Goal: Task Accomplishment & Management: Manage account settings

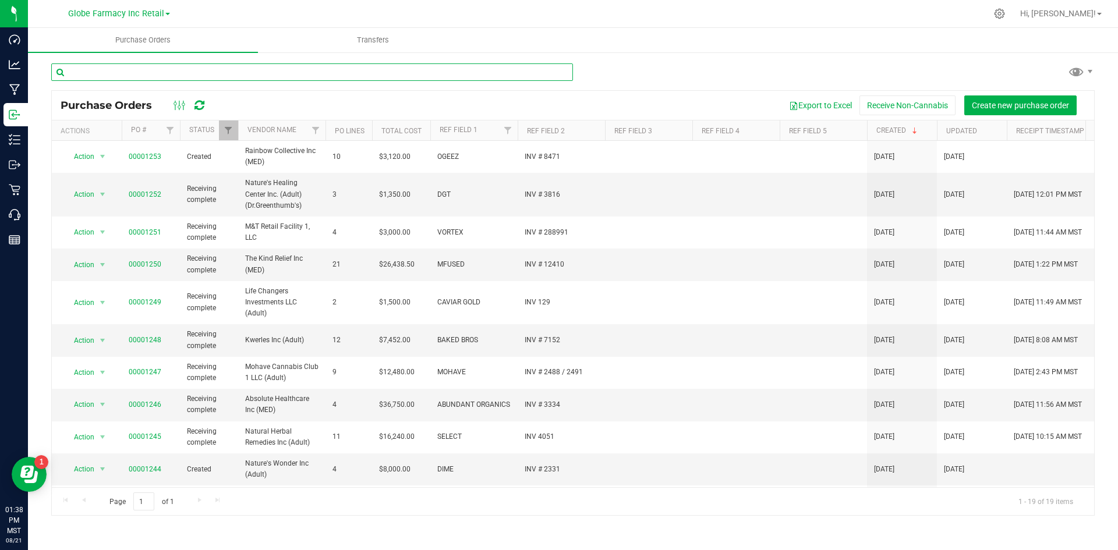
click at [194, 75] on input "text" at bounding box center [312, 71] width 522 height 17
type input "1225"
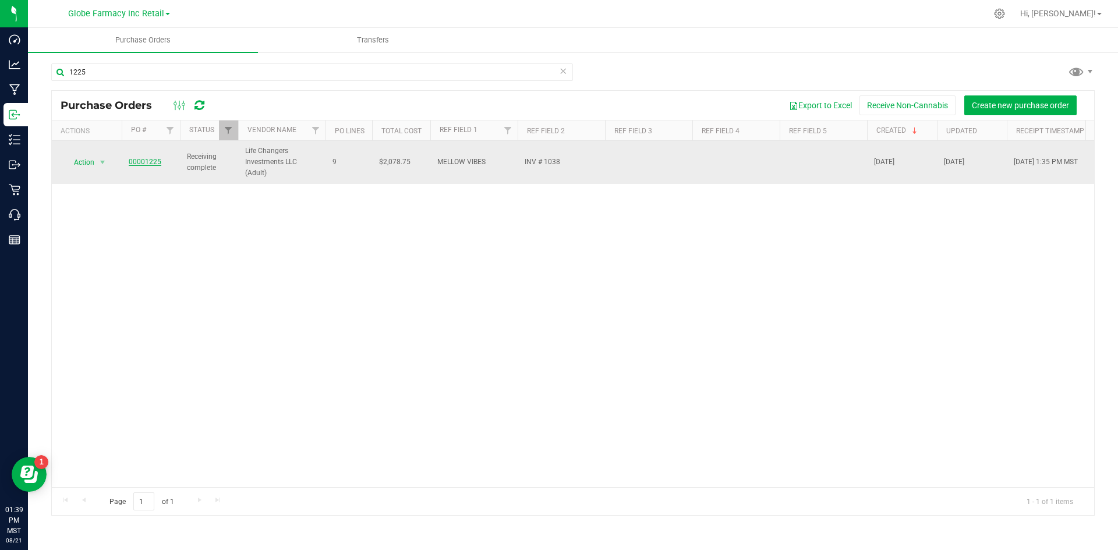
click at [133, 158] on link "00001225" at bounding box center [145, 162] width 33 height 8
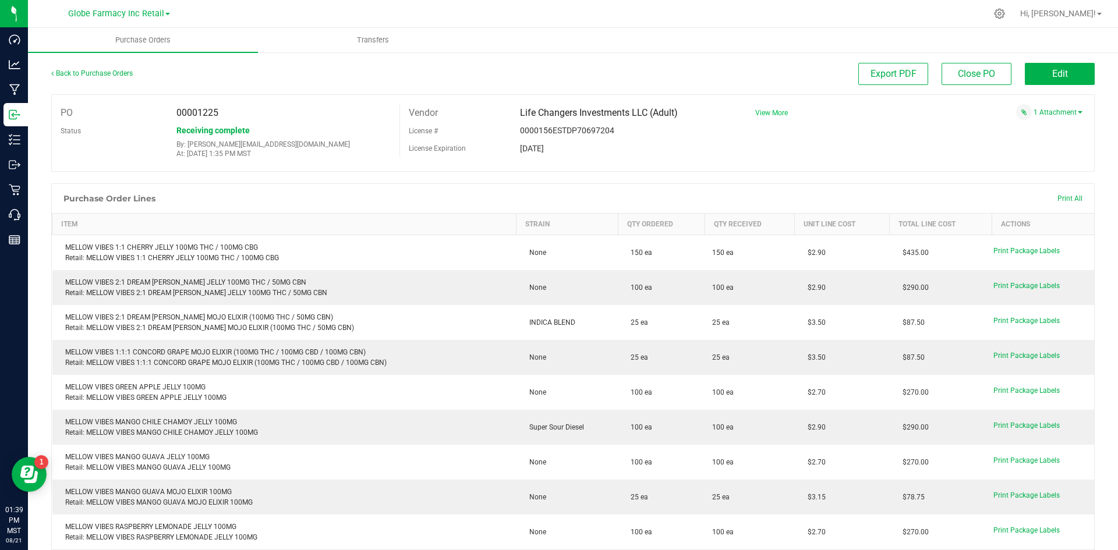
click at [759, 112] on span "View More" at bounding box center [771, 113] width 33 height 8
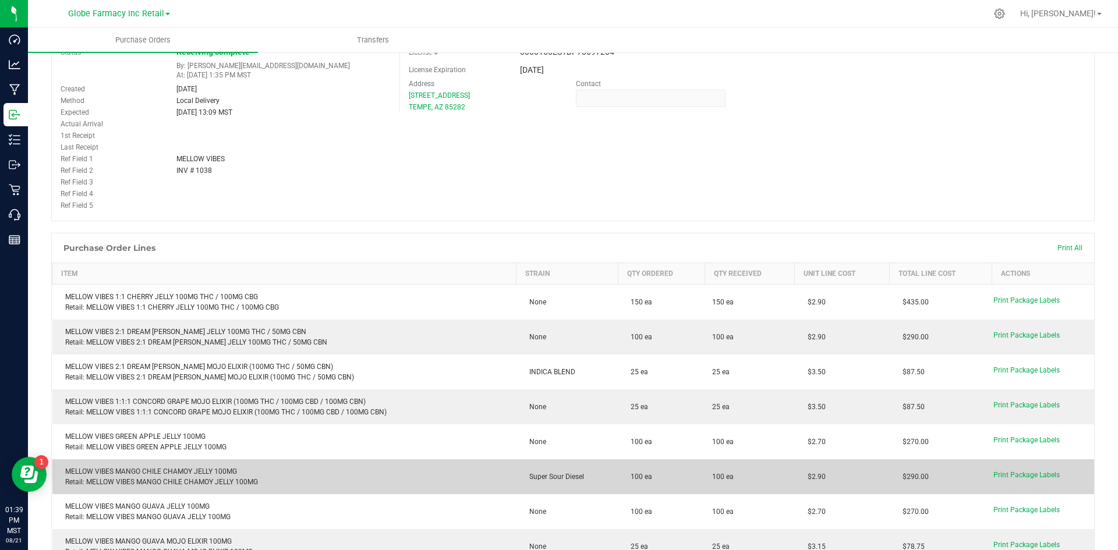
scroll to position [58, 0]
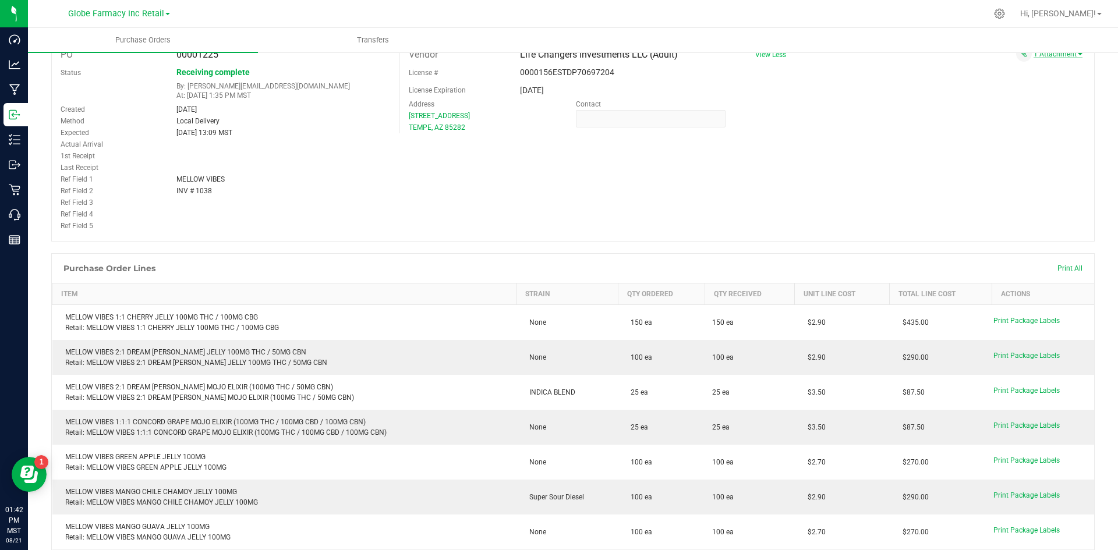
click at [1063, 54] on link "1 Attachment" at bounding box center [1058, 54] width 49 height 8
click at [978, 69] on span "MELLOW VIBES INV 1038 8.20.25.pdf" at bounding box center [1012, 69] width 103 height 8
click at [602, 138] on div "PO 00001225 Status Receiving complete By: tylerr@earthshealing.org At: Aug 20, …" at bounding box center [572, 139] width 1043 height 206
click at [1056, 79] on button "Attach new document" at bounding box center [1044, 82] width 76 height 10
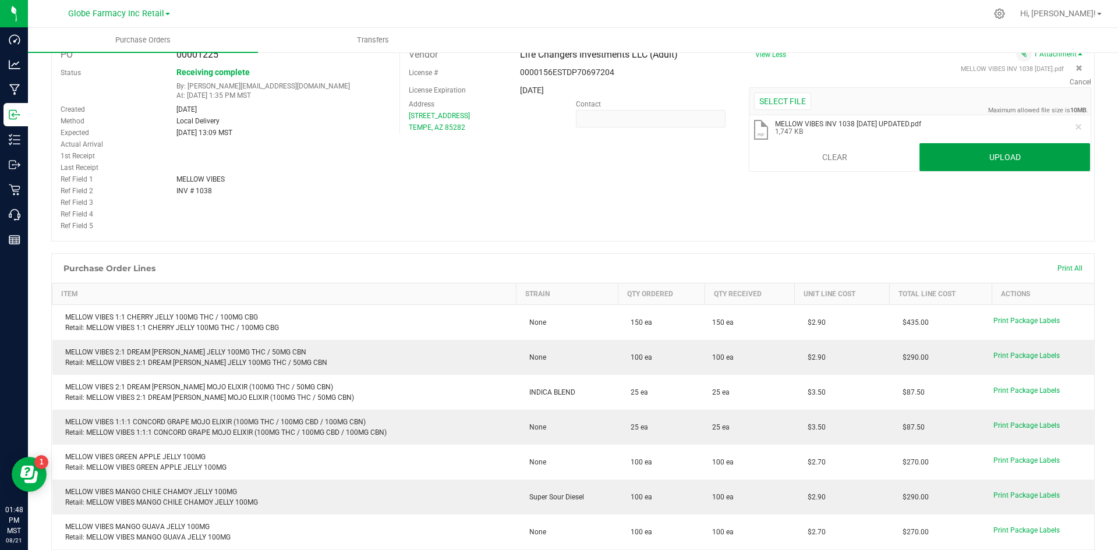
click at [976, 169] on button "Upload" at bounding box center [1004, 157] width 171 height 28
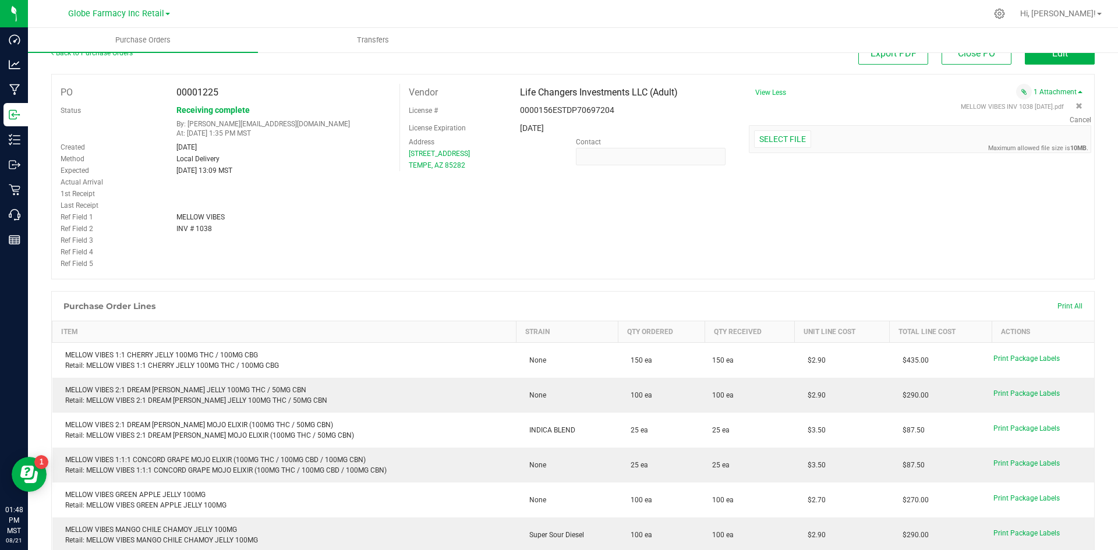
scroll to position [0, 0]
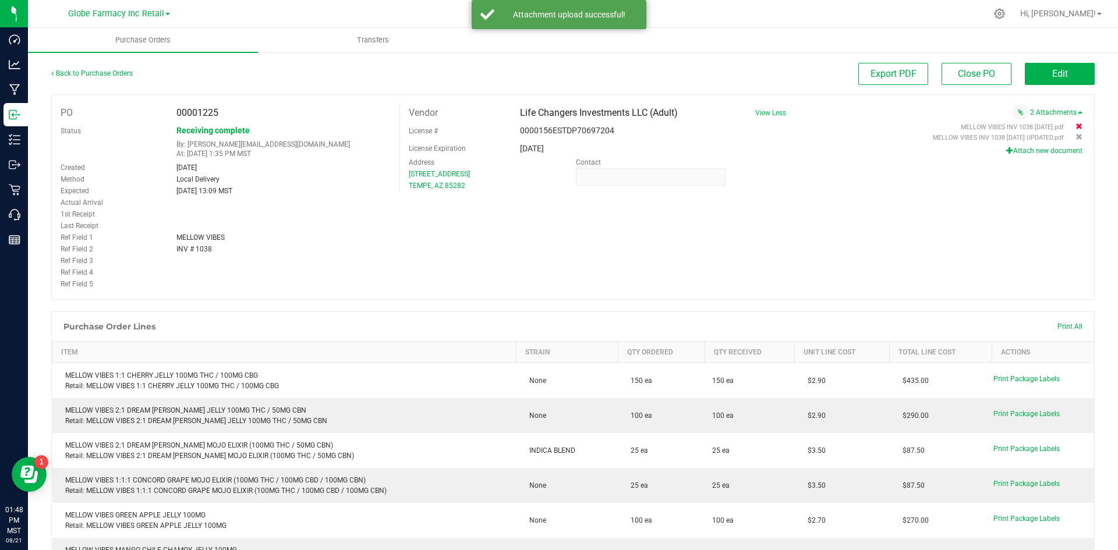
click at [1076, 125] on icon at bounding box center [1079, 126] width 7 height 7
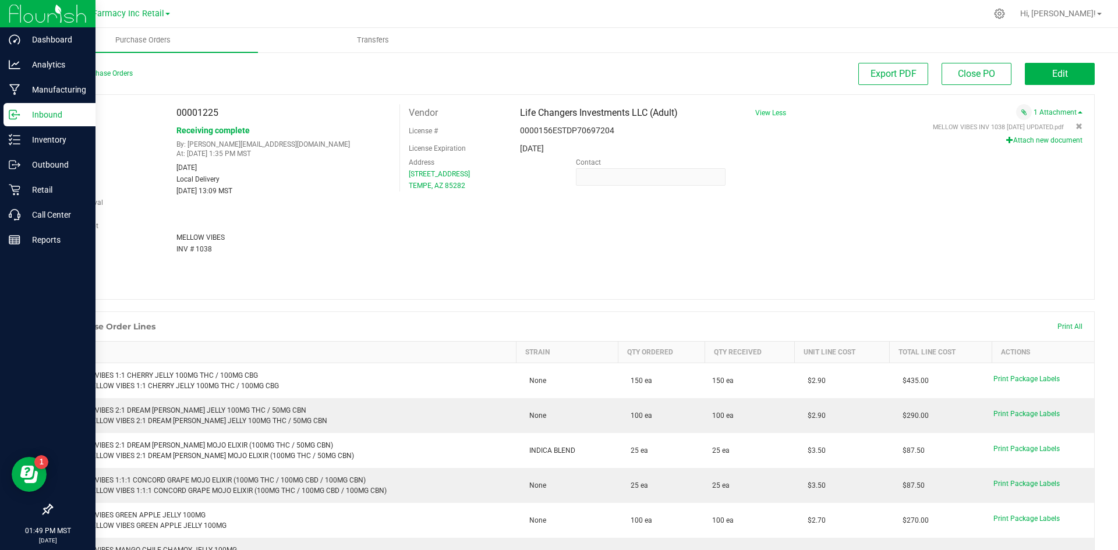
click at [23, 122] on div "Inbound" at bounding box center [49, 114] width 92 height 23
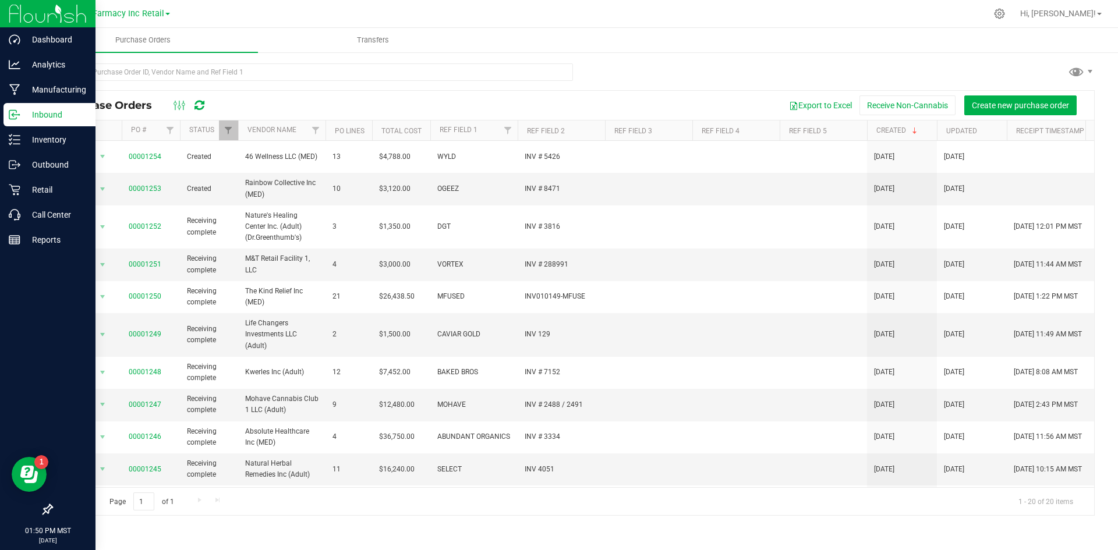
click at [48, 115] on p "Inbound" at bounding box center [55, 115] width 70 height 14
click at [55, 148] on div "Inventory" at bounding box center [49, 139] width 92 height 23
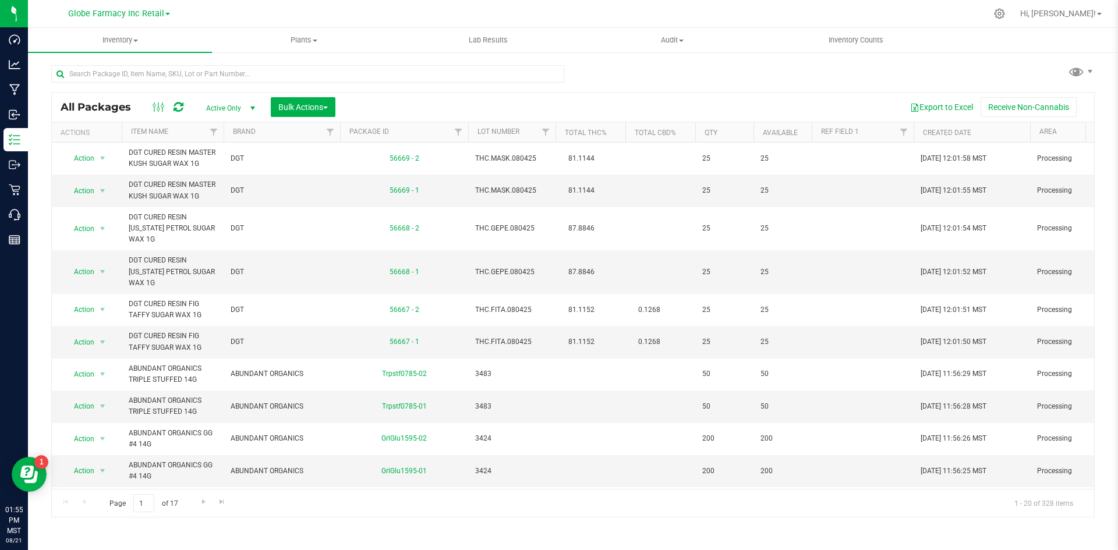
click at [636, 76] on div "All Packages Active Only Active Only Lab Samples Locked All Bulk Actions Add to…" at bounding box center [572, 286] width 1043 height 464
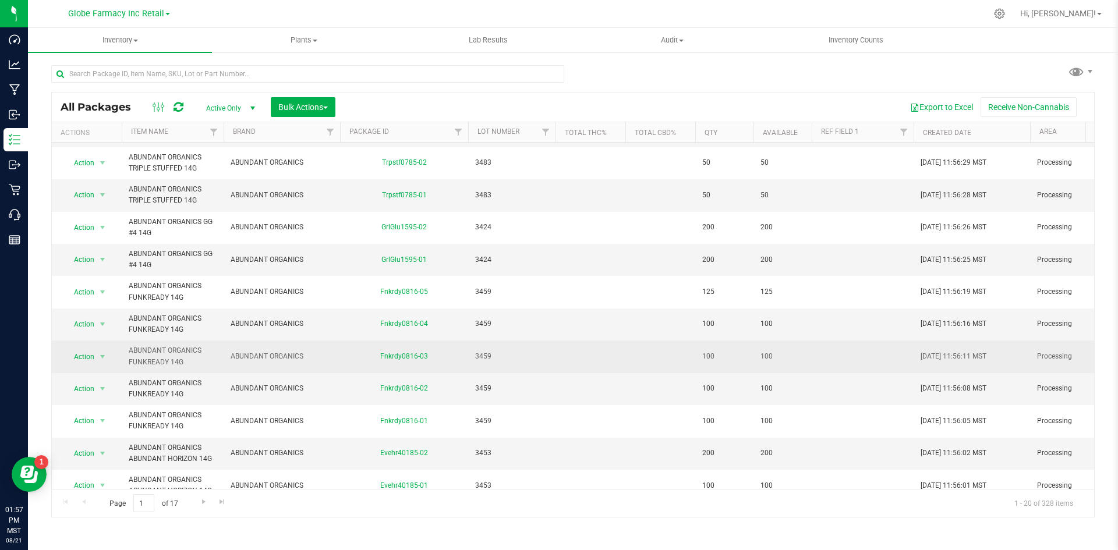
scroll to position [330, 0]
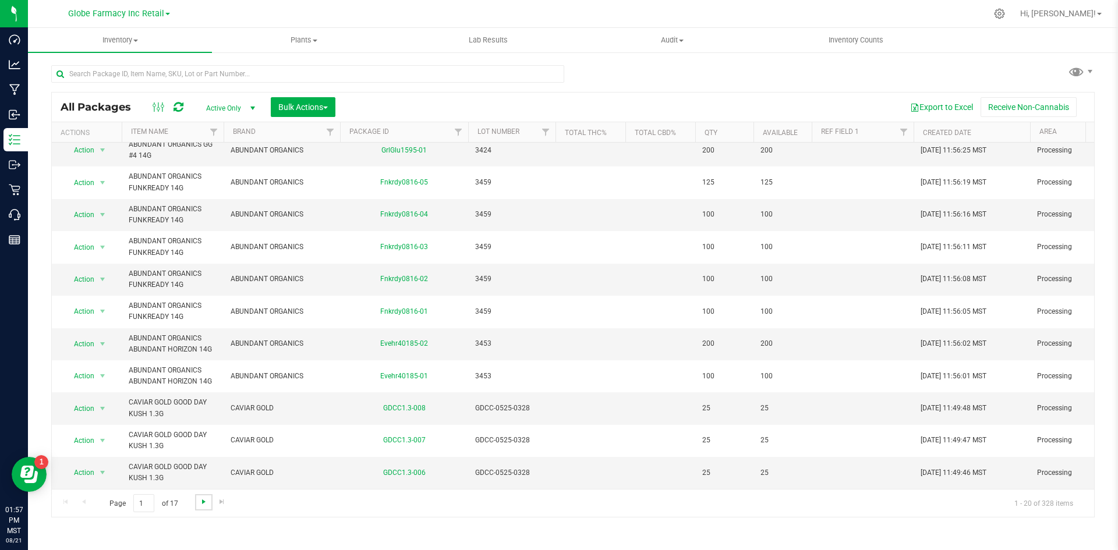
click at [200, 504] on span "Go to the next page" at bounding box center [203, 501] width 9 height 9
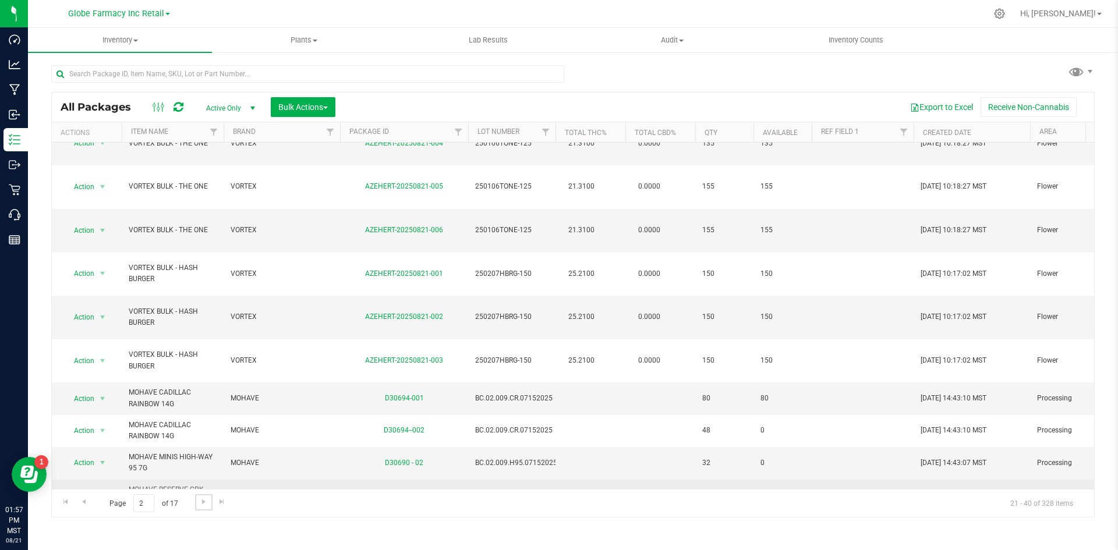
scroll to position [292, 0]
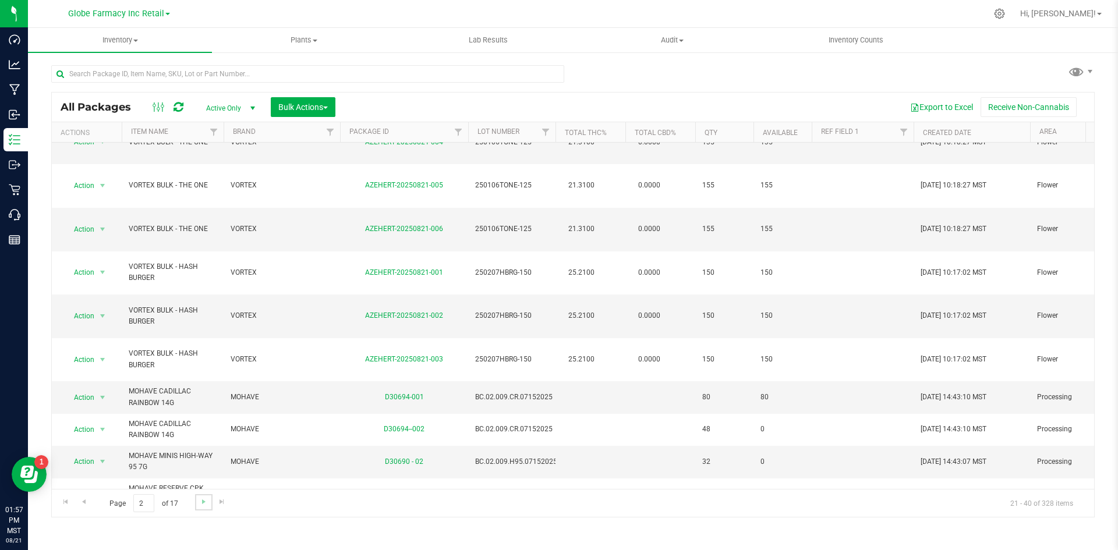
click at [206, 508] on link "Go to the next page" at bounding box center [203, 502] width 17 height 16
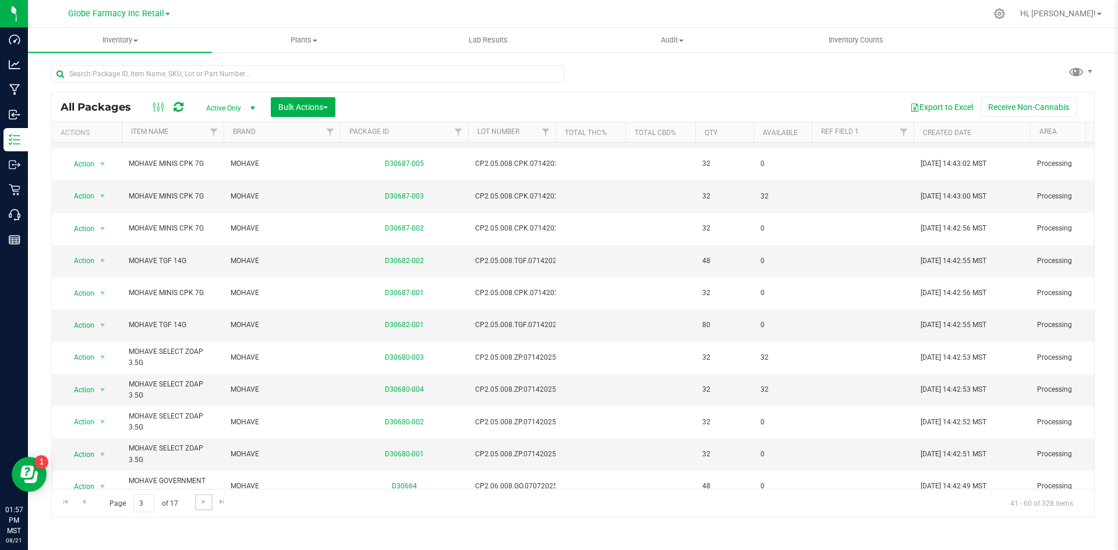
scroll to position [307, 0]
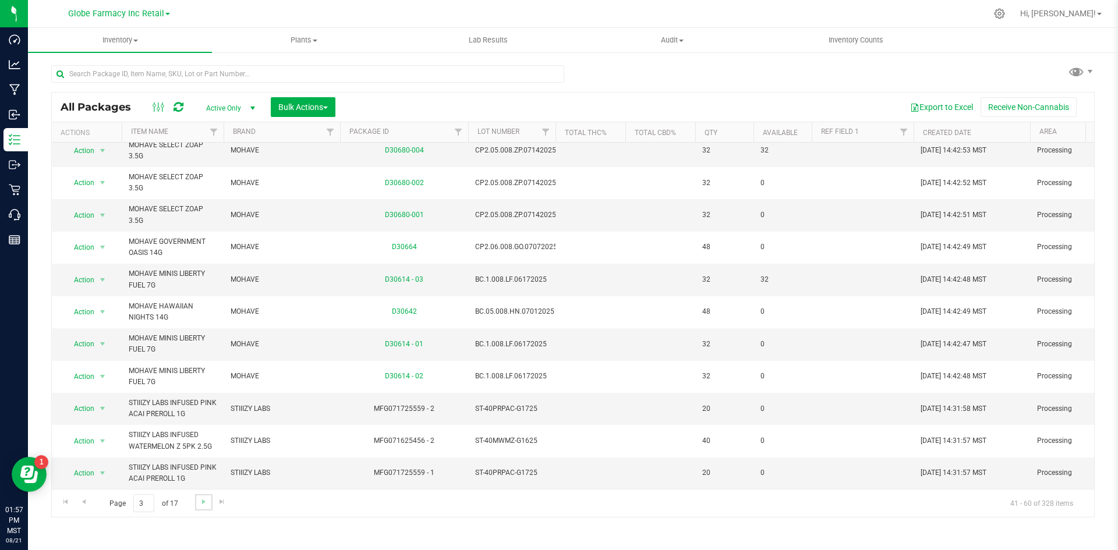
click at [197, 510] on link "Go to the next page" at bounding box center [203, 502] width 17 height 16
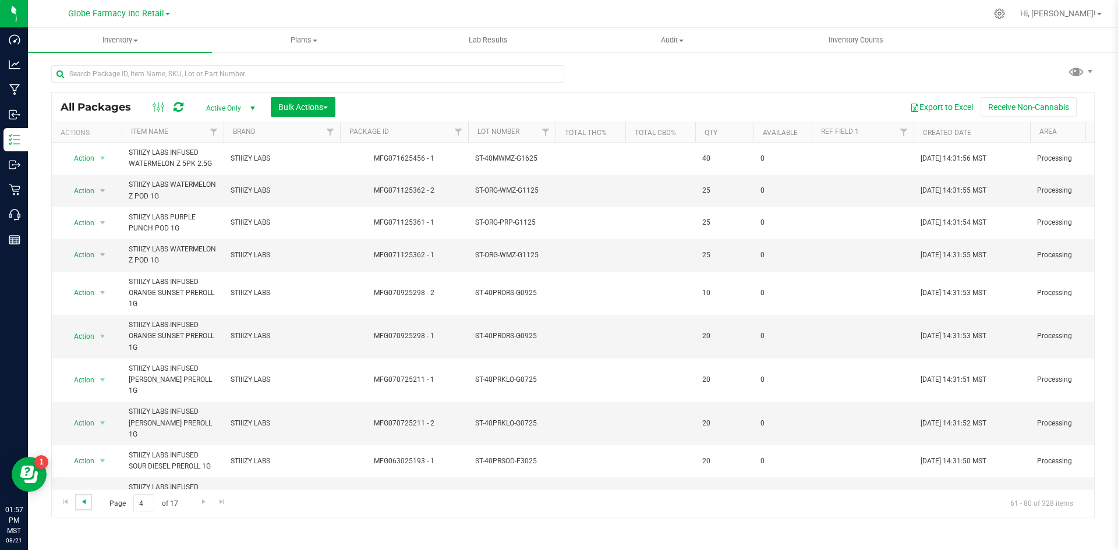
click at [86, 499] on span "Go to the previous page" at bounding box center [83, 501] width 9 height 9
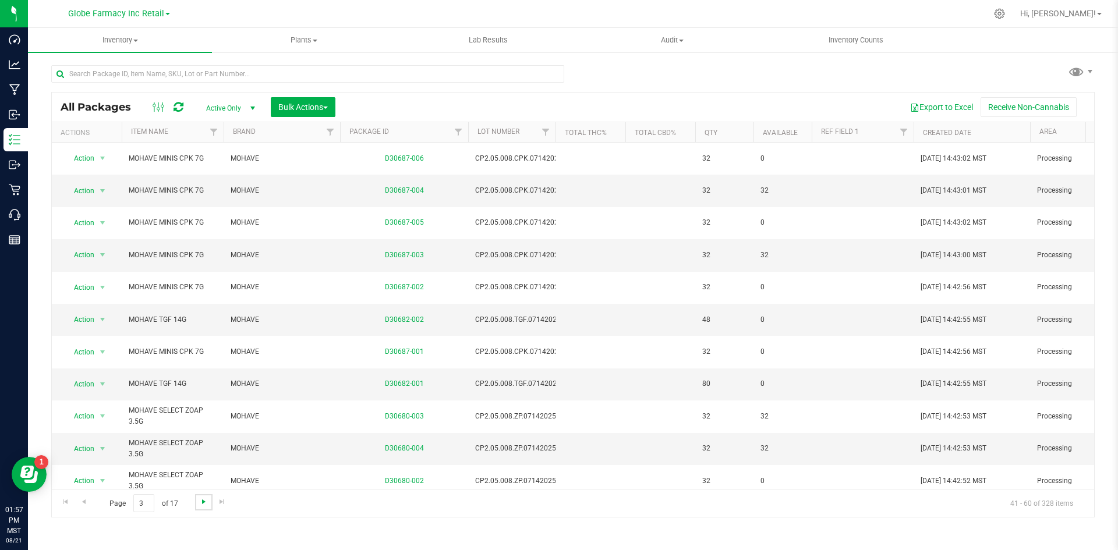
click at [200, 506] on span "Go to the next page" at bounding box center [203, 501] width 9 height 9
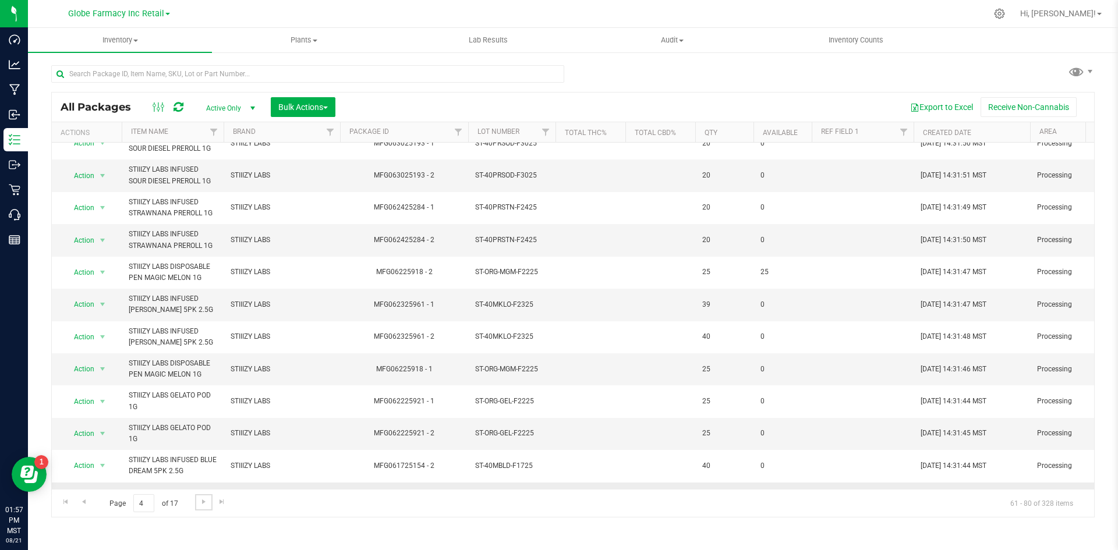
scroll to position [352, 0]
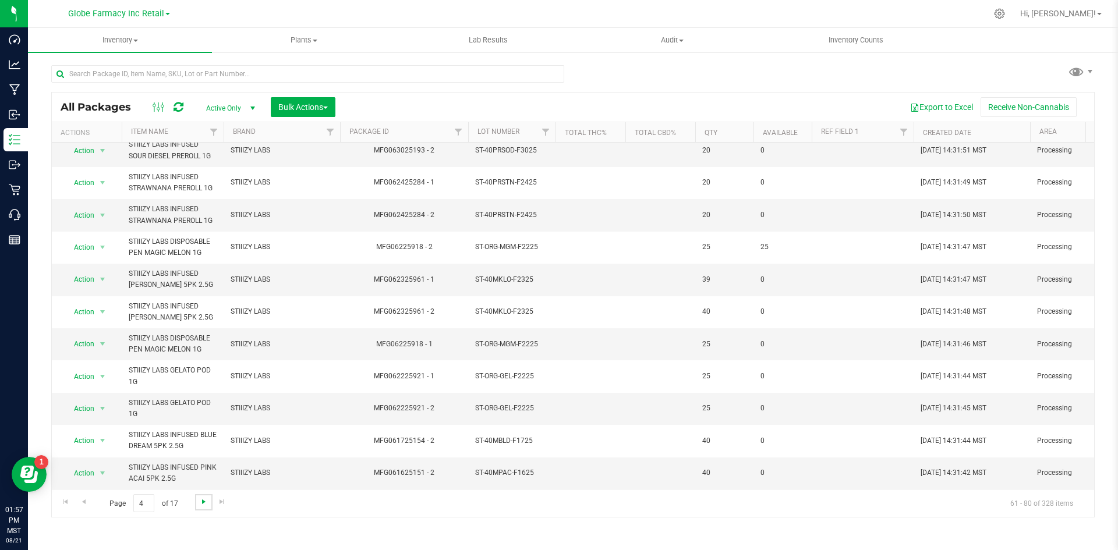
click at [203, 498] on span "Go to the next page" at bounding box center [203, 501] width 9 height 9
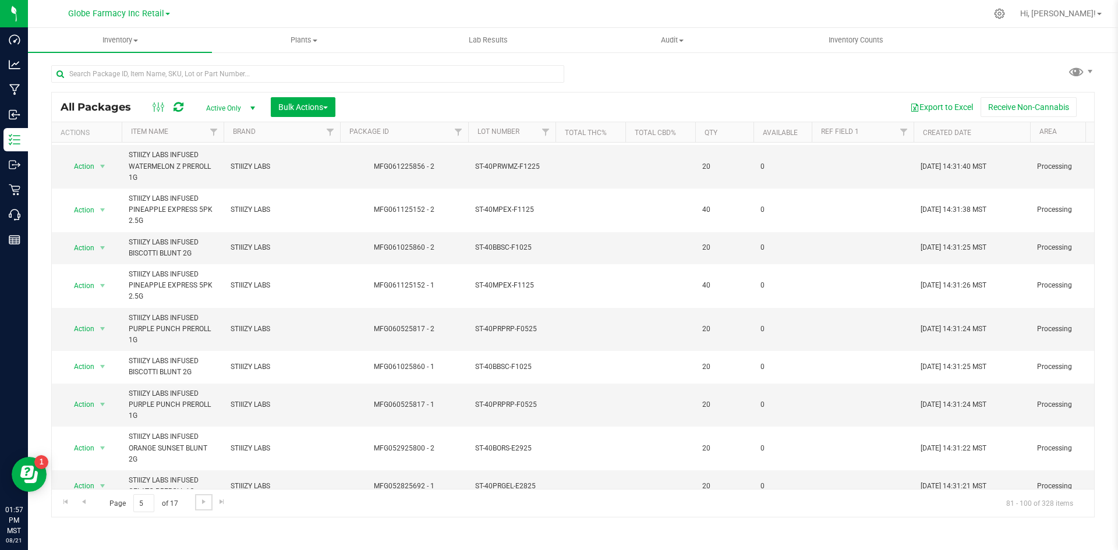
scroll to position [419, 0]
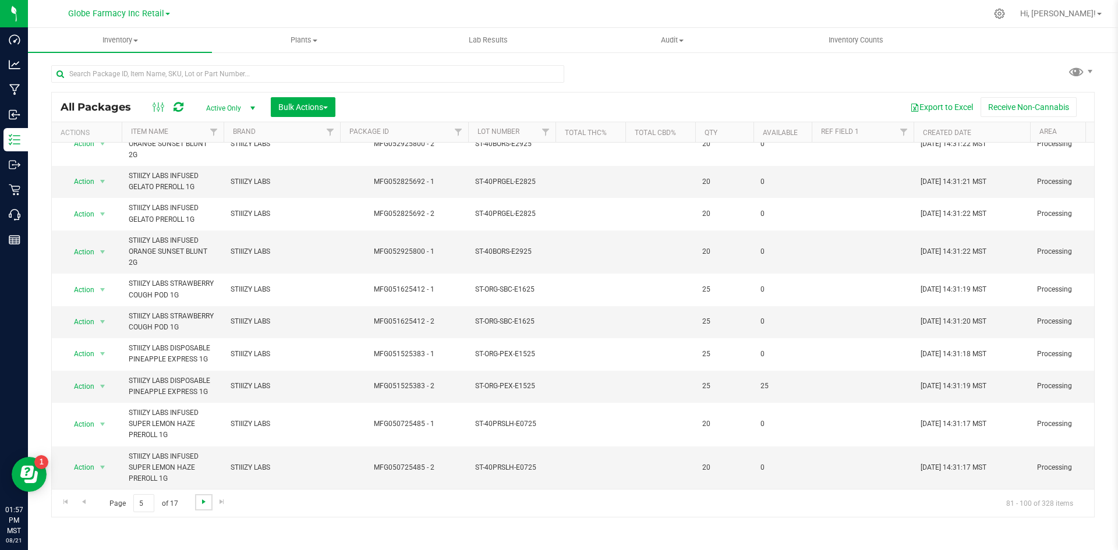
click at [204, 504] on span "Go to the next page" at bounding box center [203, 501] width 9 height 9
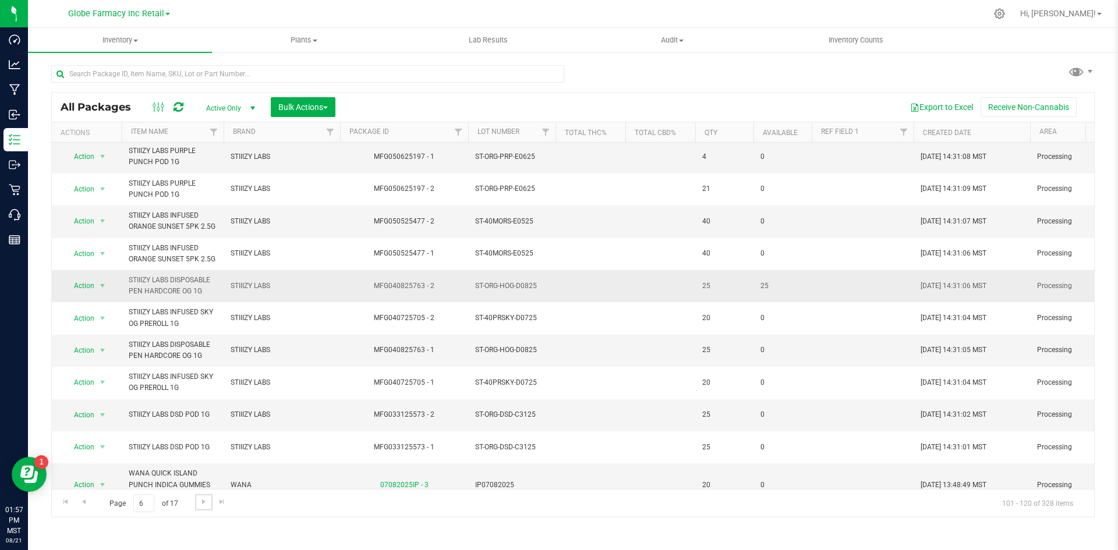
scroll to position [330, 0]
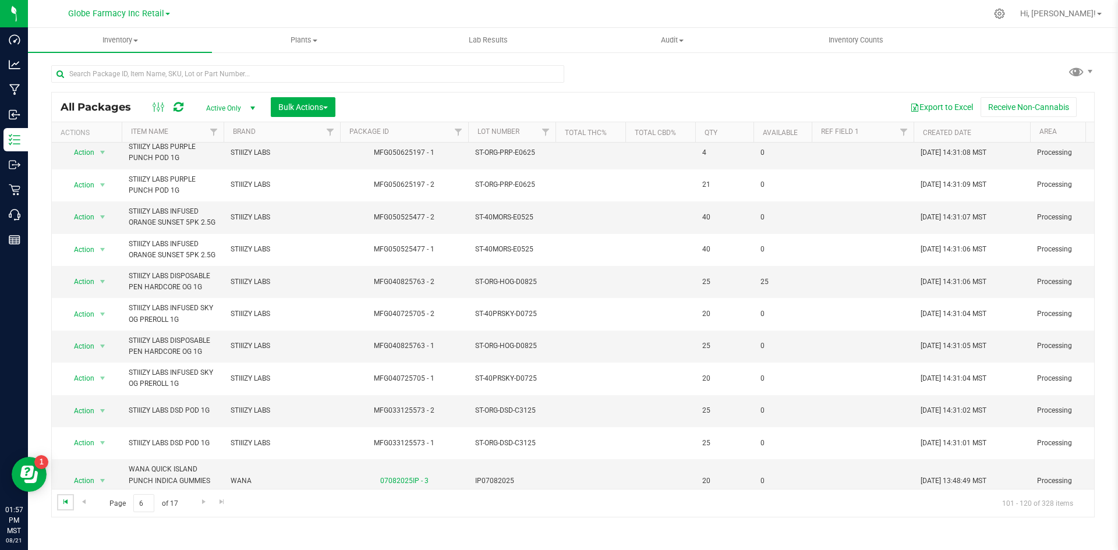
click at [61, 501] on span "Go to the first page" at bounding box center [65, 501] width 9 height 9
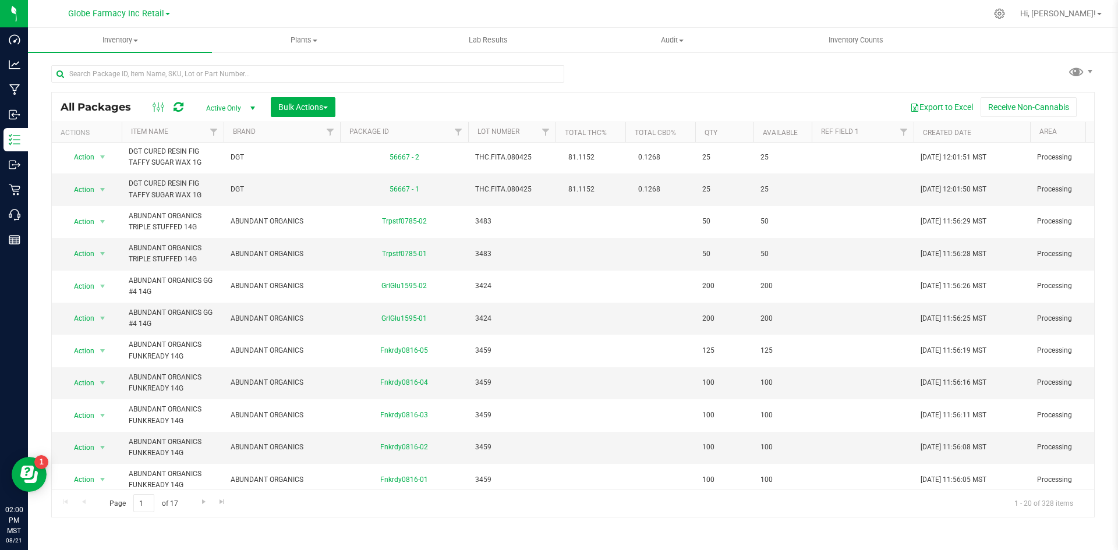
scroll to position [330, 0]
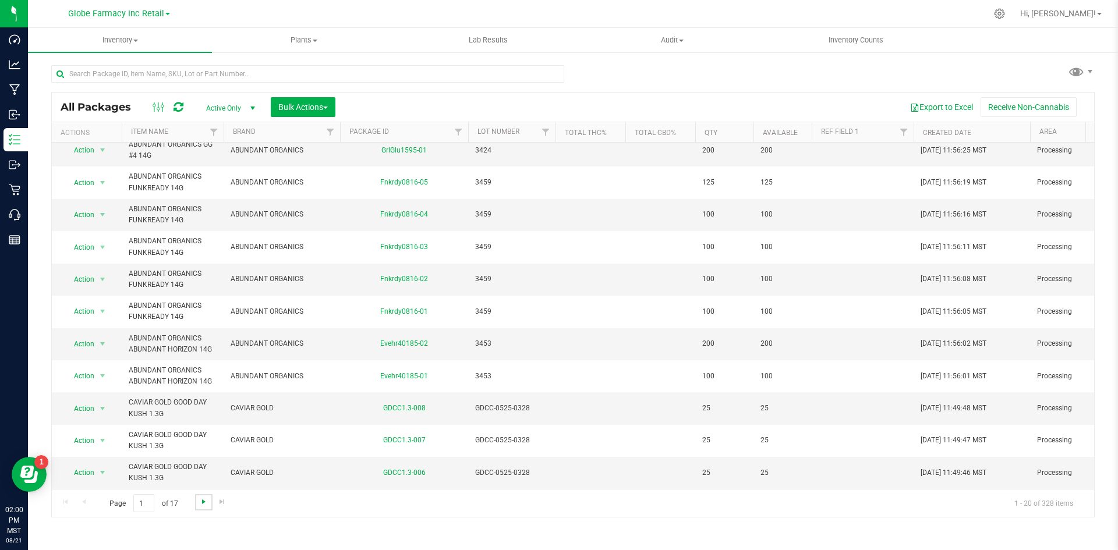
click at [200, 504] on span "Go to the next page" at bounding box center [203, 501] width 9 height 9
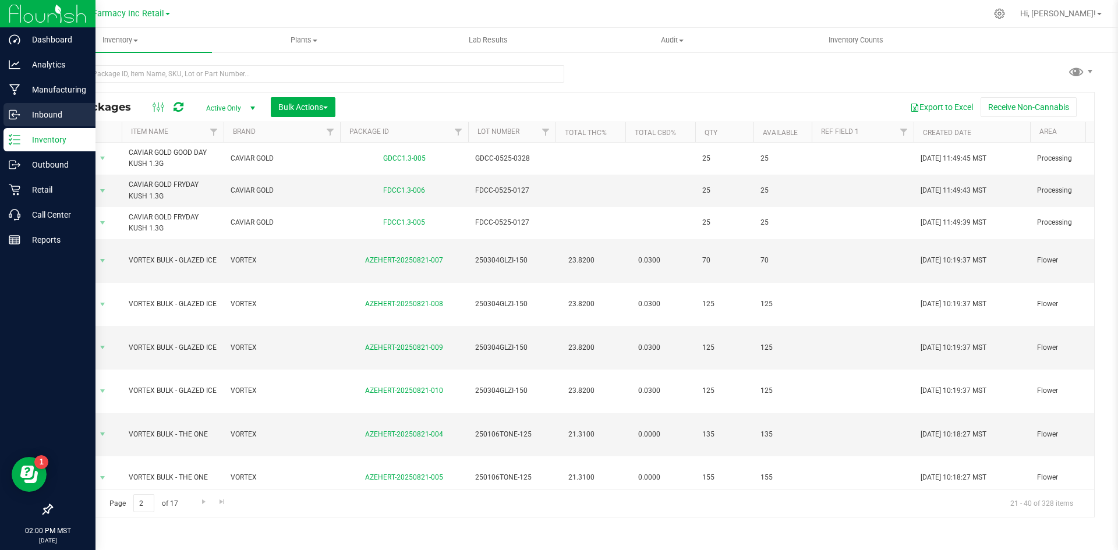
click at [44, 114] on p "Inbound" at bounding box center [55, 115] width 70 height 14
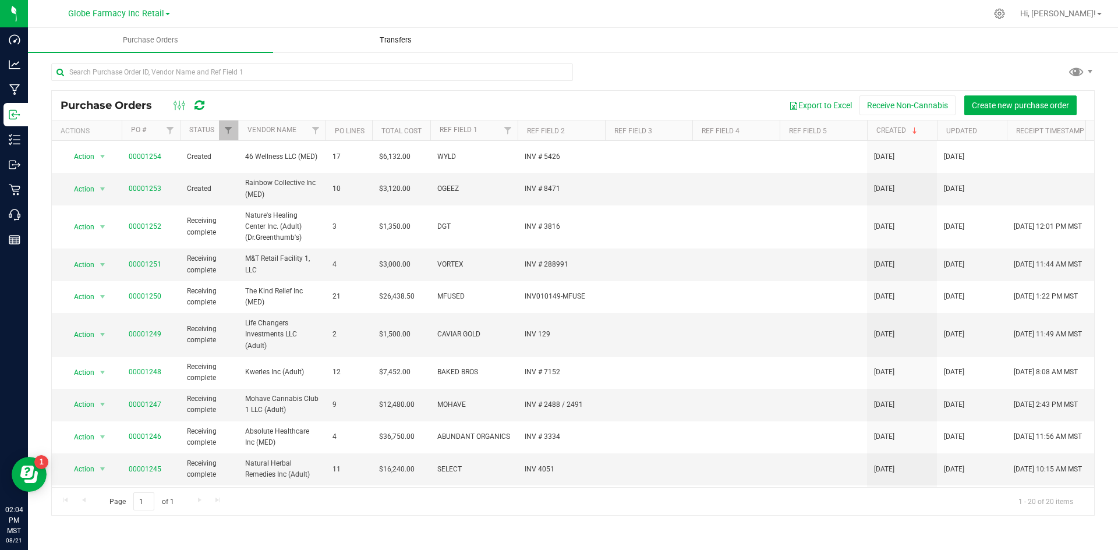
click at [418, 41] on span "Transfers" at bounding box center [395, 40] width 63 height 10
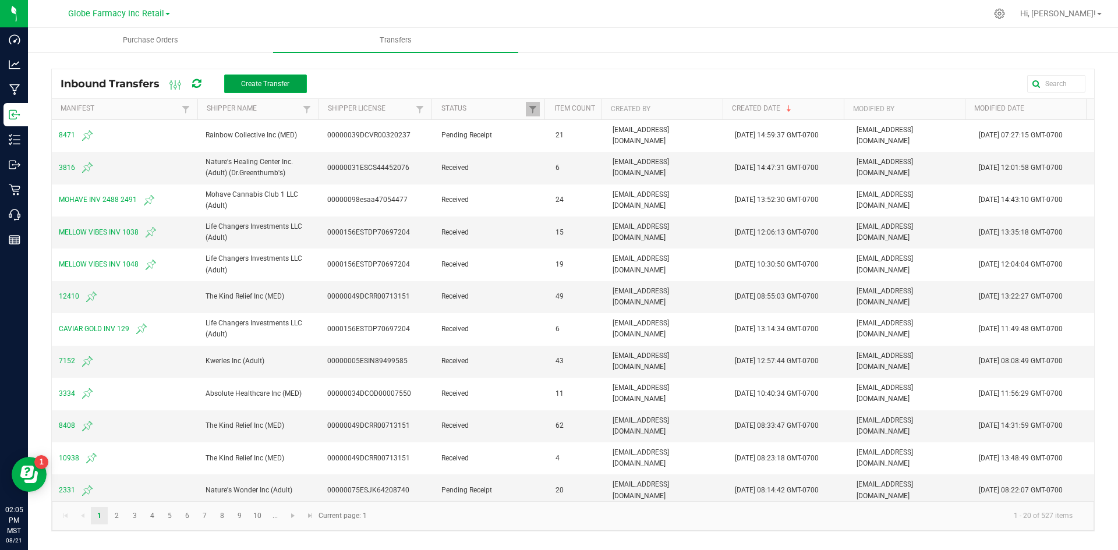
click at [260, 90] on button "Create Transfer" at bounding box center [265, 84] width 83 height 19
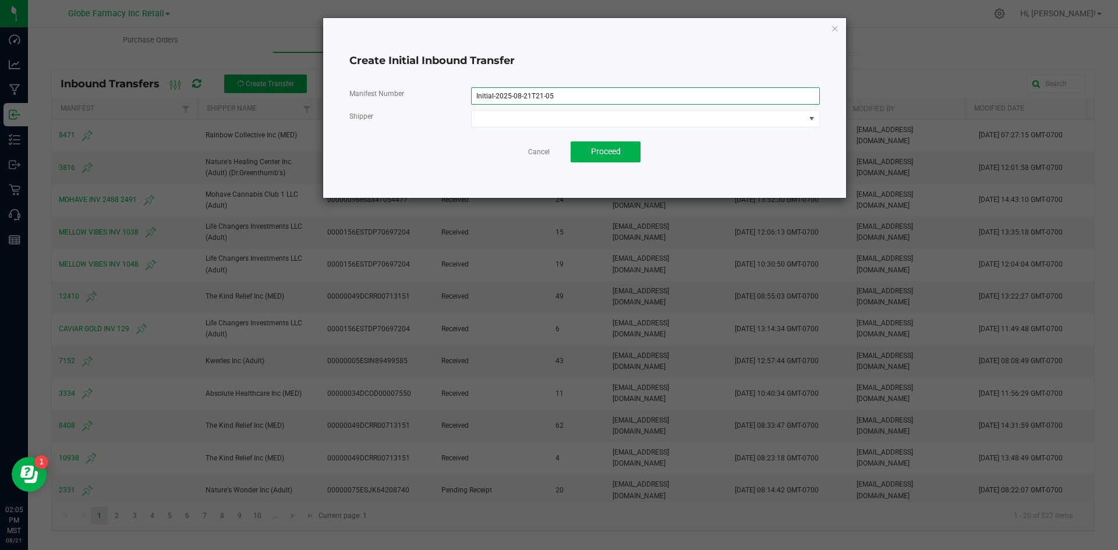
drag, startPoint x: 600, startPoint y: 94, endPoint x: 0, endPoint y: 62, distance: 601.2
click at [0, 64] on ngb-modal-window "Create Initial Inbound Transfer Manifest Number Initial-2025-08-21T21-05 Shippe…" at bounding box center [563, 275] width 1127 height 550
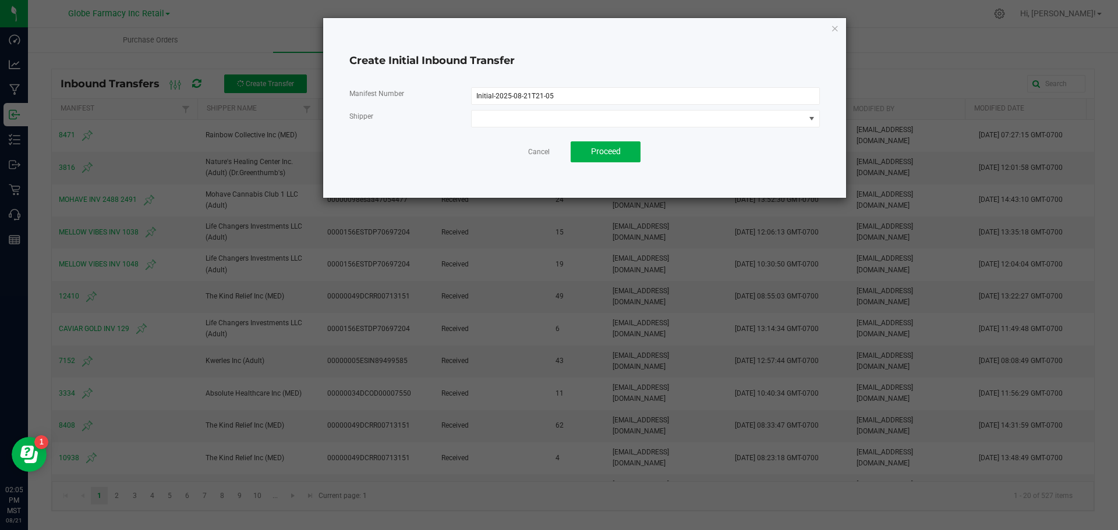
click at [536, 79] on div "Manifest Number Initial-2025-08-21T21-05 Shipper Cancel Proceed" at bounding box center [584, 125] width 470 height 94
drag, startPoint x: 565, startPoint y: 93, endPoint x: 429, endPoint y: 82, distance: 136.7
click at [437, 76] on div "Create Initial Inbound Transfer Manifest Number Initial-2025-08-21T21-05 Shippe…" at bounding box center [584, 108] width 523 height 180
type input "w"
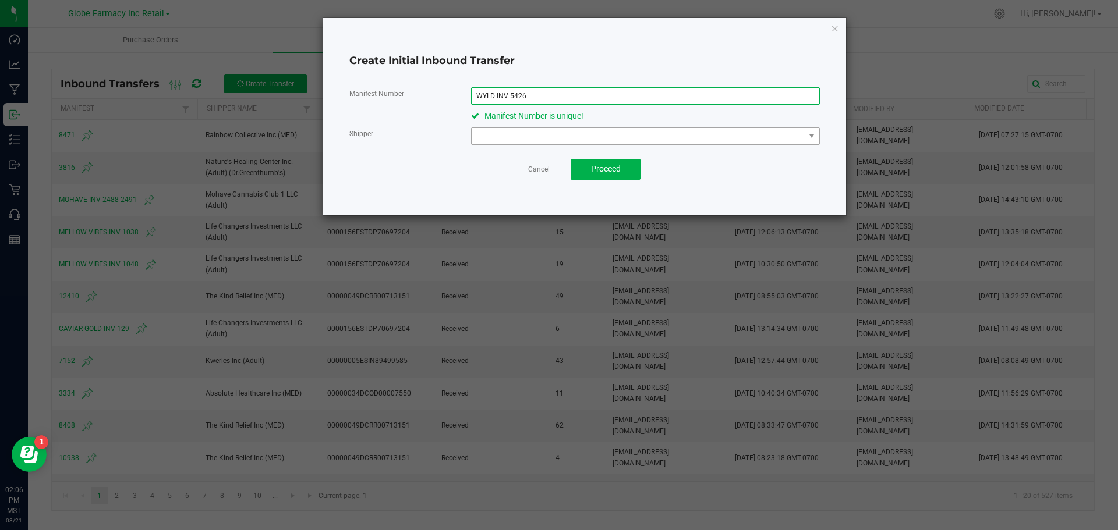
type input "WYLD INV 5426"
click at [479, 134] on span at bounding box center [638, 136] width 333 height 16
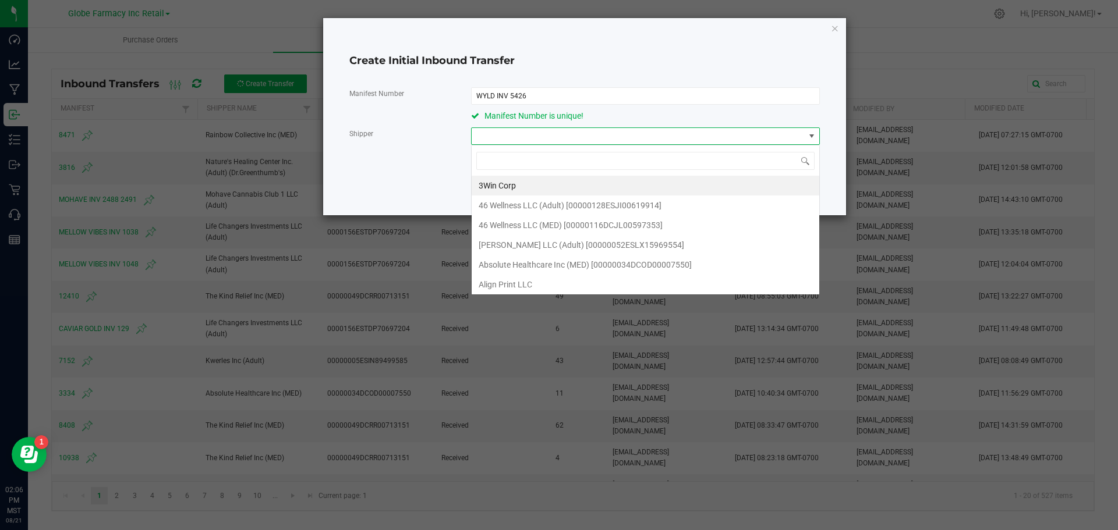
scroll to position [17, 348]
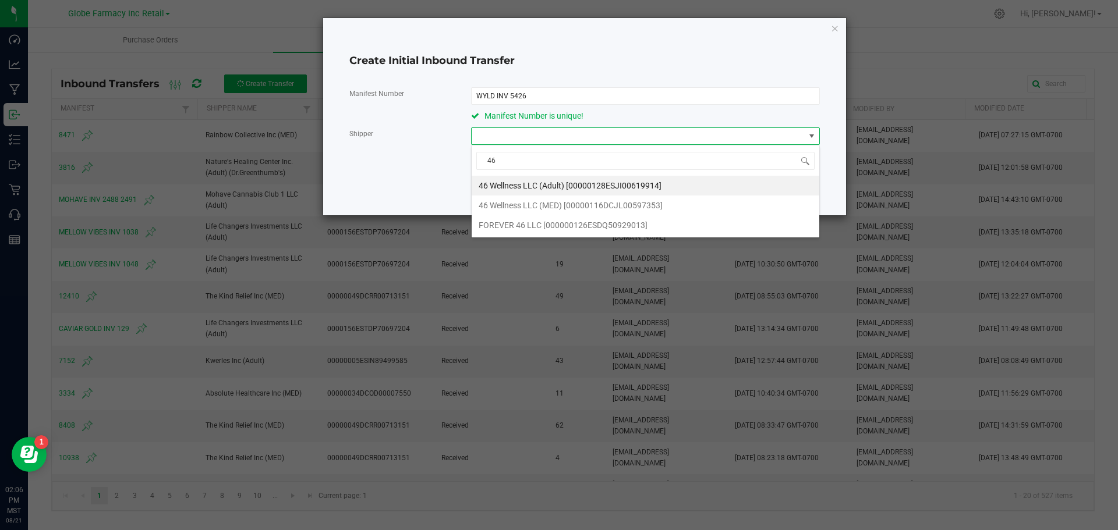
type input "46 W"
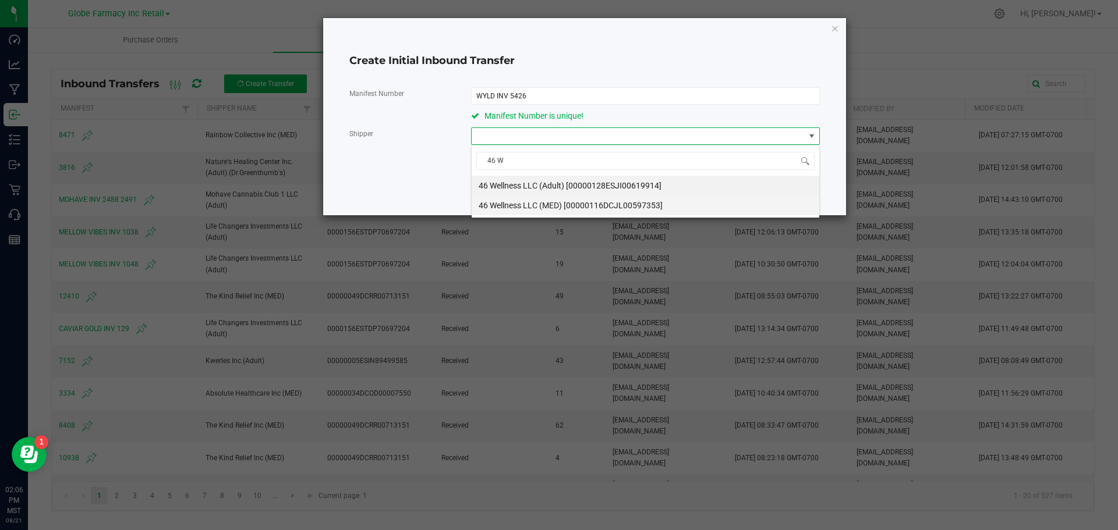
click at [566, 201] on span "46 Wellness LLC (MED) [00000116DCJL00597353]" at bounding box center [571, 205] width 184 height 17
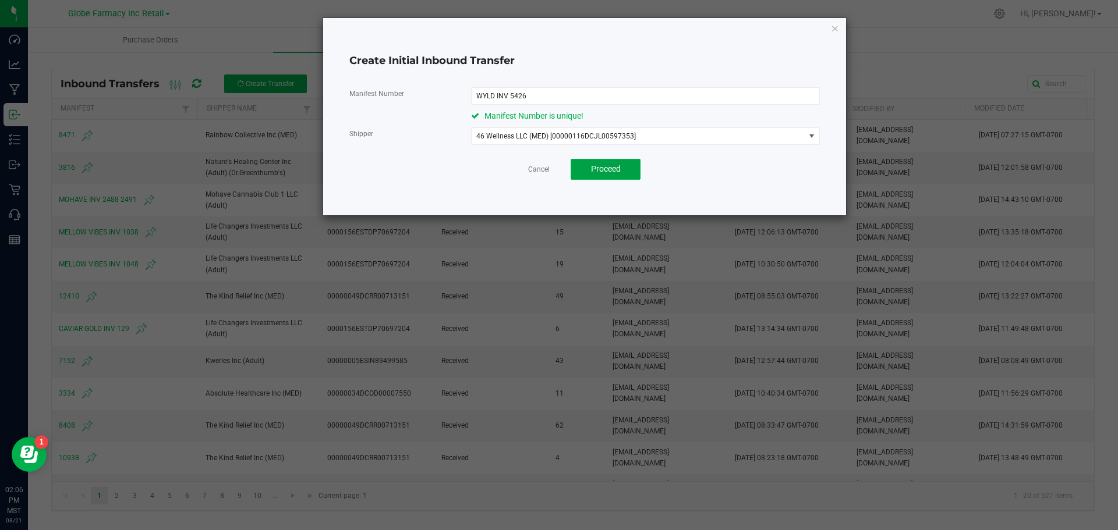
click at [634, 177] on button "Proceed" at bounding box center [606, 169] width 70 height 21
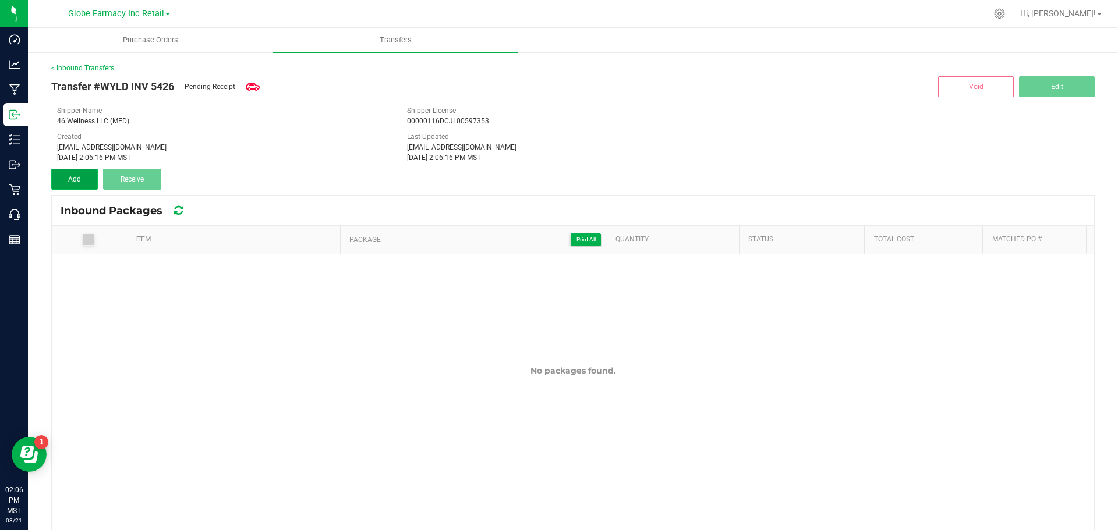
click at [64, 181] on button "Add" at bounding box center [74, 179] width 47 height 21
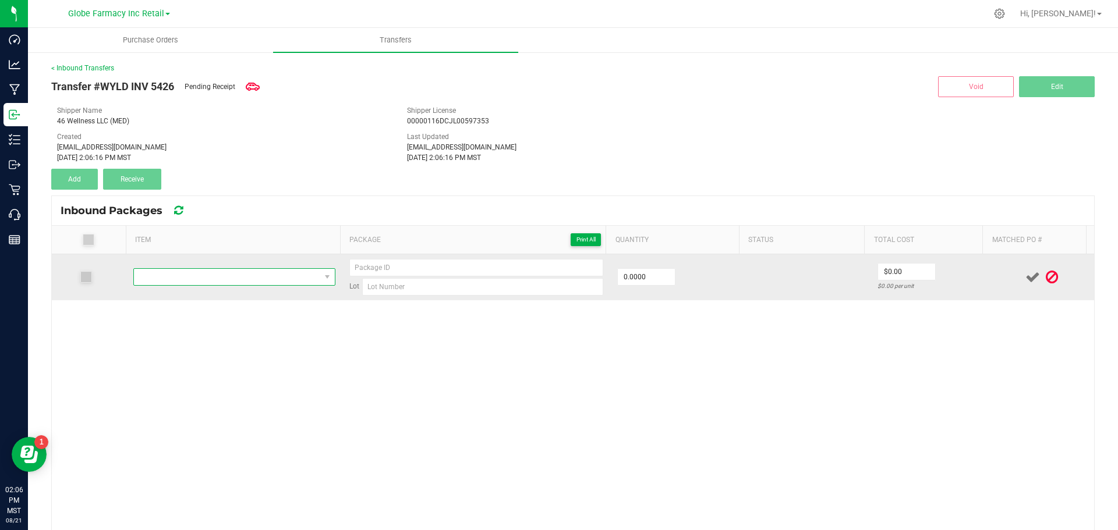
click at [196, 274] on span "NO DATA FOUND" at bounding box center [227, 277] width 186 height 16
type input "WYLD 1:1 BLOOD ORANGE GUMMIES (100MG THC / 100MG CBC)"
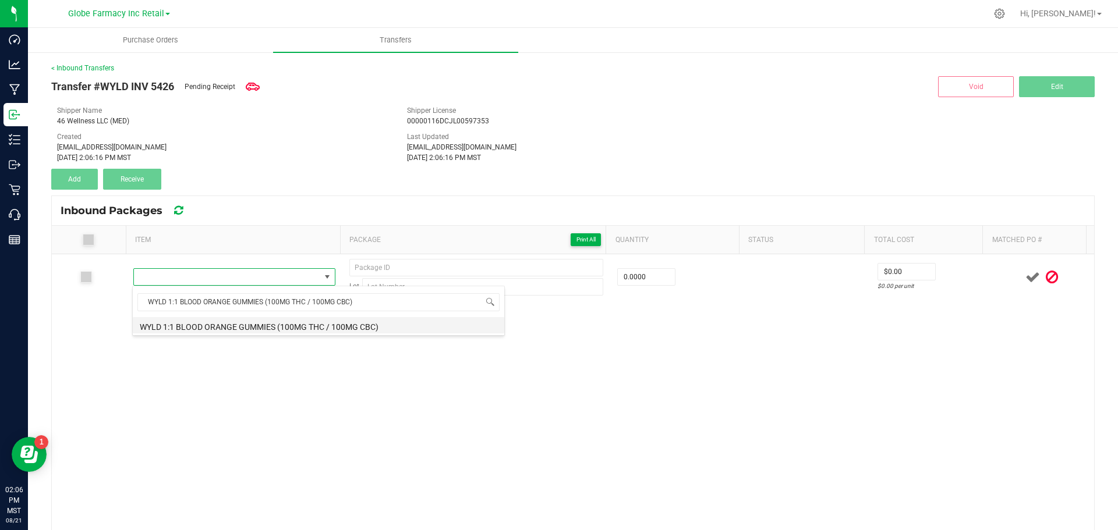
click at [208, 327] on li "WYLD 1:1 BLOOD ORANGE GUMMIES (100MG THC / 100MG CBC)" at bounding box center [319, 325] width 372 height 16
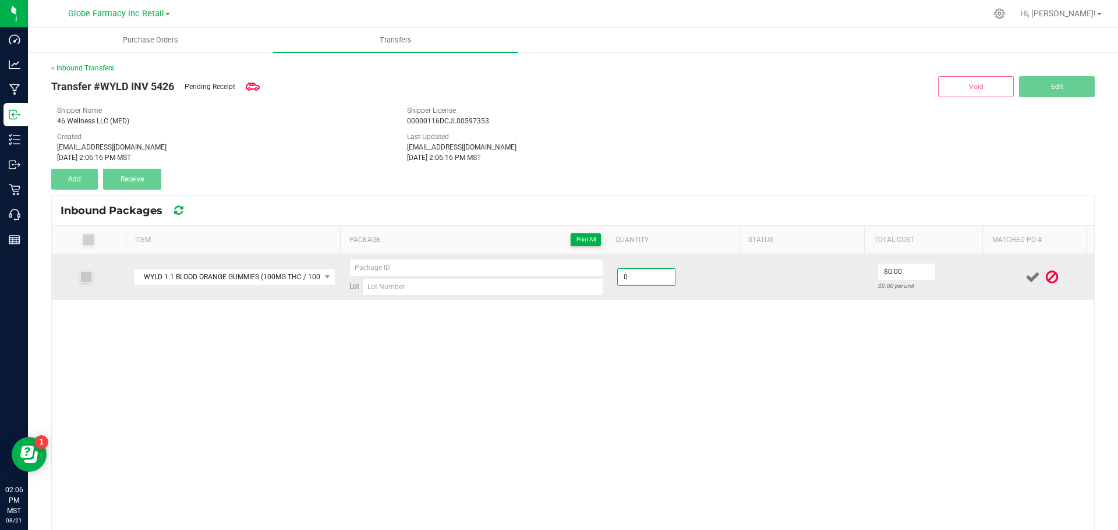
click at [654, 278] on input "0" at bounding box center [646, 277] width 57 height 16
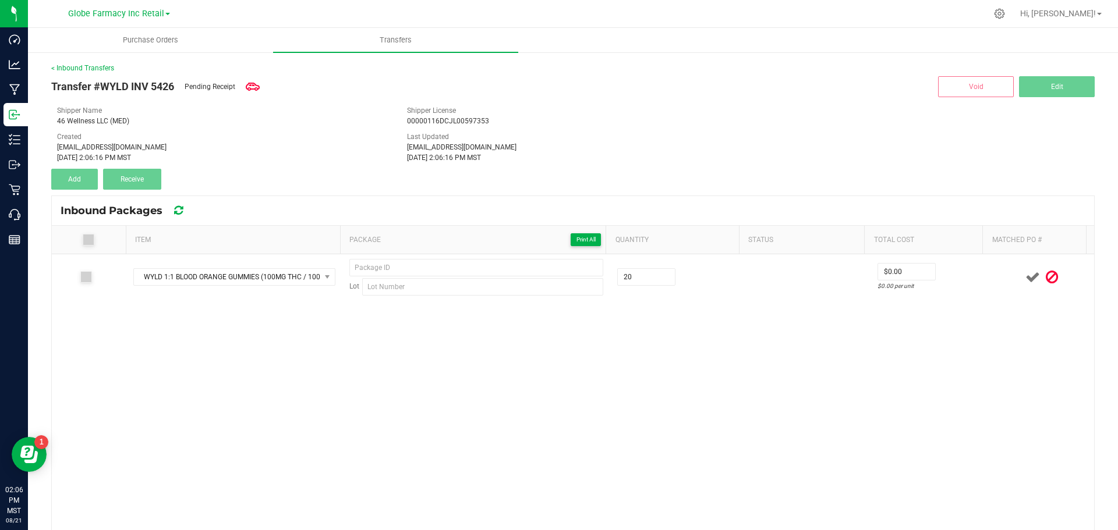
type input "20 ea"
drag, startPoint x: 677, startPoint y: 333, endPoint x: 733, endPoint y: 327, distance: 56.2
click at [683, 335] on div "WYLD 1:1 BLOOD ORANGE GUMMIES (100MG THC / 100MG CBC) Lot 20 ea $0.00 $0.00 per…" at bounding box center [573, 451] width 1042 height 395
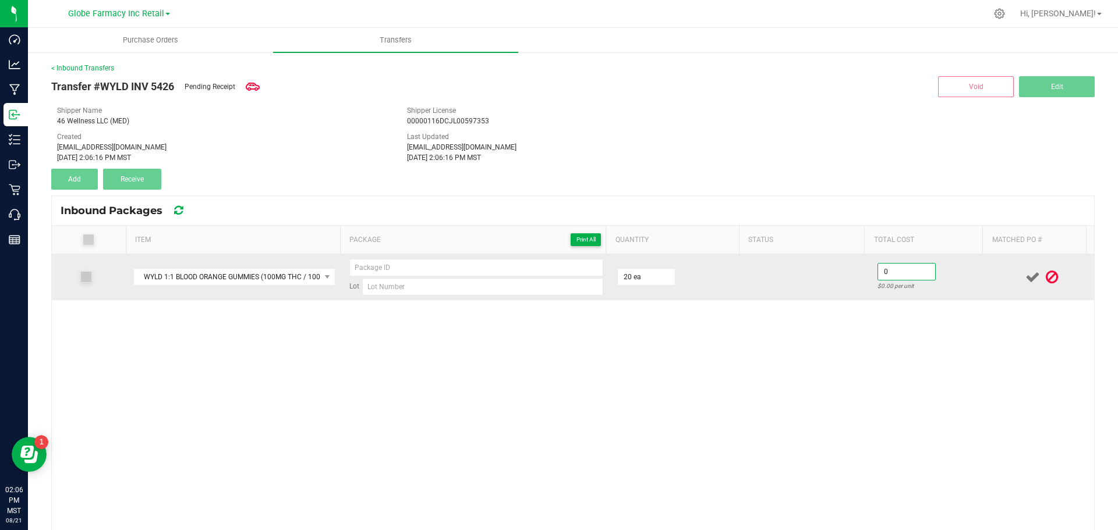
click at [902, 275] on input "0" at bounding box center [906, 272] width 57 height 16
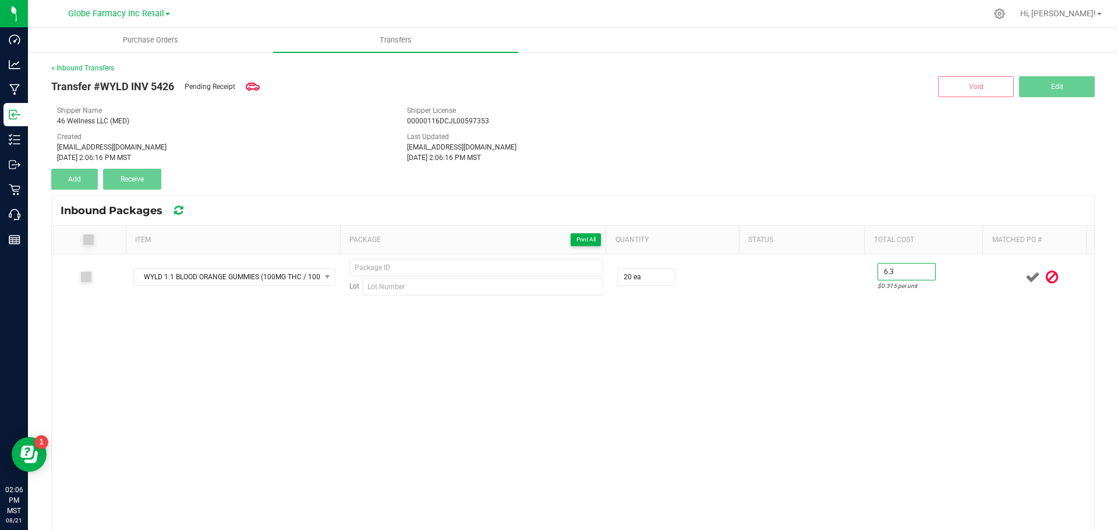
type input "$6.30"
click at [853, 332] on div "WYLD 1:1 BLOOD ORANGE GUMMIES (100MG THC / 100MG CBC) Lot 20 ea $6.30 $0.315 pe…" at bounding box center [573, 451] width 1042 height 395
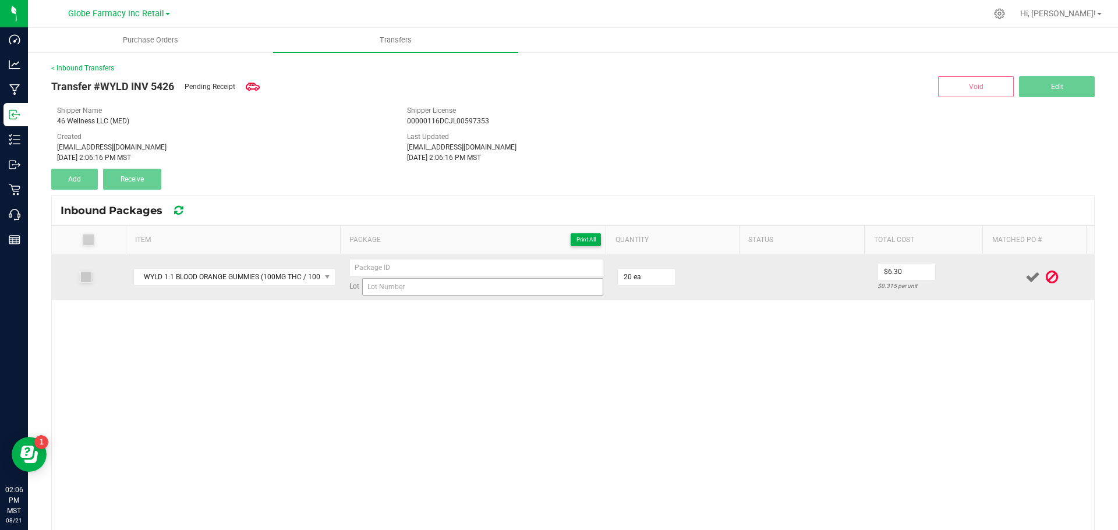
drag, startPoint x: 482, startPoint y: 309, endPoint x: 476, endPoint y: 292, distance: 17.7
click at [477, 298] on div "WYLD 1:1 BLOOD ORANGE GUMMIES (100MG THC / 100MG CBC) Lot 20 ea $6.30 $0.315 pe…" at bounding box center [573, 451] width 1042 height 395
click at [476, 291] on input at bounding box center [482, 286] width 241 height 17
paste input "AZ BO B117"
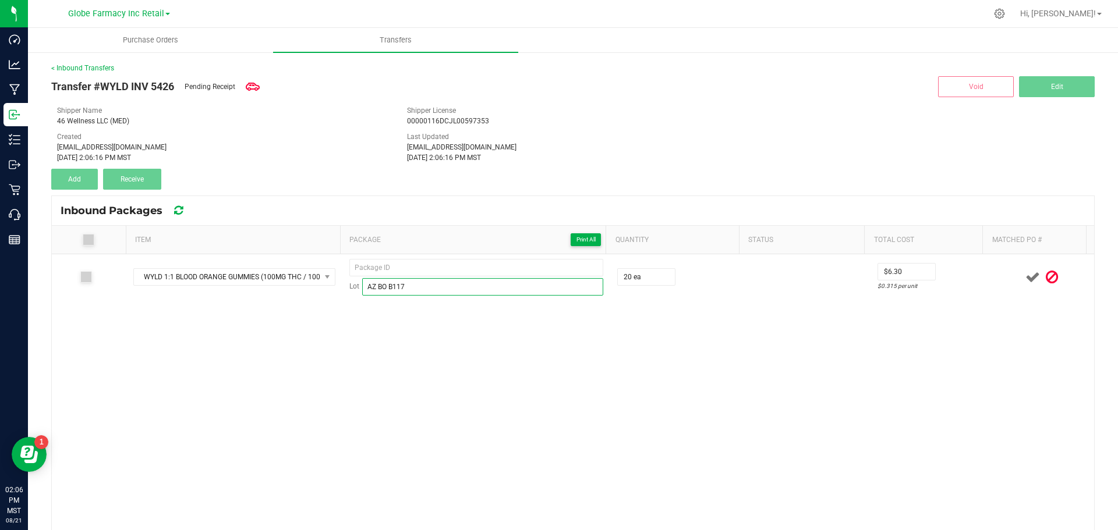
type input "AZ BO B117"
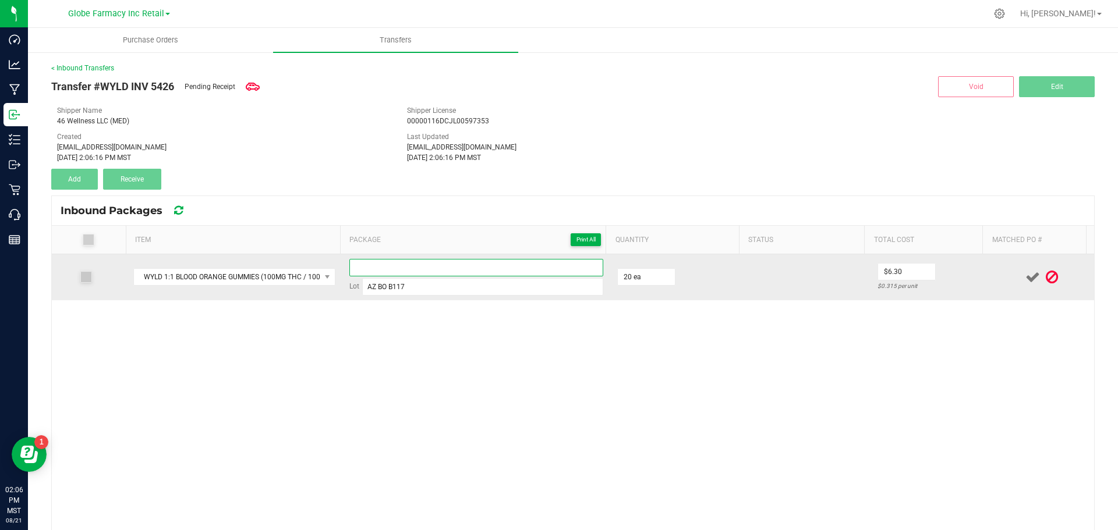
click at [398, 265] on input at bounding box center [476, 267] width 254 height 17
paste input "111060225"
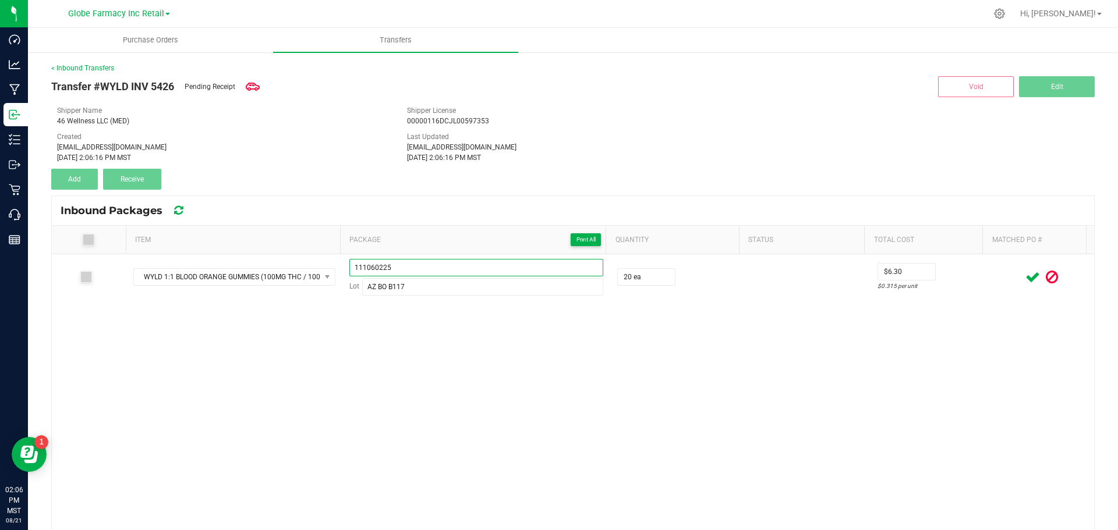
type input "111060225"
click at [406, 351] on div "WYLD 1:1 BLOOD ORANGE GUMMIES (100MG THC / 100MG CBC) 111060225 Lot AZ BO B117 …" at bounding box center [573, 451] width 1042 height 395
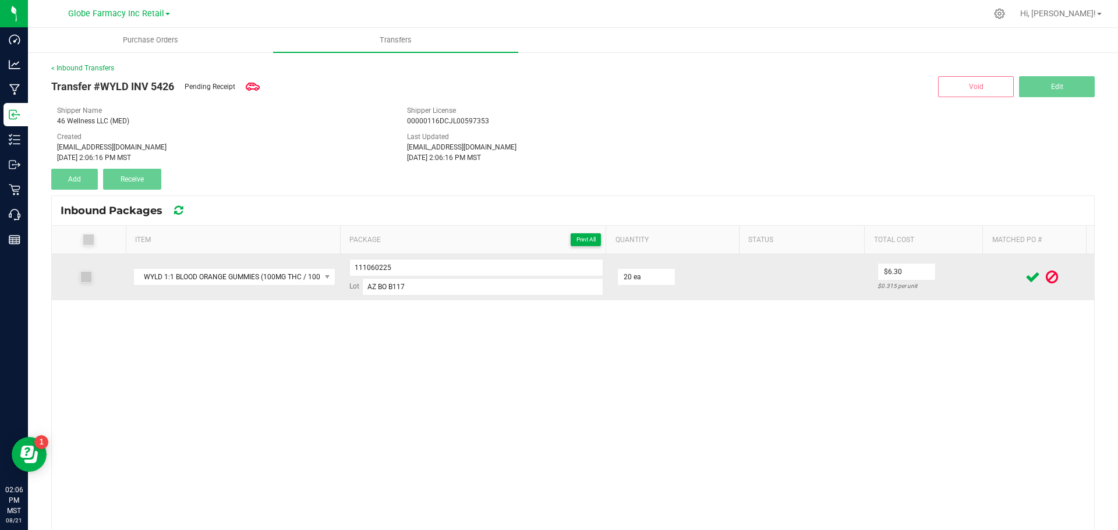
click at [1025, 281] on icon at bounding box center [1032, 277] width 15 height 15
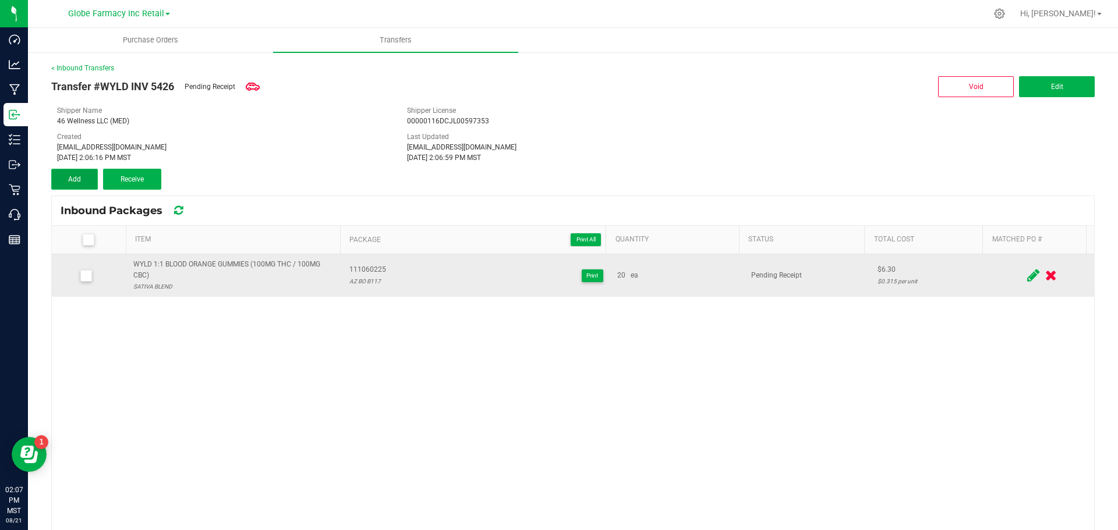
click at [55, 181] on button "Add" at bounding box center [74, 179] width 47 height 21
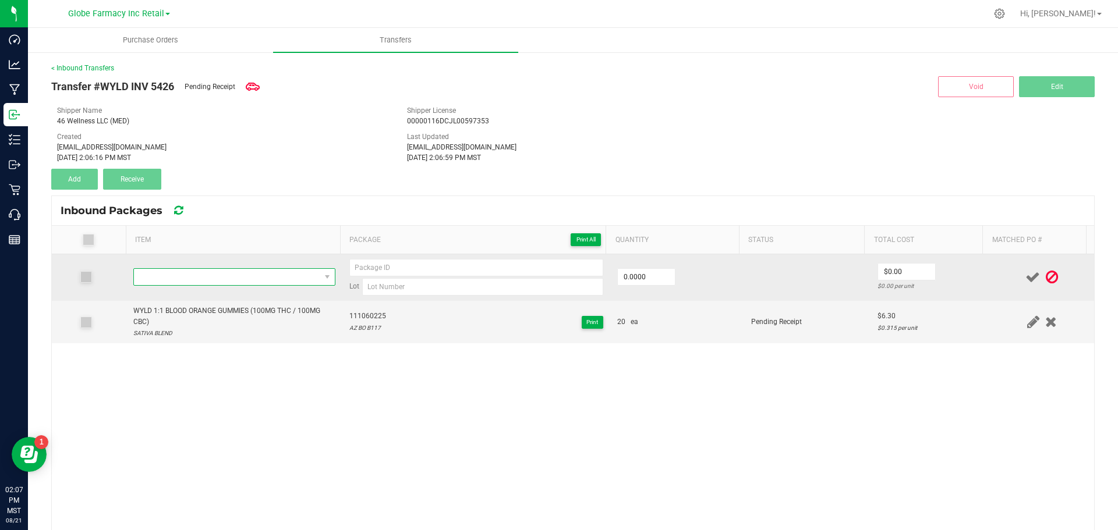
click at [208, 273] on span "NO DATA FOUND" at bounding box center [227, 277] width 186 height 16
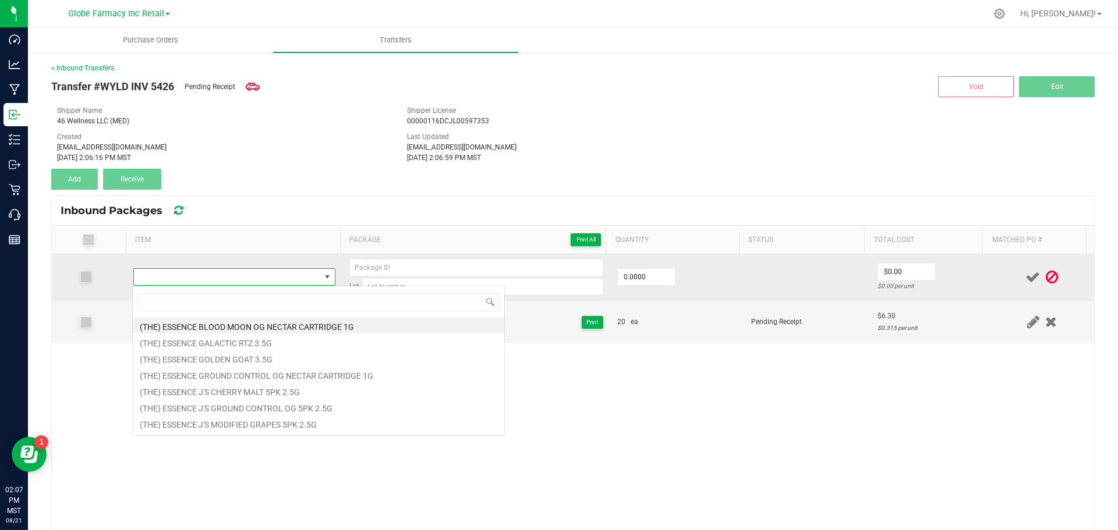
type input "WYLD BOYSENBERRY GUMMIES 100MG THC / 100MG CBD / 100MG CBN"
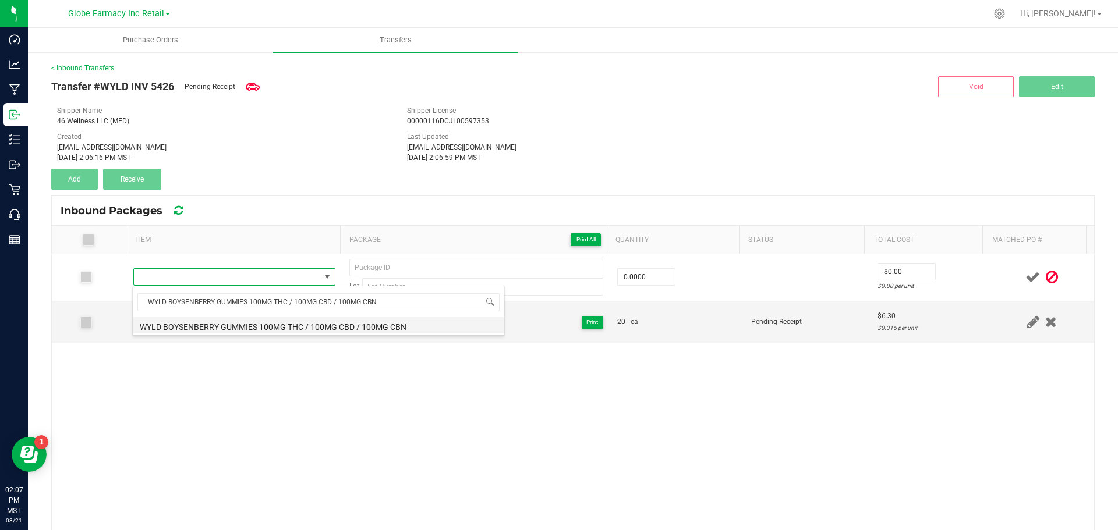
click at [200, 319] on li "WYLD BOYSENBERRY GUMMIES 100MG THC / 100MG CBD / 100MG CBN" at bounding box center [319, 325] width 372 height 16
type input "0 ea"
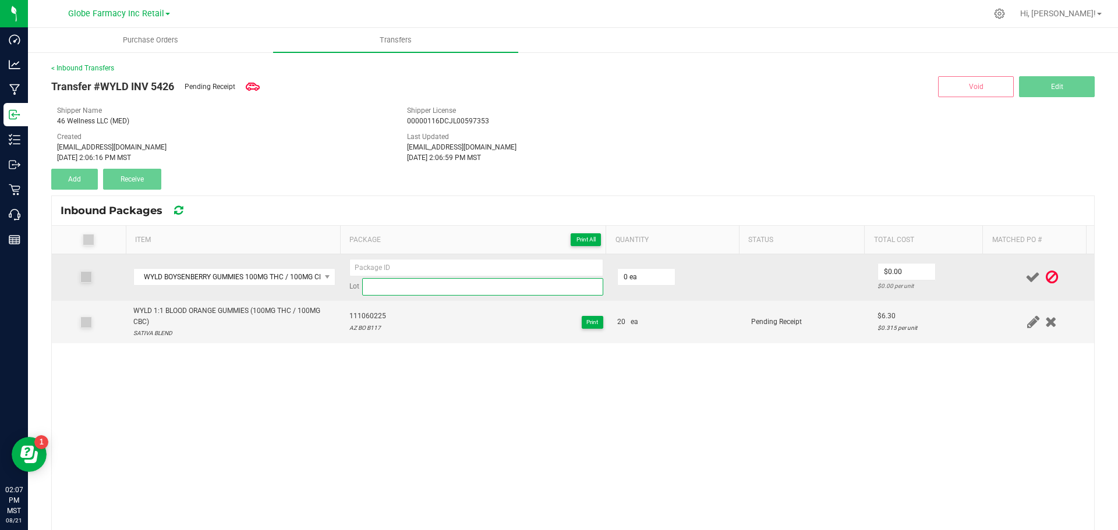
click at [525, 290] on input at bounding box center [482, 286] width 241 height 17
paste input "AZ BSN B137"
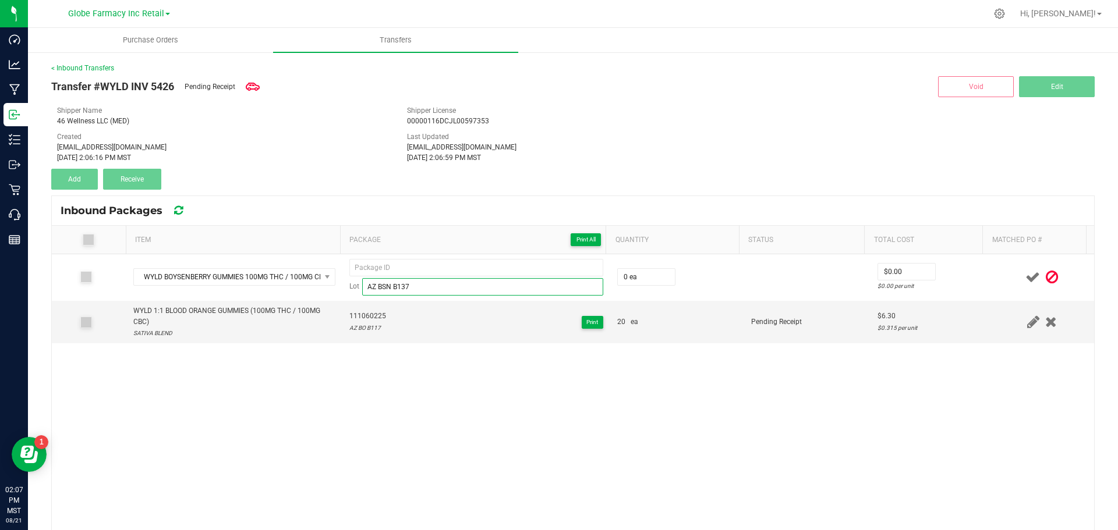
type input "AZ BSN B137"
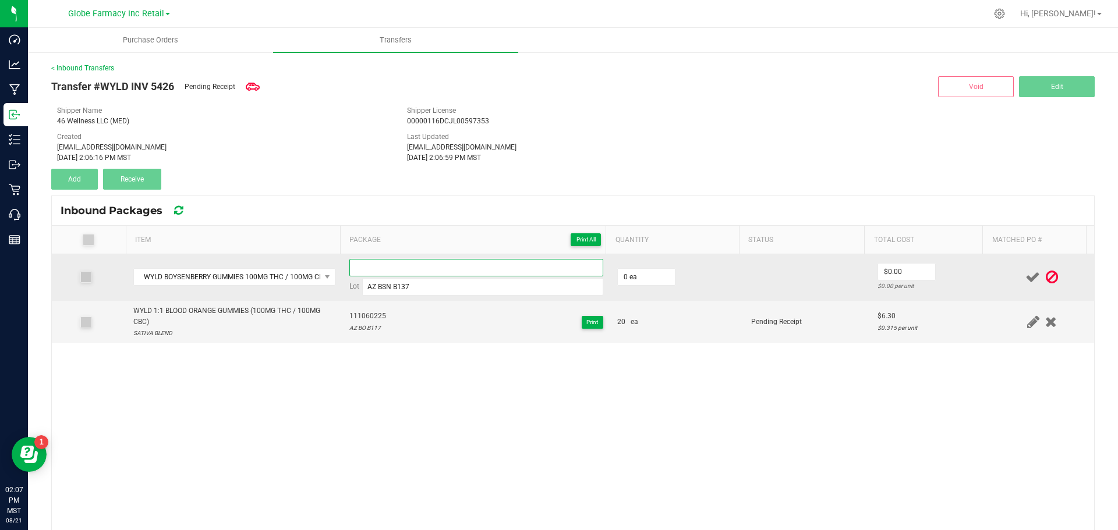
click at [411, 264] on input at bounding box center [476, 267] width 254 height 17
paste input "113072225"
type input "113072225-01"
click at [642, 269] on input "0" at bounding box center [646, 277] width 57 height 16
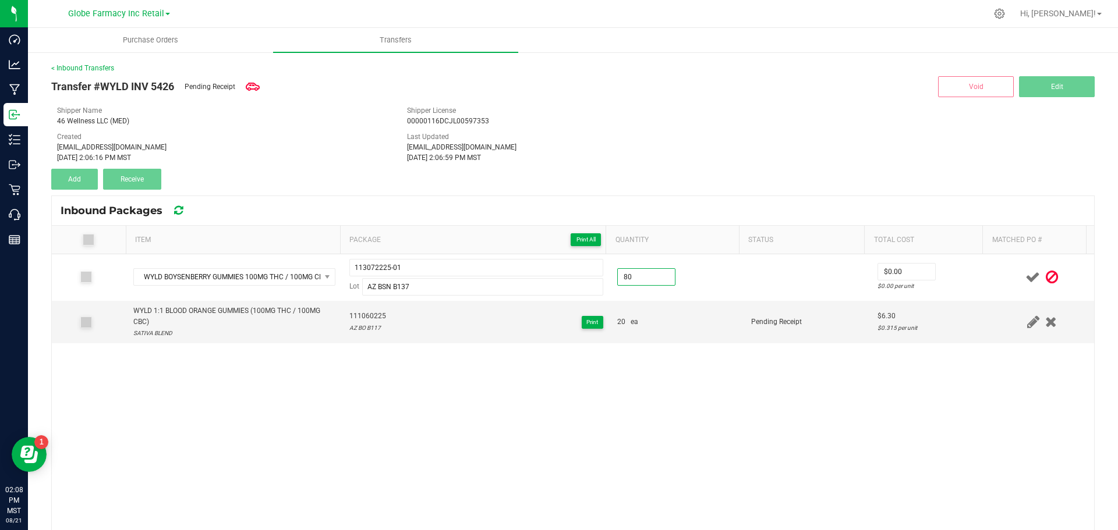
type input "80 ea"
click at [785, 360] on div "WYLD BOYSENBERRY GUMMIES 100MG THC / 100MG CBD / 100MG CBN 113072225-01 Lot AZ …" at bounding box center [573, 451] width 1042 height 395
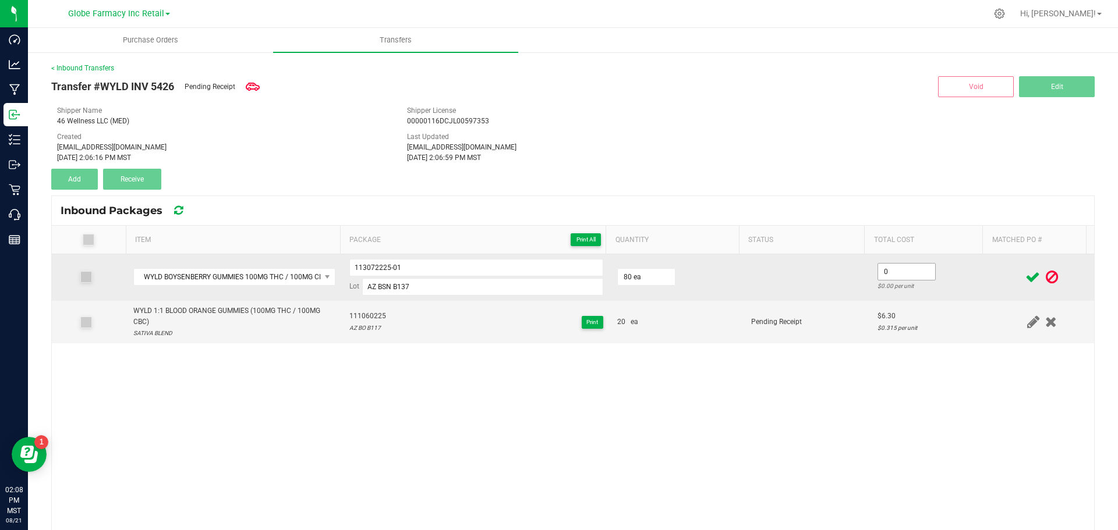
click at [894, 277] on input "0" at bounding box center [906, 272] width 57 height 16
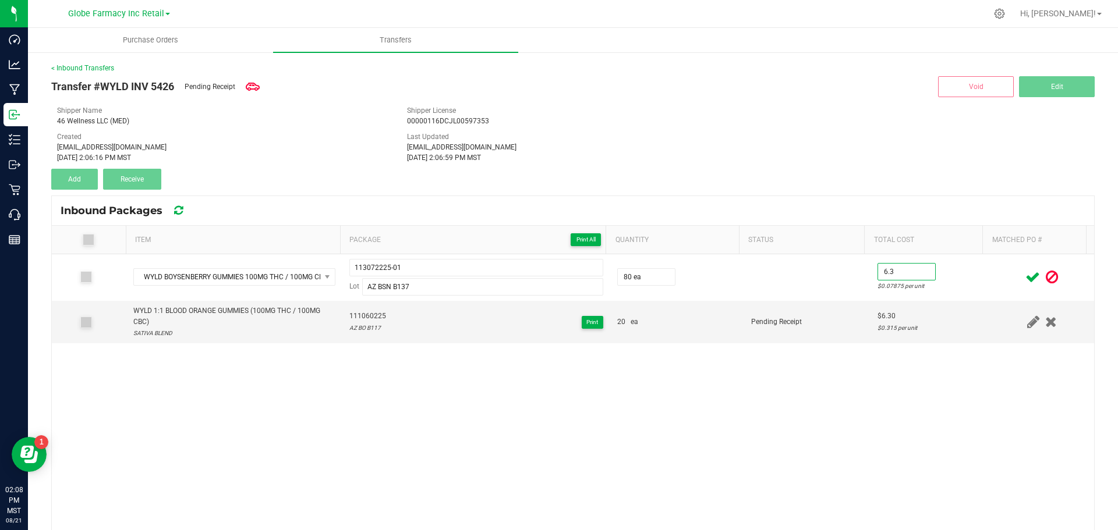
type input "$6.30"
click at [1003, 278] on div at bounding box center [1042, 277] width 90 height 15
click at [1025, 277] on icon at bounding box center [1032, 277] width 15 height 15
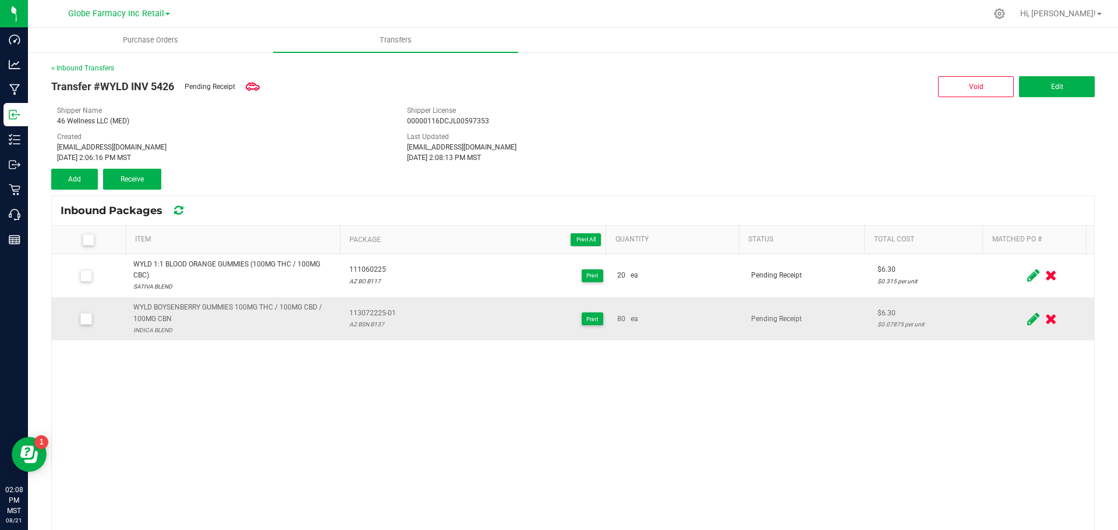
drag, startPoint x: 161, startPoint y: 307, endPoint x: 154, endPoint y: 302, distance: 9.2
click at [158, 305] on div "WYLD BOYSENBERRY GUMMIES 100MG THC / 100MG CBD / 100MG CBN" at bounding box center [234, 313] width 202 height 22
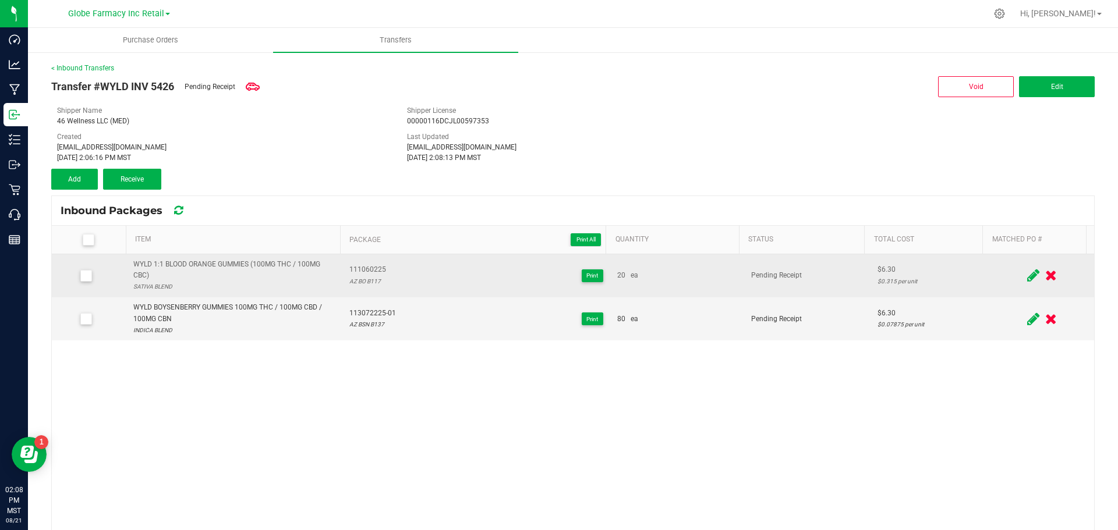
click at [140, 290] on div "SATIVA BLEND" at bounding box center [234, 286] width 202 height 11
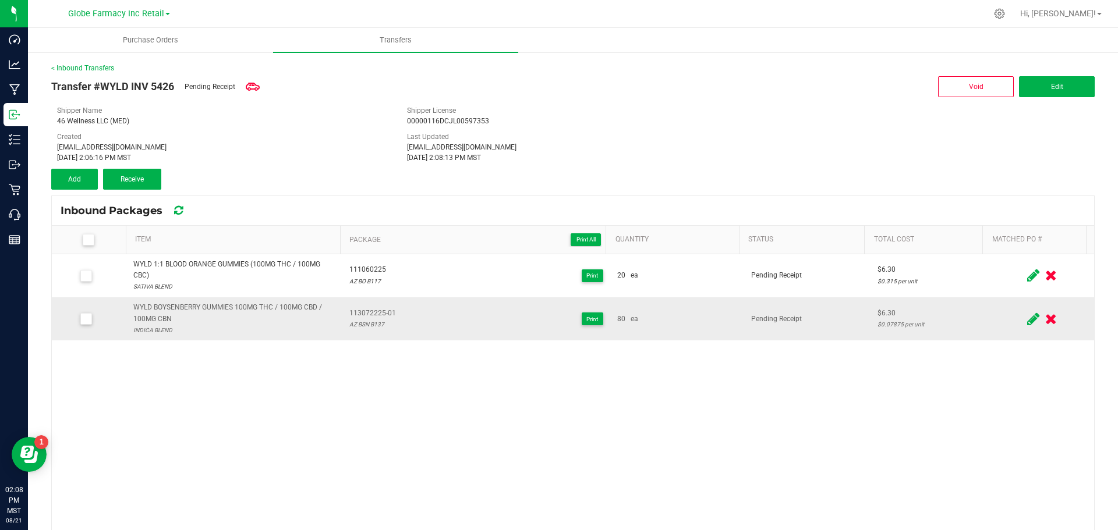
click at [178, 304] on div "WYLD BOYSENBERRY GUMMIES 100MG THC / 100MG CBD / 100MG CBN" at bounding box center [234, 313] width 202 height 22
click at [179, 304] on div "WYLD BOYSENBERRY GUMMIES 100MG THC / 100MG CBD / 100MG CBN" at bounding box center [234, 313] width 202 height 22
click at [180, 304] on div "WYLD BOYSENBERRY GUMMIES 100MG THC / 100MG CBD / 100MG CBN" at bounding box center [234, 313] width 202 height 22
copy div "WYLD BOYSENBERRY GUMMIES 100MG THC / 100MG CBD / 100MG CBN"
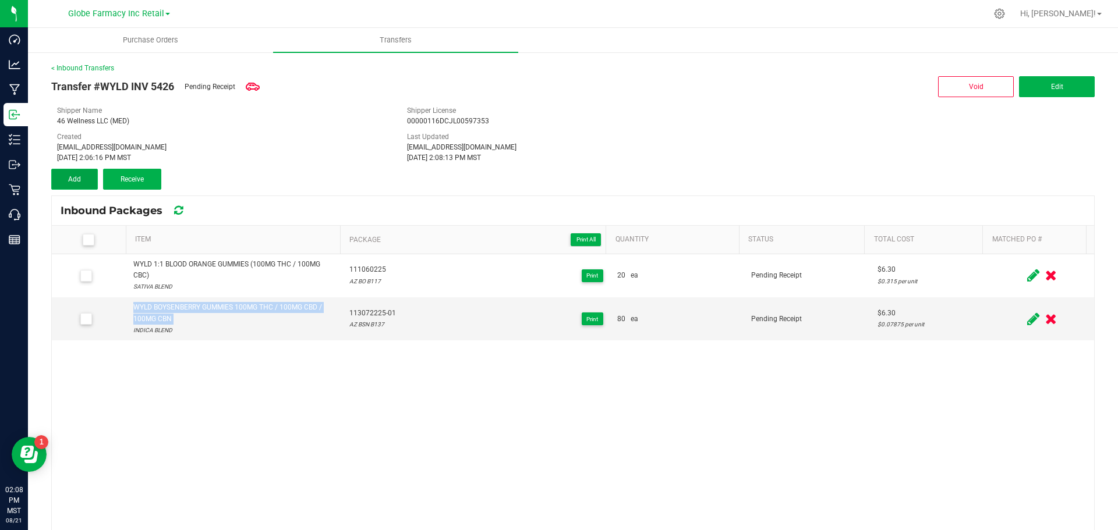
click at [76, 182] on span "Add" at bounding box center [74, 179] width 13 height 8
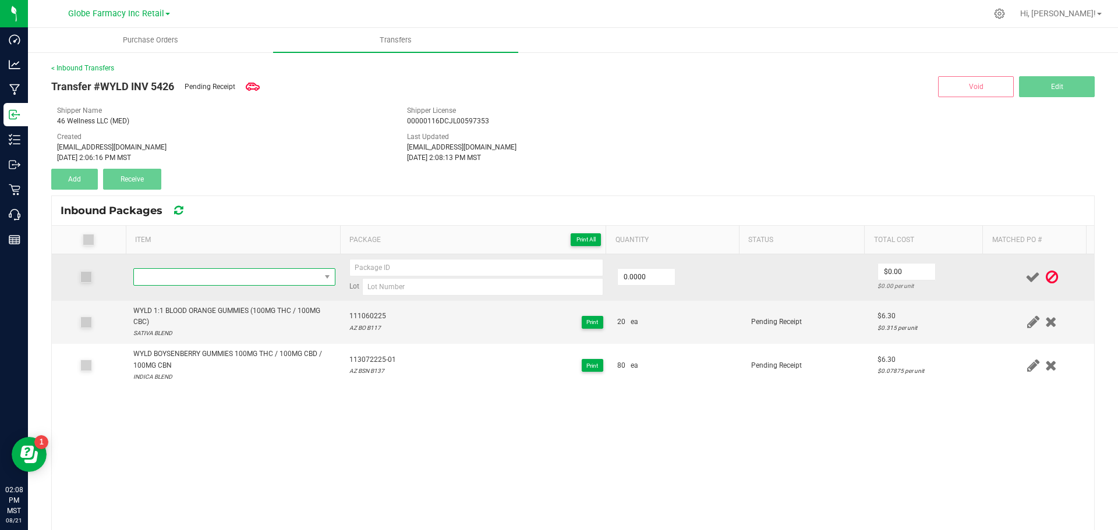
drag, startPoint x: 259, startPoint y: 274, endPoint x: 253, endPoint y: 266, distance: 9.2
click at [256, 271] on span "NO DATA FOUND" at bounding box center [227, 277] width 186 height 16
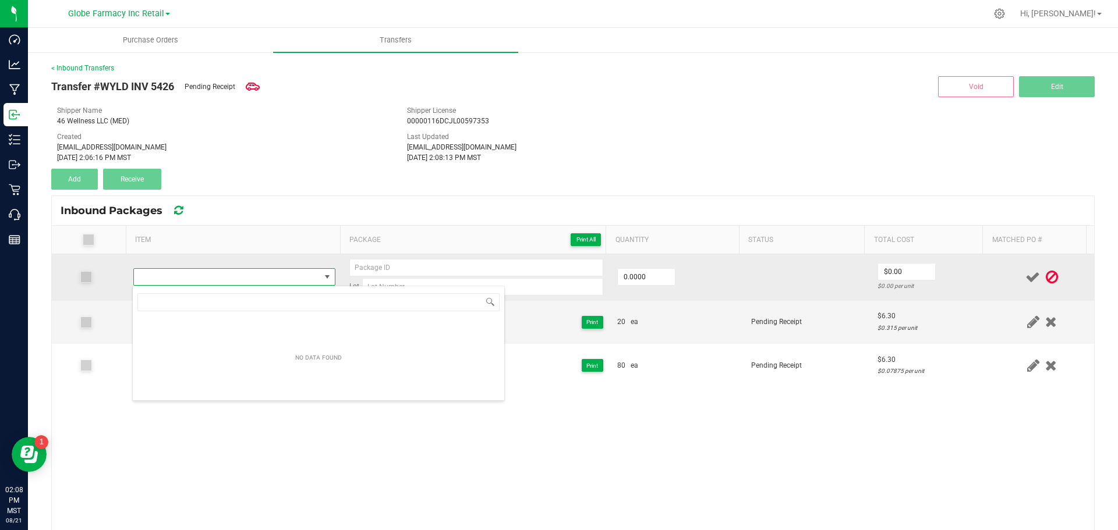
type input "WYLD BOYSENBERRY GUMMIES 100MG THC / 100MG CBD / 100MG CBN"
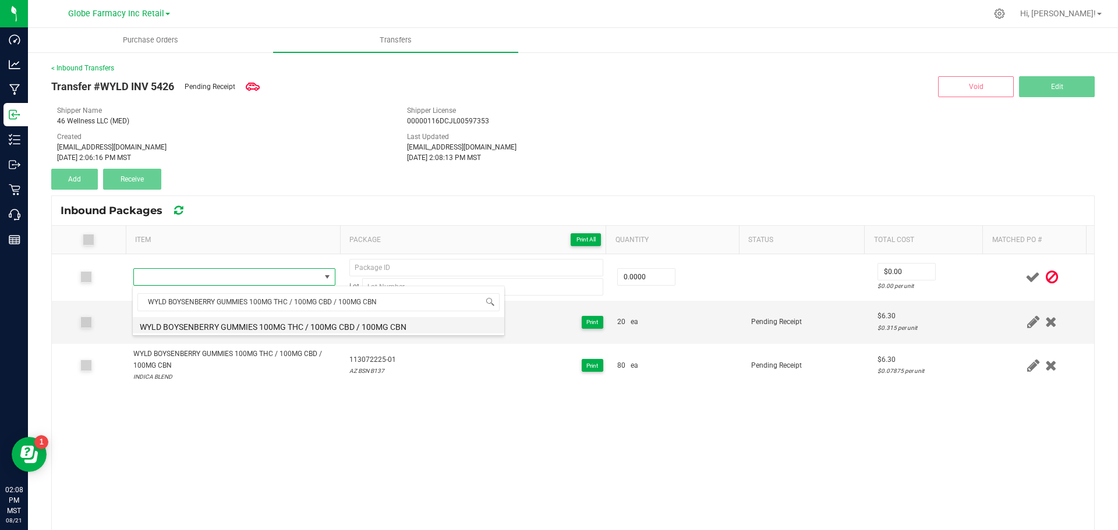
click at [285, 322] on li "WYLD BOYSENBERRY GUMMIES 100MG THC / 100MG CBD / 100MG CBN" at bounding box center [319, 325] width 372 height 16
type input "0 ea"
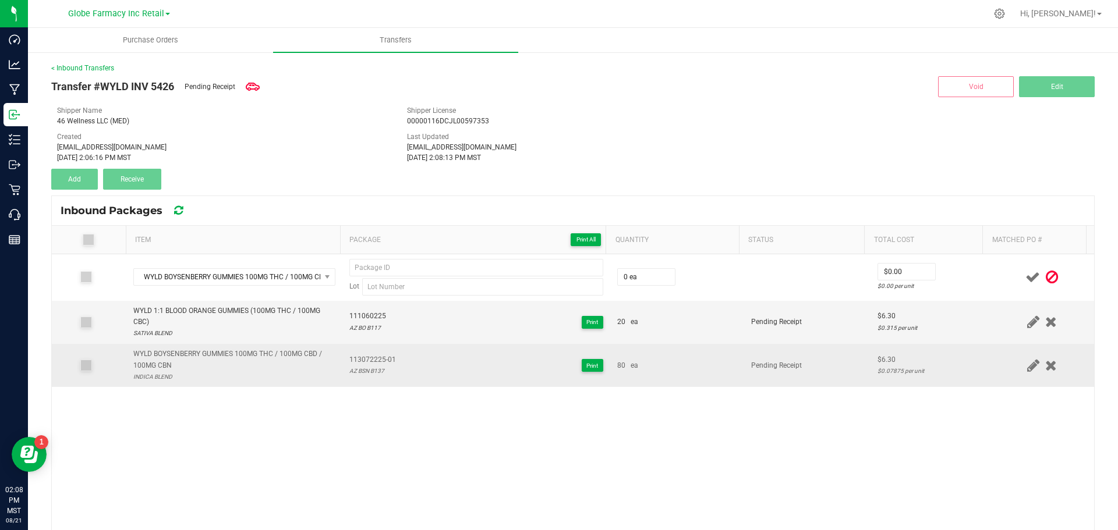
click at [354, 358] on span "113072225-01" at bounding box center [372, 360] width 47 height 11
copy span "113072225-01"
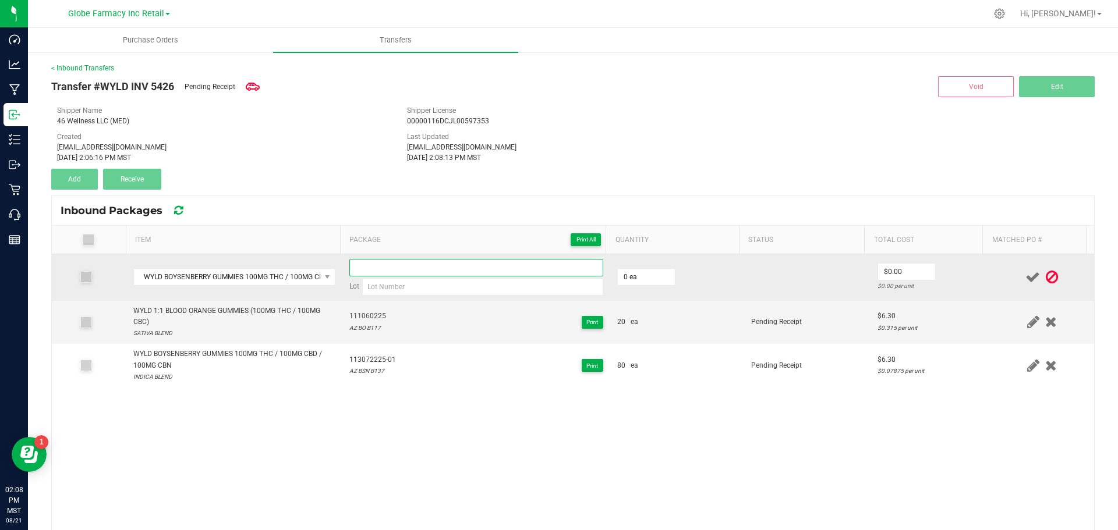
click at [374, 262] on input at bounding box center [476, 267] width 254 height 17
paste input "113072225-01"
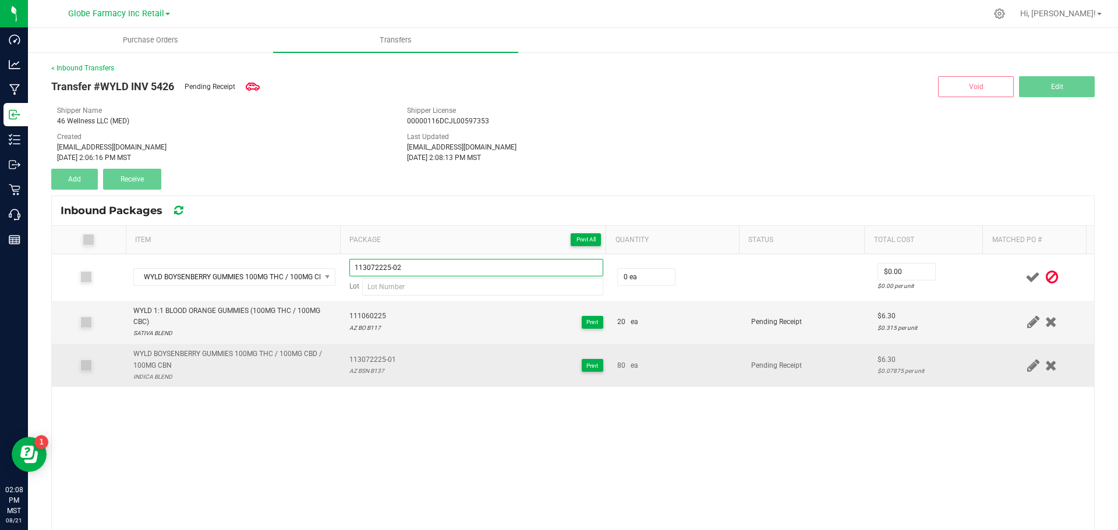
type input "113072225-02"
click at [357, 369] on div "AZ BSN B137" at bounding box center [372, 371] width 47 height 11
click at [357, 367] on div "AZ BSN B137" at bounding box center [372, 371] width 47 height 11
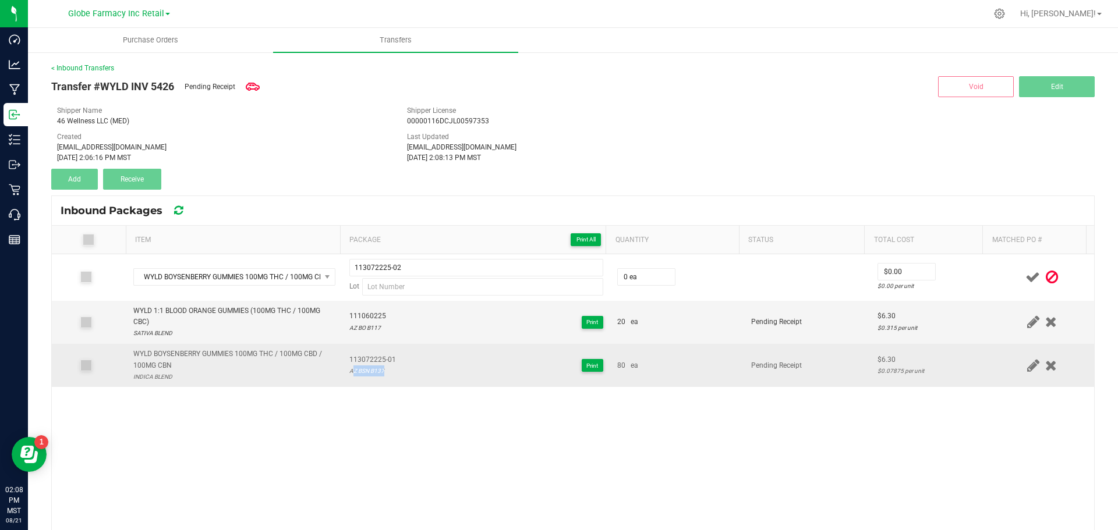
copy div "AZ BSN B137"
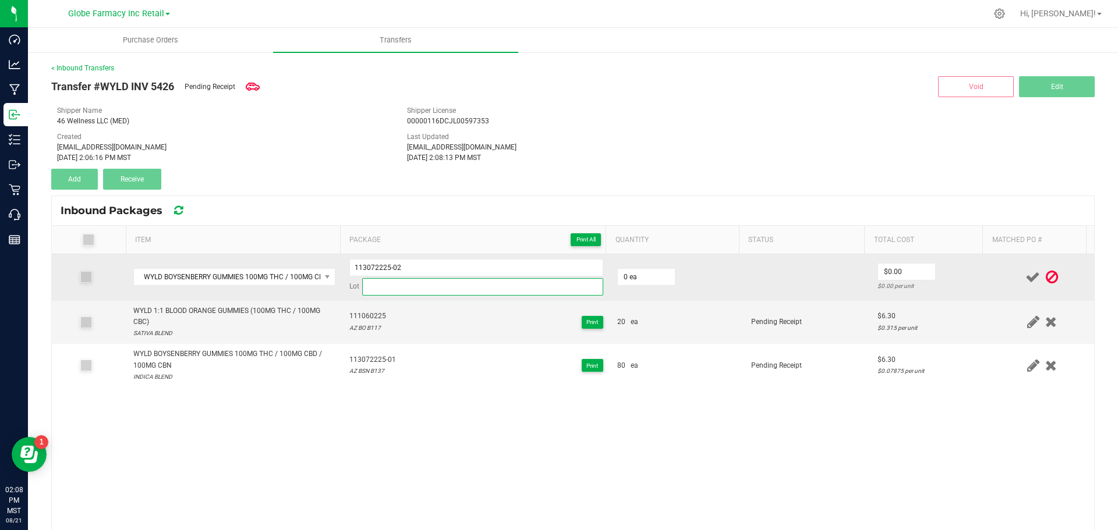
click at [378, 292] on input at bounding box center [482, 286] width 241 height 17
paste input "AZ BSN B137"
type input "AZ BSN B137"
click at [628, 276] on input "0" at bounding box center [646, 277] width 57 height 16
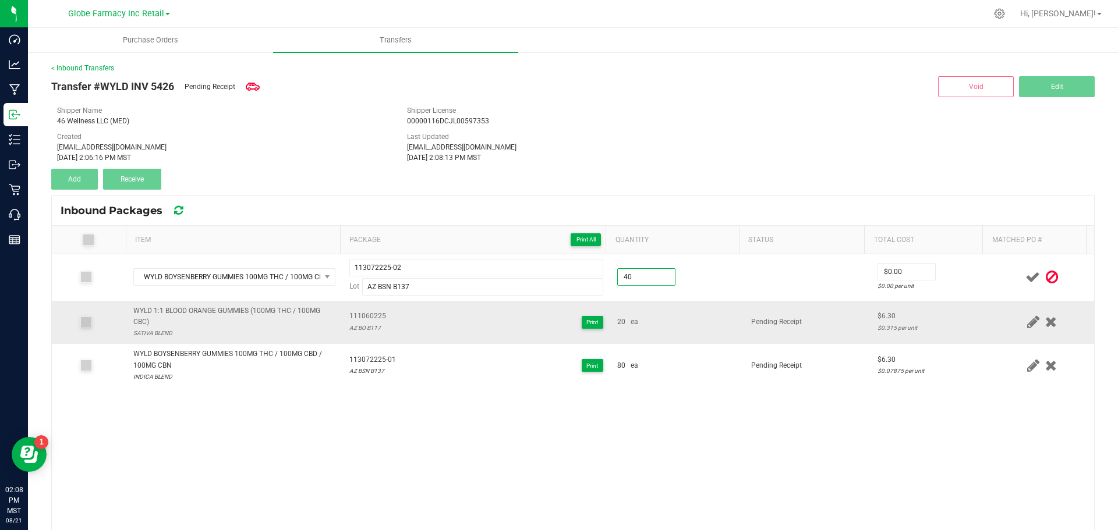
type input "40 ea"
click at [674, 320] on div "20 ea" at bounding box center [677, 322] width 120 height 11
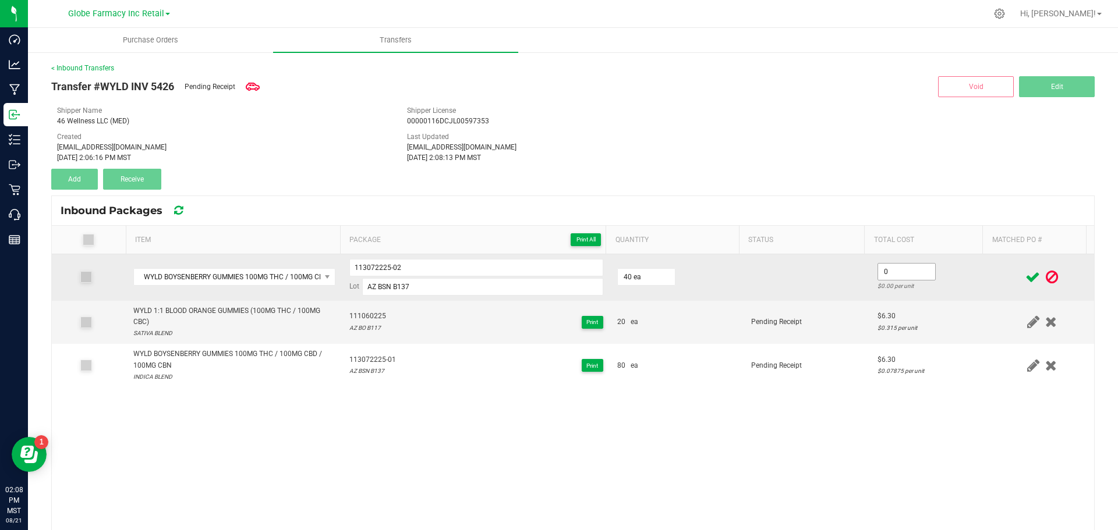
click at [889, 268] on input "0" at bounding box center [906, 272] width 57 height 16
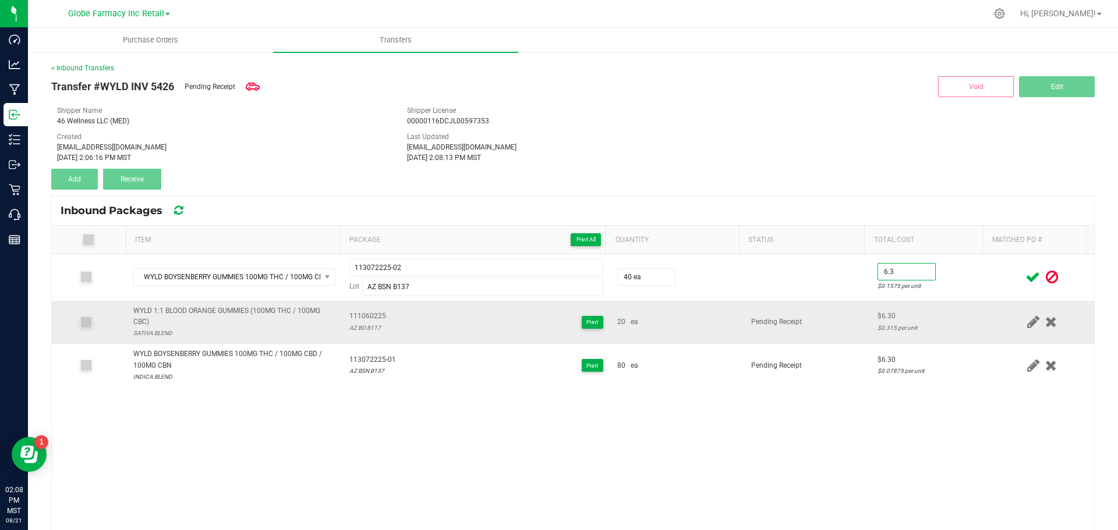
type input "$6.30"
click at [871, 320] on td "$6.30 $0.315 per unit" at bounding box center [930, 323] width 119 height 44
click at [1023, 277] on span at bounding box center [1033, 277] width 20 height 23
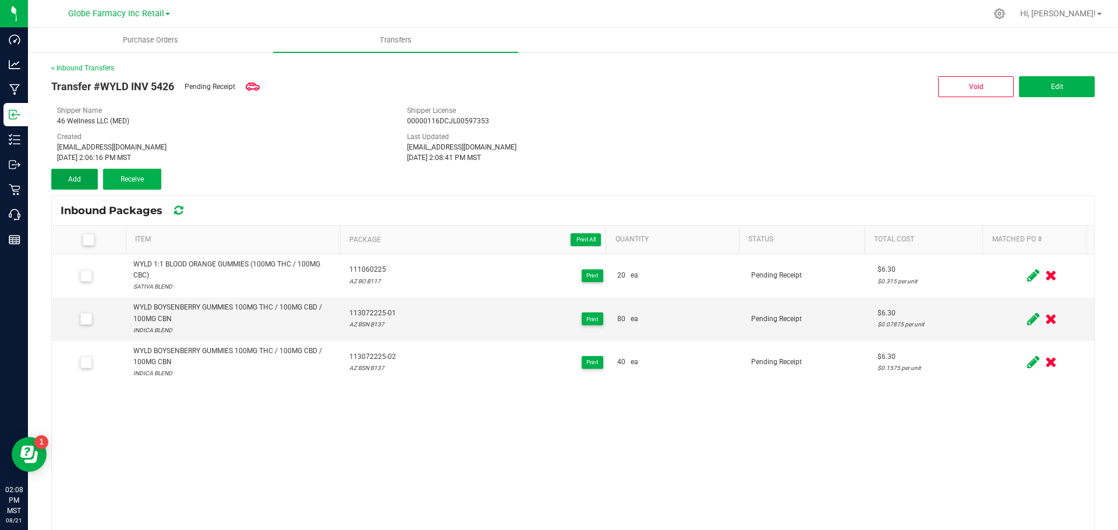
click at [84, 184] on button "Add" at bounding box center [74, 179] width 47 height 21
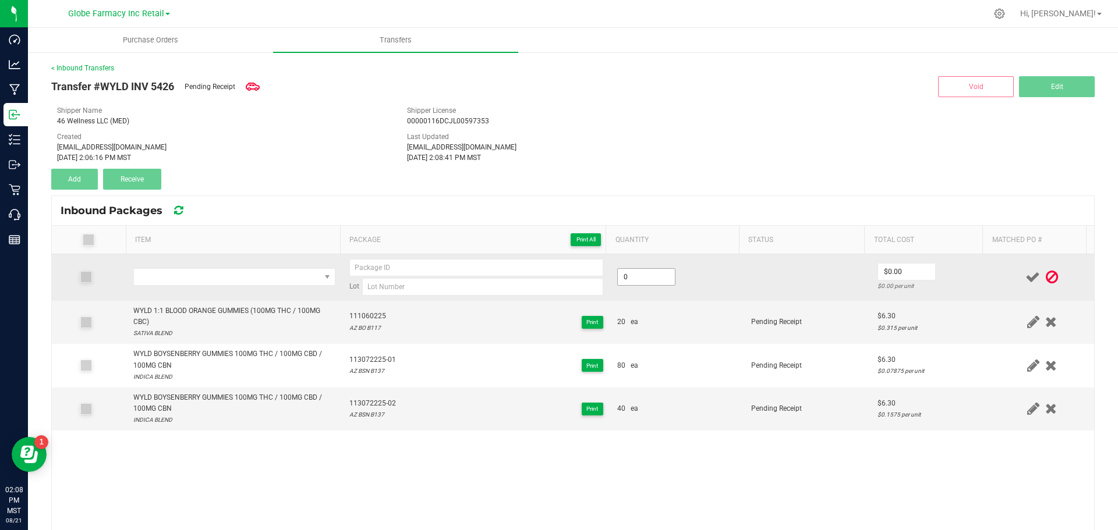
click at [653, 277] on input "0" at bounding box center [646, 277] width 57 height 16
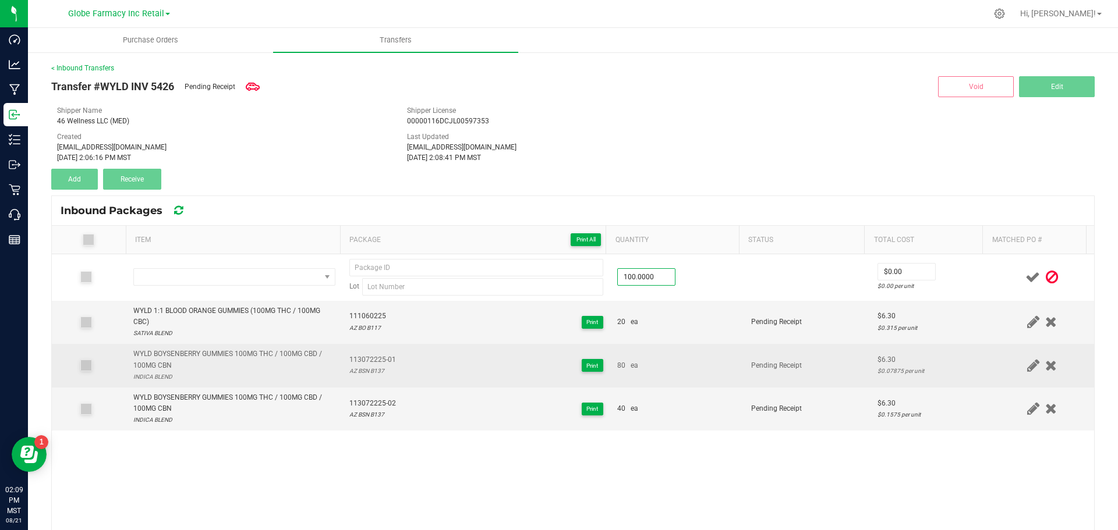
click at [649, 365] on div "80 ea" at bounding box center [677, 365] width 120 height 11
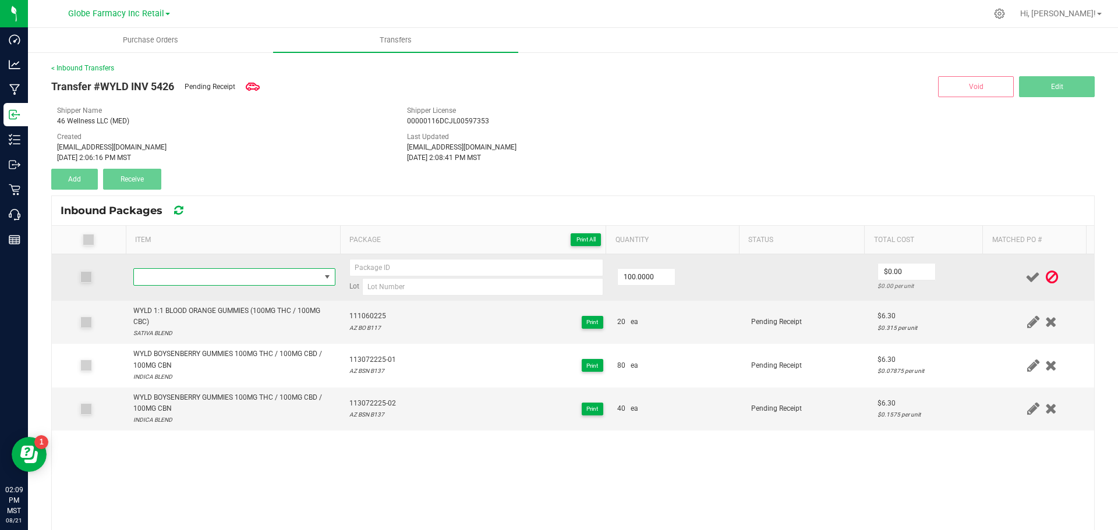
click at [145, 271] on span "NO DATA FOUND" at bounding box center [227, 277] width 186 height 16
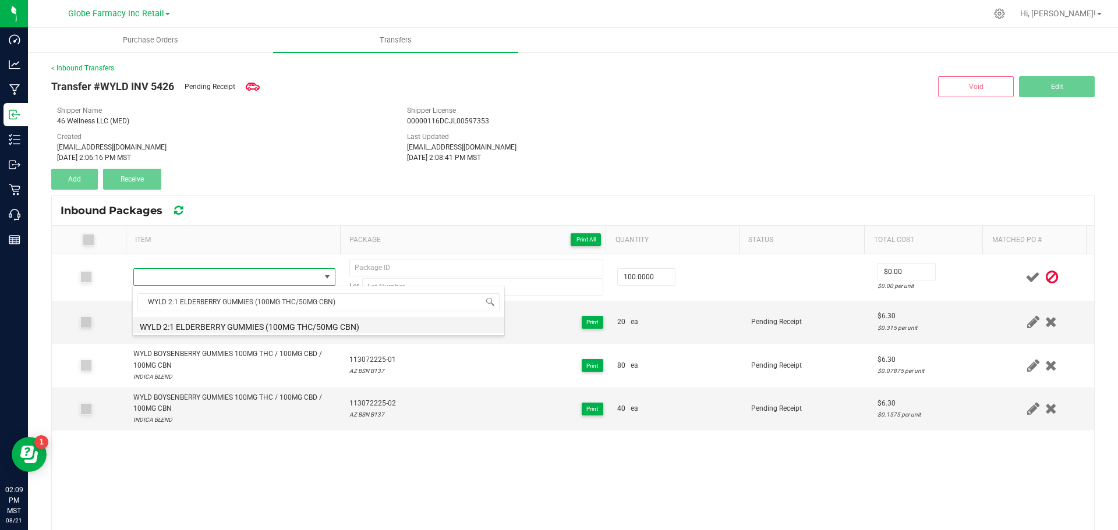
click at [423, 327] on li "WYLD 2:1 ELDERBERRY GUMMIES (100MG THC/50MG CBN)" at bounding box center [319, 325] width 372 height 16
type input "100 ea"
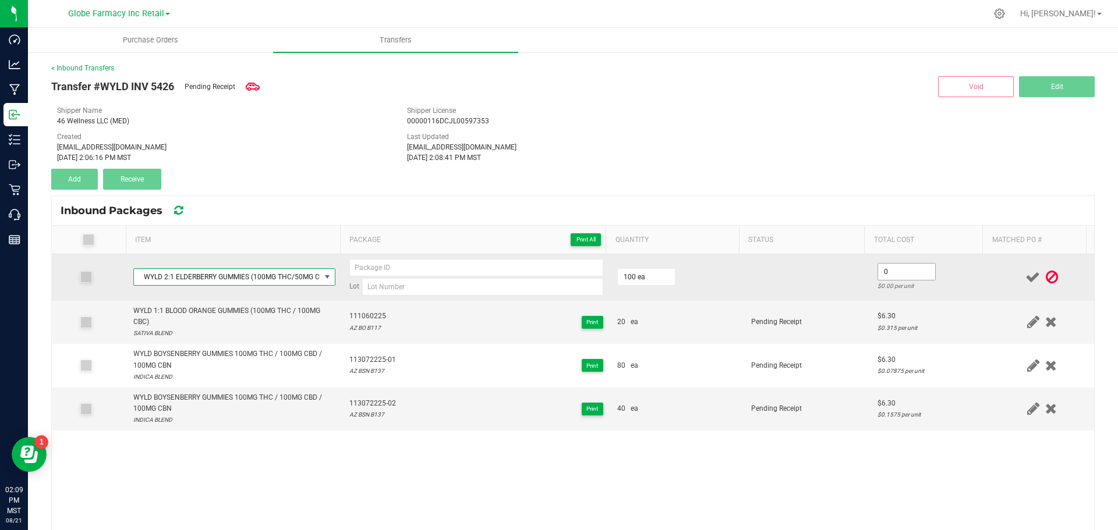
click at [891, 267] on input "0" at bounding box center [906, 272] width 57 height 16
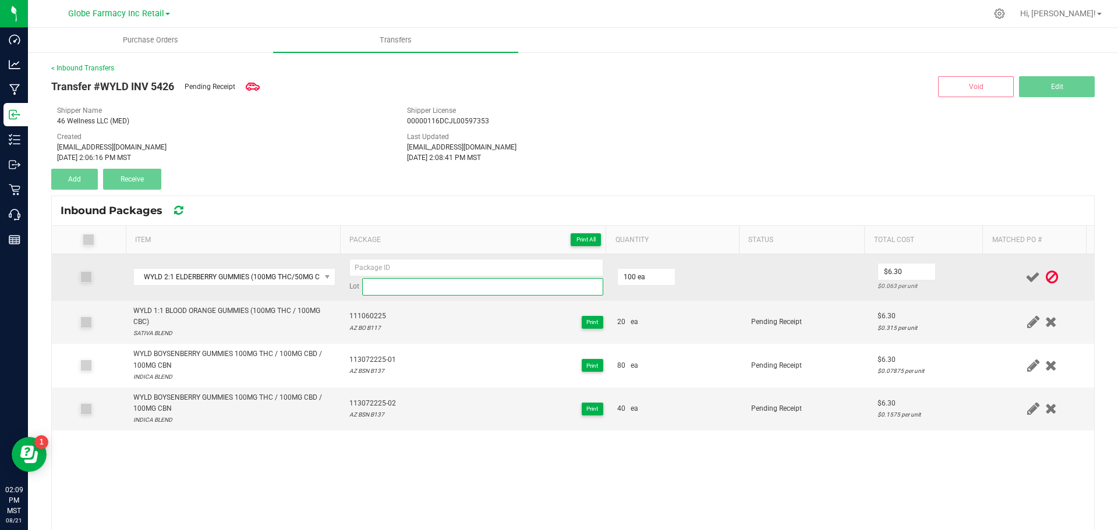
type input "$6.30"
click at [438, 295] on input at bounding box center [482, 286] width 241 height 17
paste input "AZ EB B142"
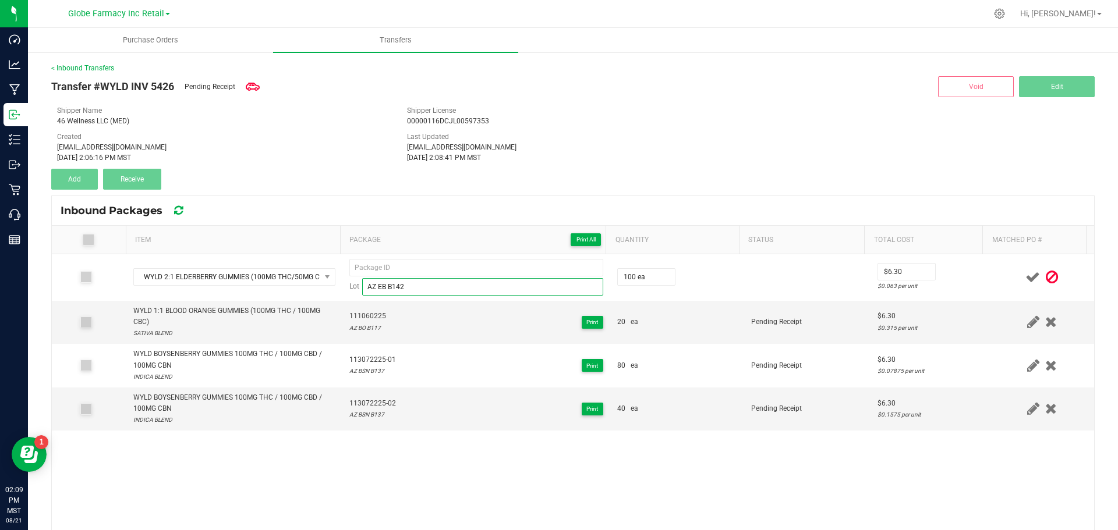
type input "AZ EB B142"
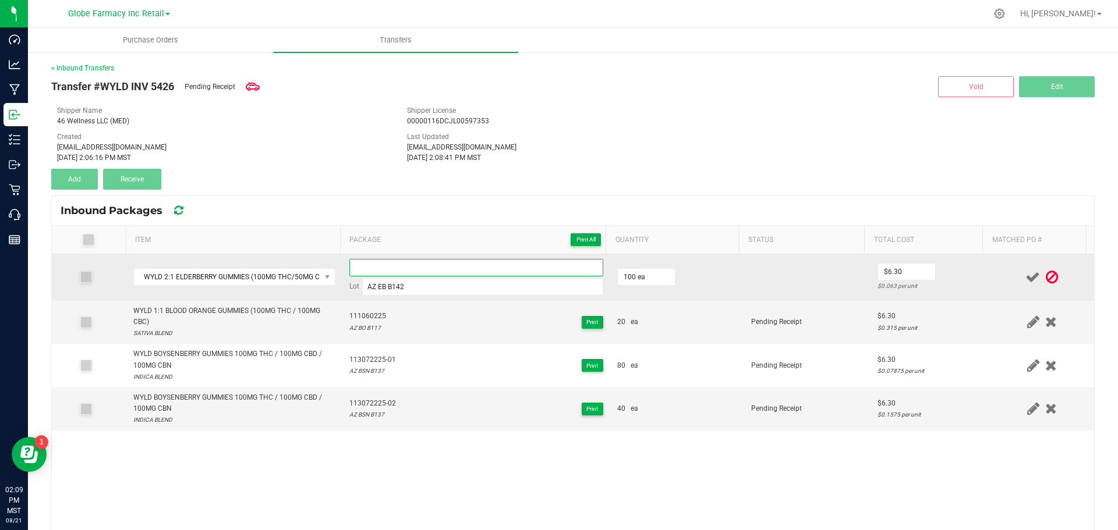
click at [374, 266] on input at bounding box center [476, 267] width 254 height 17
paste input "108062625"
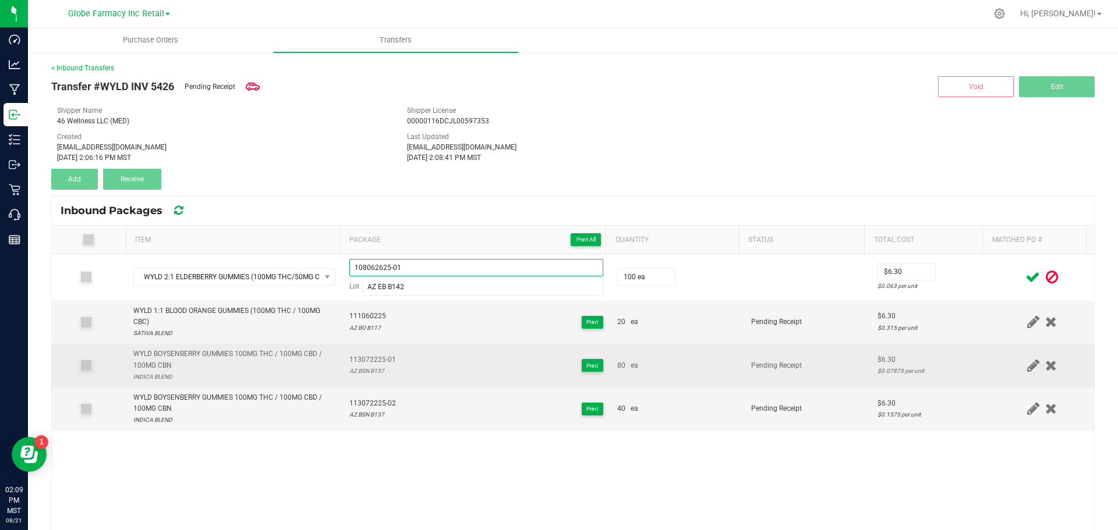
type input "108062625-01"
click at [801, 365] on td "Pending Receipt" at bounding box center [807, 366] width 126 height 44
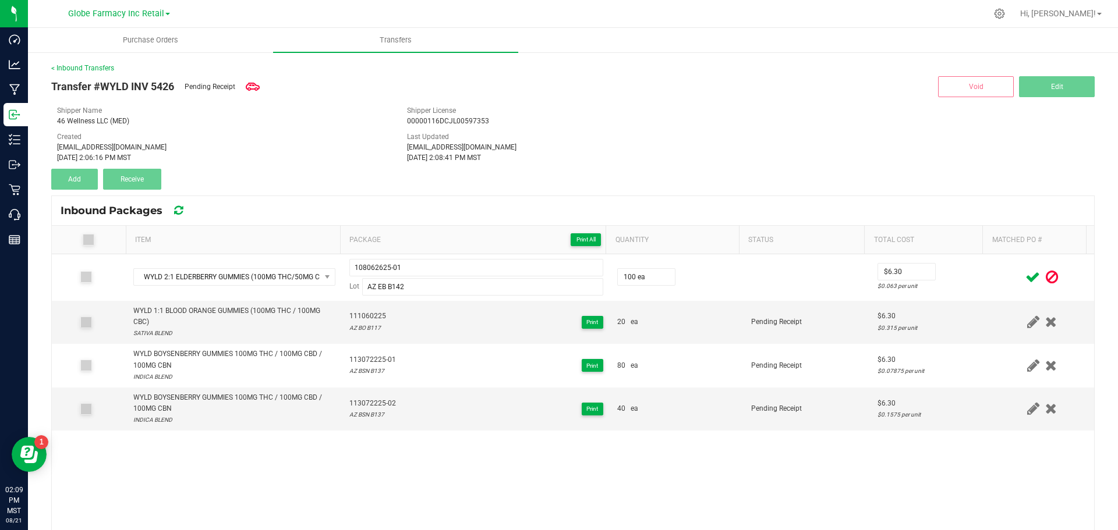
click at [1023, 281] on span at bounding box center [1033, 277] width 20 height 23
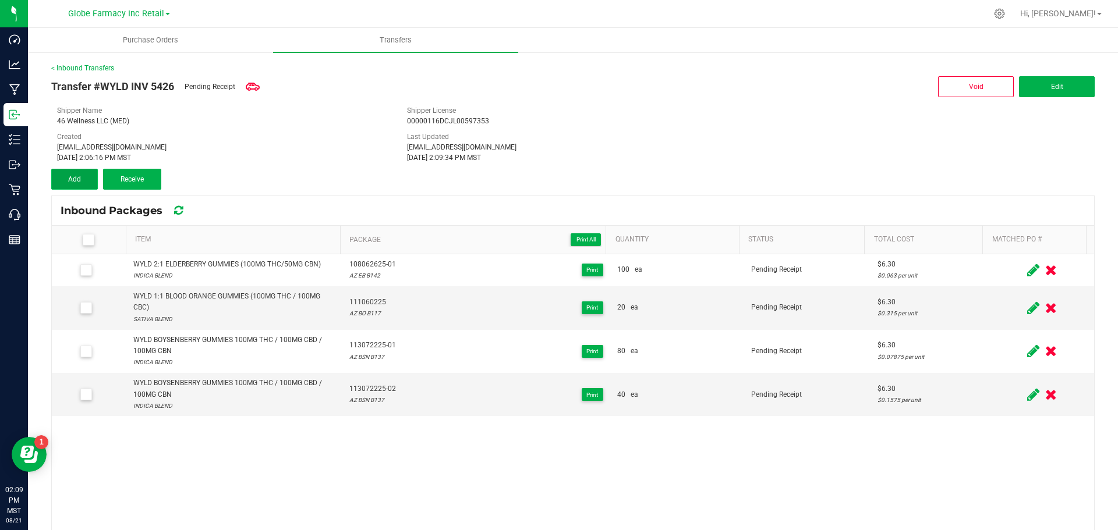
click at [58, 179] on button "Add" at bounding box center [74, 179] width 47 height 21
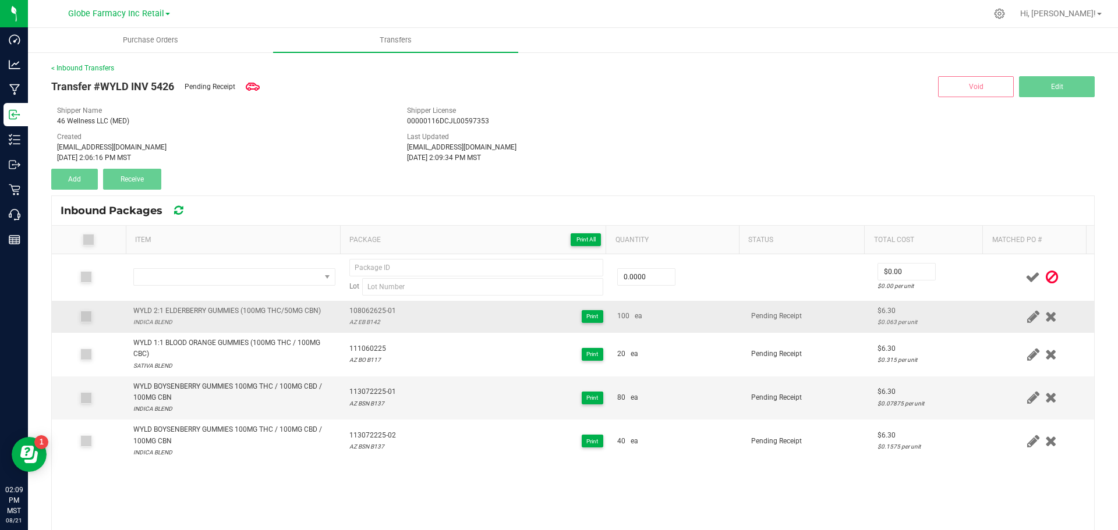
click at [216, 312] on div "WYLD 2:1 ELDERBERRY GUMMIES (100MG THC/50MG CBN)" at bounding box center [226, 311] width 187 height 11
copy div "WYLD 2:1 ELDERBERRY GUMMIES (100MG THC/50MG CBN)"
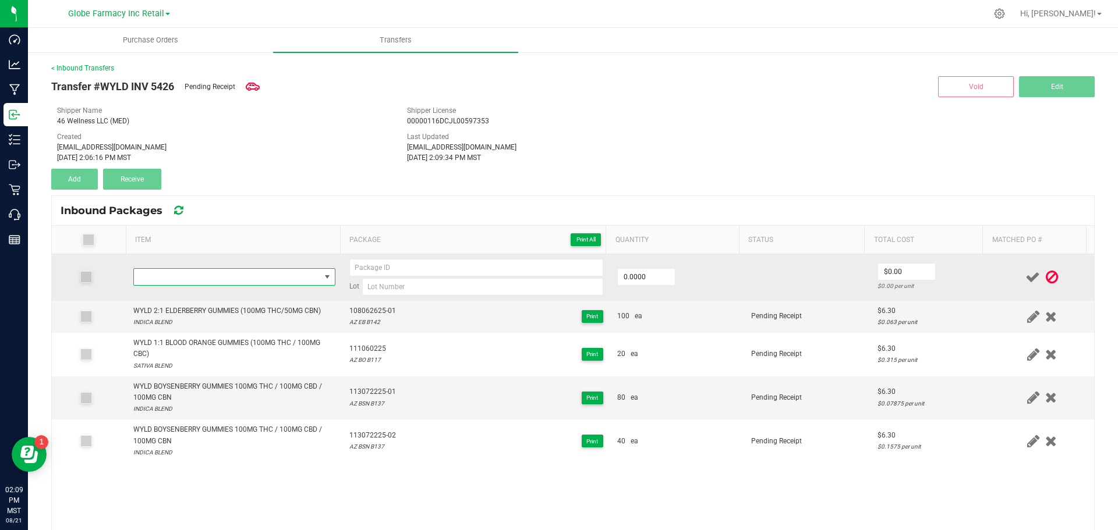
click at [200, 282] on span "NO DATA FOUND" at bounding box center [227, 277] width 186 height 16
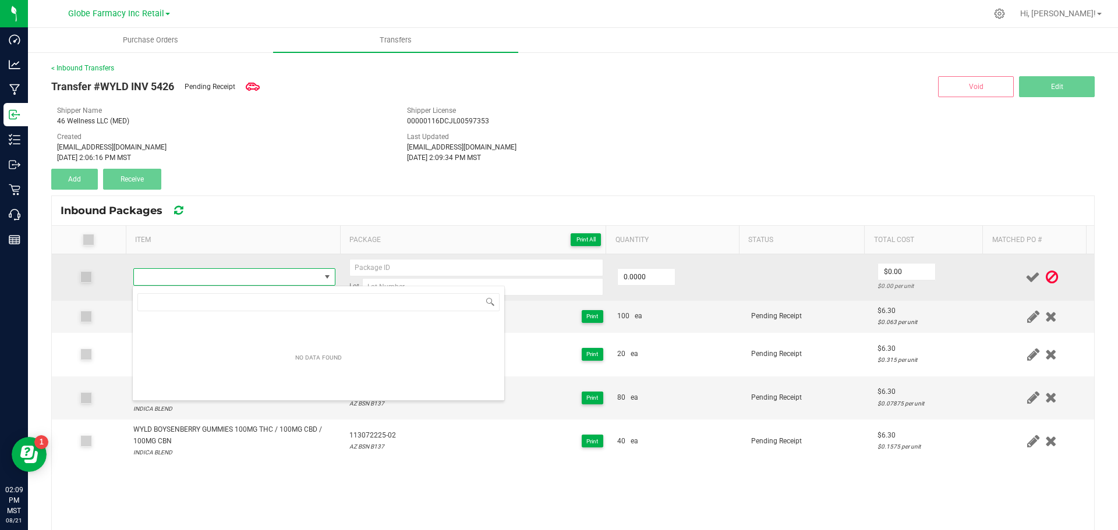
type input "WYLD 2:1 ELDERBERRY GUMMIES (100MG THC/50MG CBN)"
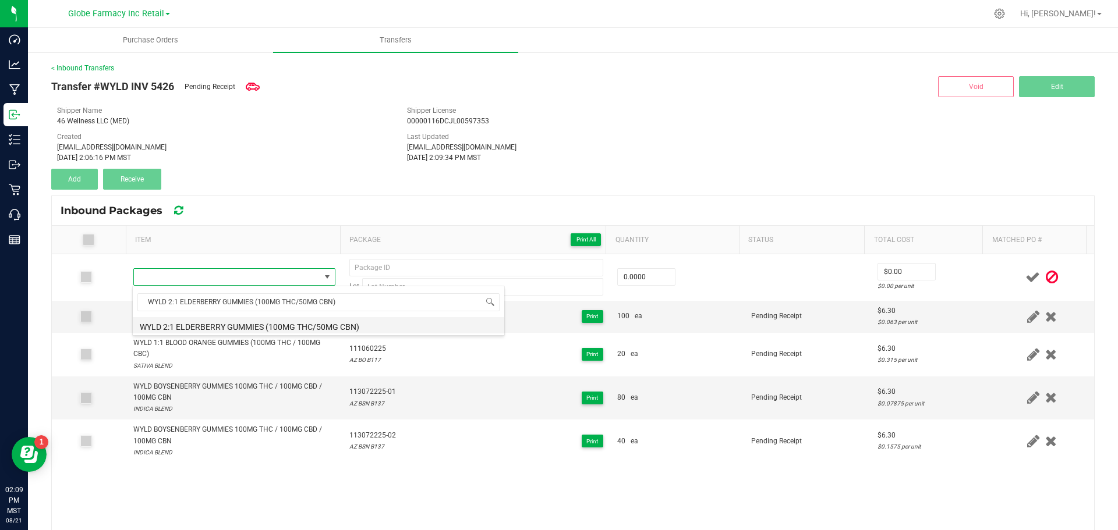
click at [169, 318] on li "WYLD 2:1 ELDERBERRY GUMMIES (100MG THC/50MG CBN)" at bounding box center [319, 325] width 372 height 16
type input "0 ea"
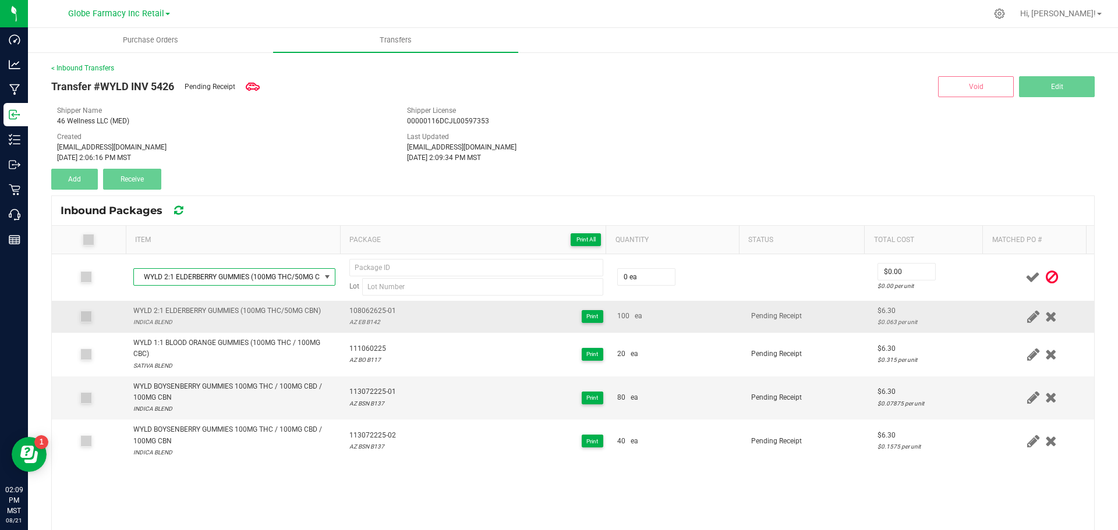
click at [355, 303] on td "108062625-01 AZ EB B142 Print" at bounding box center [476, 317] width 268 height 32
click at [359, 311] on span "108062625-01" at bounding box center [372, 311] width 47 height 11
copy span "108062625-01"
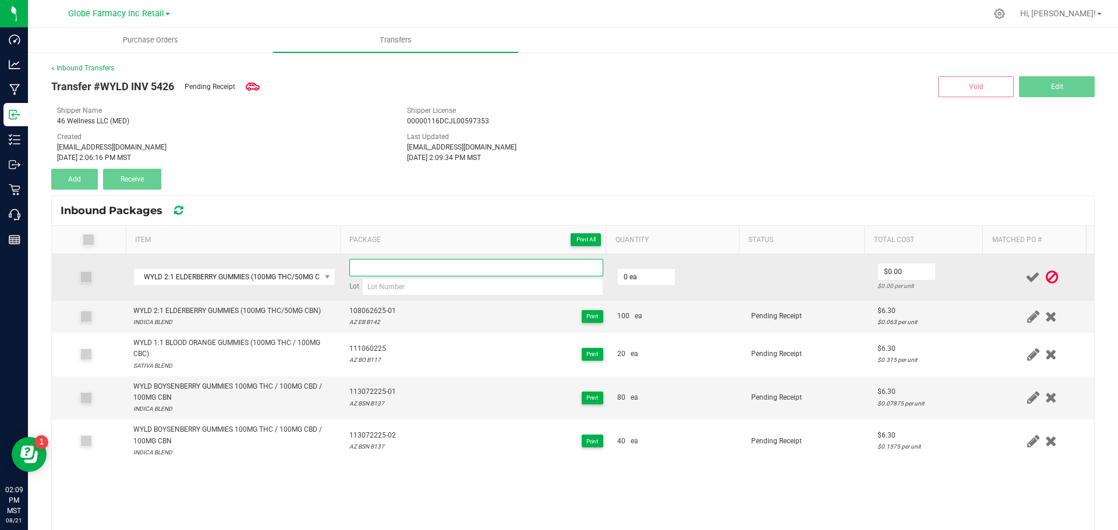
click at [385, 271] on input at bounding box center [476, 267] width 254 height 17
paste input "108062625-01"
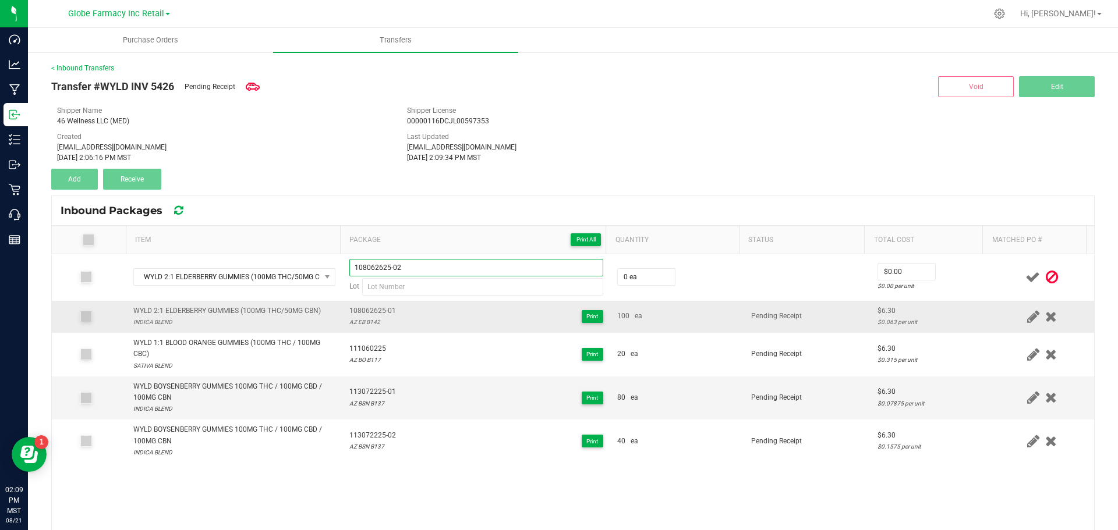
type input "108062625-02"
drag, startPoint x: 391, startPoint y: 320, endPoint x: 337, endPoint y: 331, distance: 55.4
click at [342, 331] on td "108062625-01 AZ EB B142 Print" at bounding box center [476, 317] width 268 height 32
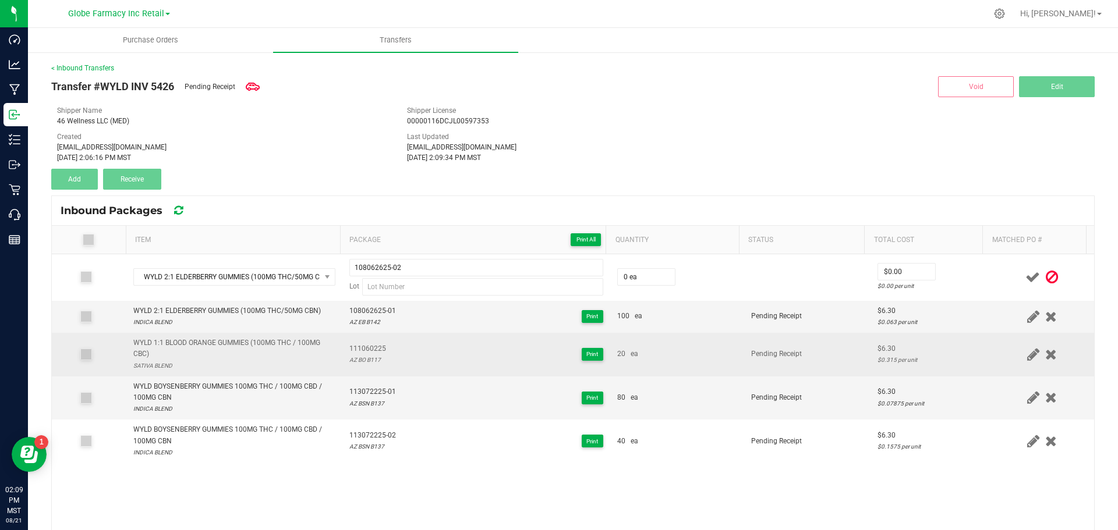
copy div "AZ EB B142"
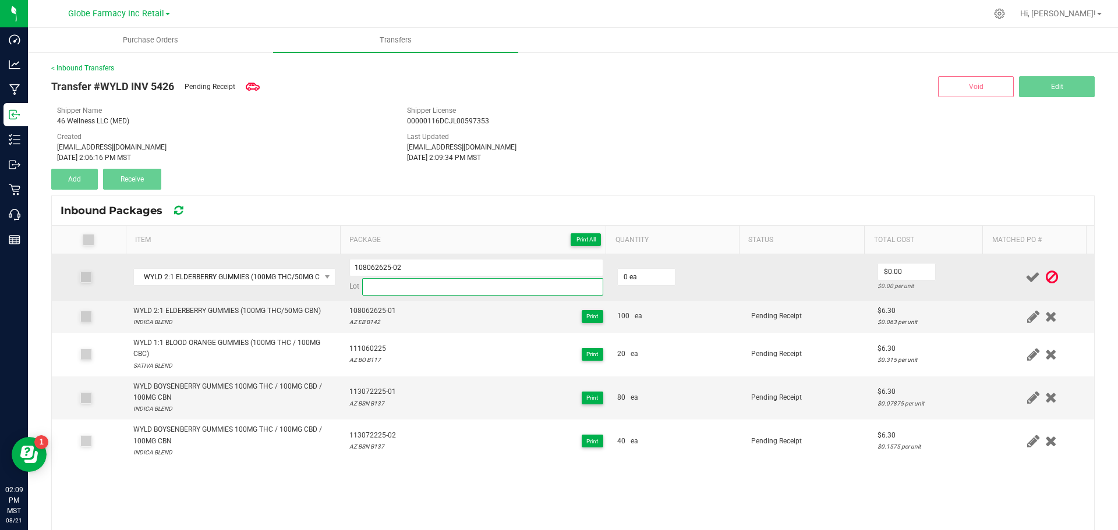
click at [388, 292] on input at bounding box center [482, 286] width 241 height 17
paste input "AZ EB B142"
type input "AZ EB B142"
click at [618, 273] on input "0" at bounding box center [646, 277] width 57 height 16
type input "60 ea"
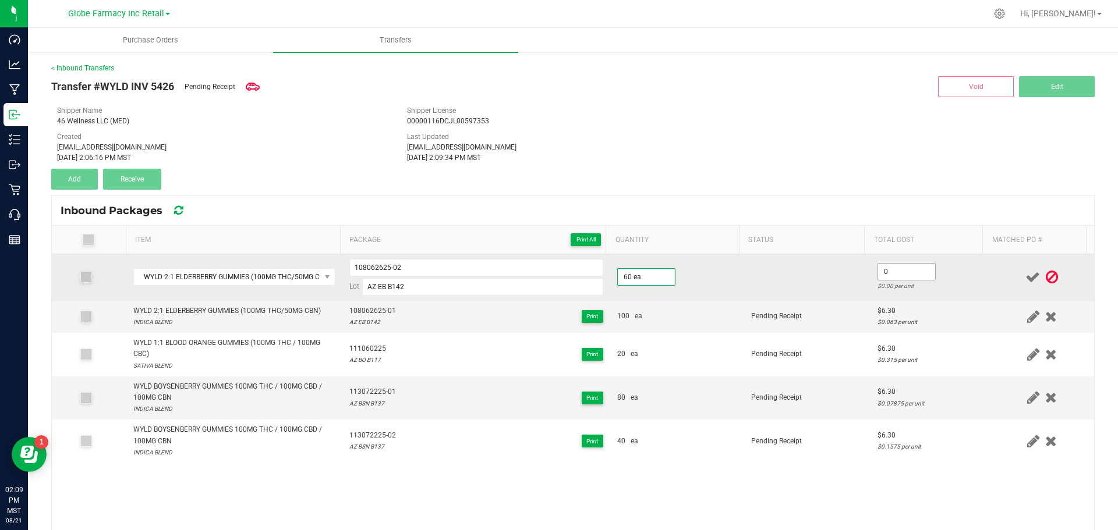
click at [904, 268] on input "0" at bounding box center [906, 272] width 57 height 16
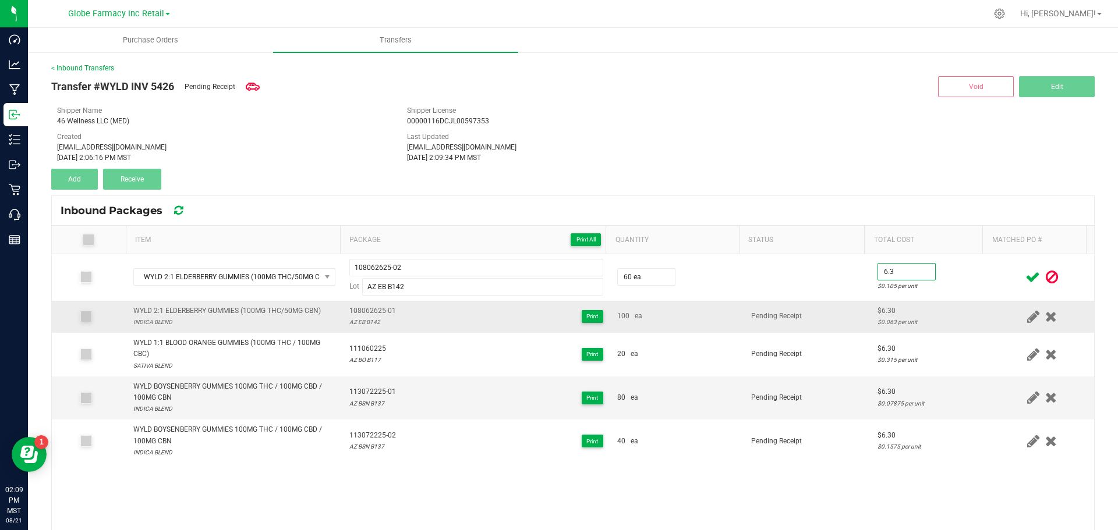
type input "$6.30"
click at [871, 302] on td "$6.30 $0.063 per unit" at bounding box center [930, 317] width 119 height 32
click at [1025, 280] on icon at bounding box center [1032, 277] width 15 height 15
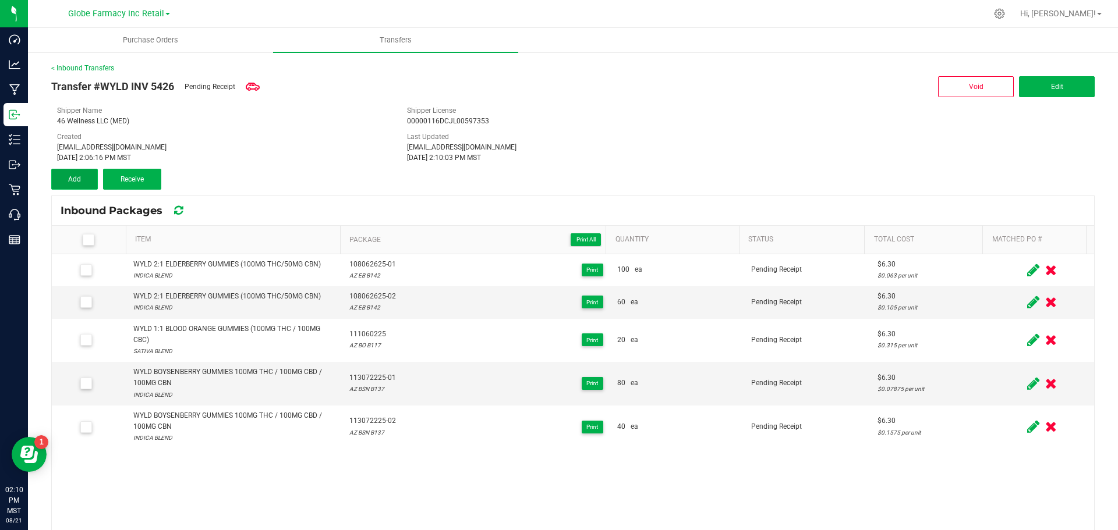
click at [87, 175] on button "Add" at bounding box center [74, 179] width 47 height 21
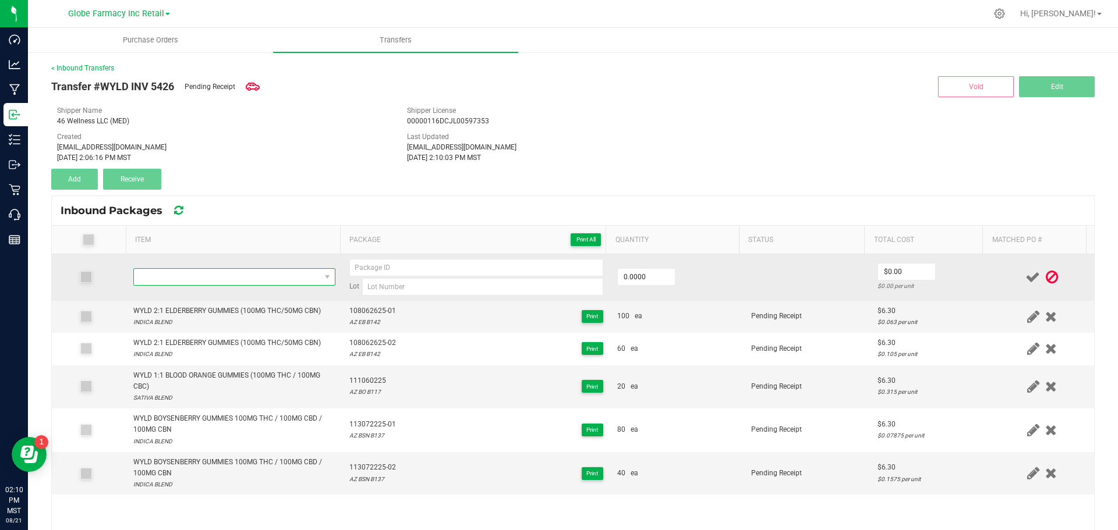
click at [238, 277] on span "NO DATA FOUND" at bounding box center [227, 277] width 186 height 16
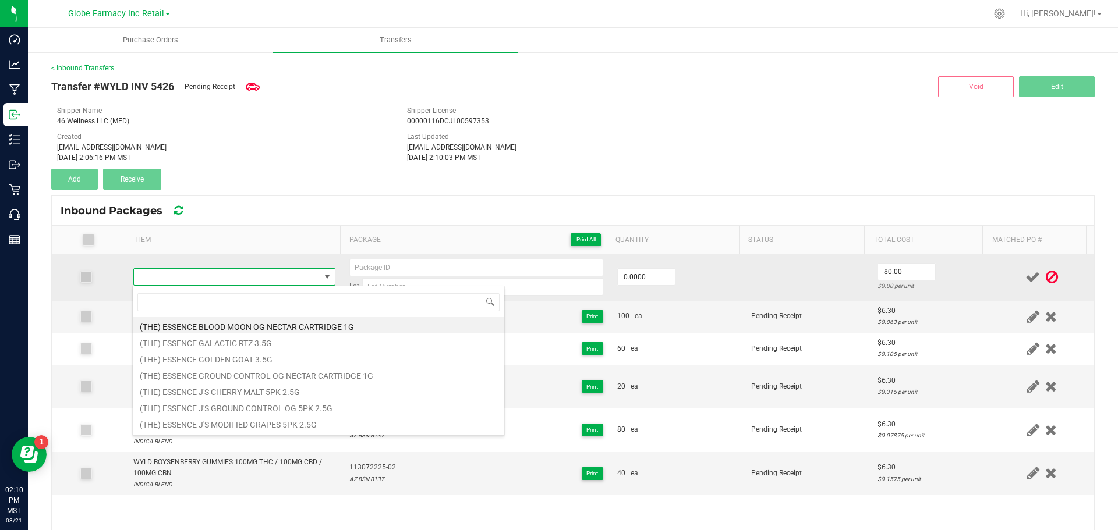
type input "WYLD 1:1:1 GRAPEFRUIT GUMMIES (100MG THC/100MG CBG/100MG CBC)"
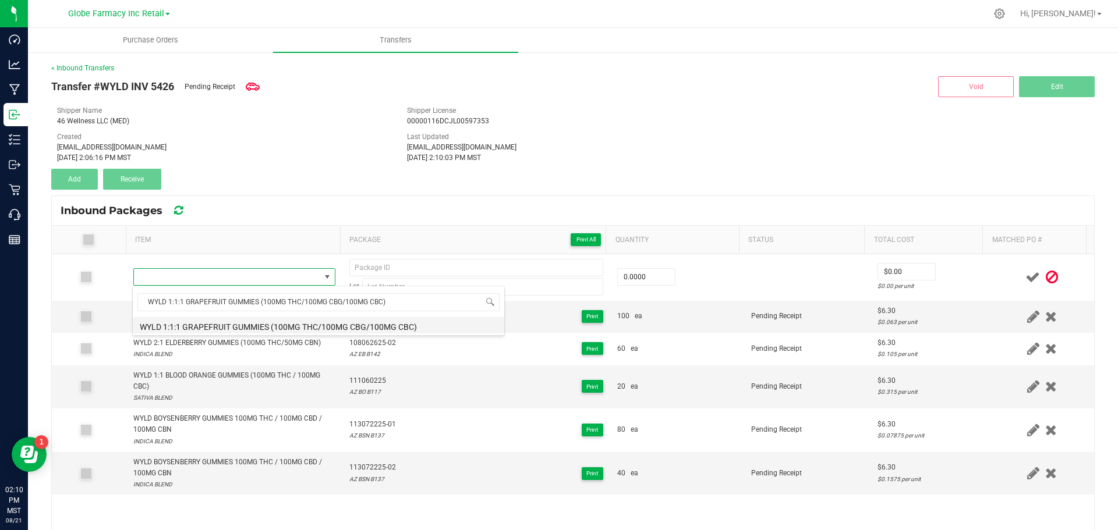
click at [223, 323] on li "WYLD 1:1:1 GRAPEFRUIT GUMMIES (100MG THC/100MG CBG/100MG CBC)" at bounding box center [319, 325] width 372 height 16
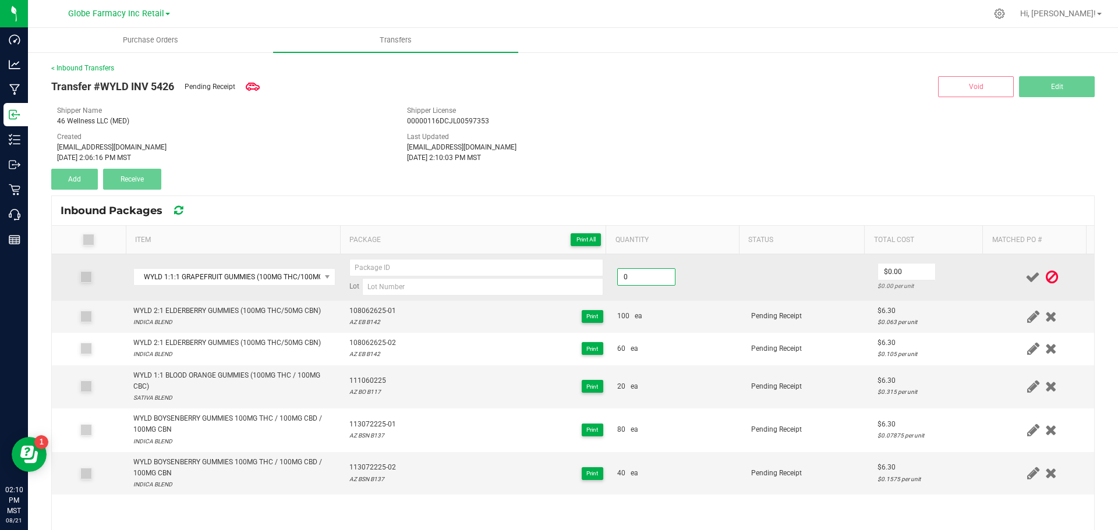
click at [619, 271] on input "0" at bounding box center [646, 277] width 57 height 16
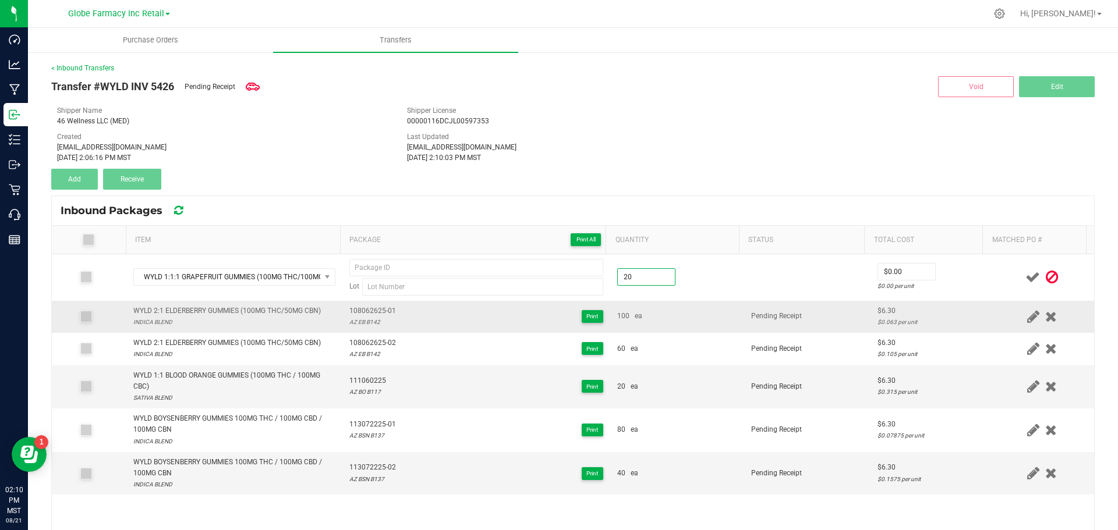
type input "20 ea"
click at [650, 321] on div "100 ea" at bounding box center [677, 316] width 120 height 11
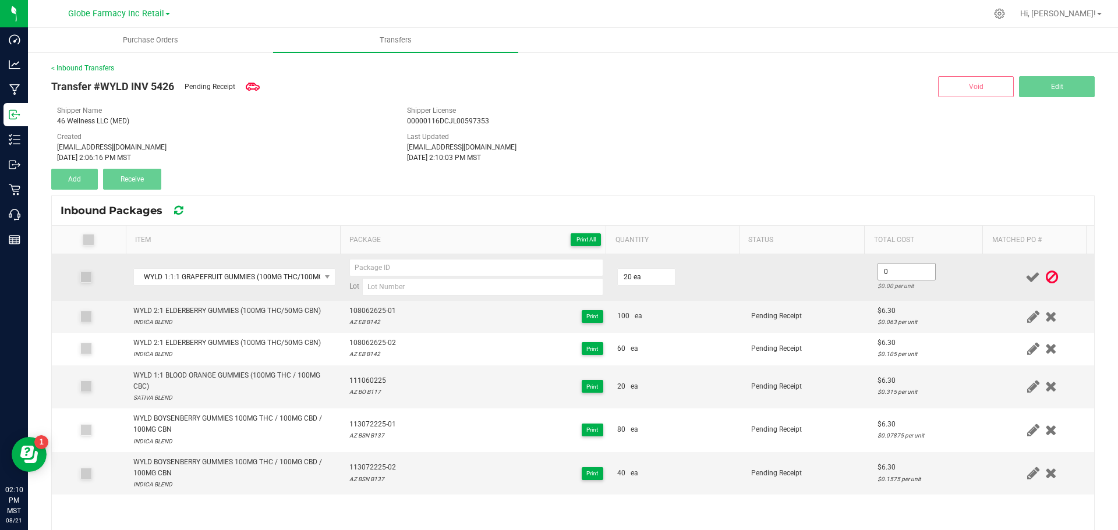
click at [902, 264] on input "0" at bounding box center [906, 272] width 57 height 16
type input "$6.30"
click at [832, 295] on td at bounding box center [807, 277] width 126 height 47
click at [484, 287] on input at bounding box center [482, 286] width 241 height 17
paste input "AZ GF B106"
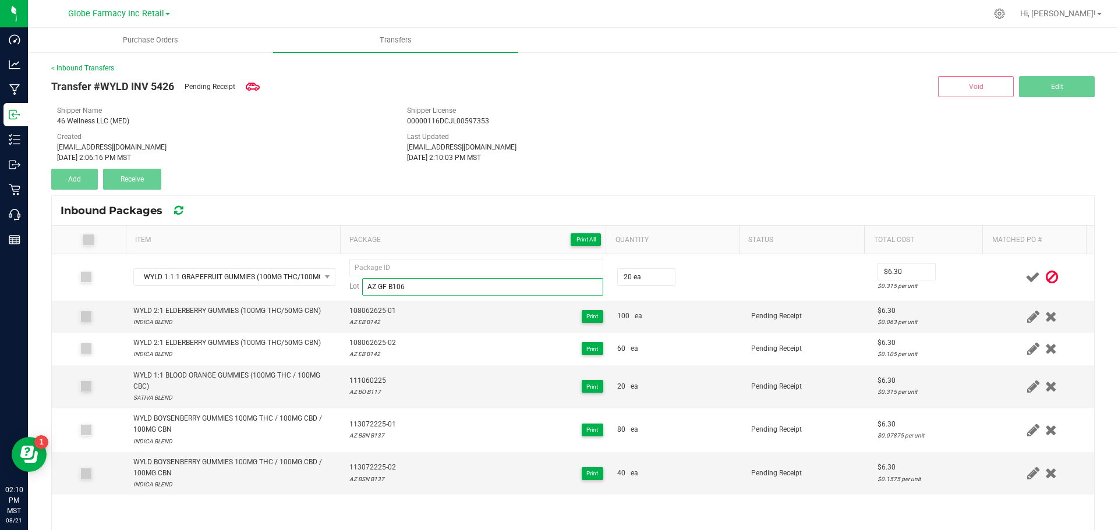
type input "AZ GF B106"
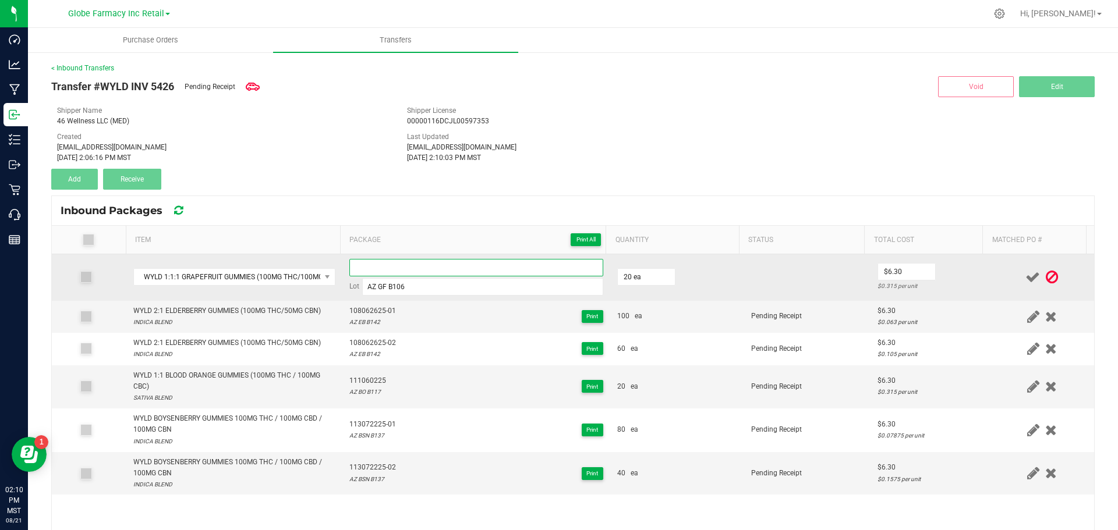
click at [534, 261] on input at bounding box center [476, 267] width 254 height 17
paste input "114060325"
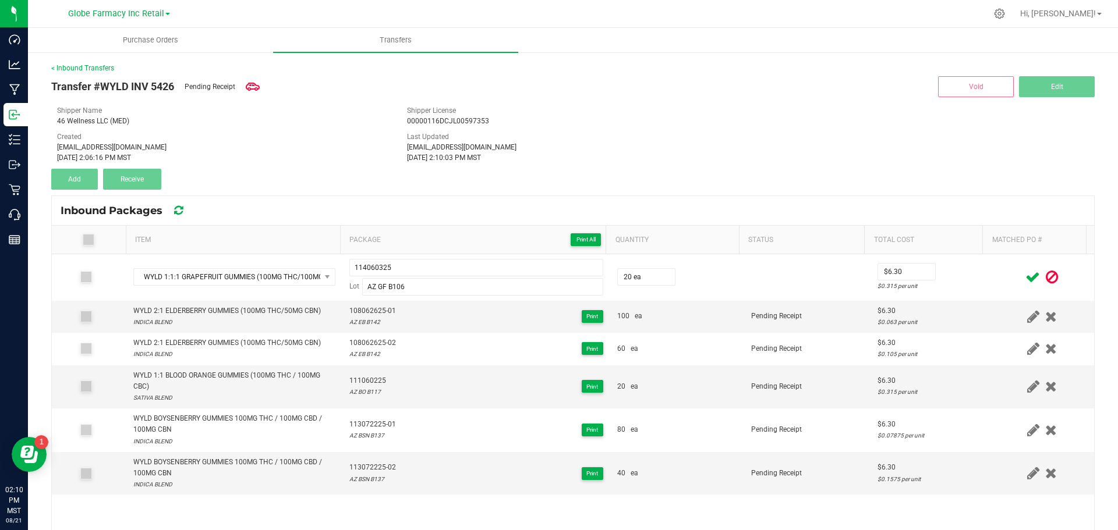
click at [1025, 279] on icon at bounding box center [1032, 277] width 15 height 15
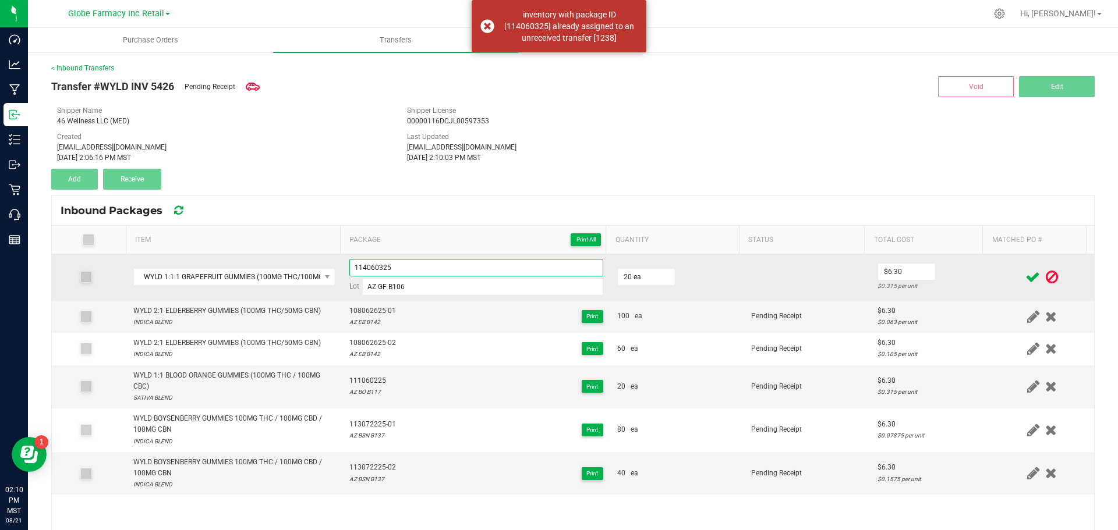
click at [483, 273] on input "114060325" at bounding box center [476, 267] width 254 height 17
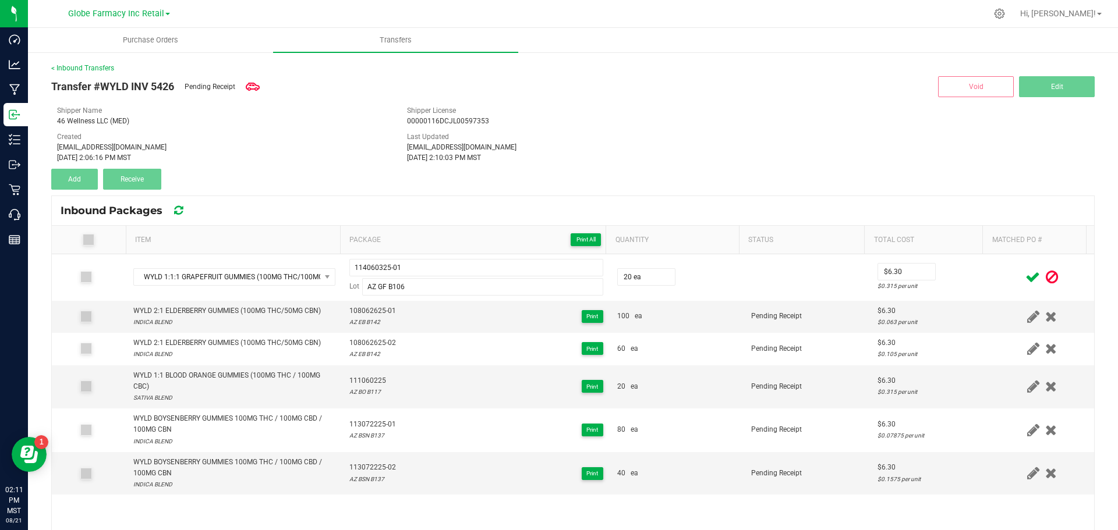
click at [1025, 278] on icon at bounding box center [1032, 277] width 15 height 15
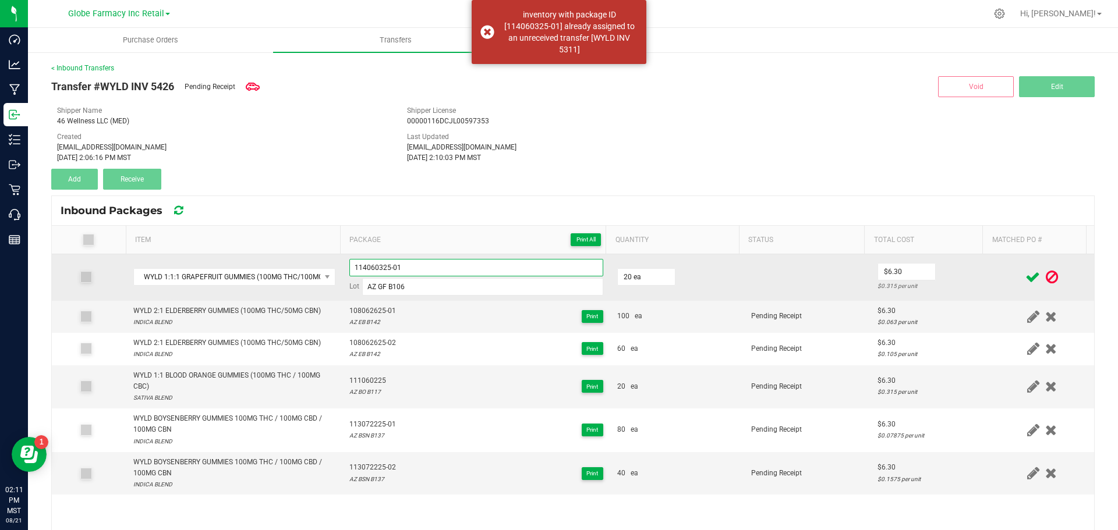
click at [401, 261] on input "114060325-01" at bounding box center [476, 267] width 254 height 17
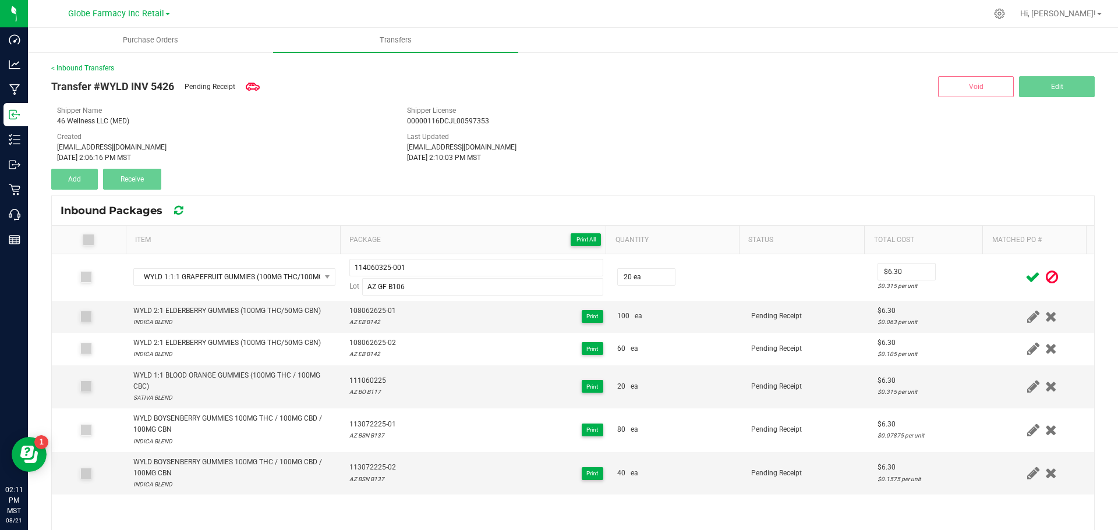
click at [1025, 278] on icon at bounding box center [1032, 277] width 15 height 15
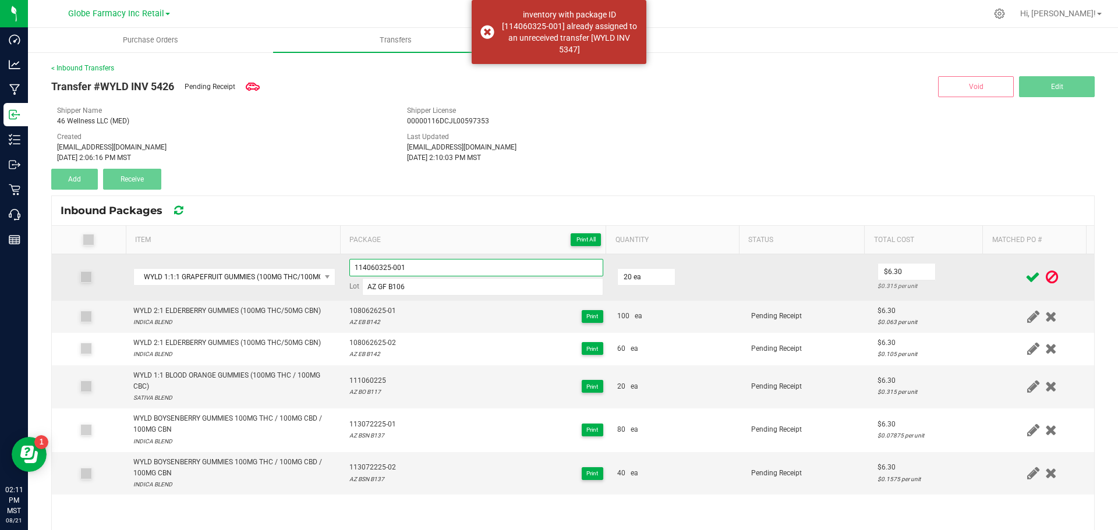
click at [401, 270] on input "114060325-001" at bounding box center [476, 267] width 254 height 17
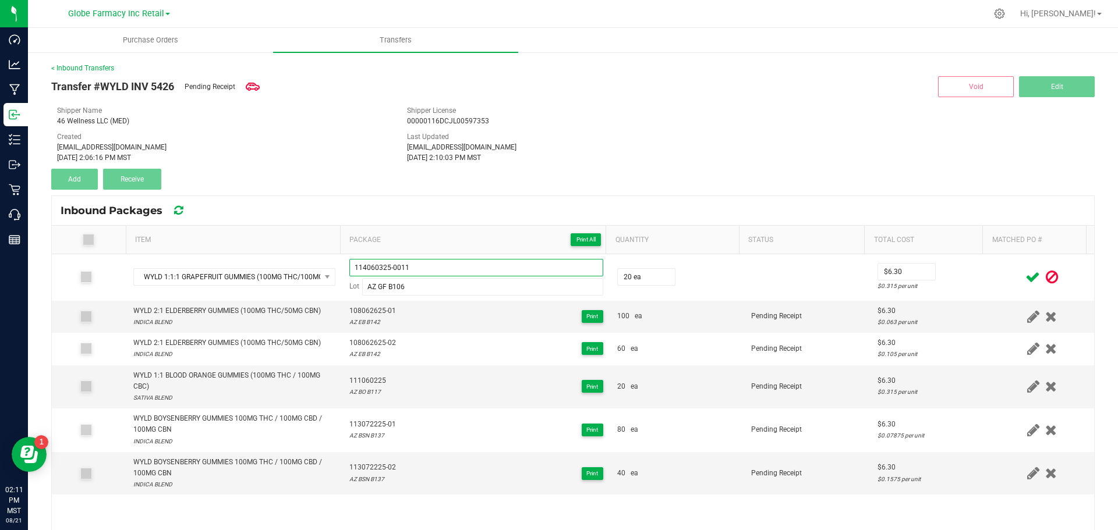
type input "114060325-0011"
click at [1025, 270] on icon at bounding box center [1032, 277] width 15 height 15
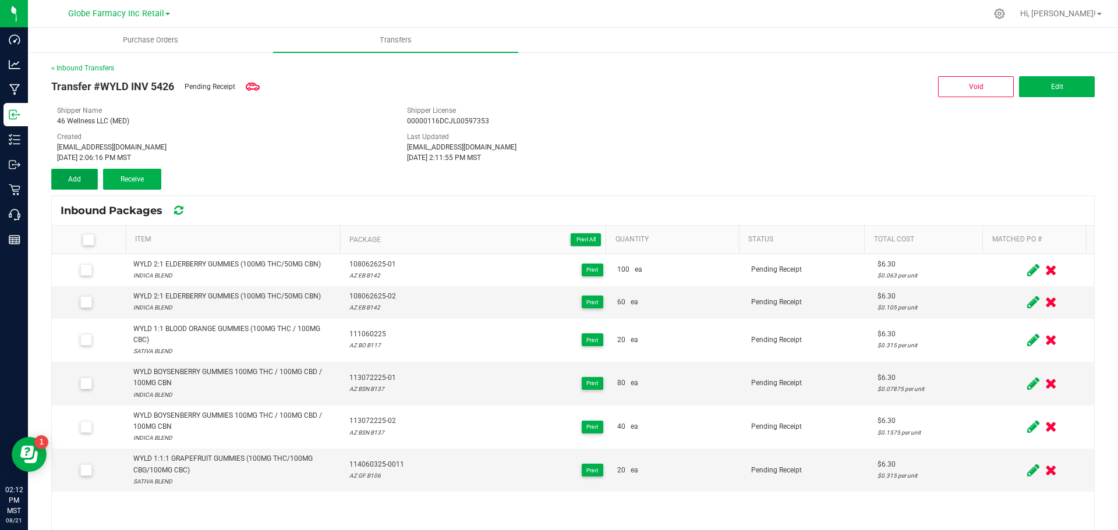
click at [66, 183] on button "Add" at bounding box center [74, 179] width 47 height 21
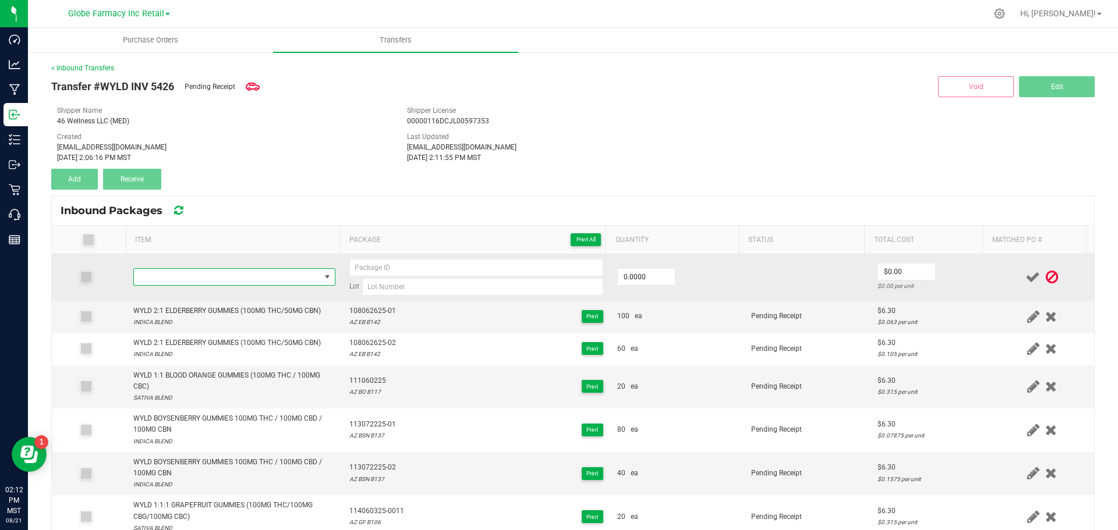
click at [182, 270] on span "NO DATA FOUND" at bounding box center [227, 277] width 186 height 16
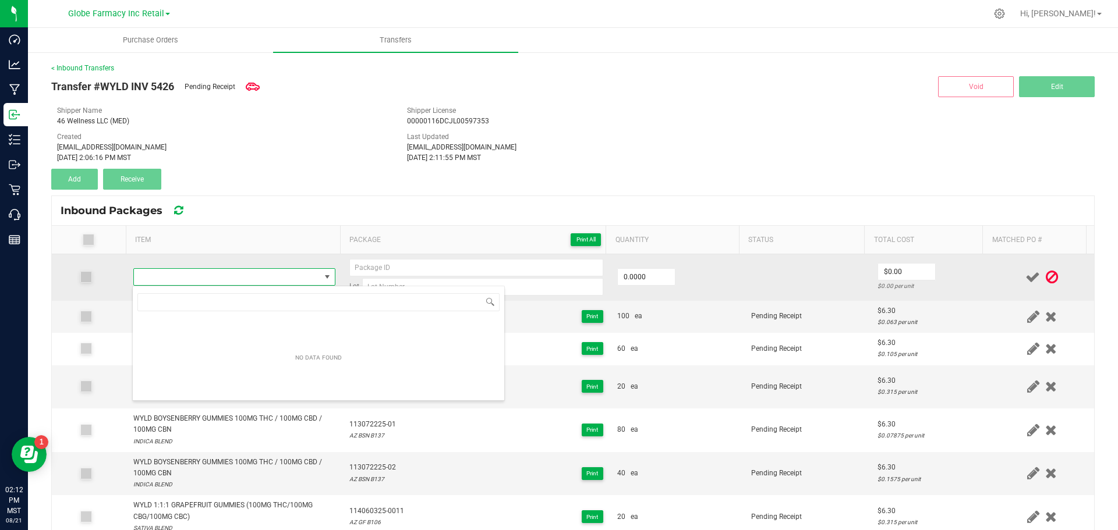
type input "WYLD MARIONBERRY GUMMIES 100MG"
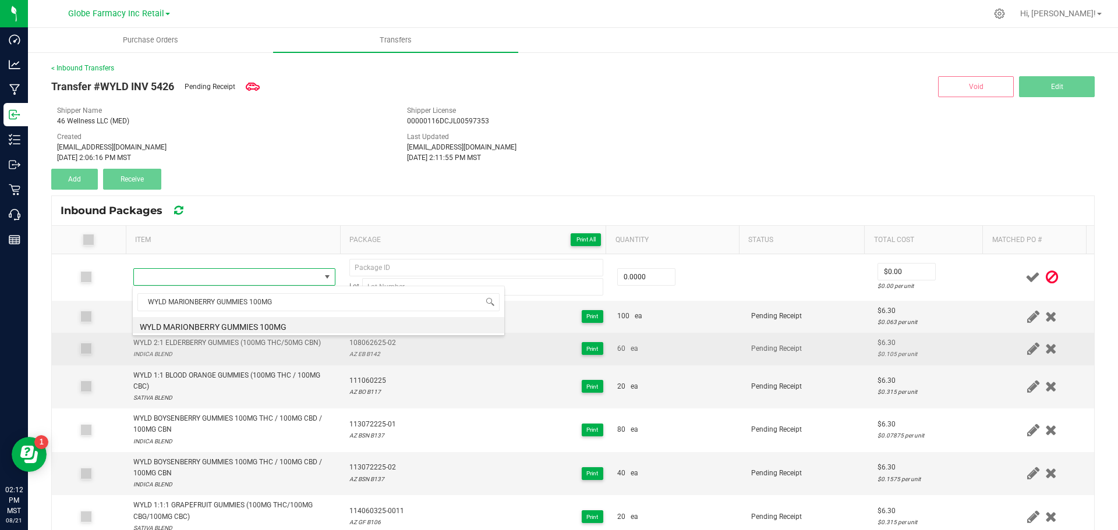
click at [268, 337] on td "WYLD 2:1 ELDERBERRY GUMMIES (100MG THC/50MG CBN) INDICA BLEND" at bounding box center [234, 349] width 216 height 32
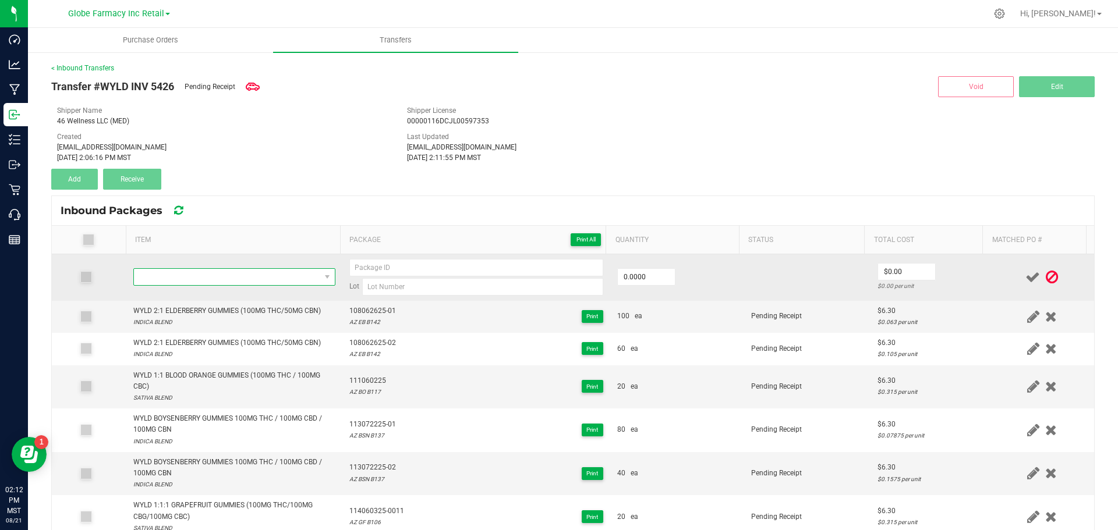
click at [215, 272] on span "NO DATA FOUND" at bounding box center [227, 277] width 186 height 16
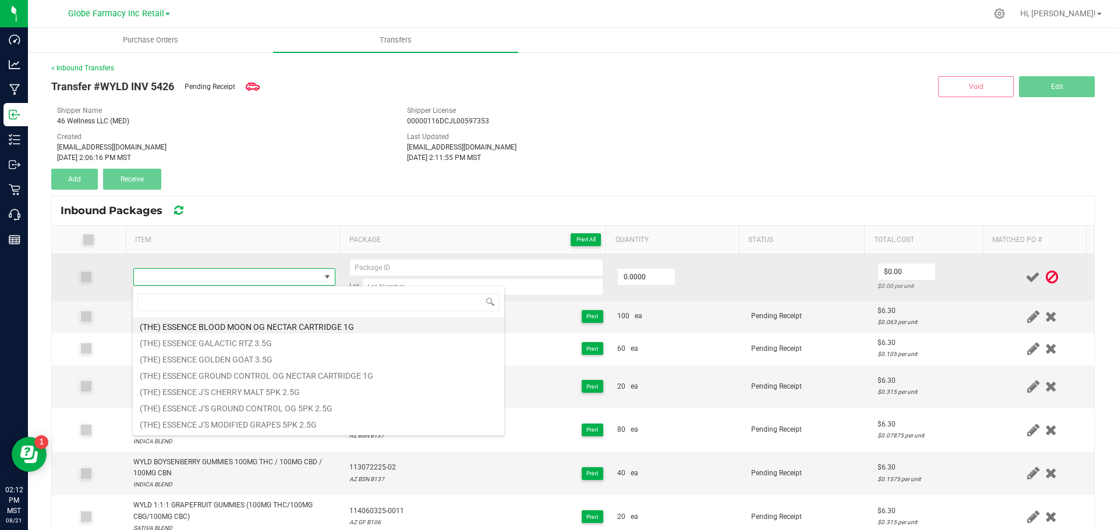
type input "WYLD MARIONBERRY GUMMIES 100MG"
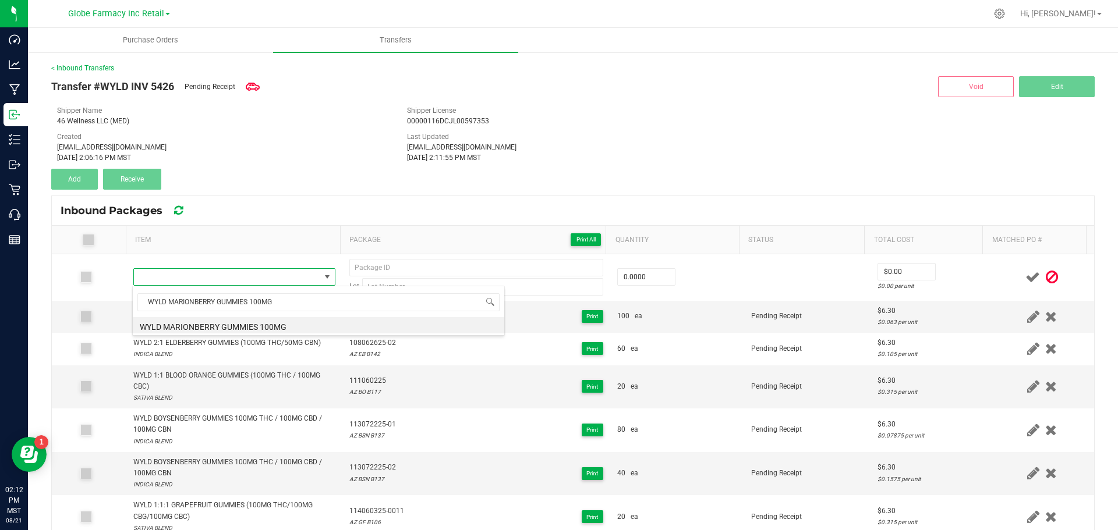
click at [314, 325] on li "WYLD MARIONBERRY GUMMIES 100MG" at bounding box center [319, 325] width 372 height 16
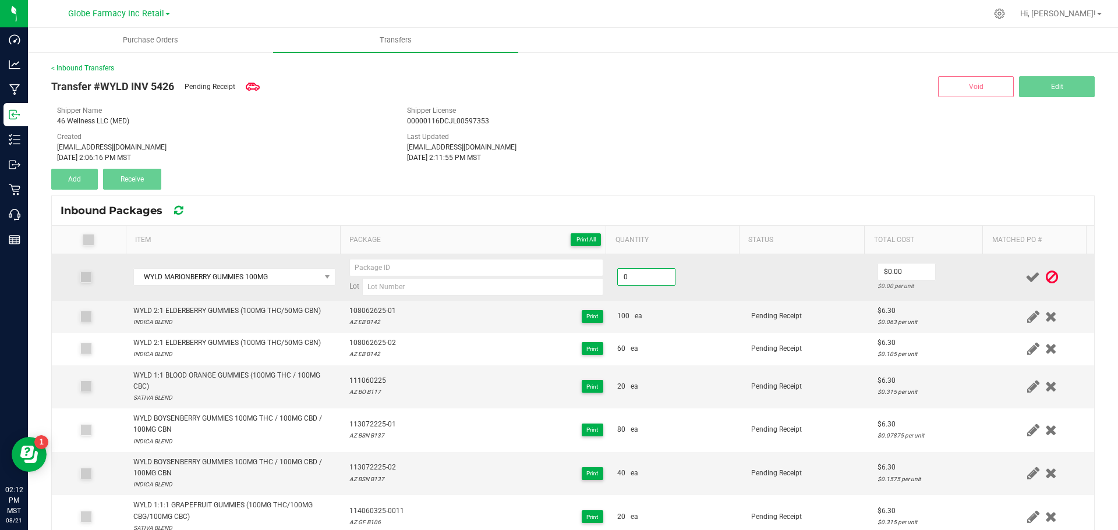
click at [649, 283] on input "0" at bounding box center [646, 277] width 57 height 16
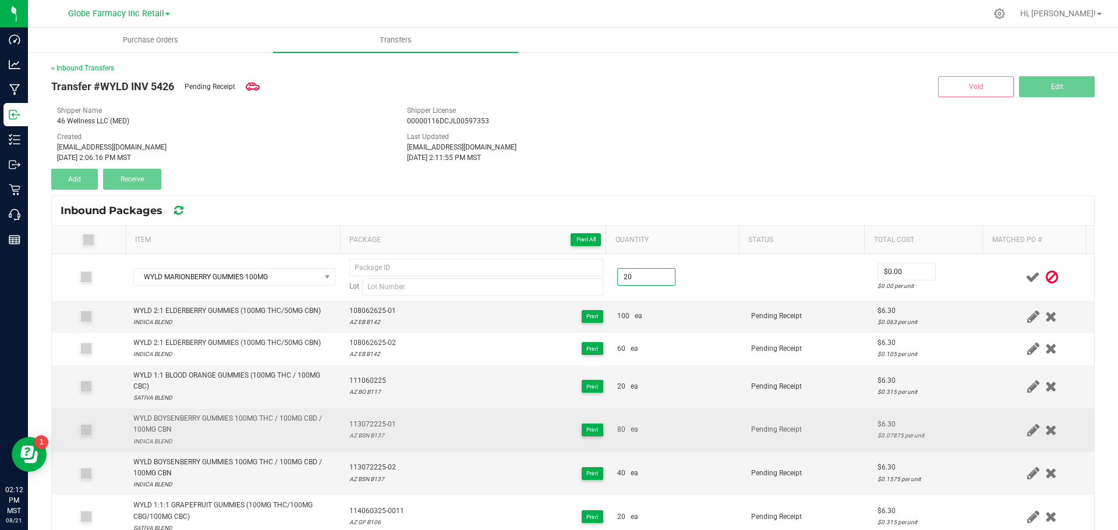
type input "20 ea"
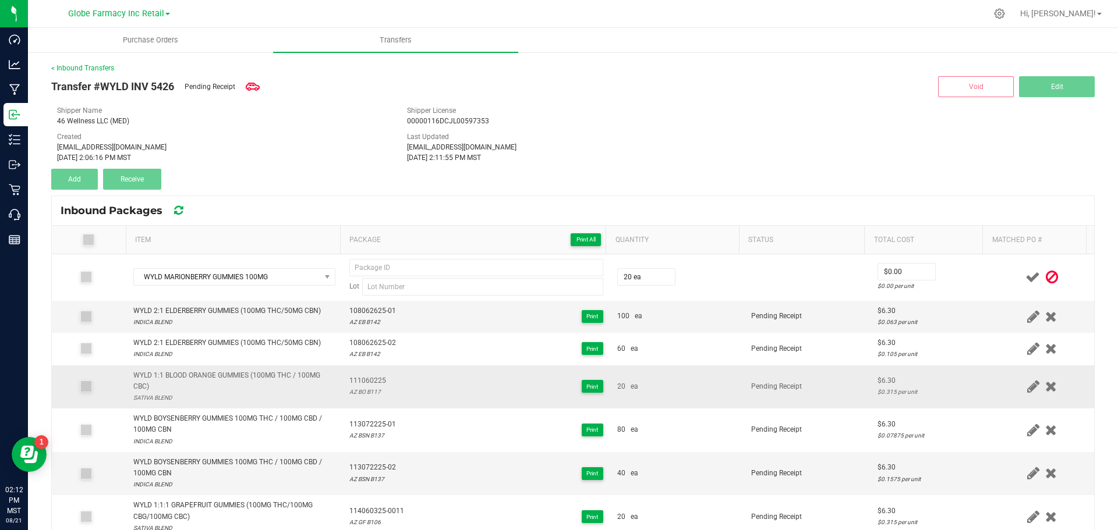
click at [671, 409] on tbody "WYLD MARIONBERRY GUMMIES 100MG Lot 20 ea $0.00 $0.00 per unit WYLD 2:1 ELDERBER…" at bounding box center [573, 396] width 1042 height 284
click at [744, 401] on td "Pending Receipt" at bounding box center [807, 388] width 126 height 44
click at [772, 310] on td "Pending Receipt" at bounding box center [807, 317] width 126 height 32
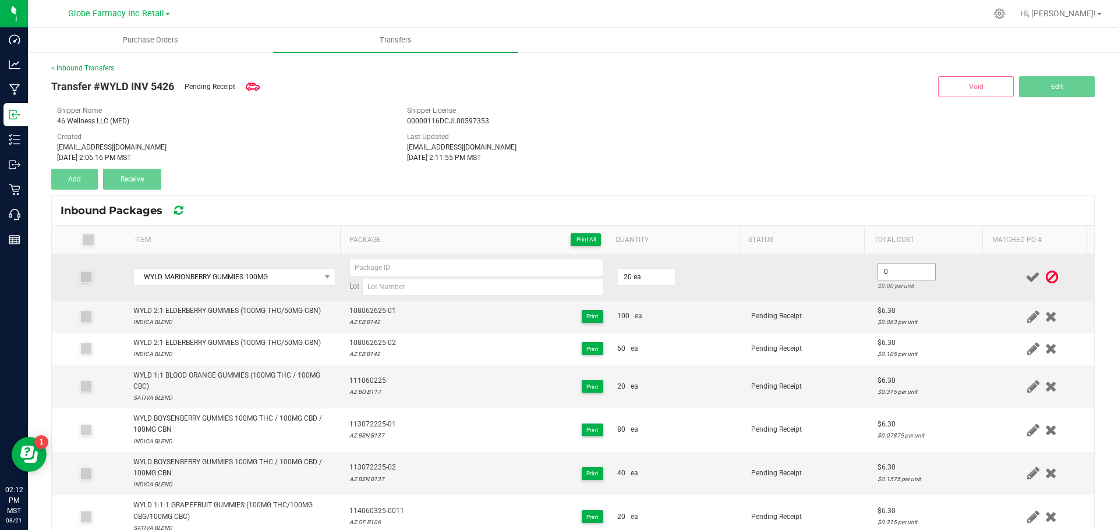
click at [885, 272] on input "0" at bounding box center [906, 272] width 57 height 16
type input "$4.90"
click at [756, 293] on td at bounding box center [807, 277] width 126 height 47
click at [568, 289] on input at bounding box center [482, 286] width 241 height 17
paste input "AZ MB B115"
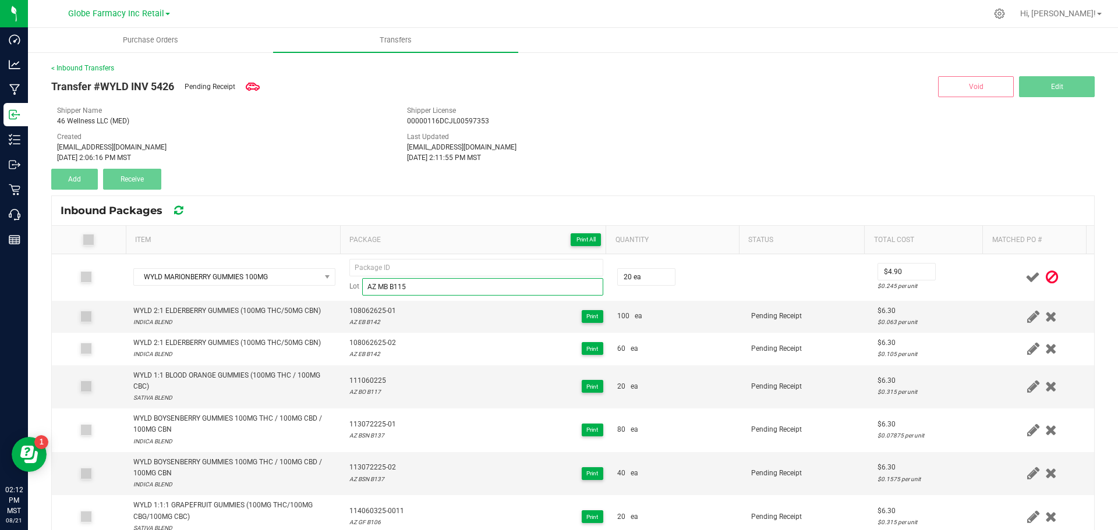
type input "AZ MB B115"
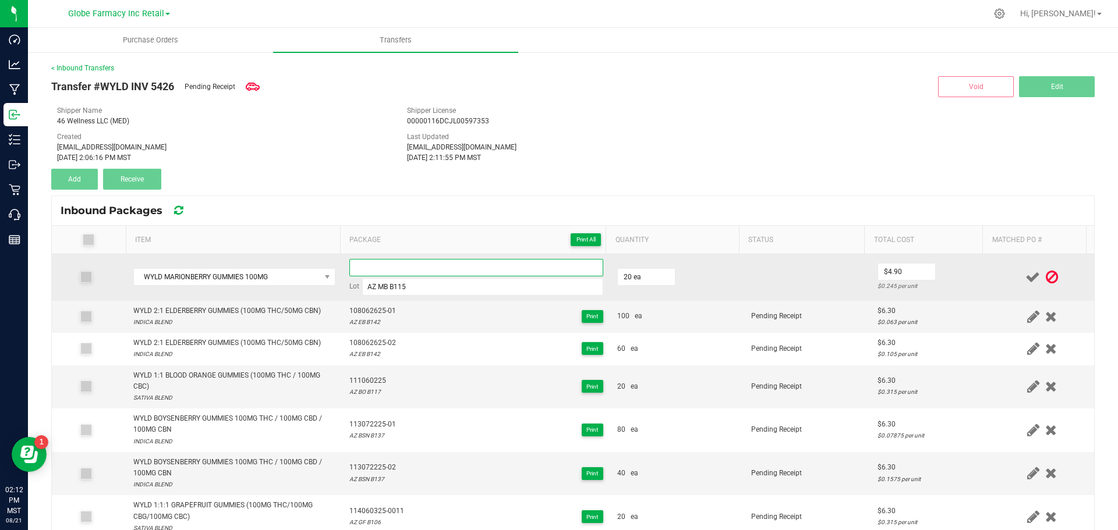
click at [562, 264] on input at bounding box center [476, 267] width 254 height 17
paste input "103061225"
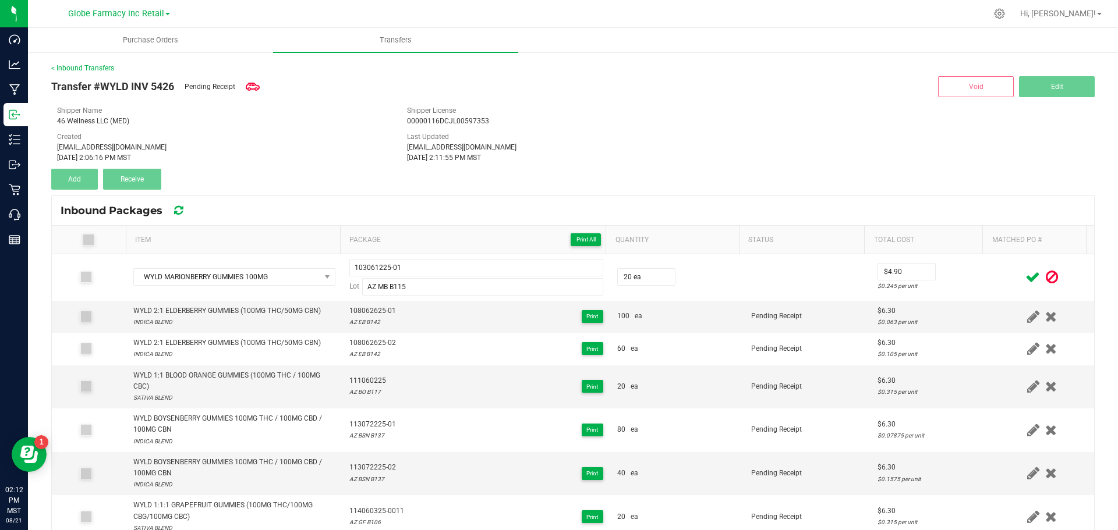
click at [1025, 279] on icon at bounding box center [1032, 277] width 15 height 15
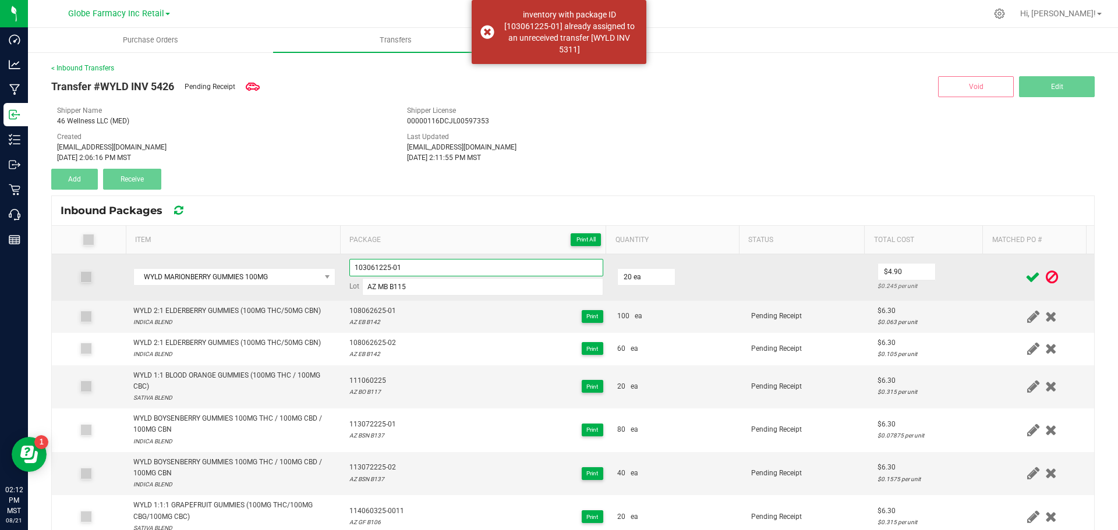
click at [395, 261] on input "103061225-01" at bounding box center [476, 267] width 254 height 17
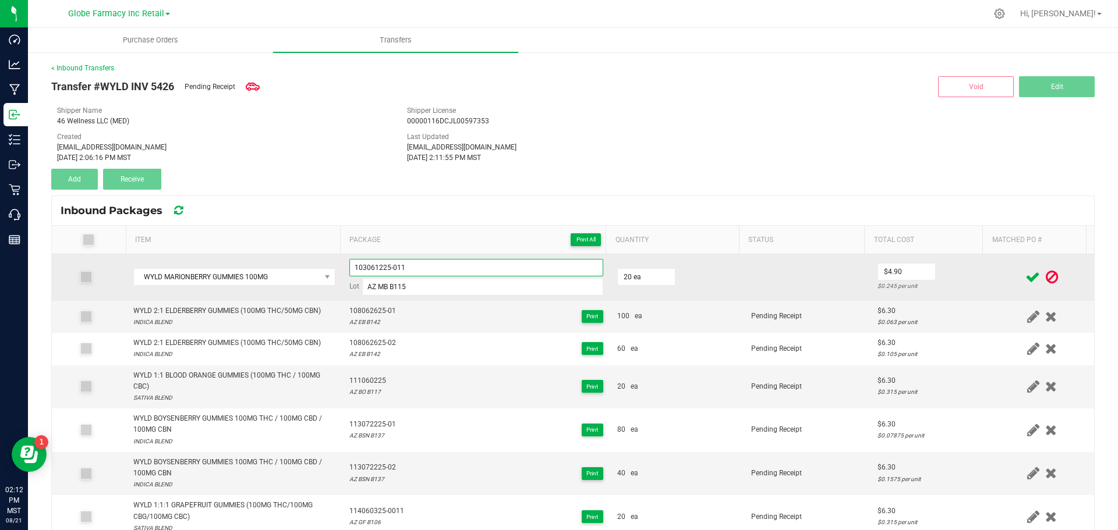
click at [362, 274] on input "103061225-011" at bounding box center [476, 267] width 254 height 17
click at [362, 275] on input "103061225-011" at bounding box center [476, 267] width 254 height 17
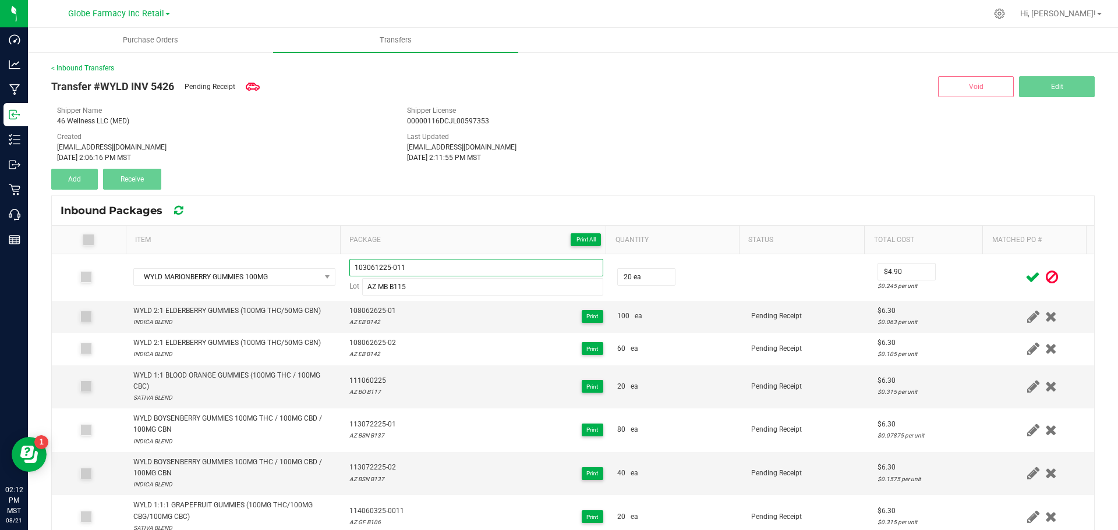
type input "103061225-011"
click at [1025, 280] on icon at bounding box center [1032, 277] width 15 height 15
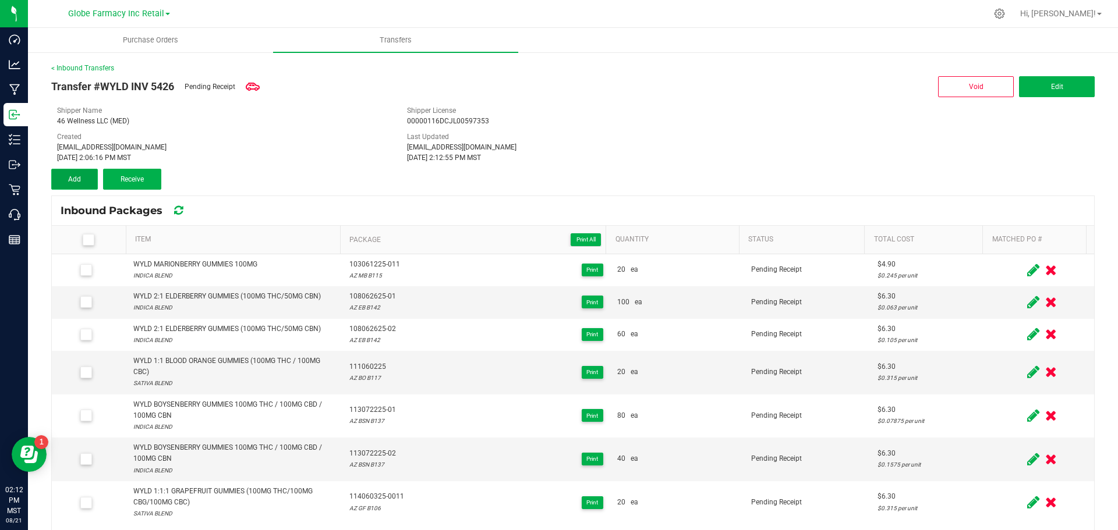
click at [81, 189] on button "Add" at bounding box center [74, 179] width 47 height 21
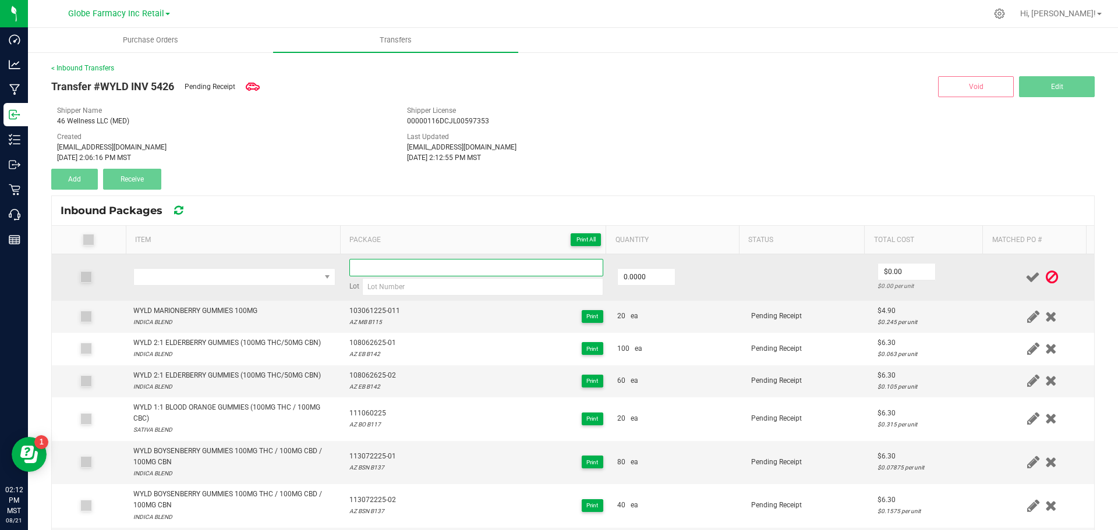
click at [441, 261] on input at bounding box center [476, 267] width 254 height 17
paste input "103061225-011"
type input "103061225-012"
click at [644, 270] on input "0" at bounding box center [646, 277] width 57 height 16
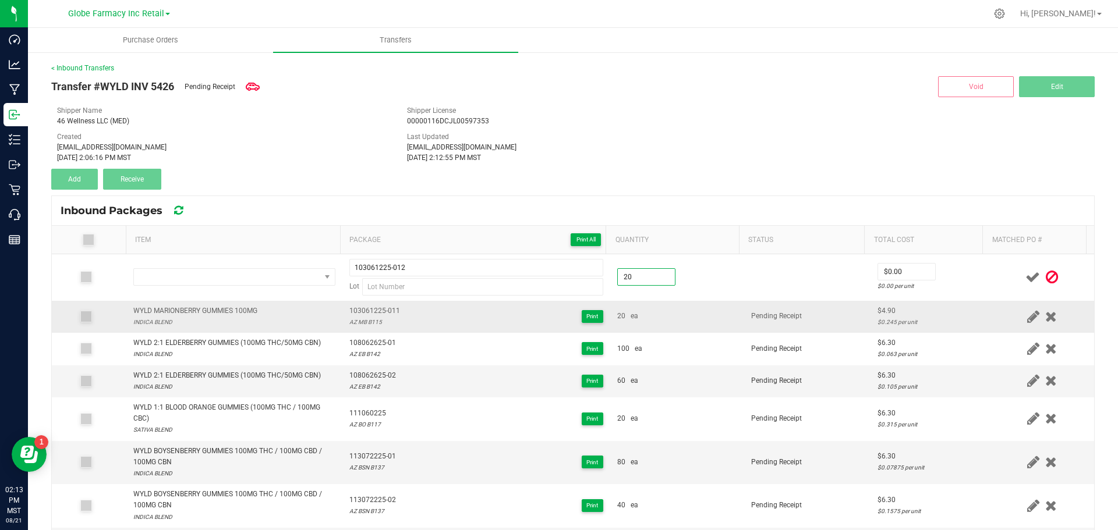
type input "20.0000"
click at [653, 326] on td "20 ea" at bounding box center [677, 317] width 134 height 32
click at [223, 307] on div "WYLD MARIONBERRY GUMMIES 100MG" at bounding box center [195, 311] width 124 height 11
click at [222, 307] on div "WYLD MARIONBERRY GUMMIES 100MG" at bounding box center [195, 311] width 124 height 11
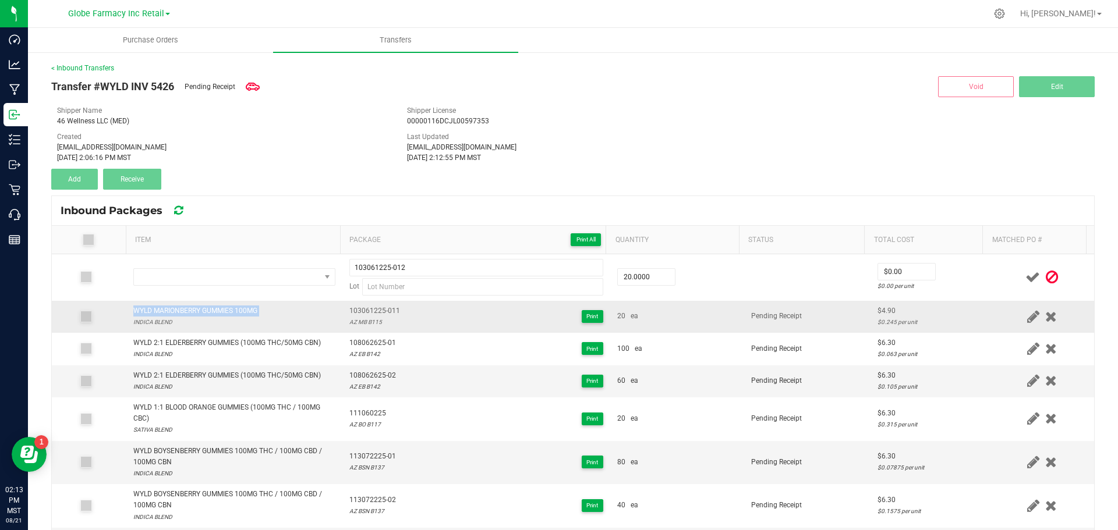
copy div "WYLD MARIONBERRY GUMMIES 100MG"
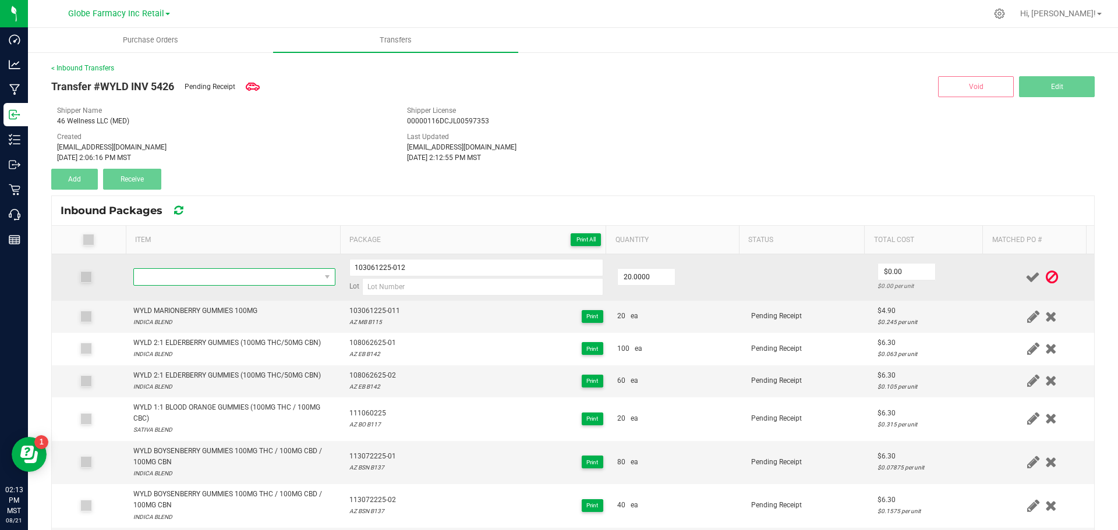
click at [222, 274] on span "NO DATA FOUND" at bounding box center [227, 277] width 186 height 16
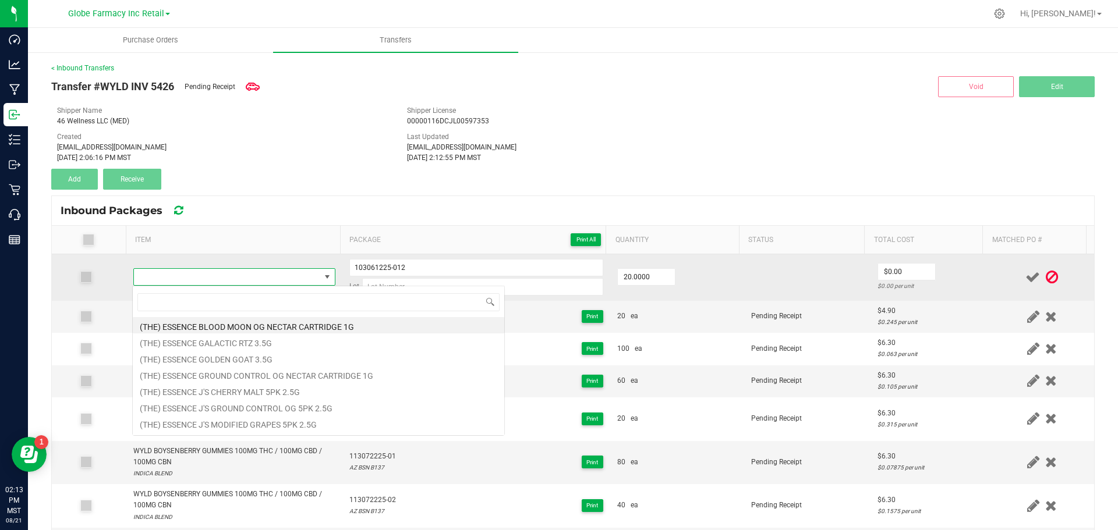
type input "WYLD MARIONBERRY GUMMIES 100MG"
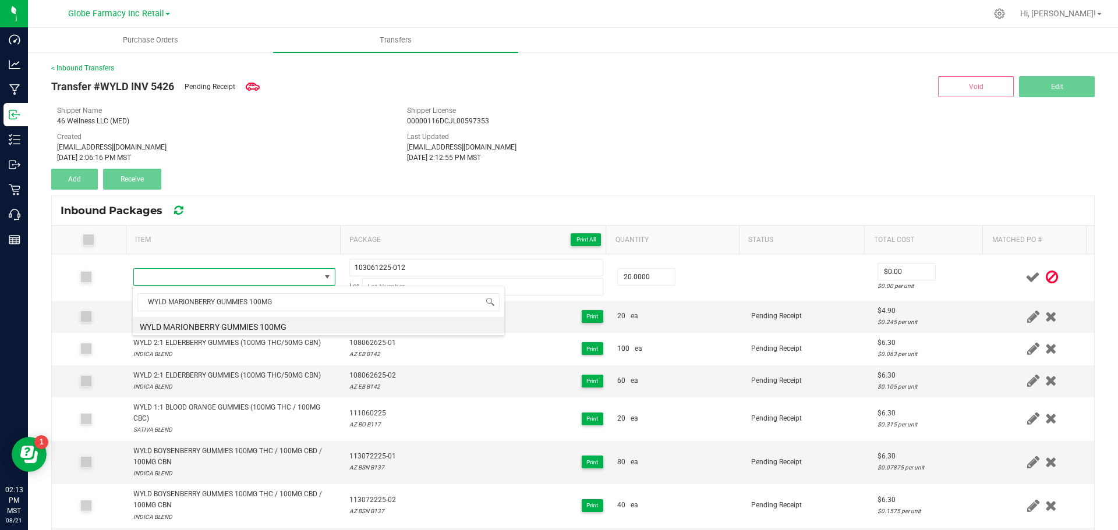
click at [207, 326] on li "WYLD MARIONBERRY GUMMIES 100MG" at bounding box center [319, 325] width 372 height 16
type input "20 ea"
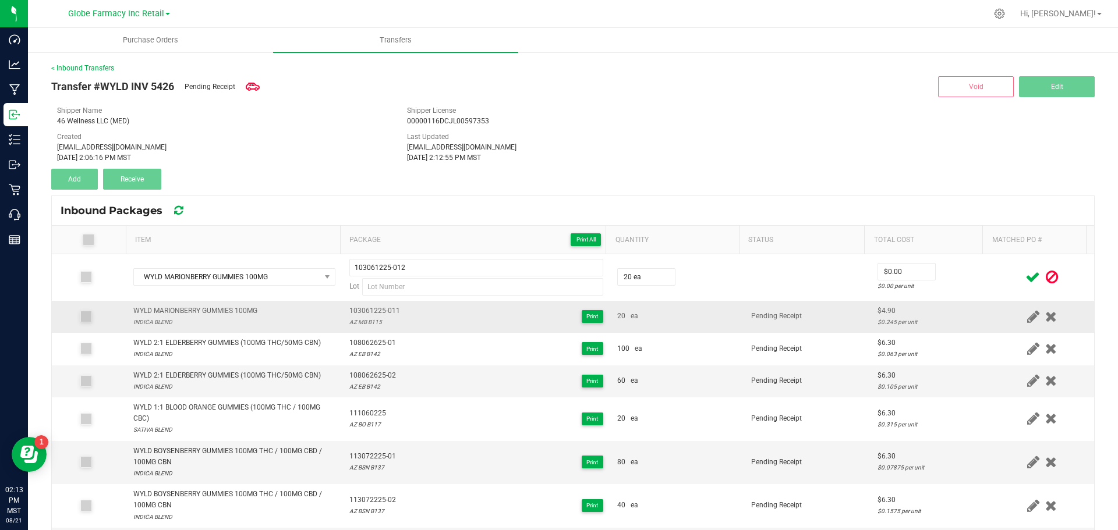
click at [365, 322] on div "AZ MB B115" at bounding box center [374, 322] width 51 height 11
copy div "AZ MB B115"
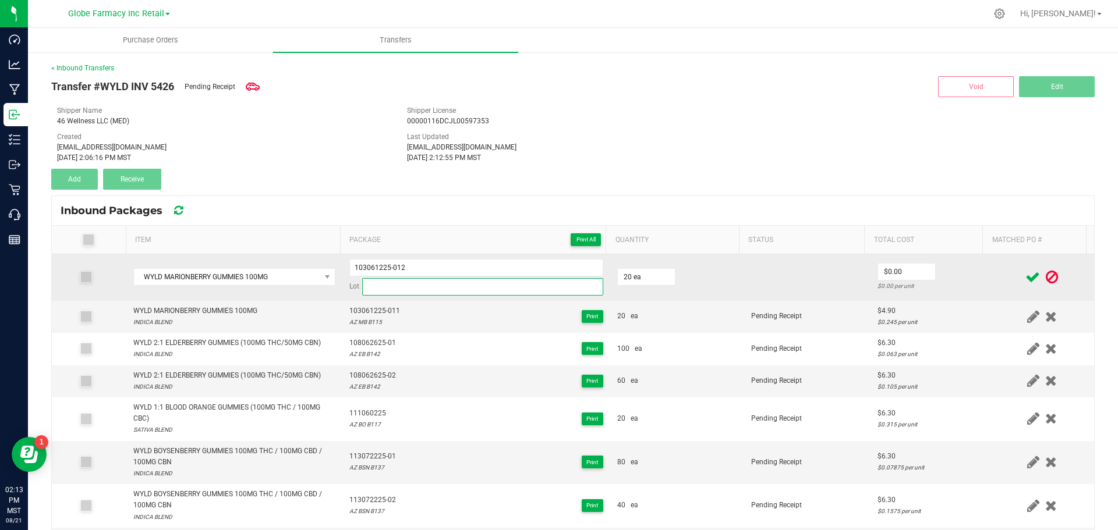
click at [378, 286] on input at bounding box center [482, 286] width 241 height 17
paste input "AZ MB B115"
type input "AZ MB B115"
click at [889, 263] on span "$0.00" at bounding box center [907, 271] width 58 height 17
click at [885, 276] on input "0" at bounding box center [906, 272] width 57 height 16
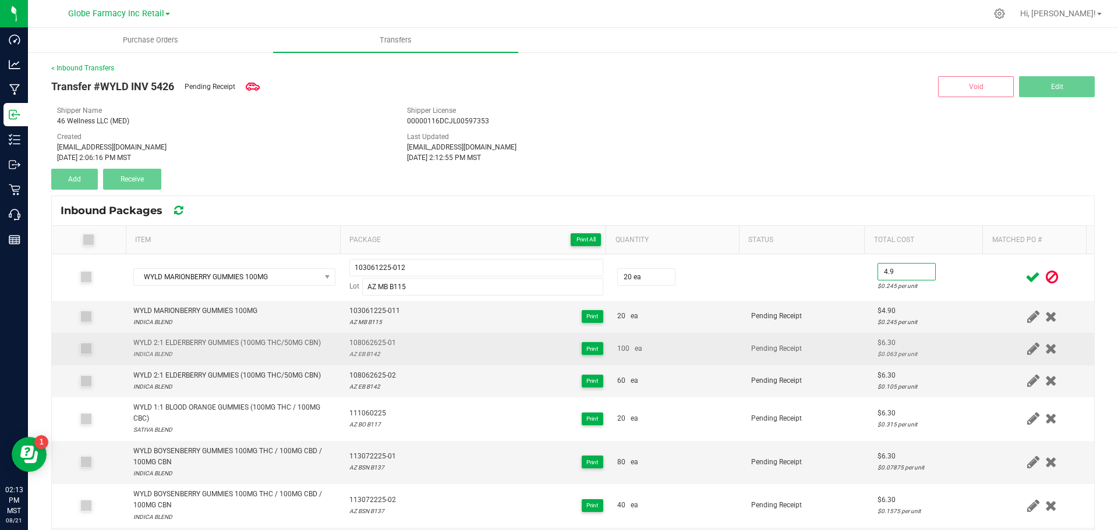
type input "$4.90"
click at [709, 344] on div "100 ea" at bounding box center [677, 349] width 120 height 11
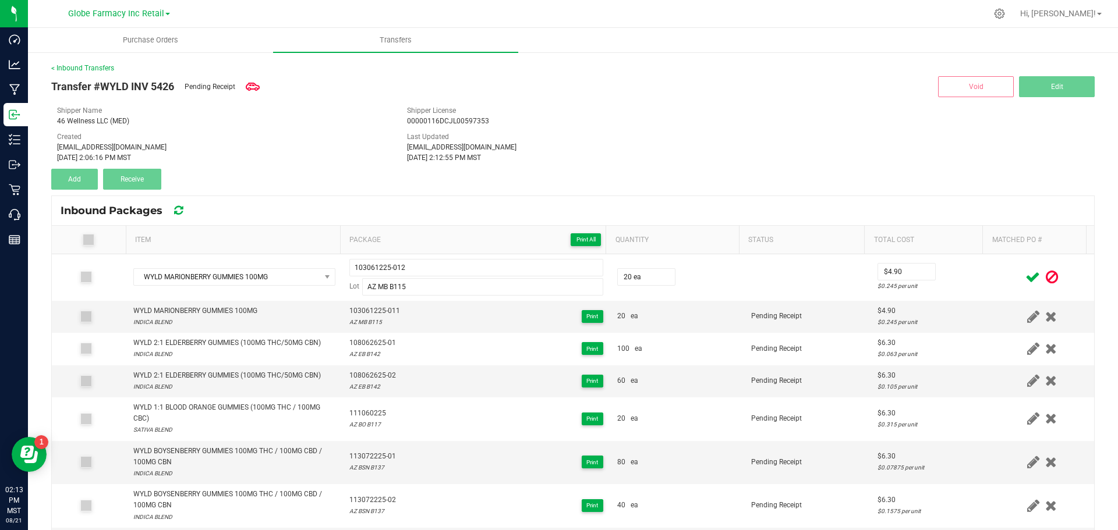
click at [1025, 278] on icon at bounding box center [1032, 277] width 15 height 15
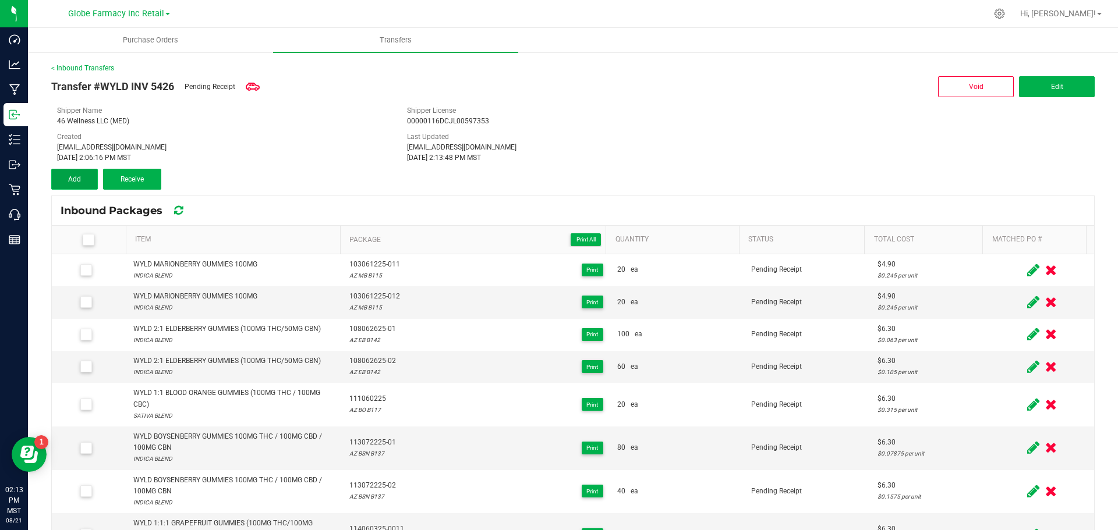
click at [70, 181] on span "Add" at bounding box center [74, 179] width 13 height 8
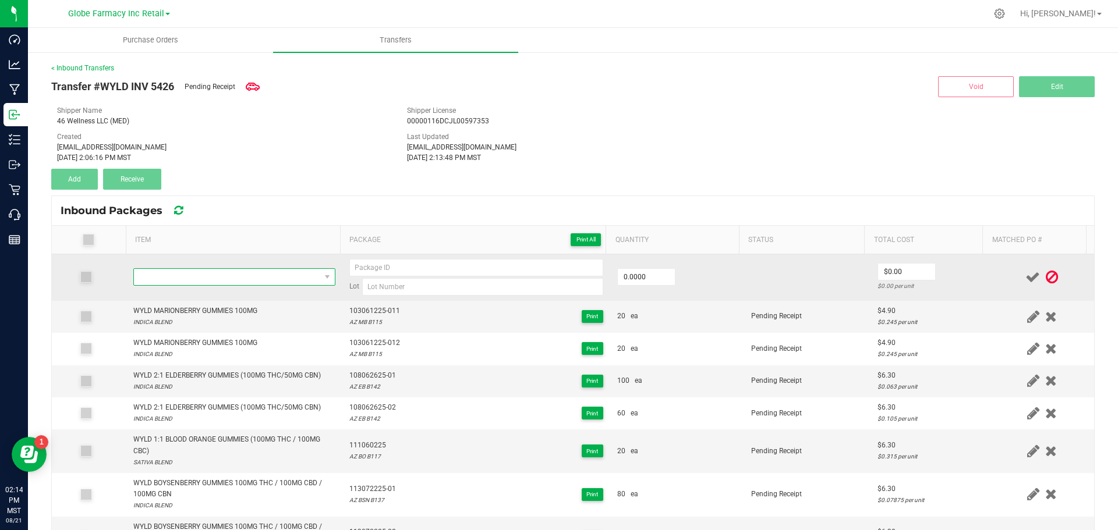
click at [299, 283] on span "NO DATA FOUND" at bounding box center [227, 277] width 186 height 16
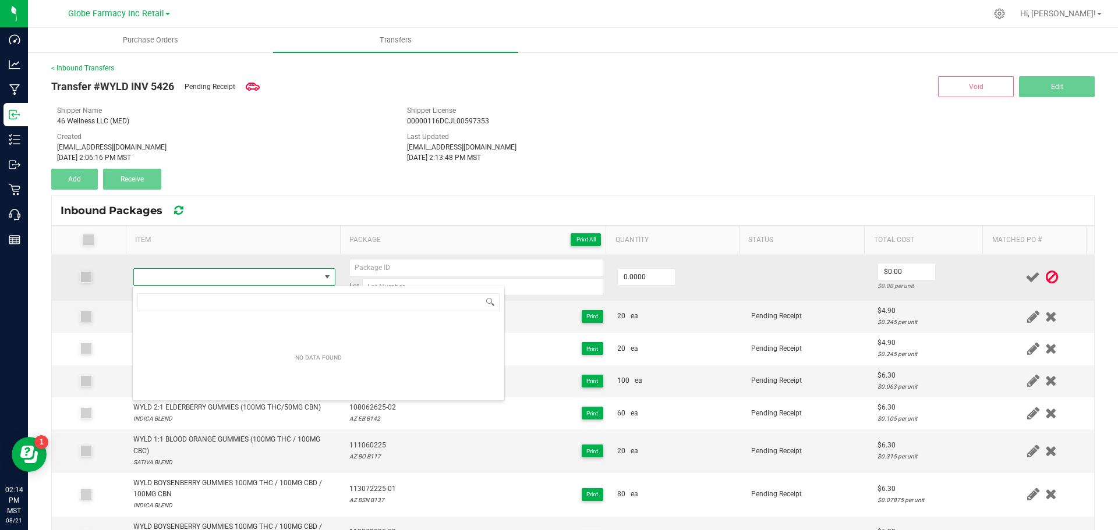
type input "WYLD 5:1 ELDERBERRY GUMMIES (1000MG CBD/200MG CBN)"
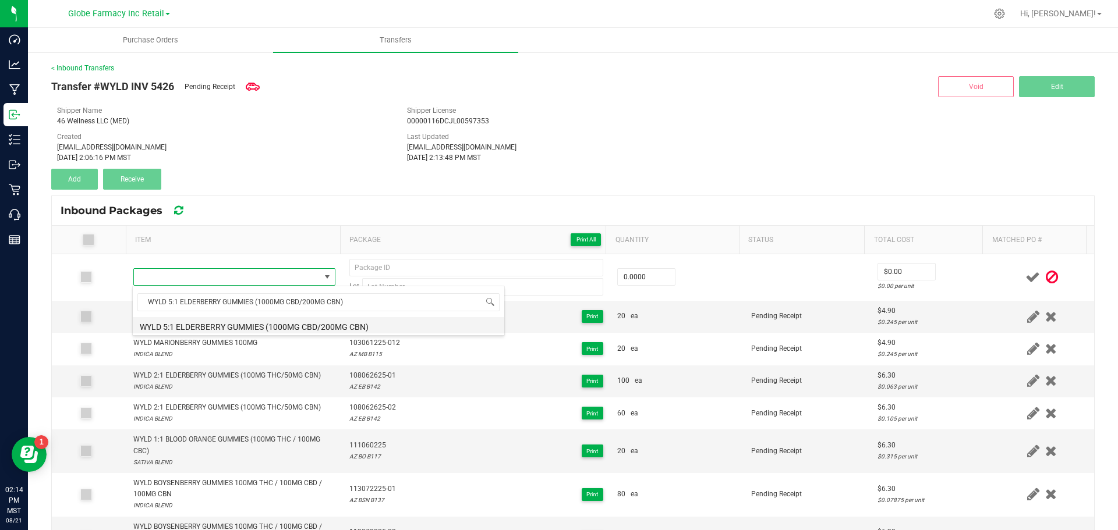
click at [184, 328] on li "WYLD 5:1 ELDERBERRY GUMMIES (1000MG CBD/200MG CBN)" at bounding box center [319, 325] width 372 height 16
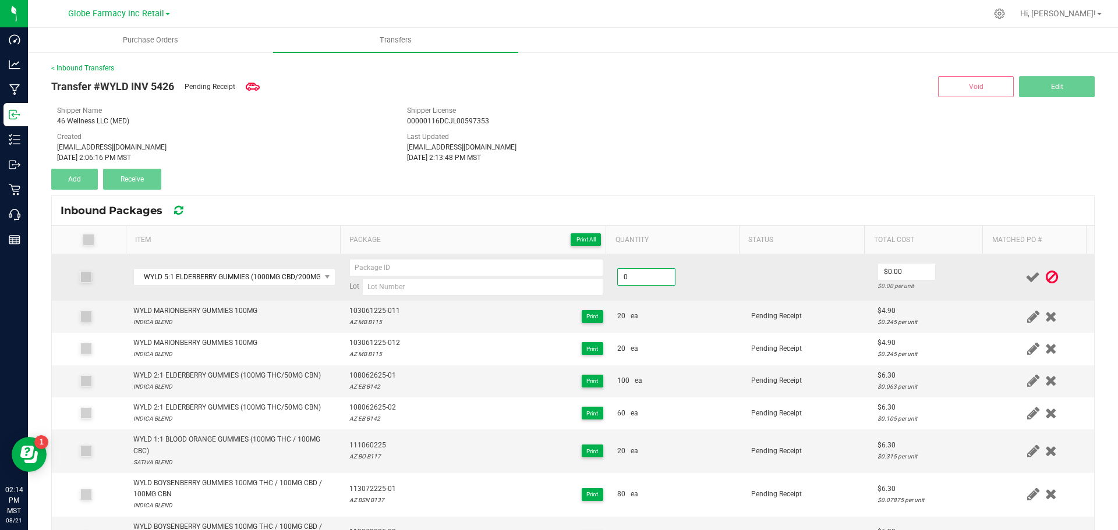
click at [623, 278] on input "0" at bounding box center [646, 277] width 57 height 16
type input "0 ea"
click at [265, 282] on span "WYLD 5:1 ELDERBERRY GUMMIES (1000MG CBD/200MG CBN)" at bounding box center [227, 277] width 186 height 16
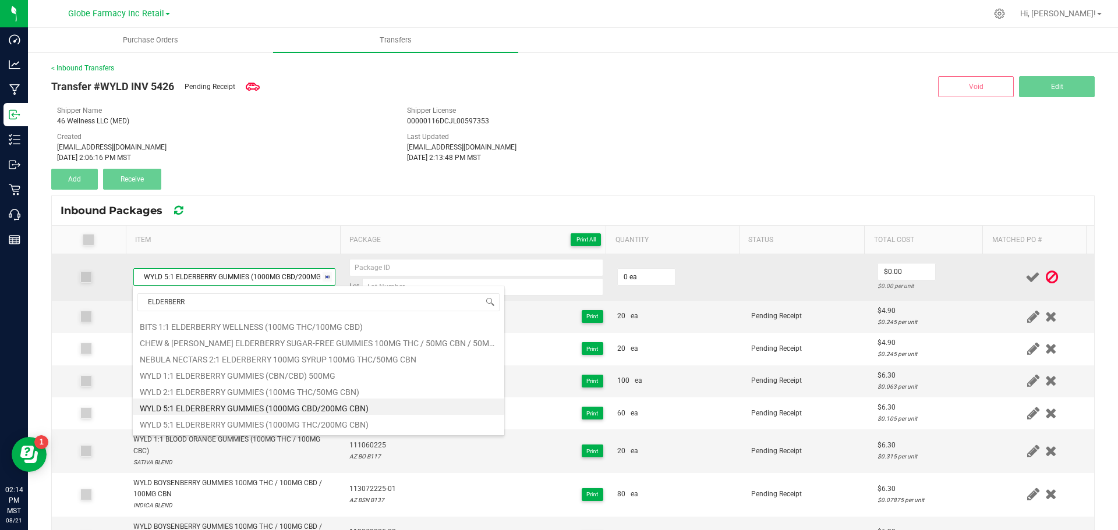
type input "ELDERBERRY"
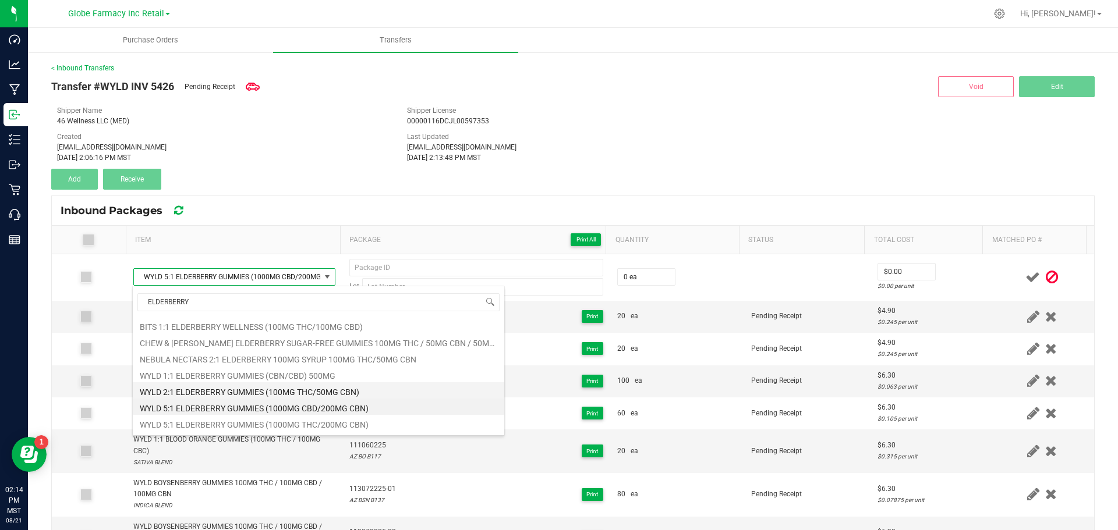
click at [353, 391] on li "WYLD 2:1 ELDERBERRY GUMMIES (100MG THC/50MG CBN)" at bounding box center [319, 391] width 372 height 16
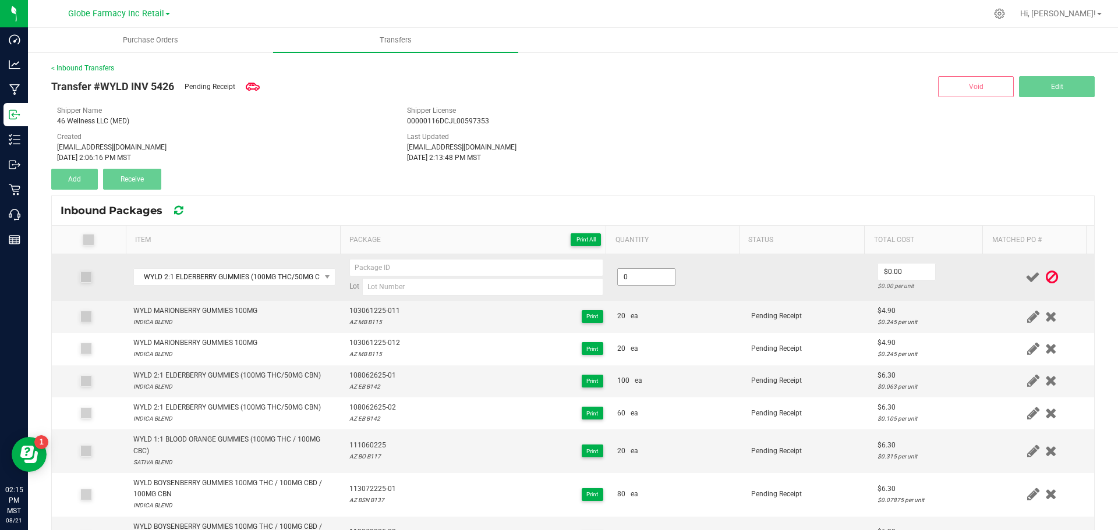
click at [654, 280] on input "0" at bounding box center [646, 277] width 57 height 16
type input "20 ea"
click at [749, 280] on td at bounding box center [807, 277] width 126 height 47
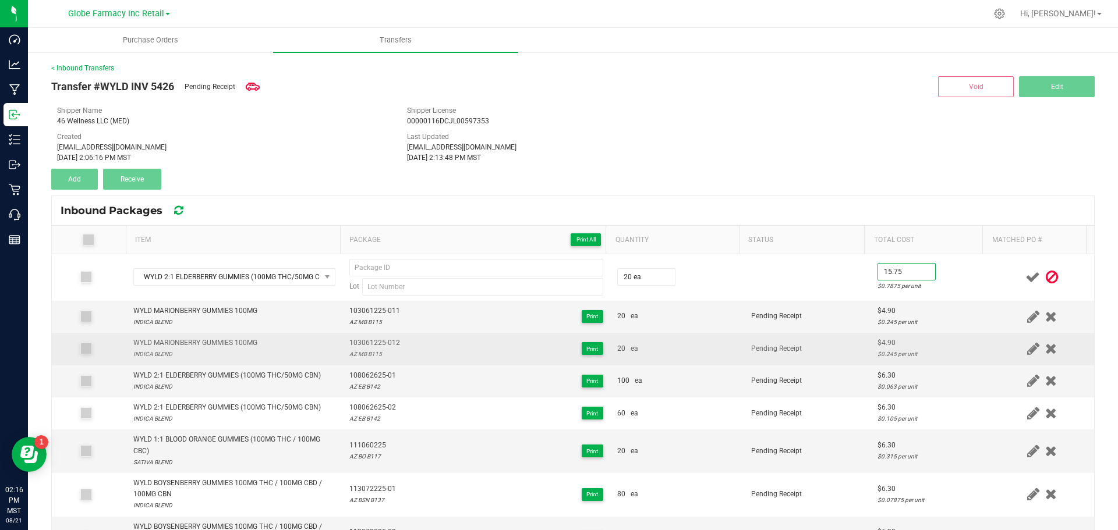
type input "$15.75"
drag, startPoint x: 770, startPoint y: 336, endPoint x: 776, endPoint y: 338, distance: 6.3
click at [776, 338] on td "Pending Receipt" at bounding box center [807, 349] width 126 height 32
click at [821, 347] on td "Pending Receipt" at bounding box center [807, 349] width 126 height 32
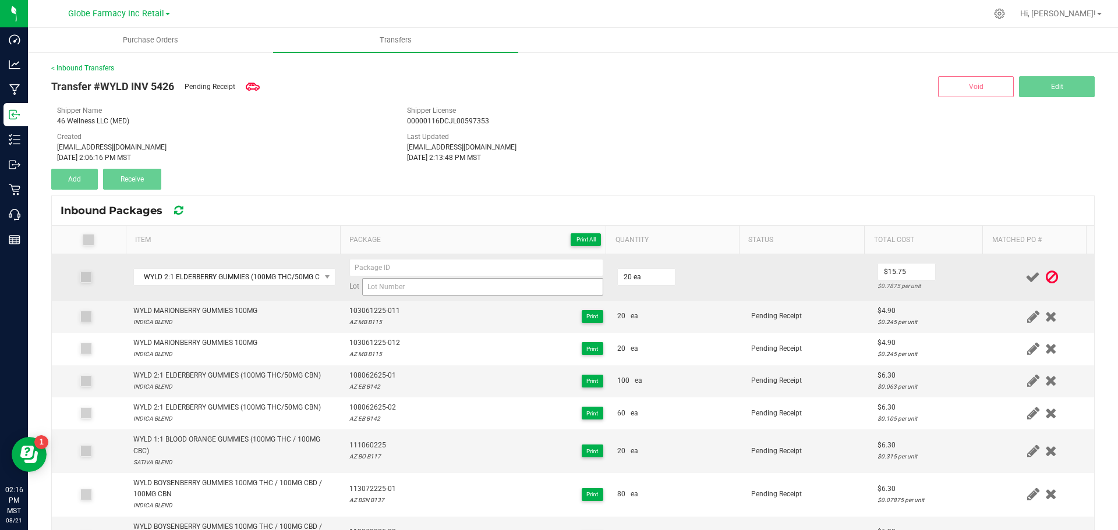
click at [501, 280] on div "Lot" at bounding box center [476, 277] width 254 height 37
click at [496, 278] on input at bounding box center [482, 286] width 241 height 17
click at [402, 277] on div "Lot" at bounding box center [476, 277] width 254 height 37
click at [398, 273] on input at bounding box center [476, 267] width 254 height 17
paste input "205061125"
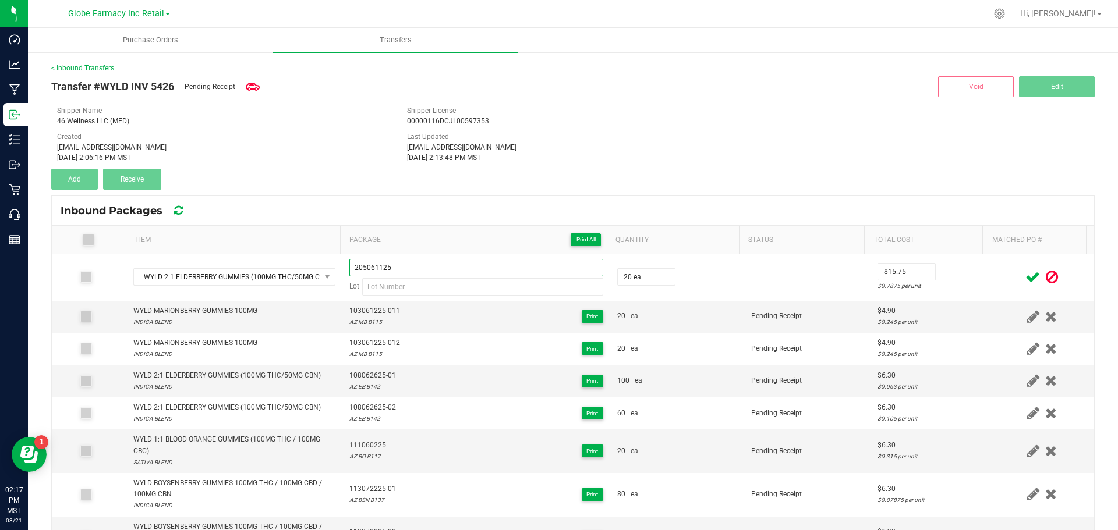
type input "205061125"
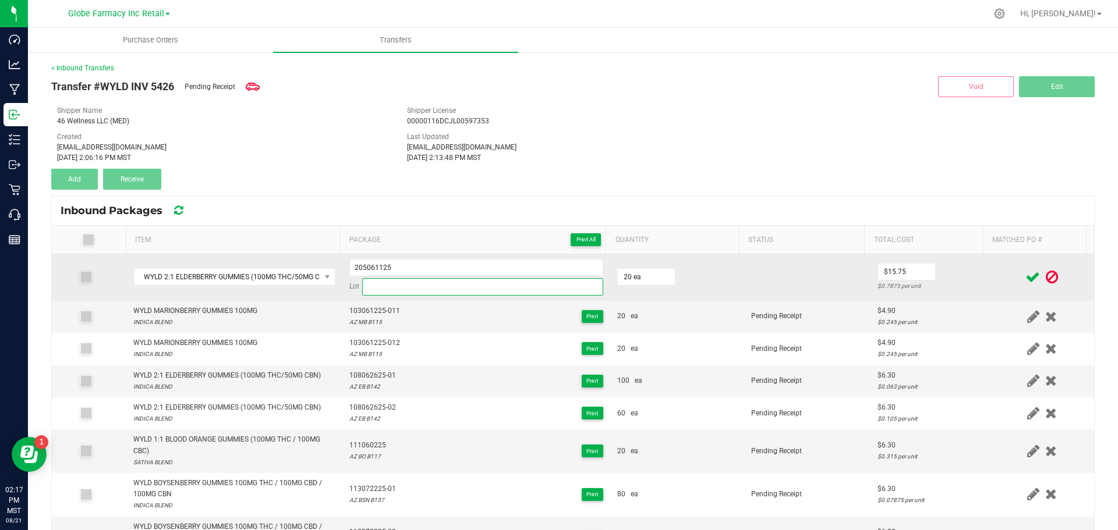
click at [378, 286] on input at bounding box center [482, 286] width 241 height 17
paste input "AZ MED EB B119"
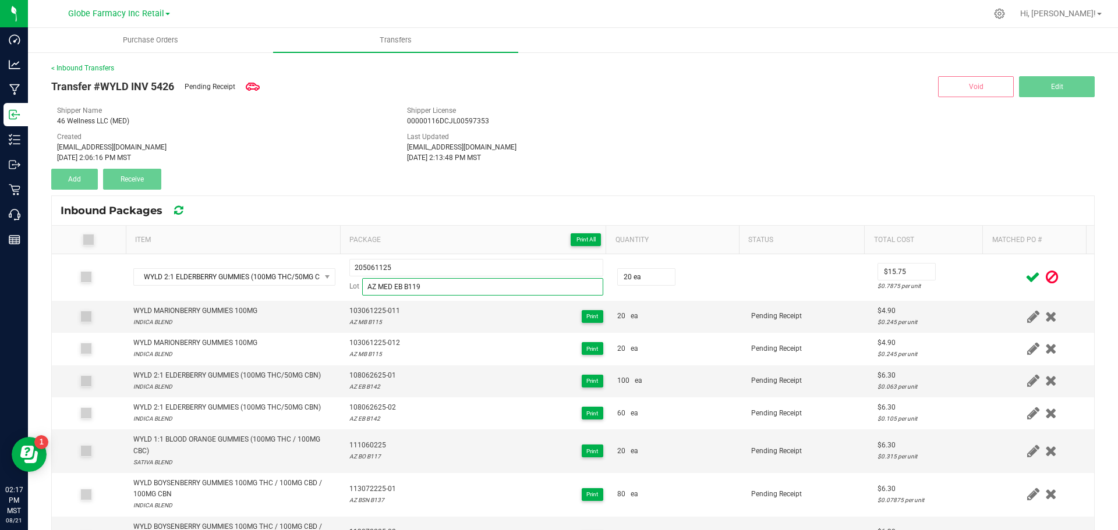
type input "AZ MED EB B119"
click at [1025, 276] on icon at bounding box center [1032, 277] width 15 height 15
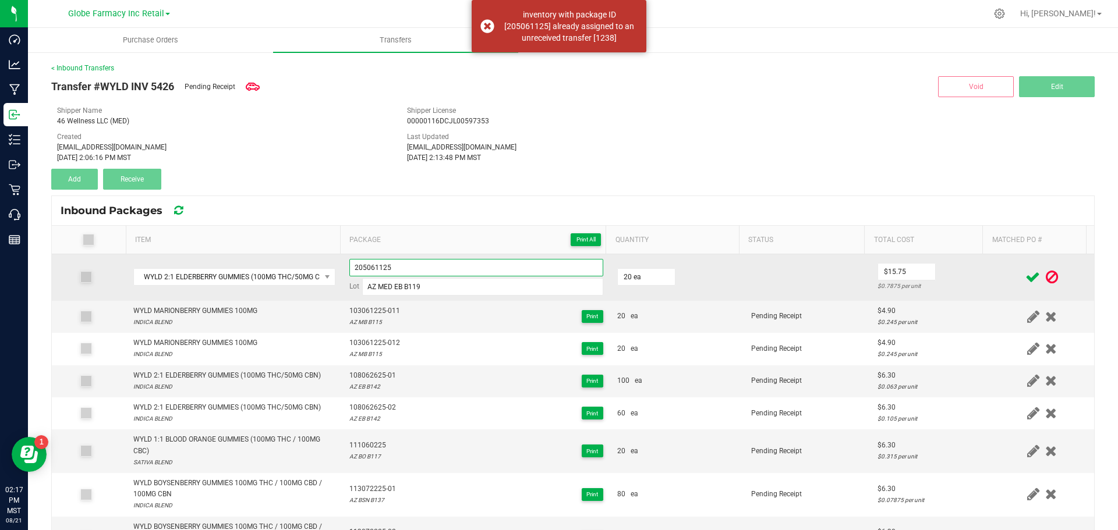
click at [428, 271] on input "205061125" at bounding box center [476, 267] width 254 height 17
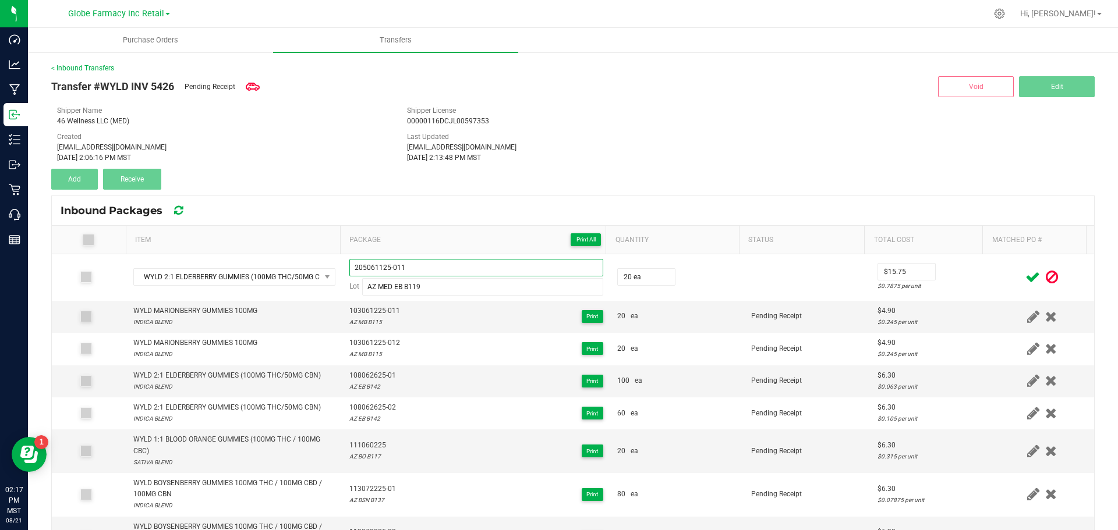
type input "205061125-011"
click at [1023, 278] on span at bounding box center [1033, 277] width 20 height 23
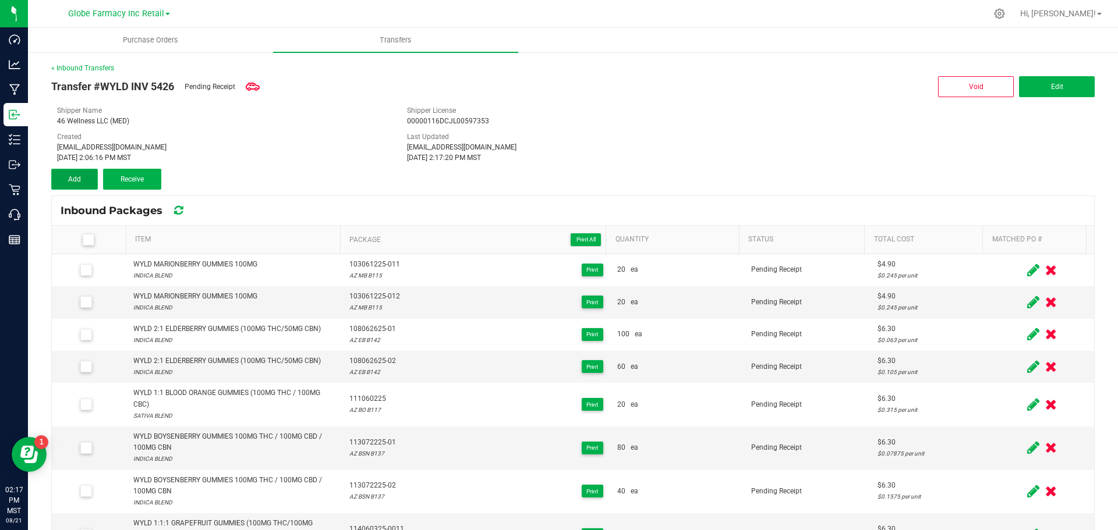
click at [83, 181] on button "Add" at bounding box center [74, 179] width 47 height 21
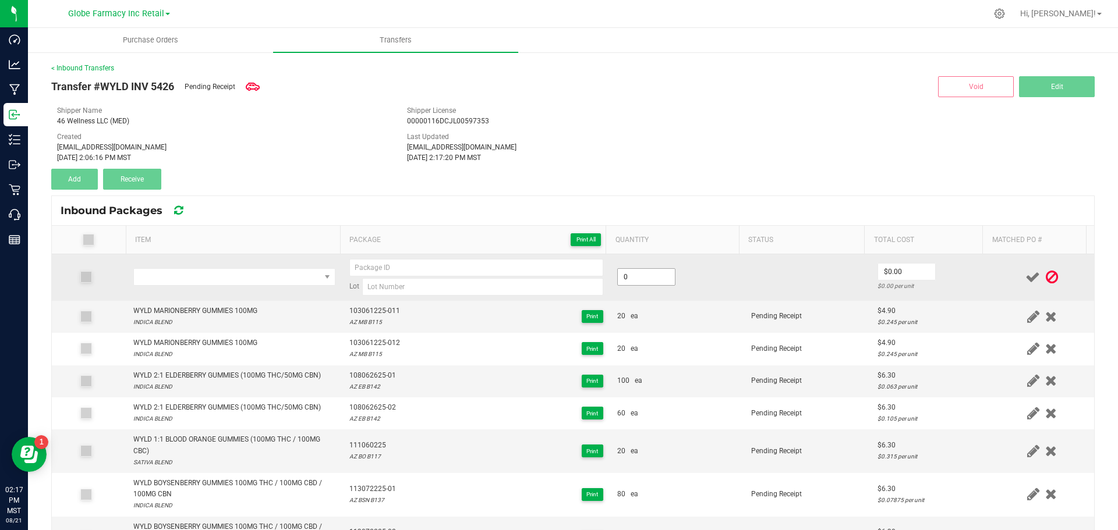
click at [649, 272] on input "0" at bounding box center [646, 277] width 57 height 16
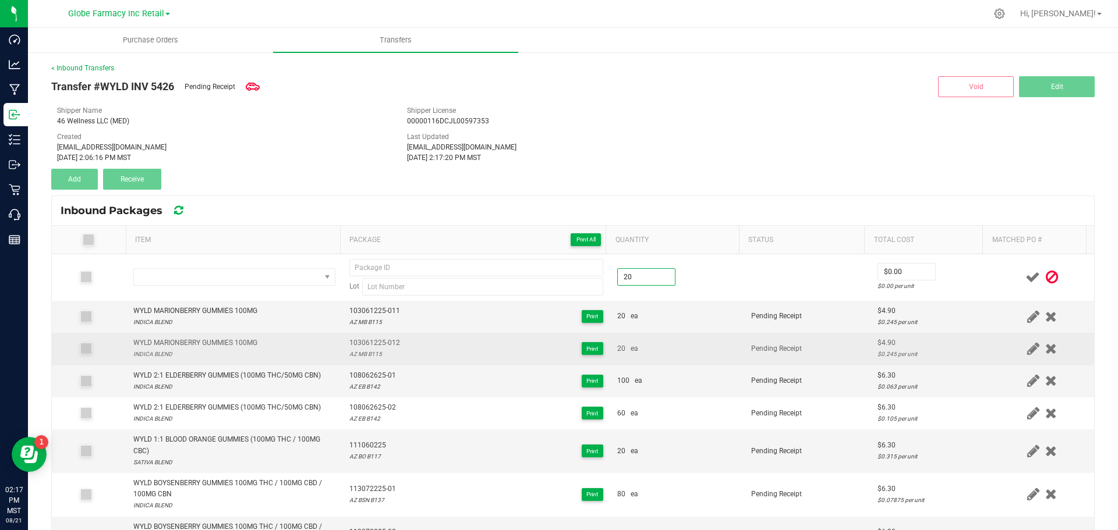
type input "20.0000"
click at [674, 365] on td "20 ea" at bounding box center [677, 349] width 134 height 32
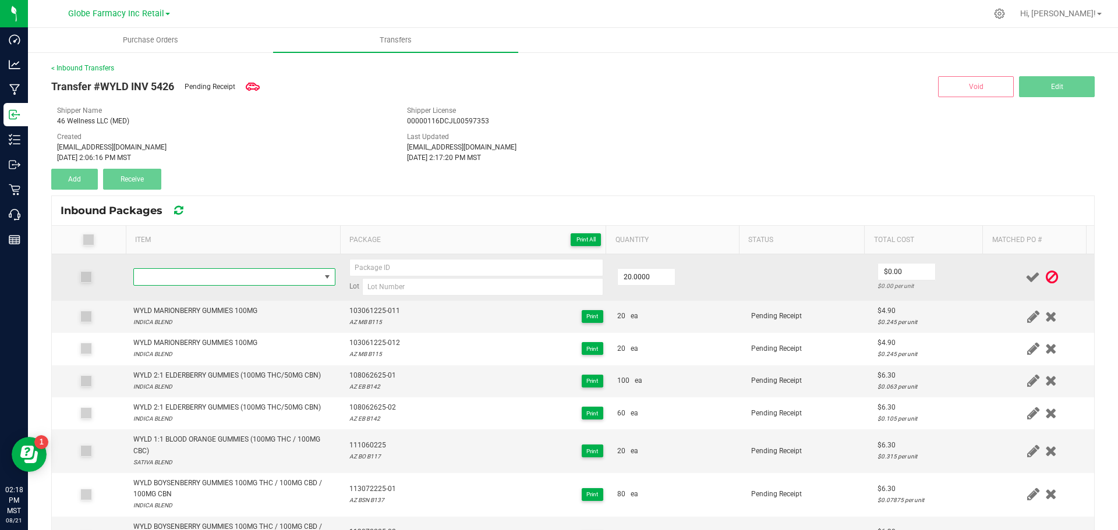
click at [186, 278] on span "NO DATA FOUND" at bounding box center [227, 277] width 186 height 16
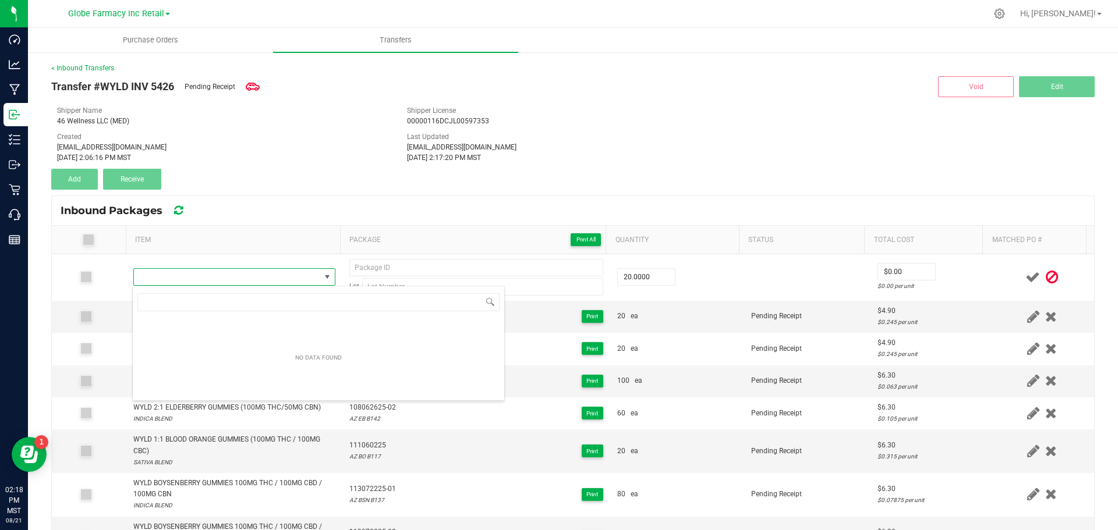
type input "WYLD HUCKLEBERRY GUMMIES 1000MG"
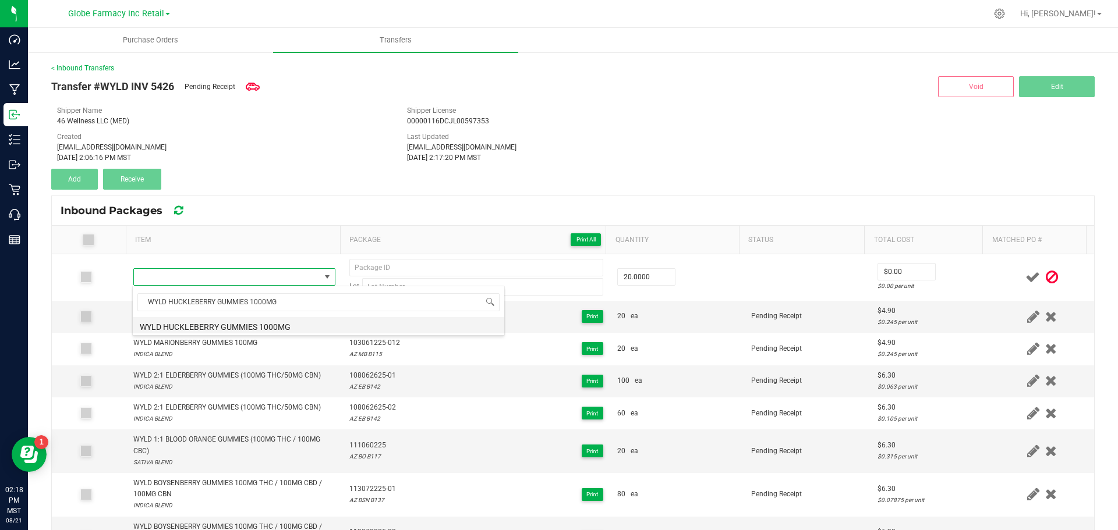
click at [150, 320] on li "WYLD HUCKLEBERRY GUMMIES 1000MG" at bounding box center [319, 325] width 372 height 16
type input "20 ea"
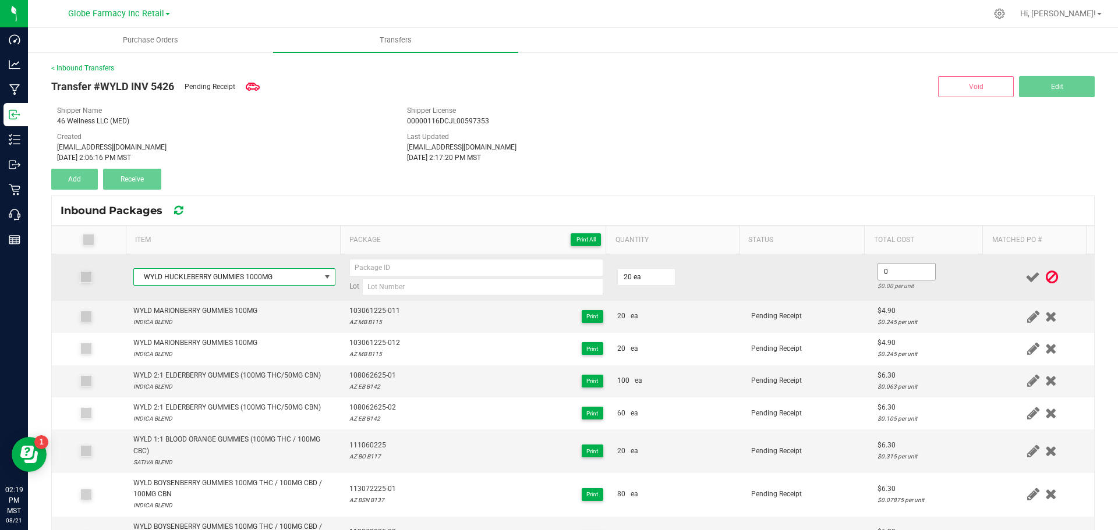
click at [878, 277] on input "0" at bounding box center [906, 272] width 57 height 16
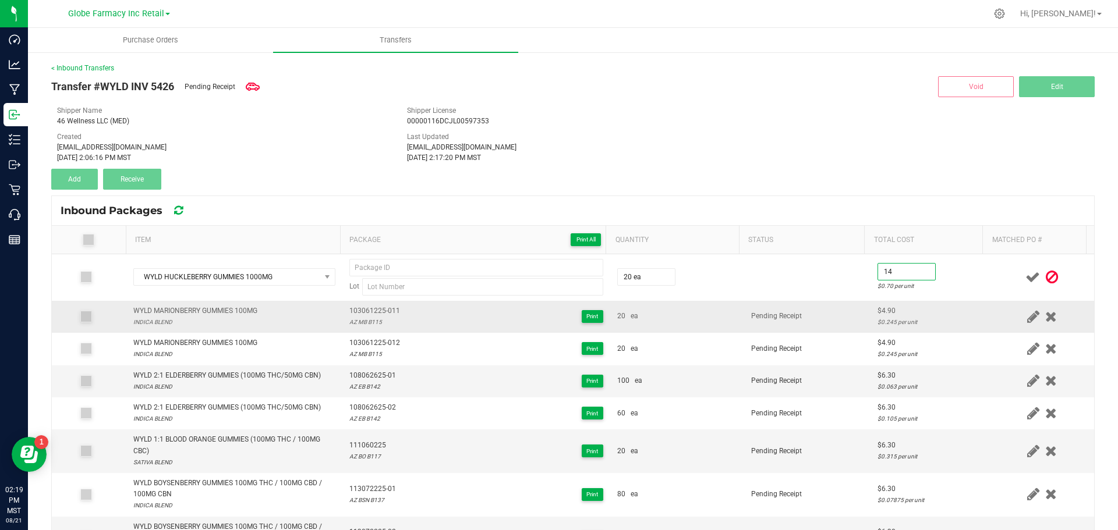
type input "$14.00"
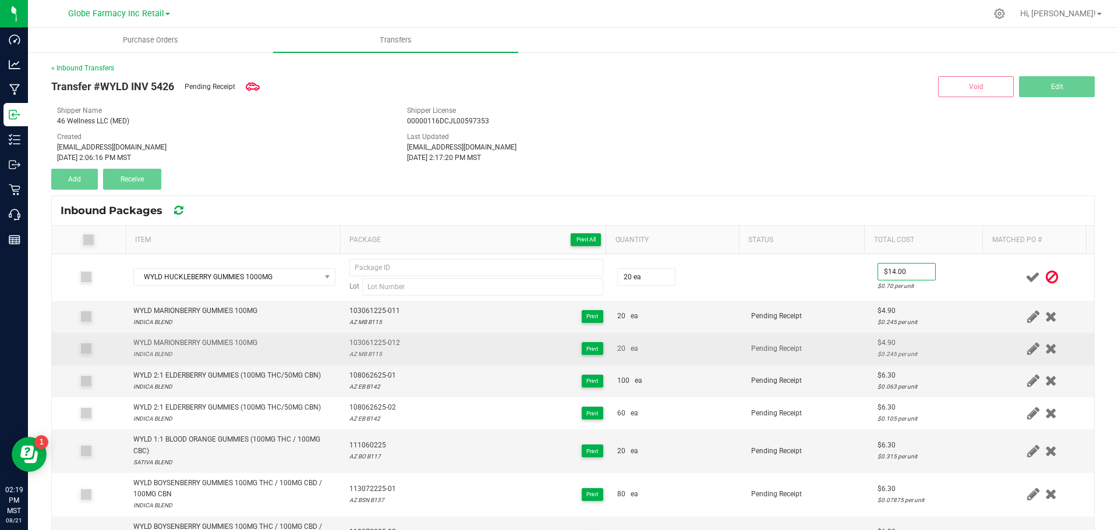
drag, startPoint x: 807, startPoint y: 323, endPoint x: 810, endPoint y: 345, distance: 22.3
click at [810, 345] on tbody "WYLD HUCKLEBERRY GUMMIES 1000MG Lot 20 ea $14.00 $0.70 per unit WYLD MARIONBERR…" at bounding box center [573, 444] width 1042 height 381
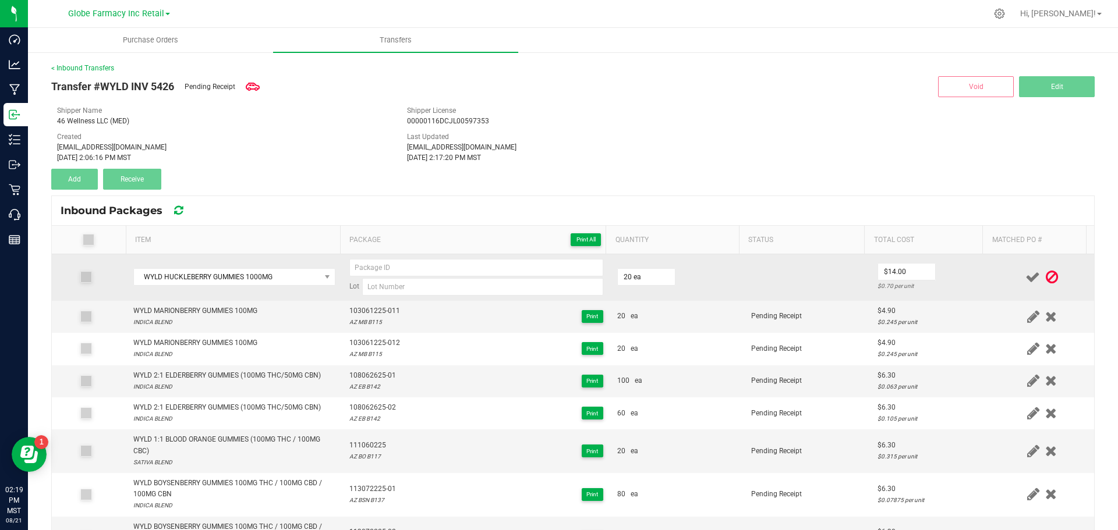
click at [703, 292] on td "20 ea" at bounding box center [677, 277] width 134 height 47
click at [477, 277] on div "Lot" at bounding box center [476, 277] width 254 height 37
click at [469, 273] on input at bounding box center [476, 267] width 254 height 17
paste input "202061125"
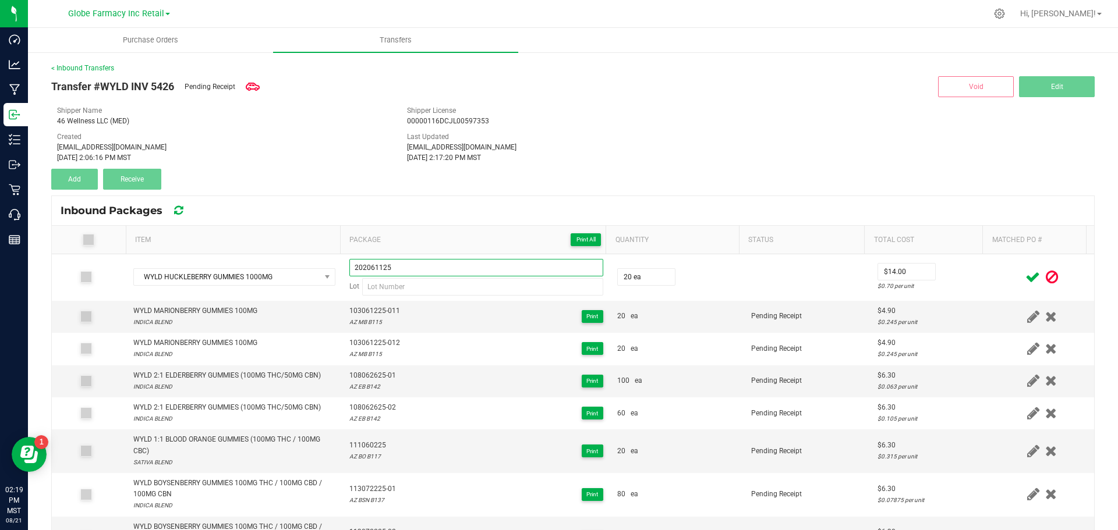
type input "202061125"
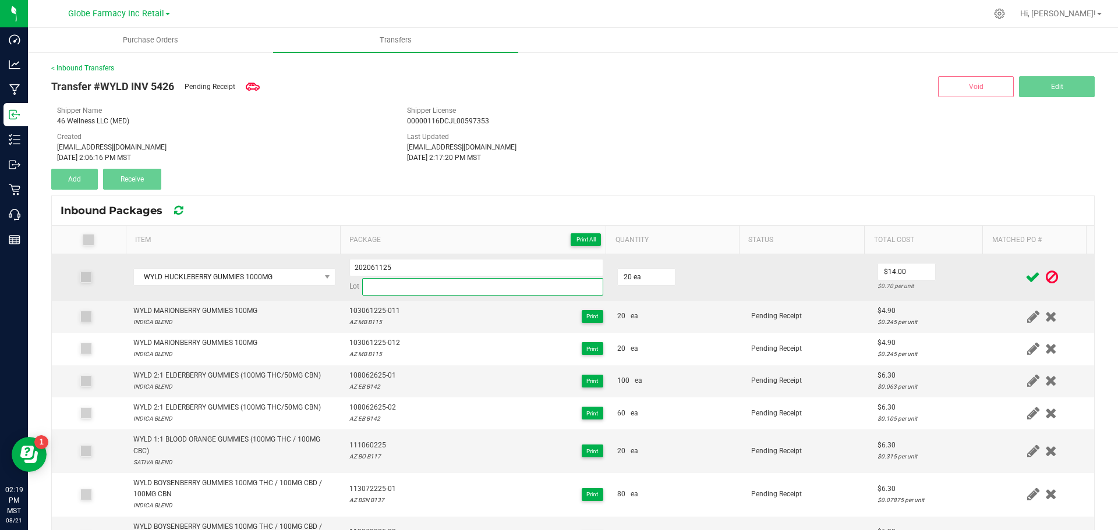
click at [470, 288] on input at bounding box center [482, 286] width 241 height 17
paste input "AZ MED HB B112"
type input "AZ MED HB B112"
click at [448, 268] on input "202061125" at bounding box center [476, 267] width 254 height 17
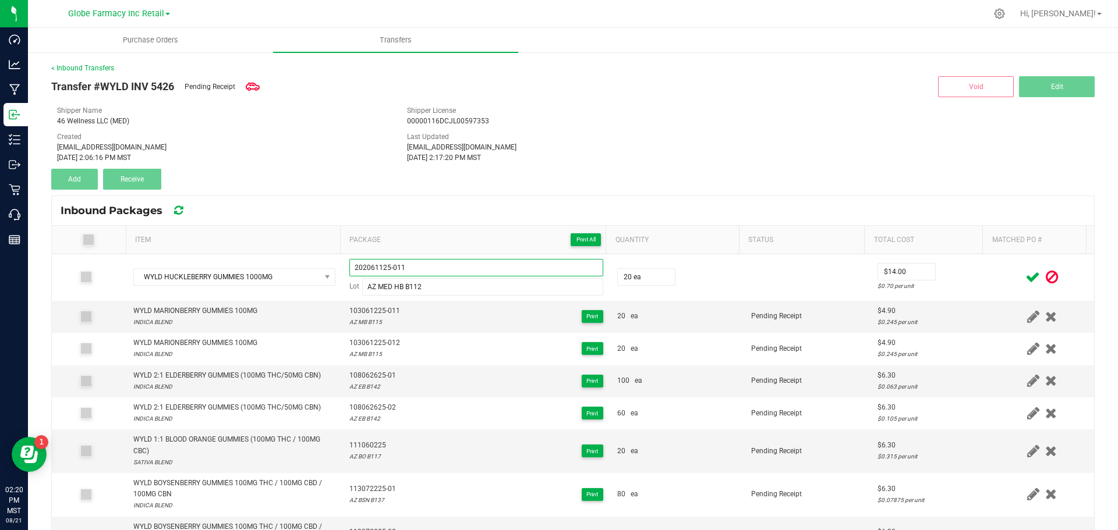
type input "202061125-011"
click at [1023, 285] on span at bounding box center [1033, 277] width 20 height 23
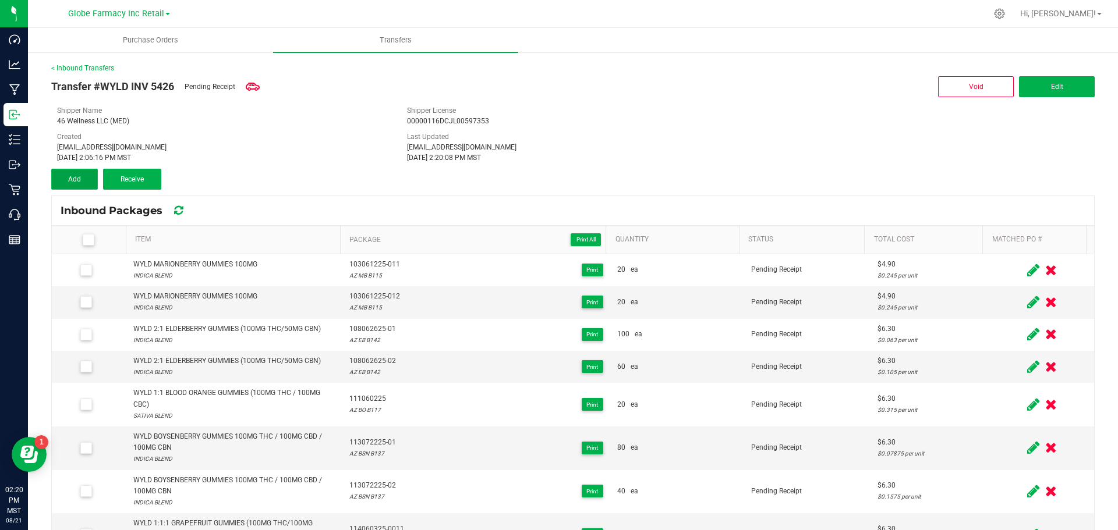
click at [56, 169] on button "Add" at bounding box center [74, 179] width 47 height 21
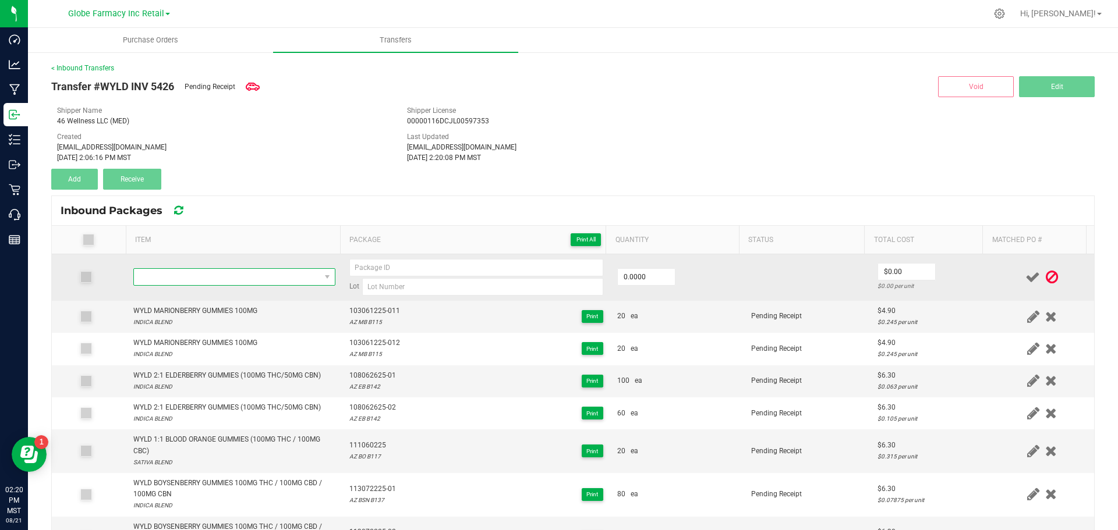
click at [181, 275] on span "NO DATA FOUND" at bounding box center [227, 277] width 186 height 16
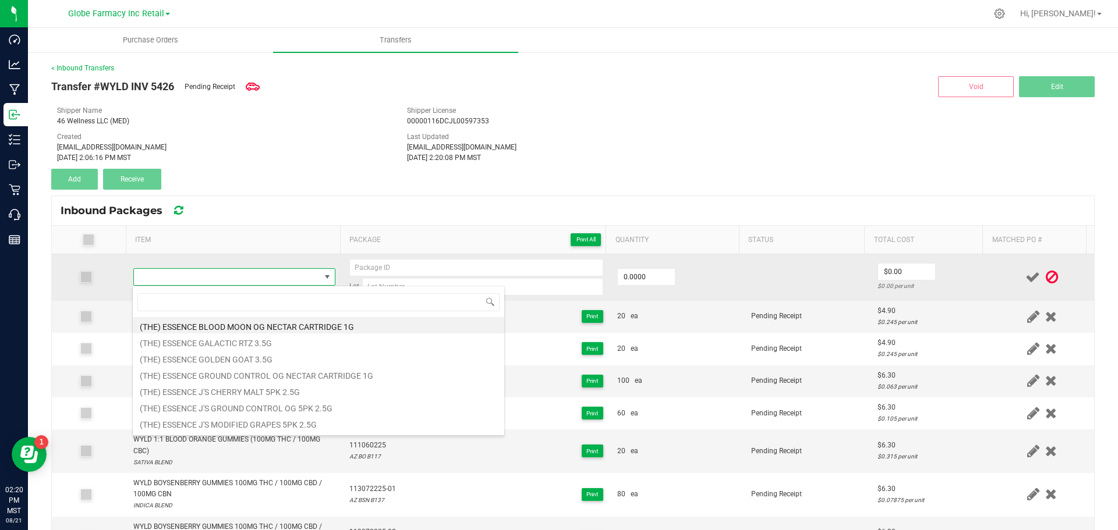
type input "WYLD MARIONBERRY GUMMIES 1000MG"
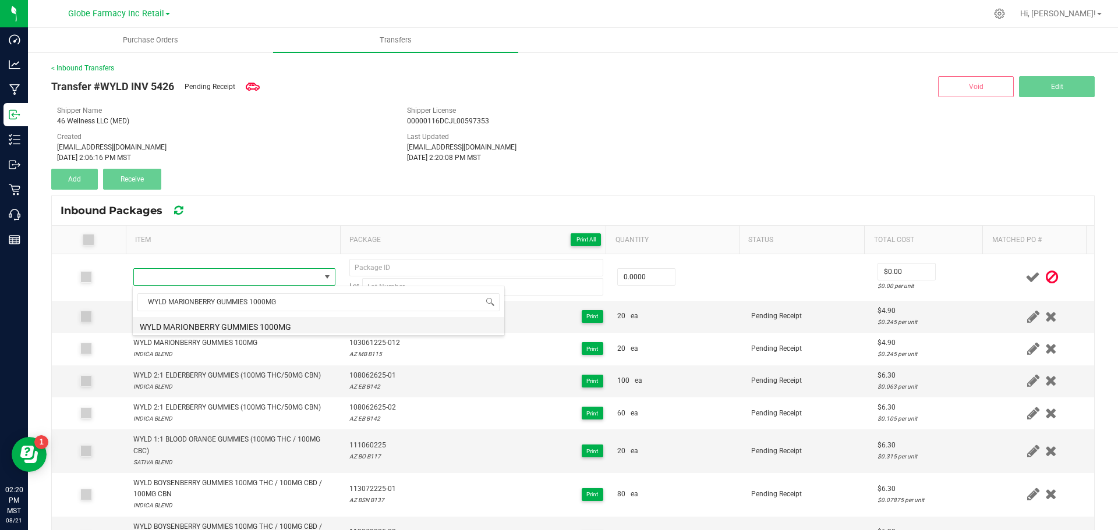
click at [220, 330] on li "WYLD MARIONBERRY GUMMIES 1000MG" at bounding box center [319, 325] width 372 height 16
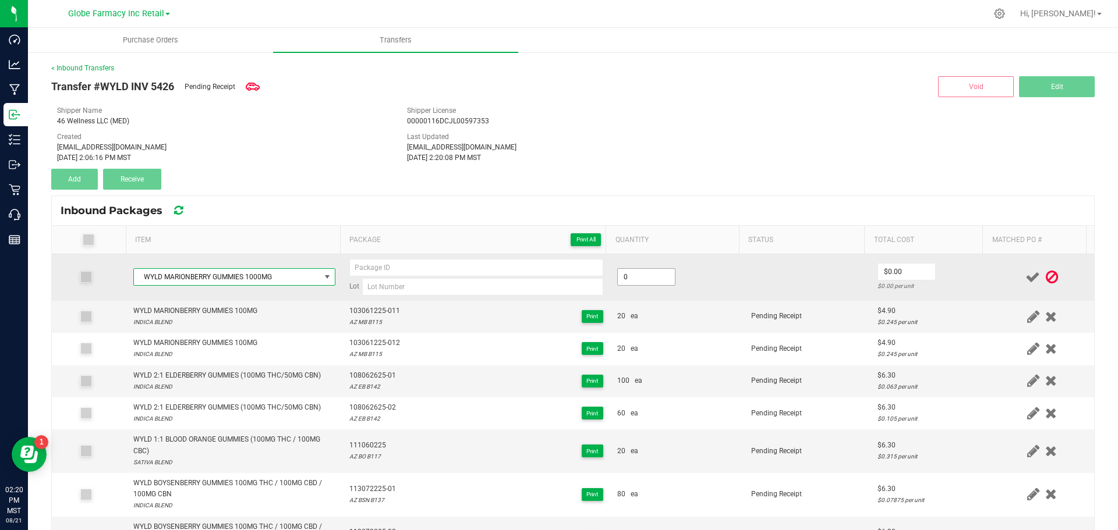
click at [623, 280] on input "0" at bounding box center [646, 277] width 57 height 16
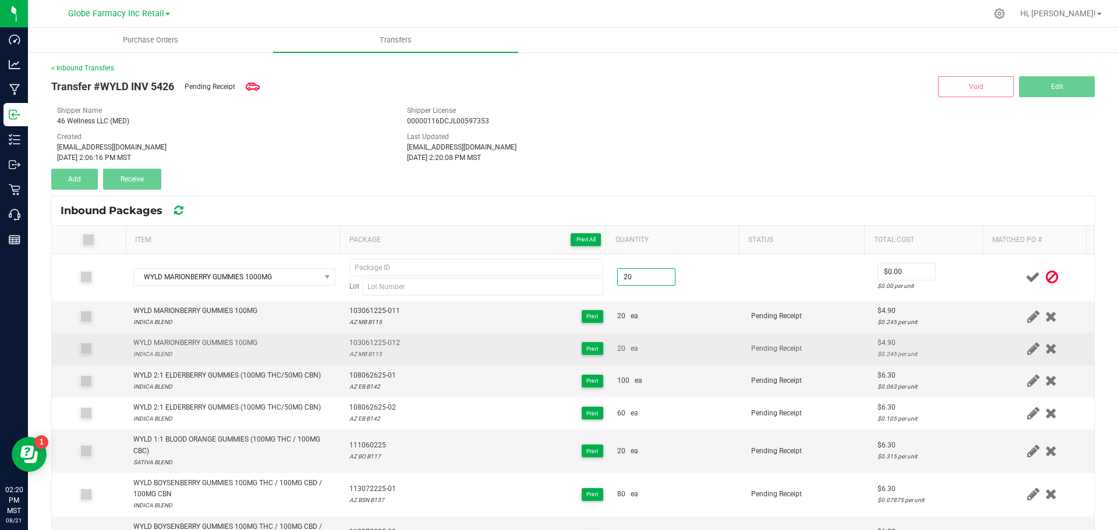
type input "20 ea"
click at [680, 340] on td "20 ea" at bounding box center [677, 349] width 134 height 32
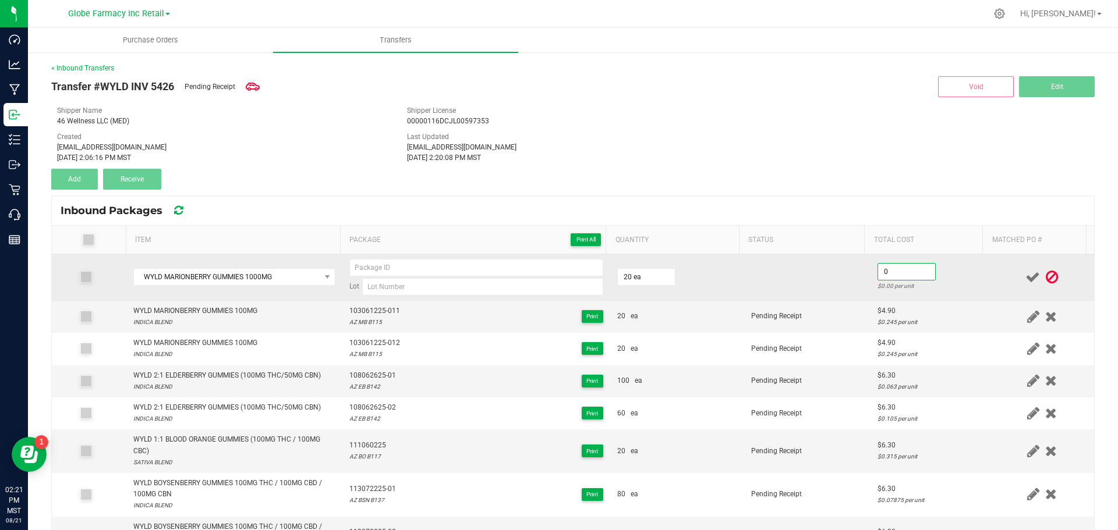
click at [907, 273] on input "0" at bounding box center [906, 272] width 57 height 16
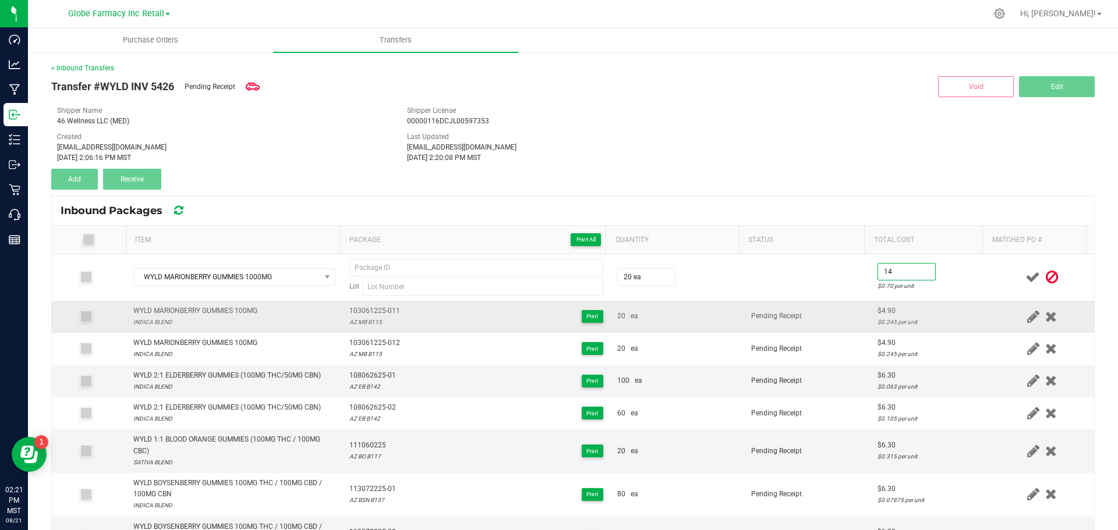
type input "$14.00"
click at [802, 309] on td "Pending Receipt" at bounding box center [807, 317] width 126 height 32
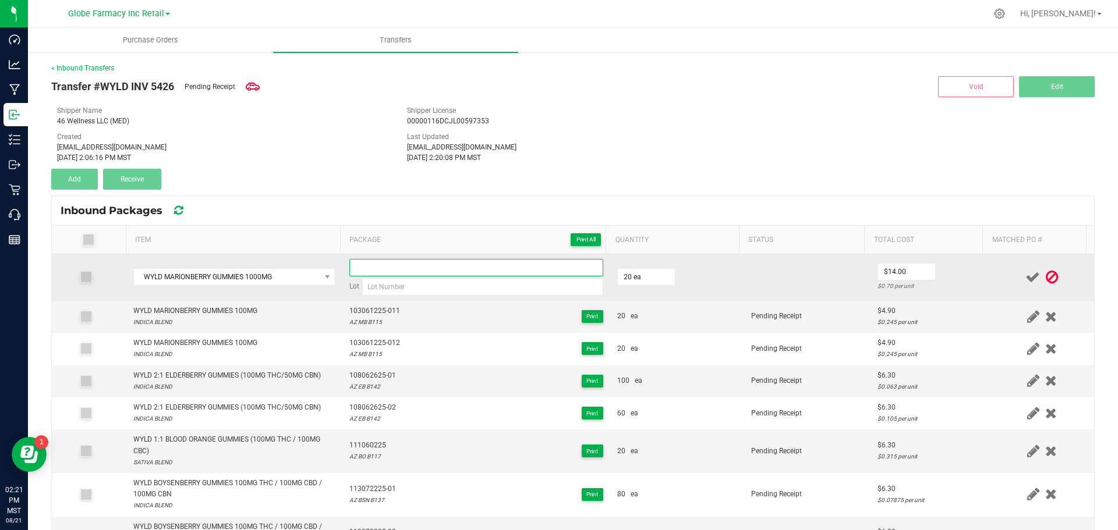
click at [535, 275] on input at bounding box center [476, 267] width 254 height 17
paste input "203072825"
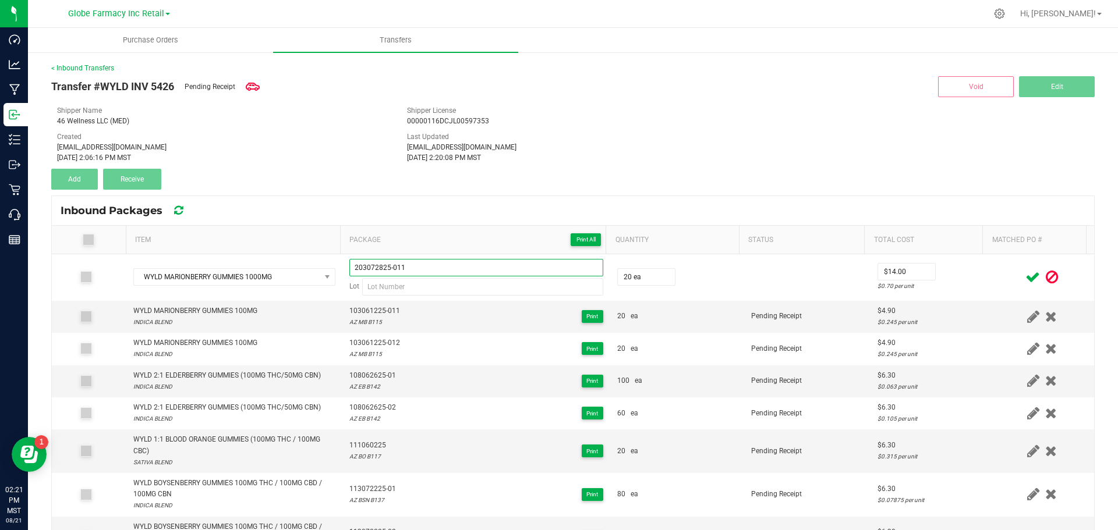
type input "203072825-011"
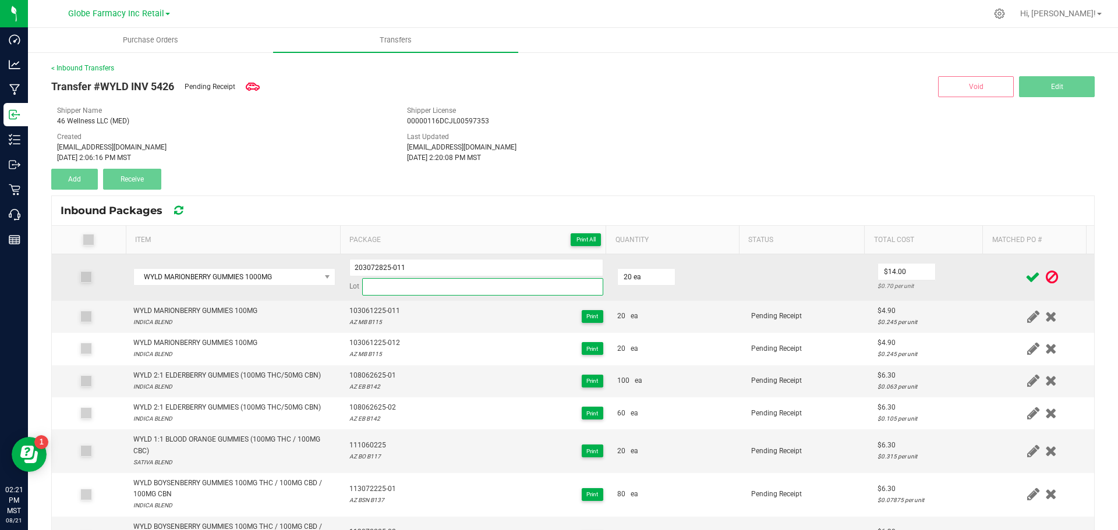
click at [466, 291] on input at bounding box center [482, 286] width 241 height 17
paste input "AZ MED MB B128"
type input "AZ MED MB B128"
click at [363, 267] on input "203072825-011" at bounding box center [476, 267] width 254 height 17
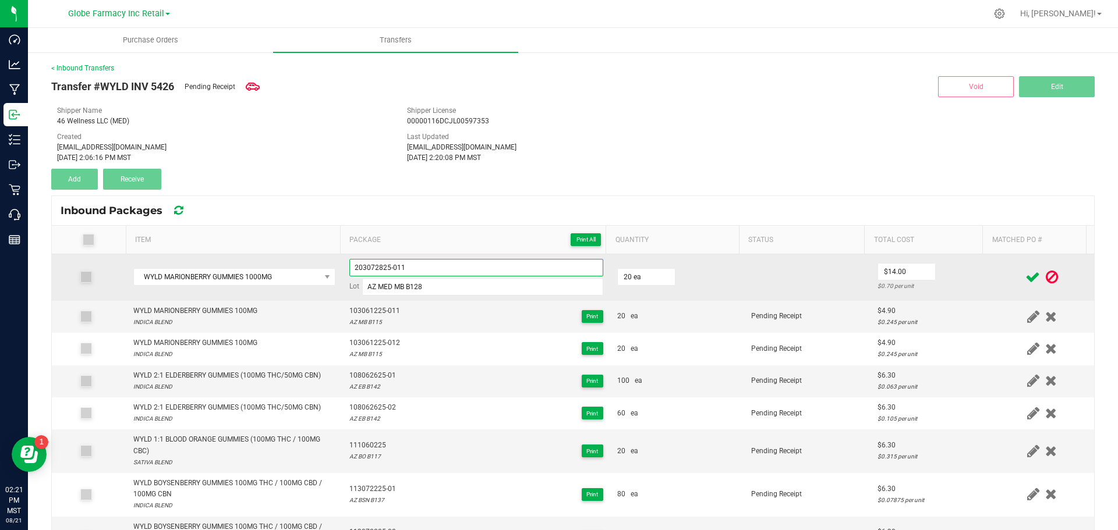
click at [363, 267] on input "203072825-011" at bounding box center [476, 267] width 254 height 17
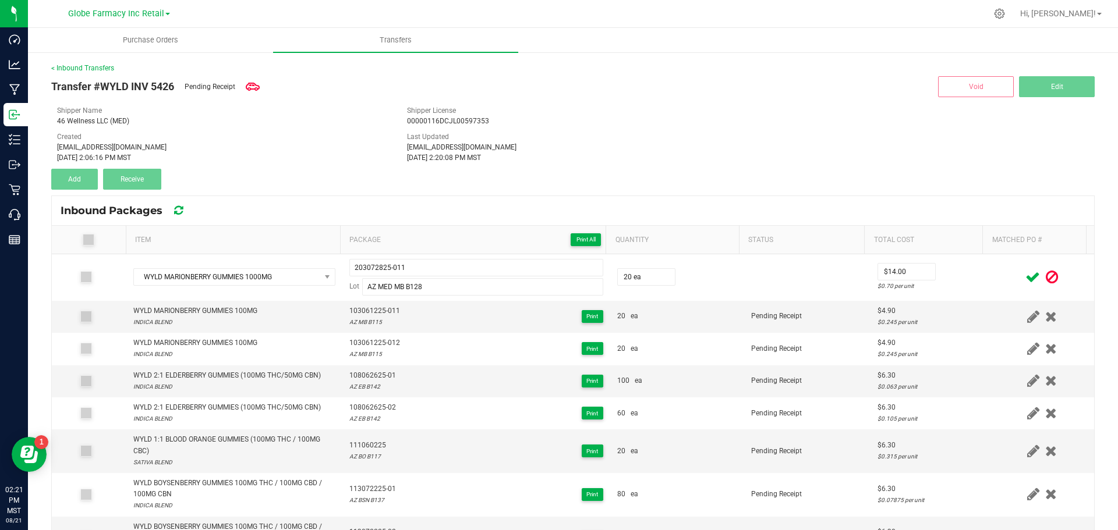
click at [1025, 276] on icon at bounding box center [1032, 277] width 15 height 15
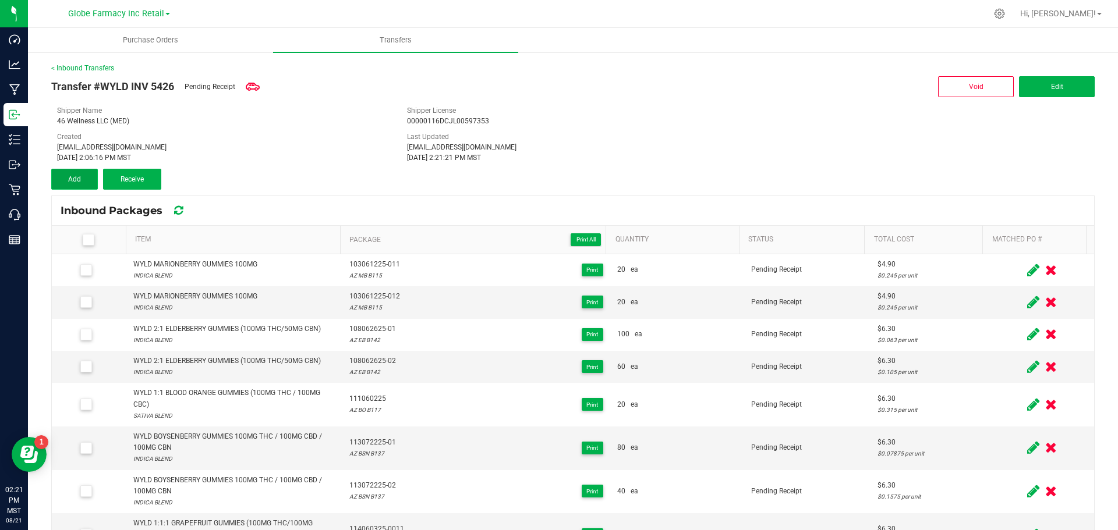
click at [87, 185] on button "Add" at bounding box center [74, 179] width 47 height 21
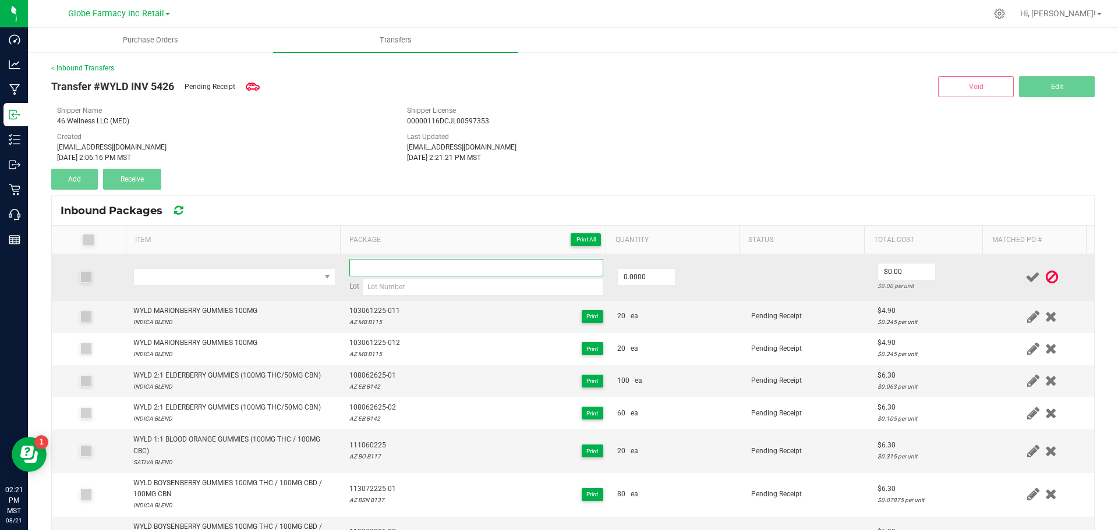
click at [418, 266] on input at bounding box center [476, 267] width 254 height 17
paste input "203072825-011"
type input "203072825-012"
click at [618, 275] on input "0" at bounding box center [646, 277] width 57 height 16
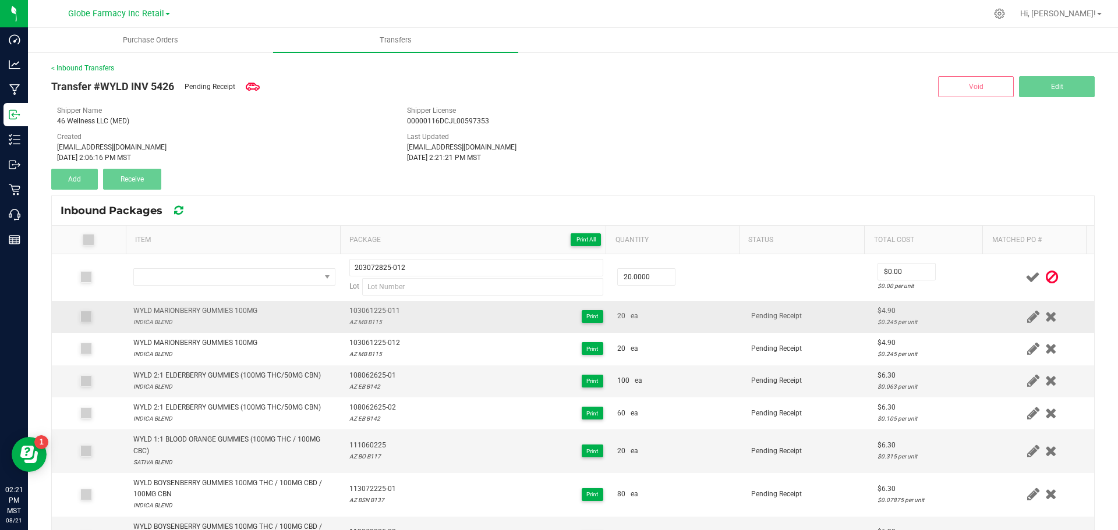
click at [646, 327] on td "20 ea" at bounding box center [677, 317] width 134 height 32
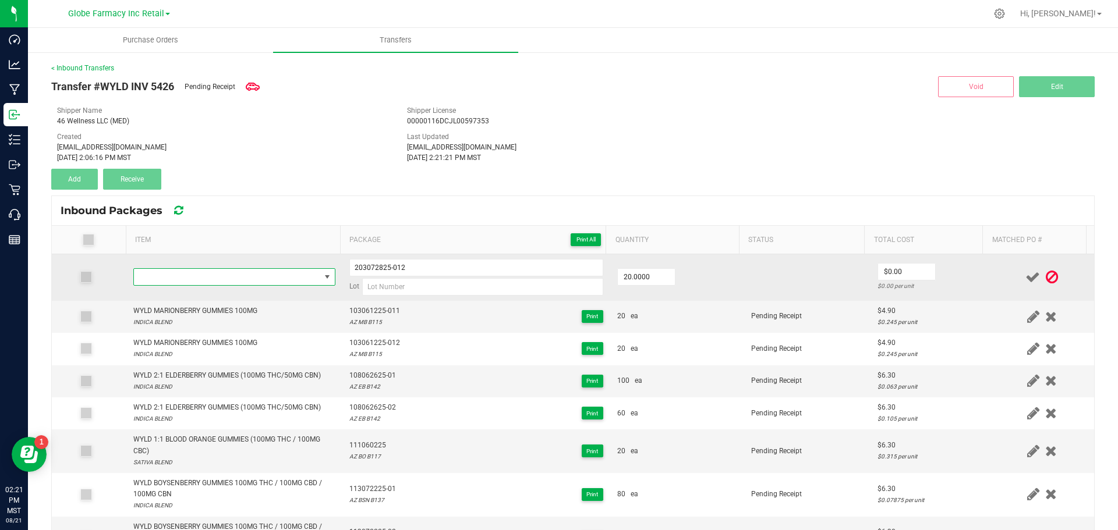
click at [246, 281] on span "NO DATA FOUND" at bounding box center [227, 277] width 186 height 16
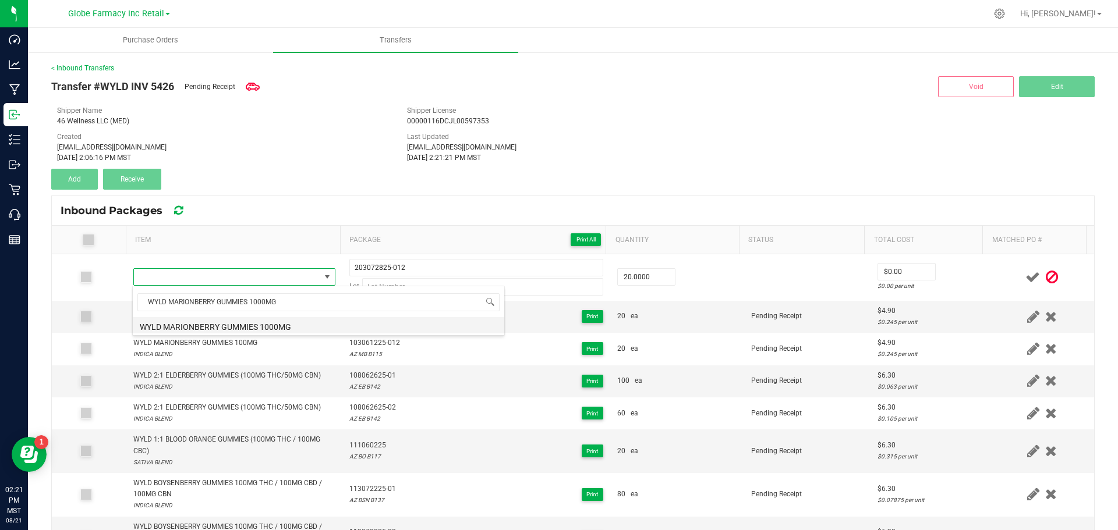
click at [256, 323] on li "WYLD MARIONBERRY GUMMIES 1000MG" at bounding box center [319, 325] width 372 height 16
type input "20 ea"
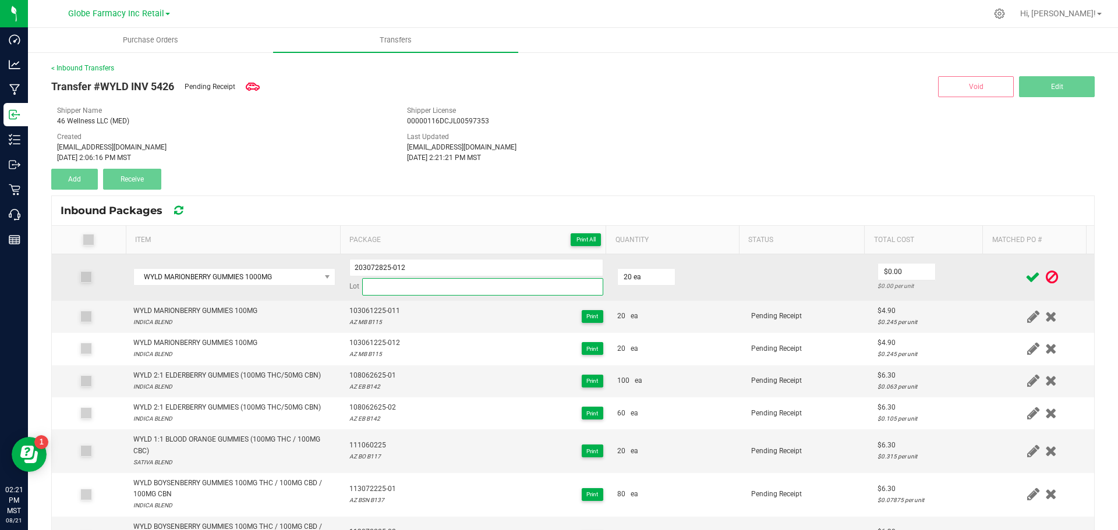
click at [380, 282] on input at bounding box center [482, 286] width 241 height 17
paste input "AZ MED MB B128"
type input "AZ MED MB B128"
click at [878, 273] on input "0" at bounding box center [906, 272] width 57 height 16
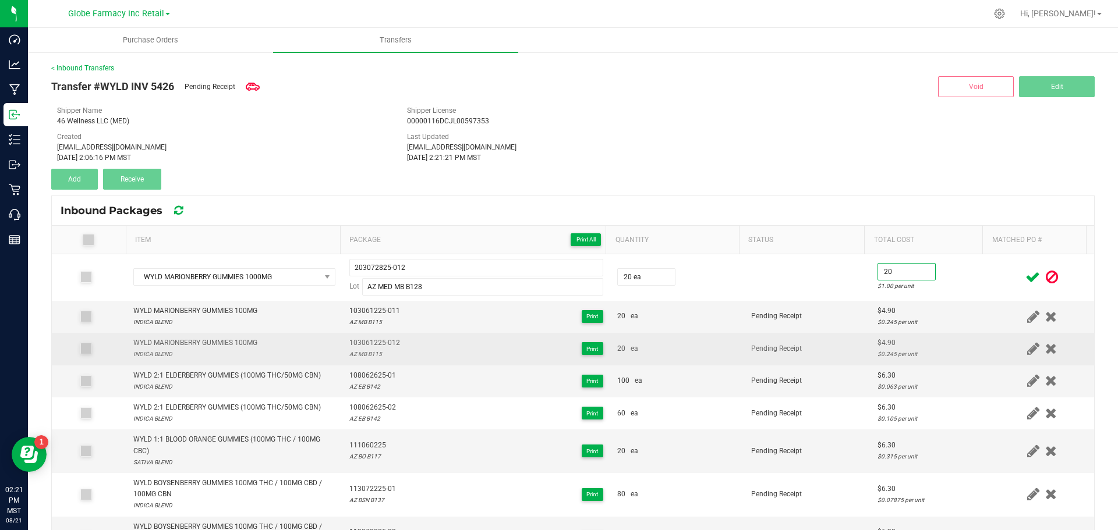
type input "$20.00"
click at [751, 345] on span "Pending Receipt" at bounding box center [776, 349] width 51 height 8
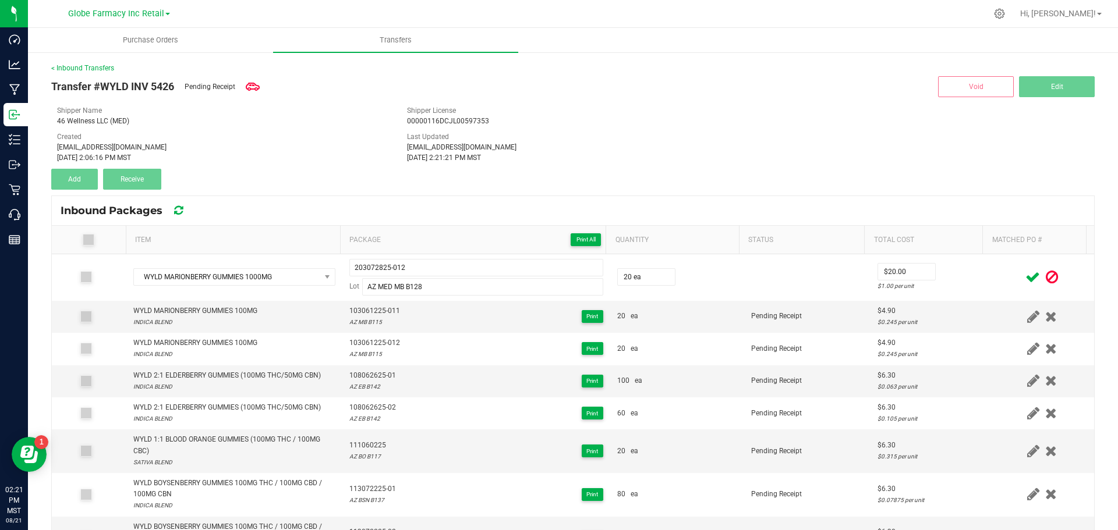
click at [1025, 277] on icon at bounding box center [1032, 277] width 15 height 15
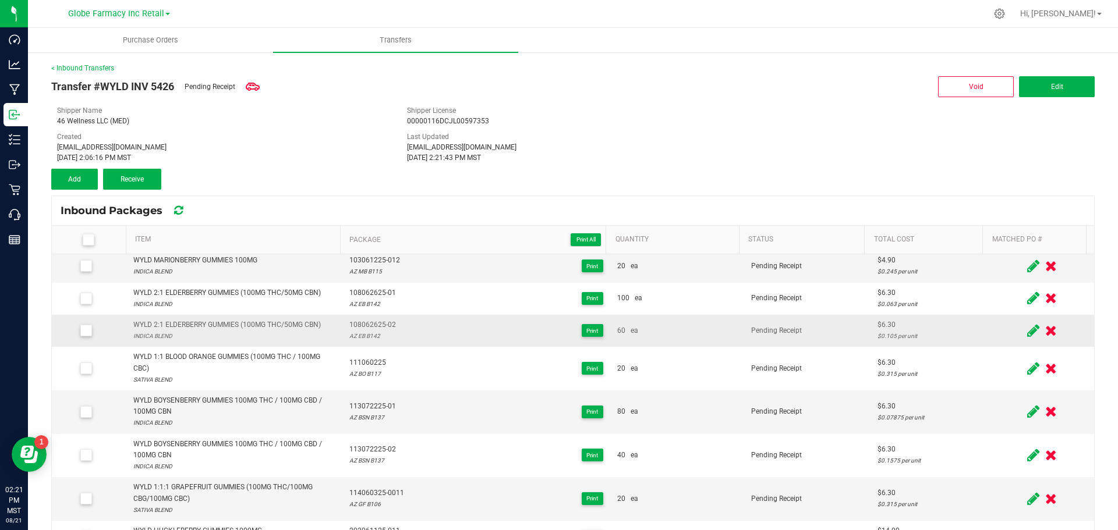
scroll to position [0, 0]
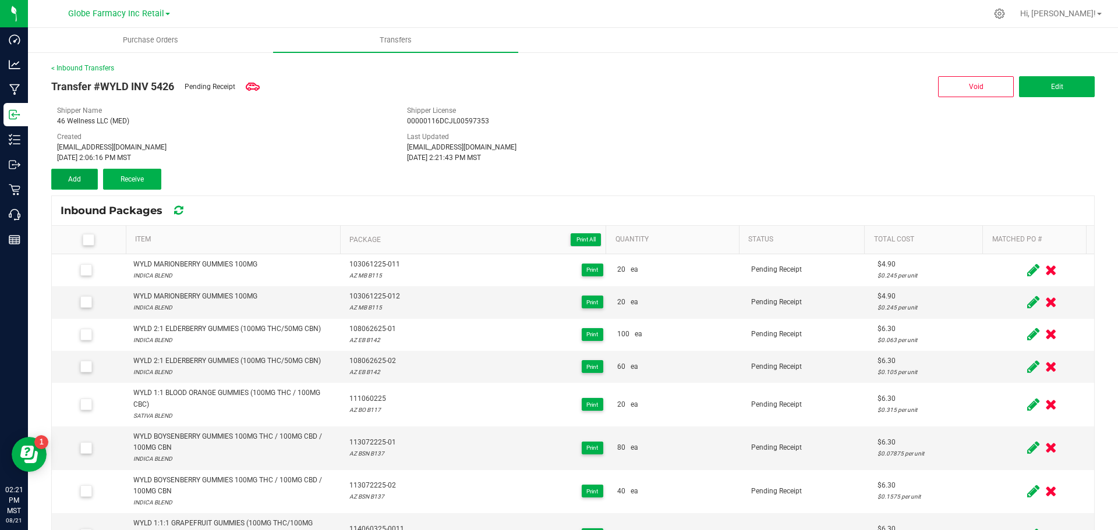
click at [90, 178] on button "Add" at bounding box center [74, 179] width 47 height 21
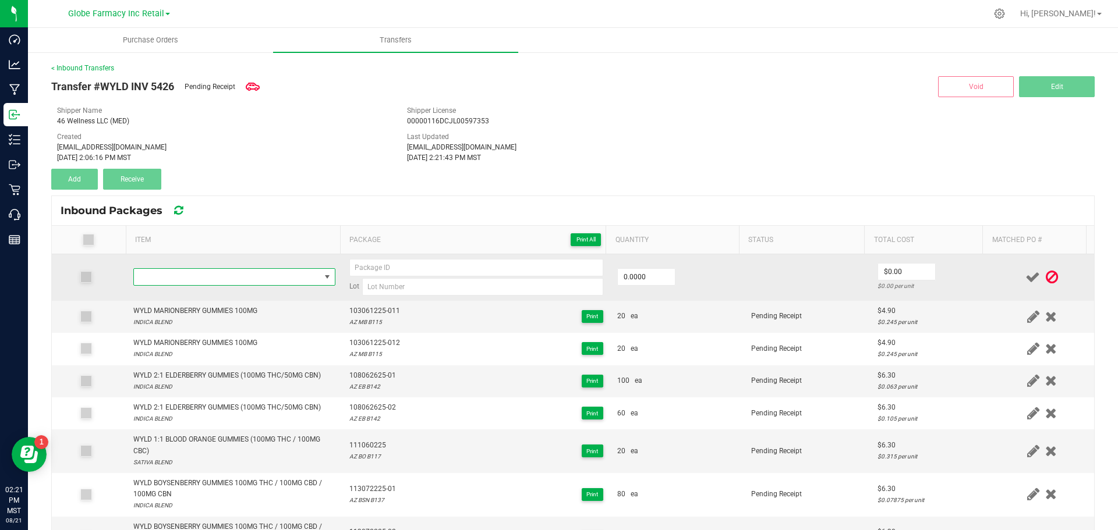
click at [206, 281] on span "NO DATA FOUND" at bounding box center [227, 277] width 186 height 16
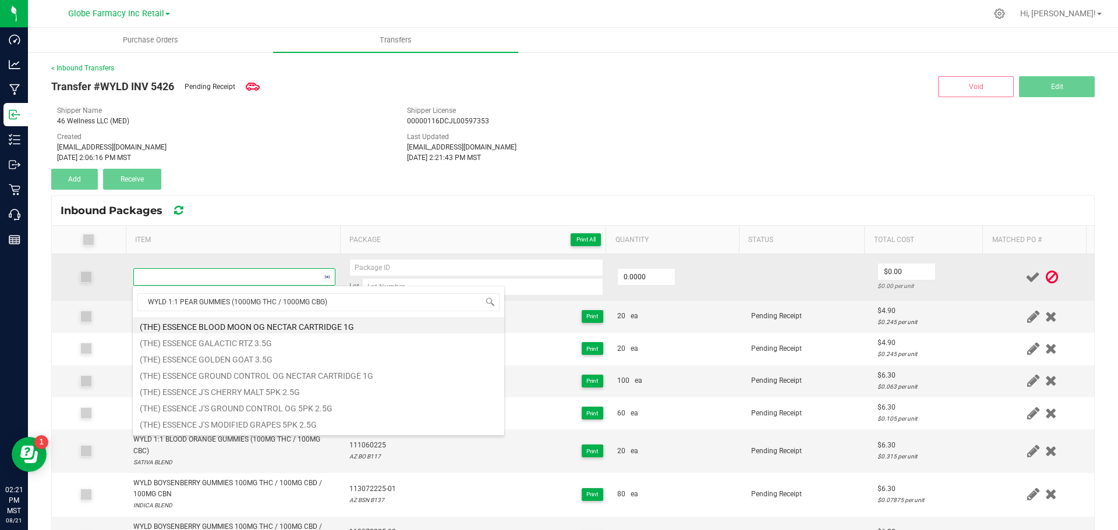
scroll to position [17, 198]
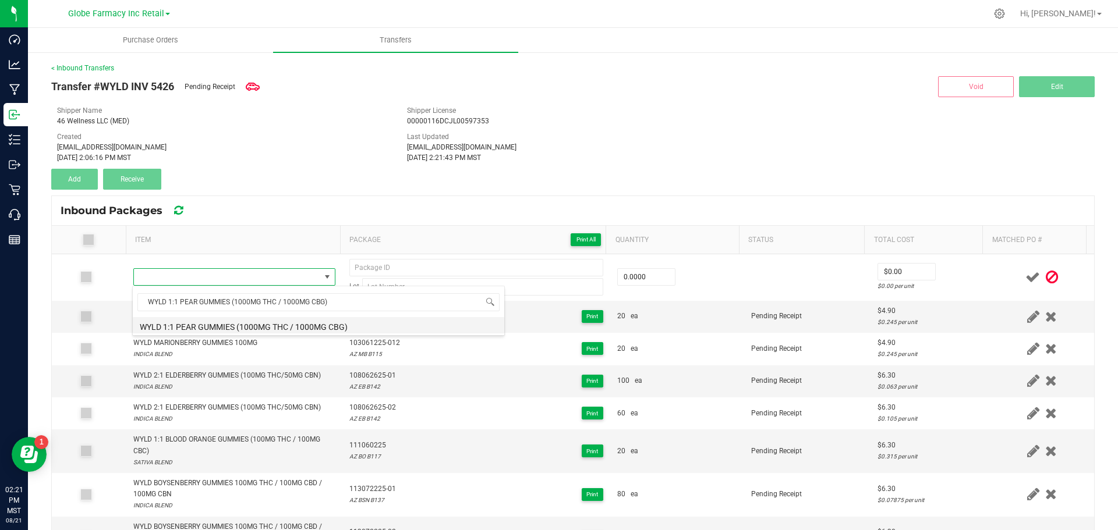
click at [165, 330] on li "WYLD 1:1 PEAR GUMMIES (1000MG THC / 1000MG CBG)" at bounding box center [319, 325] width 372 height 16
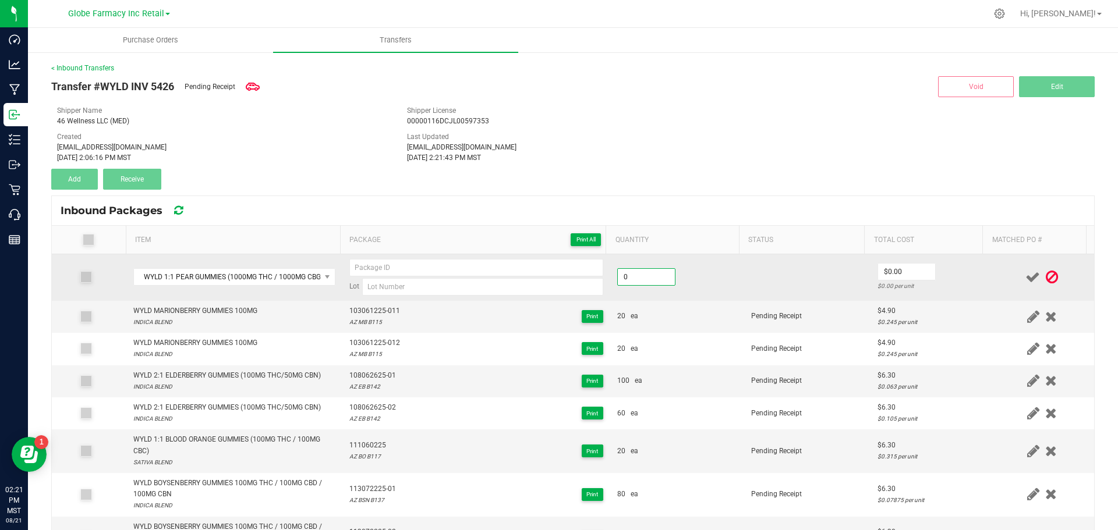
click at [660, 271] on input "0" at bounding box center [646, 277] width 57 height 16
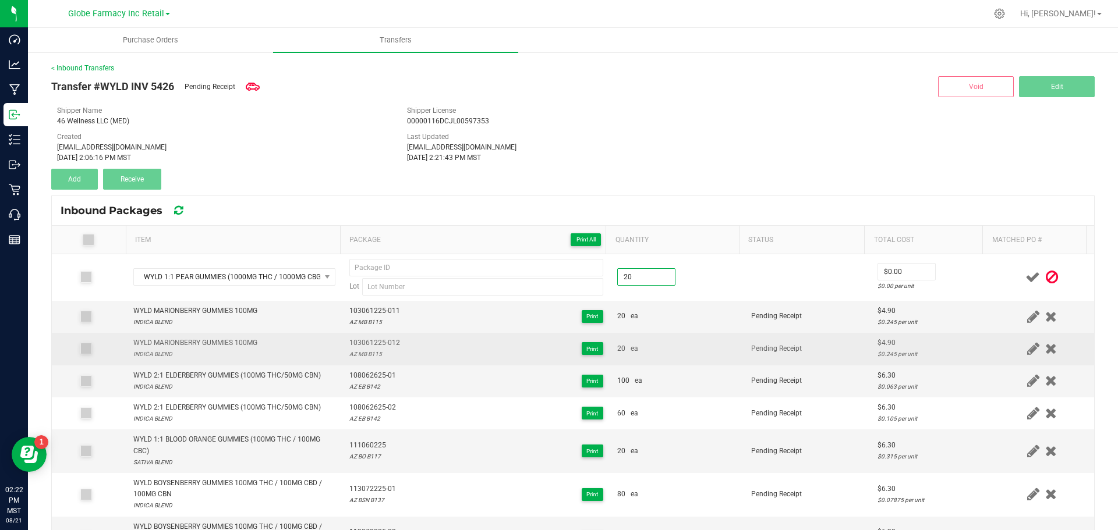
type input "20 ea"
click at [632, 343] on td "20 ea" at bounding box center [677, 349] width 134 height 32
type input "$15.75"
click at [818, 354] on td "Pending Receipt" at bounding box center [807, 349] width 126 height 32
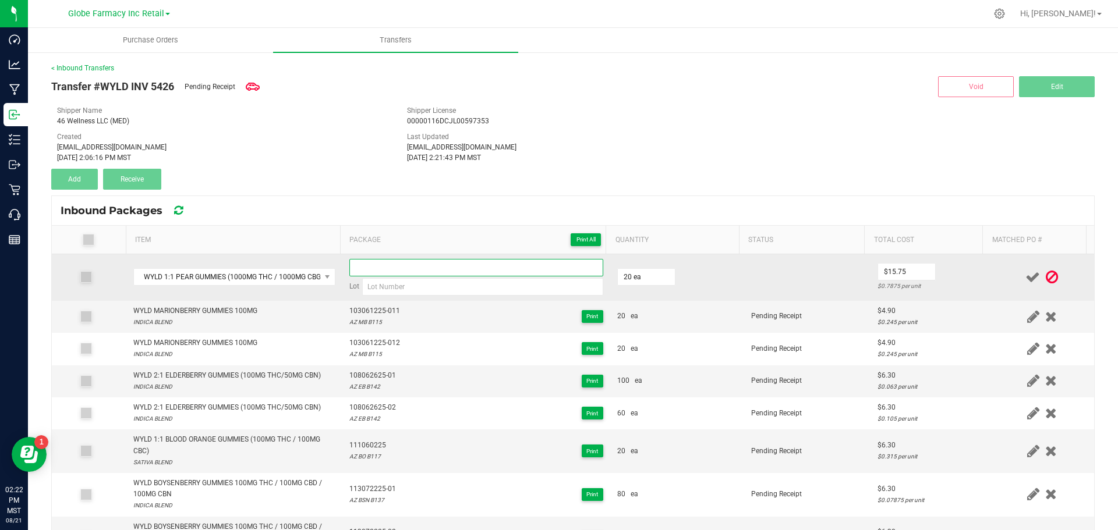
click at [543, 263] on input at bounding box center [476, 267] width 254 height 17
paste input "WYLD 1:1 PEAR GUMMIES (1000MG THC / 1000MG CB"
type input "WYLD 1:1 PEAR GUMMIES (1000MG THC / 1000MG CB"
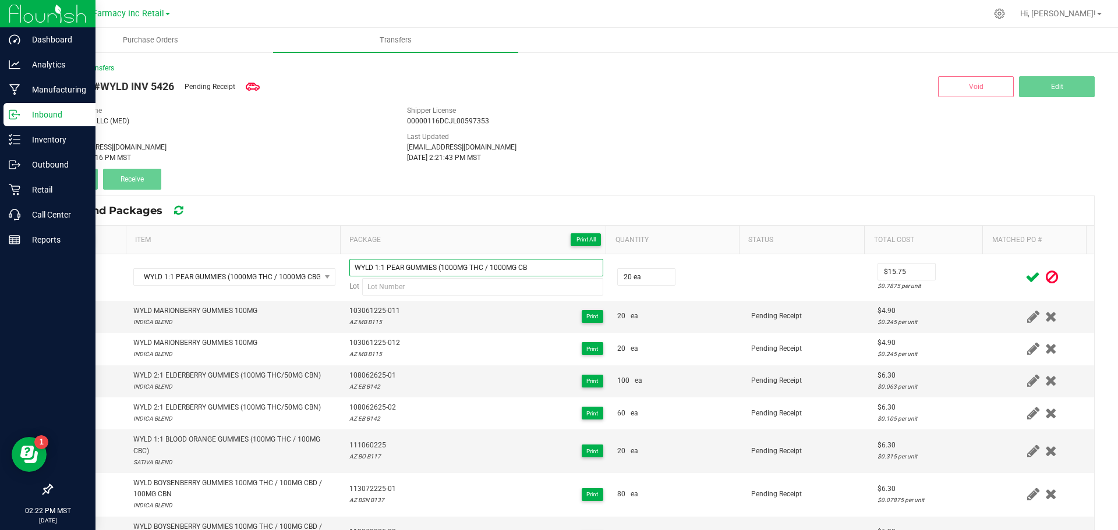
drag, startPoint x: 561, startPoint y: 268, endPoint x: 29, endPoint y: 331, distance: 535.9
click at [1, 342] on div "Dashboard Analytics Manufacturing Inbound Inventory Outbound Retail Call Center…" at bounding box center [559, 265] width 1118 height 530
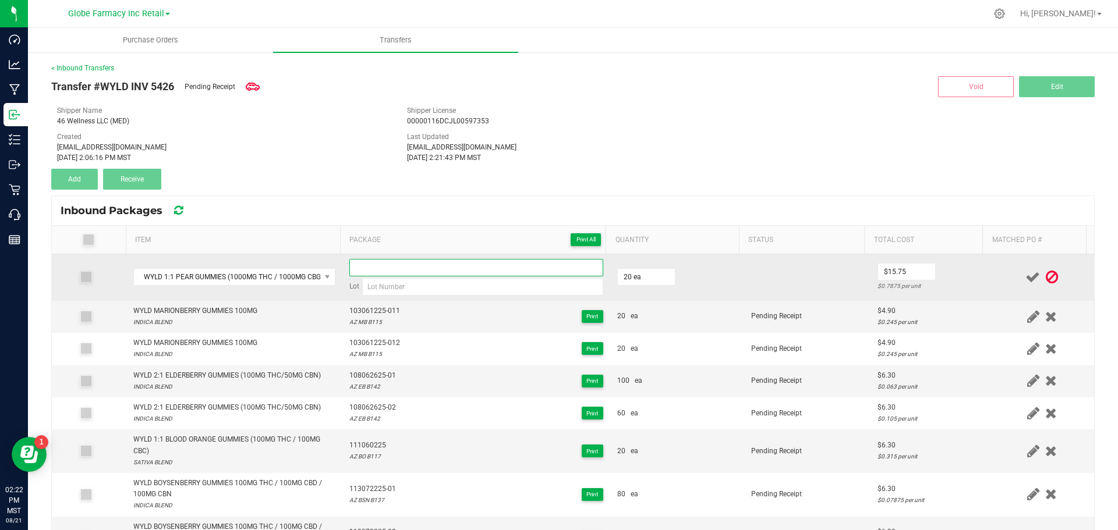
click at [530, 276] on input at bounding box center [476, 267] width 254 height 17
paste input "WYLD 1:1 PEAR GUMMIES (1000MG THC / 1000MG CB"
type input "WYLD 1:1 PEAR GUMMIES (1000MG THC / 1000MG CB"
drag, startPoint x: 527, startPoint y: 271, endPoint x: 180, endPoint y: 278, distance: 347.1
click at [1, 287] on div "Dashboard Analytics Manufacturing Inbound Inventory Outbound Retail Call Center…" at bounding box center [559, 265] width 1118 height 530
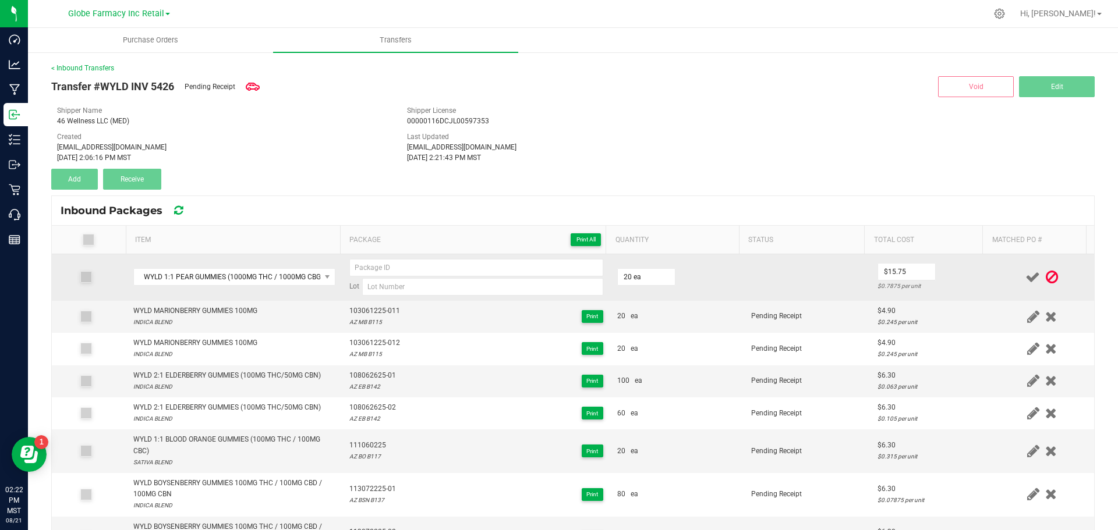
click at [378, 258] on td "Lot" at bounding box center [476, 277] width 268 height 47
click at [374, 268] on input at bounding box center [476, 267] width 254 height 17
paste input "206070725"
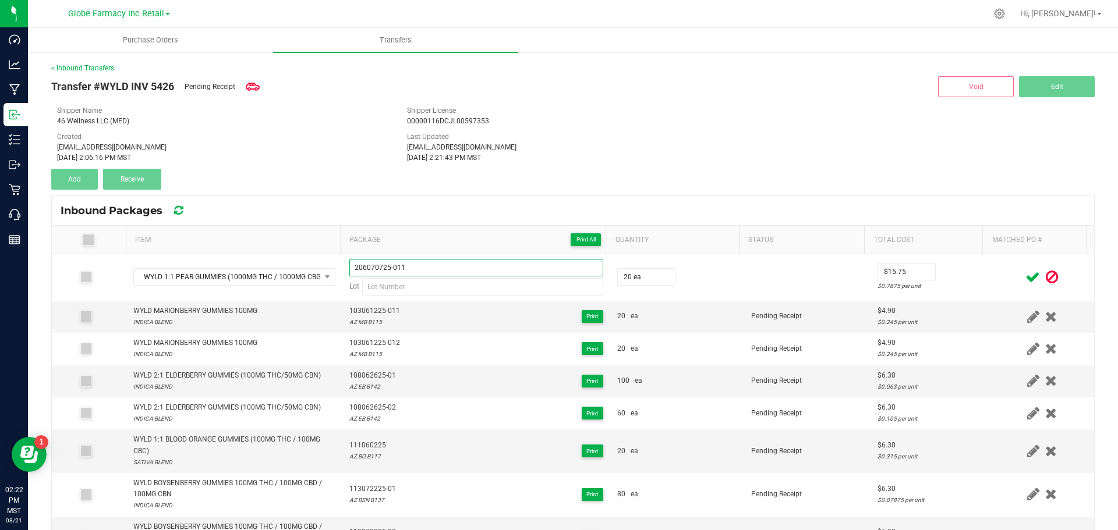
type input "206070725-011"
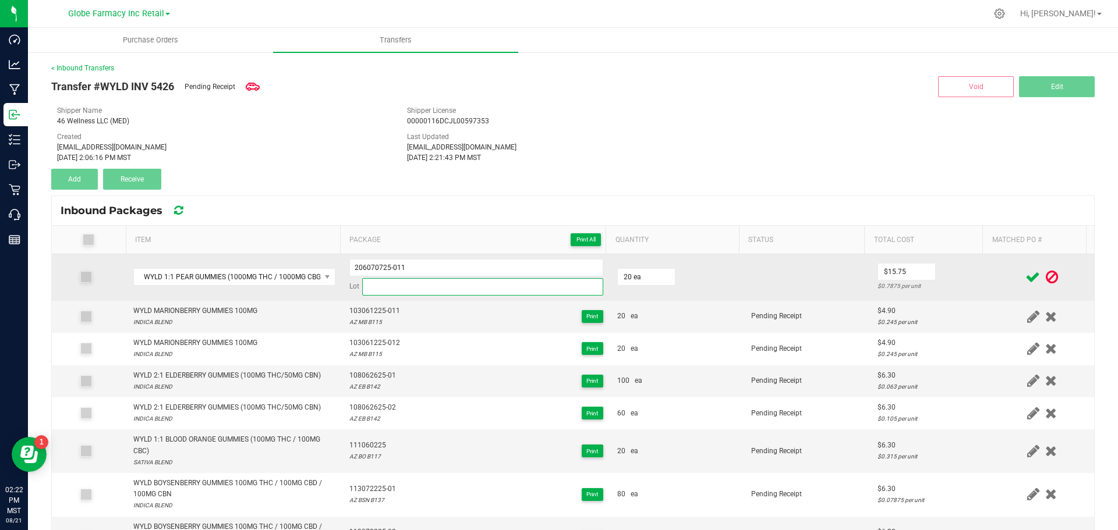
click at [503, 283] on input at bounding box center [482, 286] width 241 height 17
paste input "AZ MED PR B113"
type input "AZ MED PR B113"
drag, startPoint x: 442, startPoint y: 274, endPoint x: 148, endPoint y: 254, distance: 294.7
click at [155, 257] on tr "WYLD 1:1 PEAR GUMMIES (1000MG THC / 1000MG CBG) 206070725-011 Lot AZ MED PR B11…" at bounding box center [573, 277] width 1042 height 47
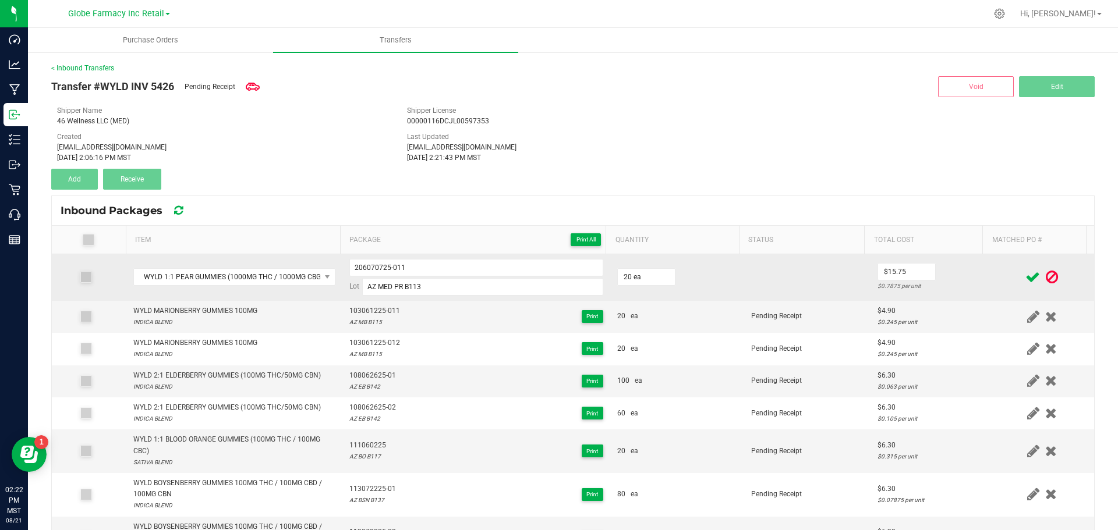
click at [668, 261] on td "20 ea" at bounding box center [677, 277] width 134 height 47
click at [681, 271] on td "20 ea" at bounding box center [677, 277] width 134 height 47
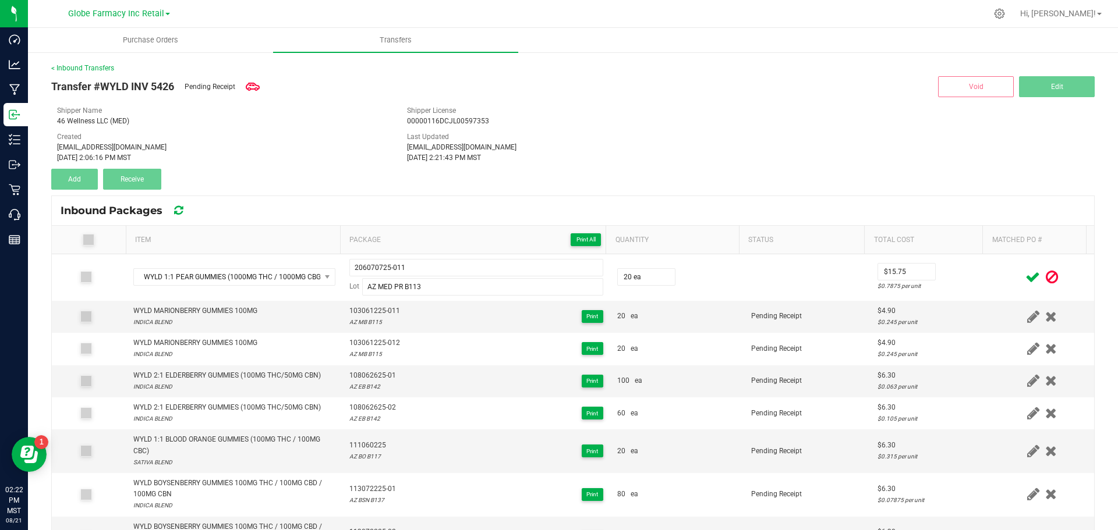
click at [1025, 284] on icon at bounding box center [1032, 277] width 15 height 15
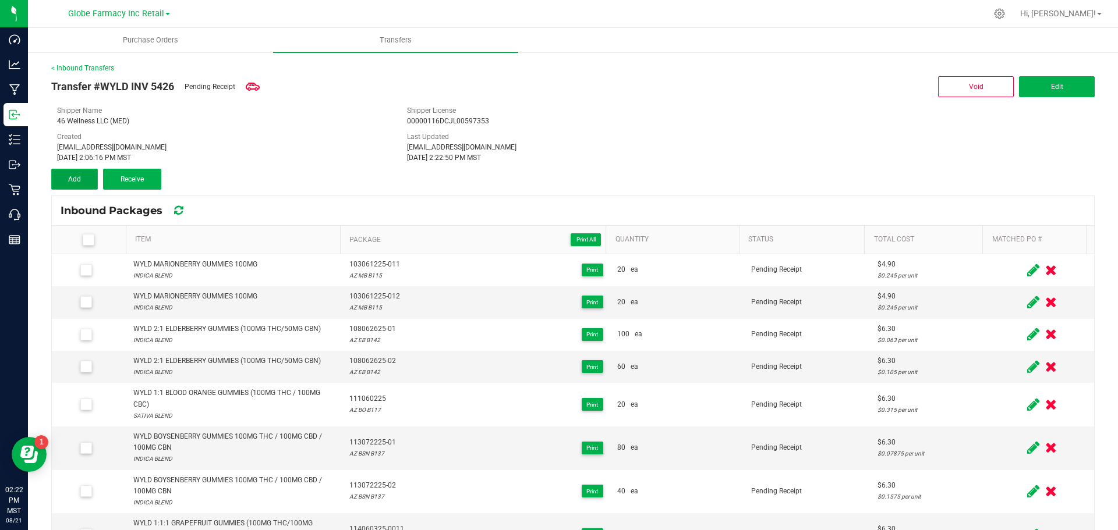
click at [61, 180] on button "Add" at bounding box center [74, 179] width 47 height 21
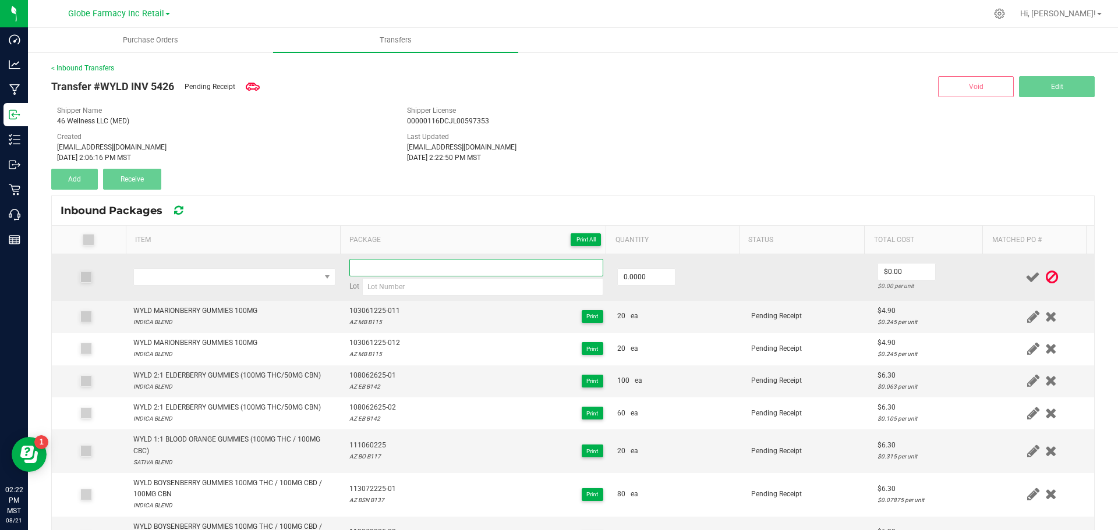
click at [383, 264] on input at bounding box center [476, 267] width 254 height 17
paste input "206070725-011"
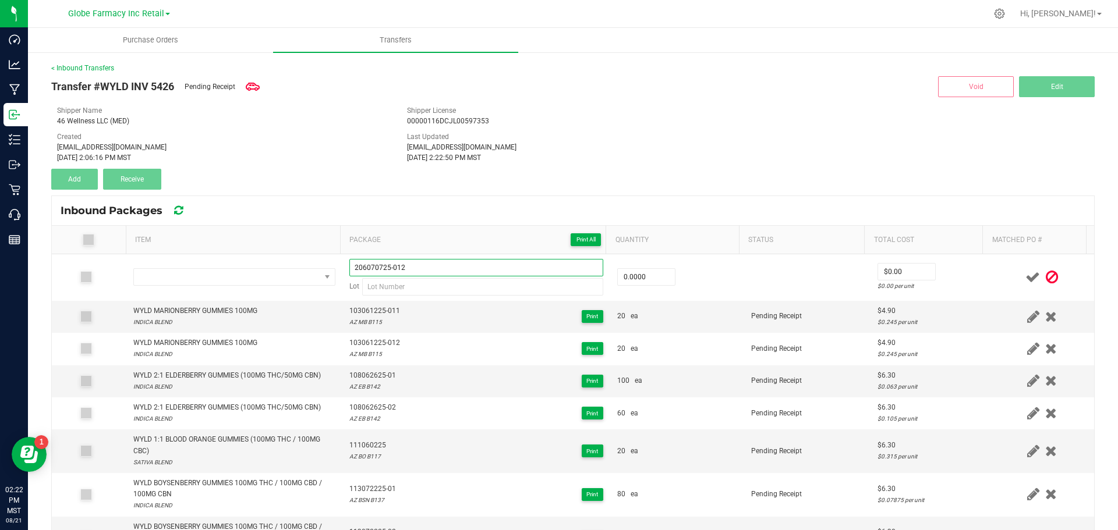
type input "206070725-012"
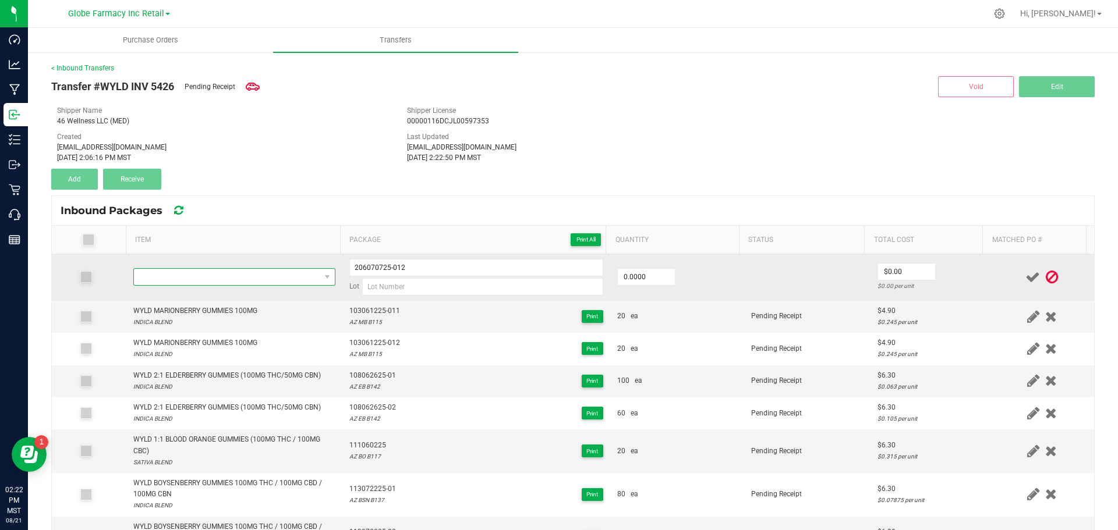
click at [253, 274] on span "NO DATA FOUND" at bounding box center [227, 277] width 186 height 16
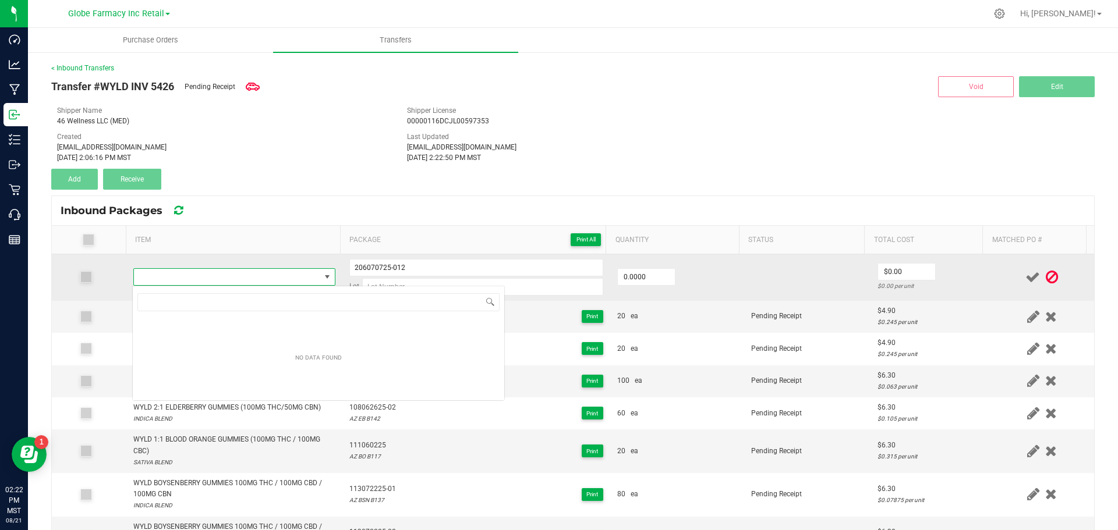
type input "WYLD 1:1 PEAR GUMMIES (1000MG THC / 1000MG CBG)"
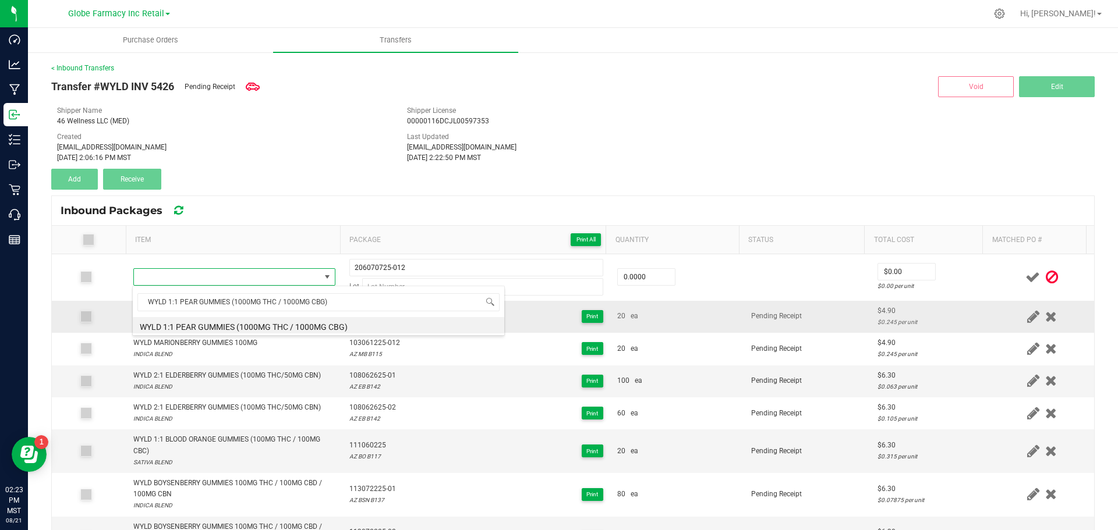
click at [165, 328] on li "WYLD 1:1 PEAR GUMMIES (1000MG THC / 1000MG CBG)" at bounding box center [319, 325] width 372 height 16
type input "0 ea"
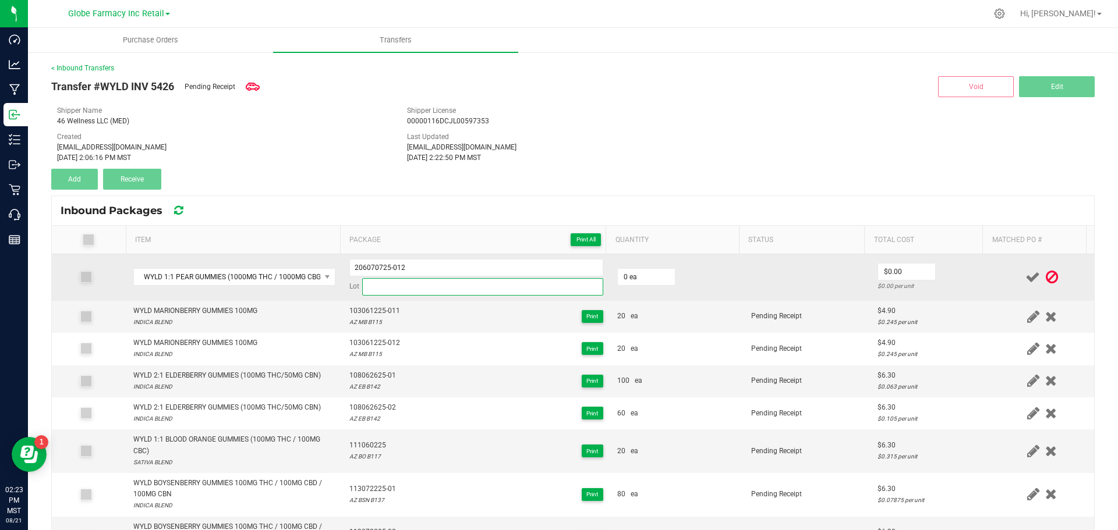
click at [399, 291] on input at bounding box center [482, 286] width 241 height 17
paste input "AZ MED PR B113"
type input "AZ MED PR B113"
click at [640, 273] on input "0" at bounding box center [646, 277] width 57 height 16
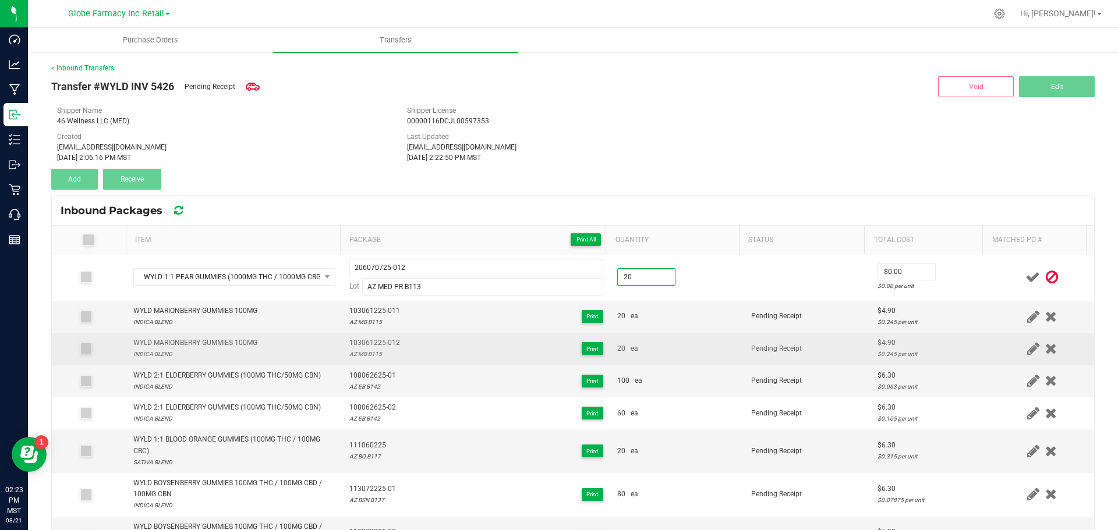
type input "20 ea"
click at [709, 360] on td "20 ea" at bounding box center [677, 349] width 134 height 32
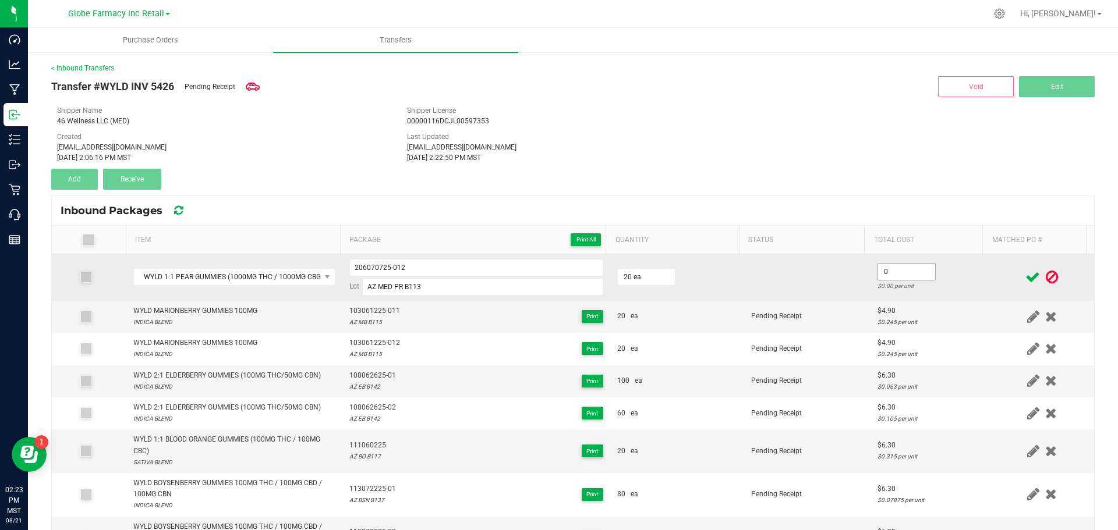
click at [899, 273] on input "0" at bounding box center [906, 272] width 57 height 16
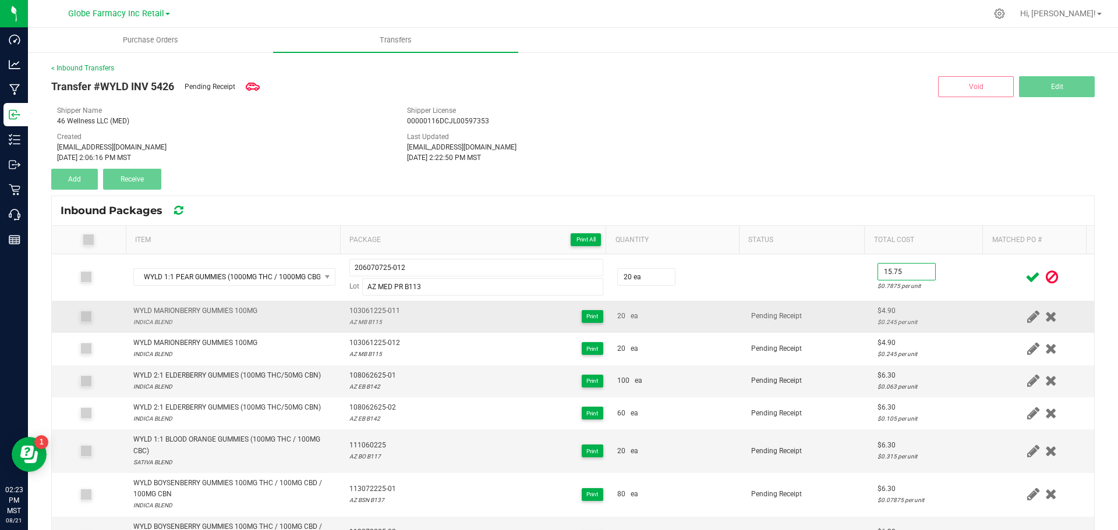
type input "$15.75"
click at [765, 300] on tbody "WYLD 1:1 PEAR GUMMIES (1000MG THC / 1000MG CBG) 206070725-012 Lot AZ MED PR B11…" at bounding box center [573, 509] width 1042 height 510
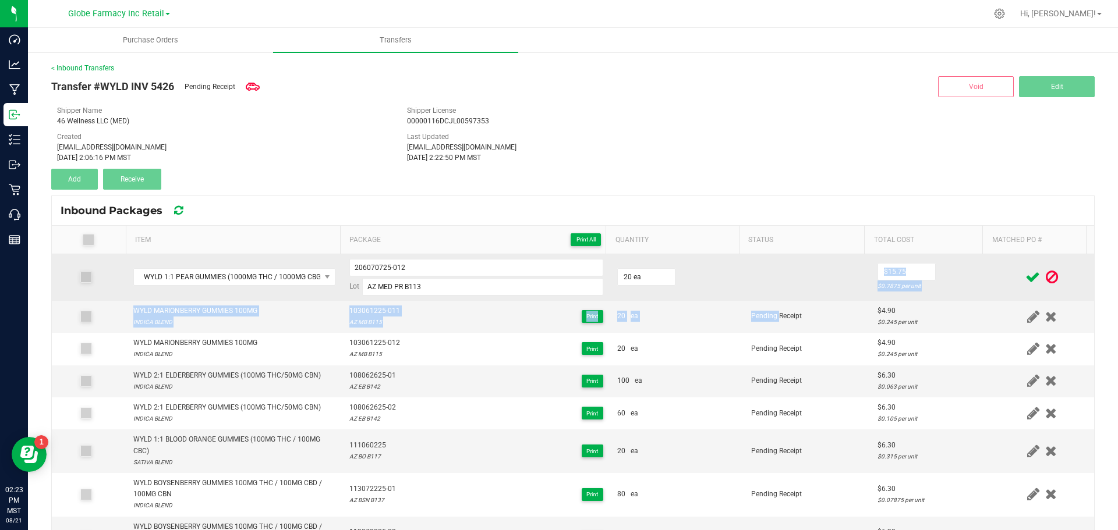
click at [755, 279] on td at bounding box center [807, 277] width 126 height 47
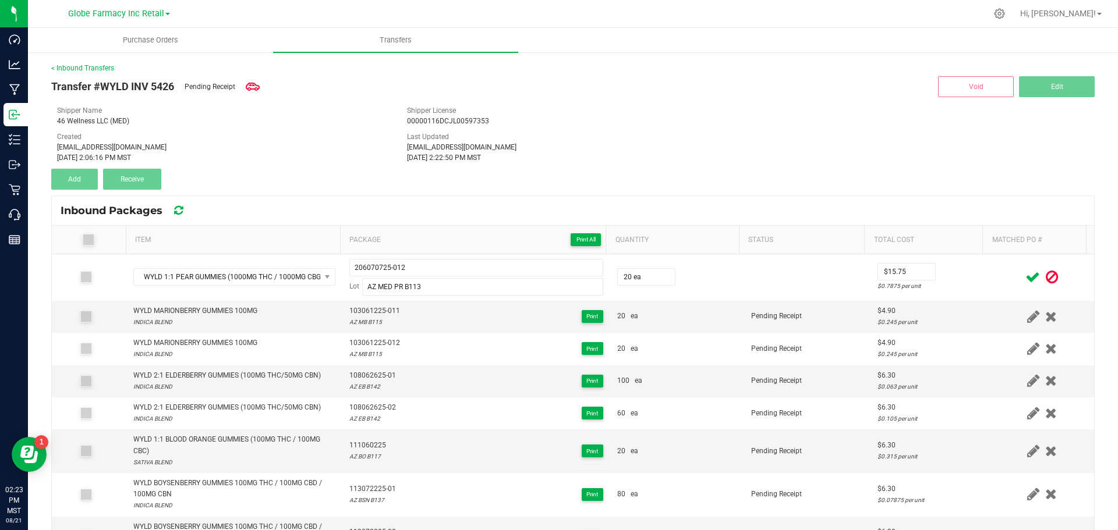
click at [1025, 274] on icon at bounding box center [1032, 277] width 15 height 15
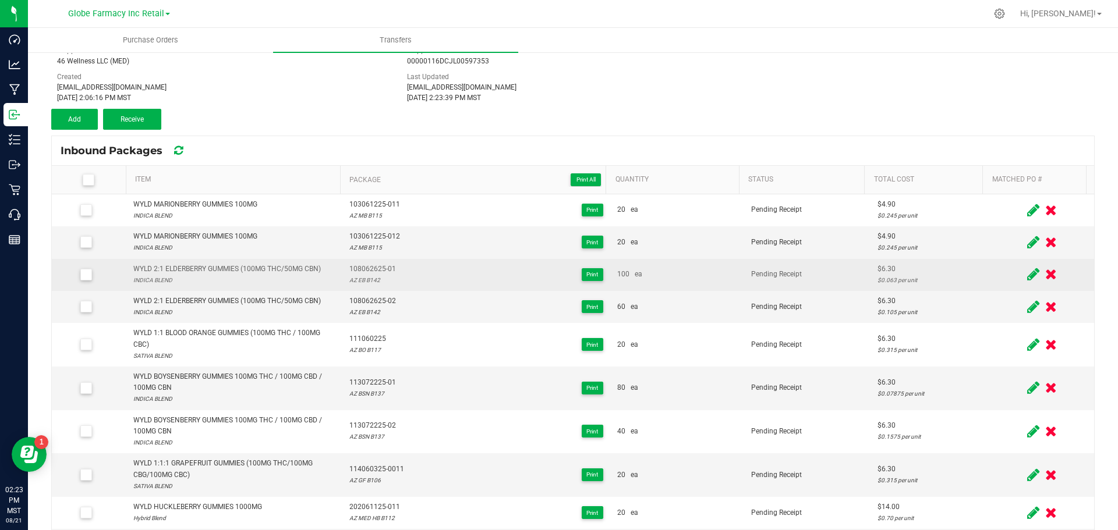
scroll to position [0, 0]
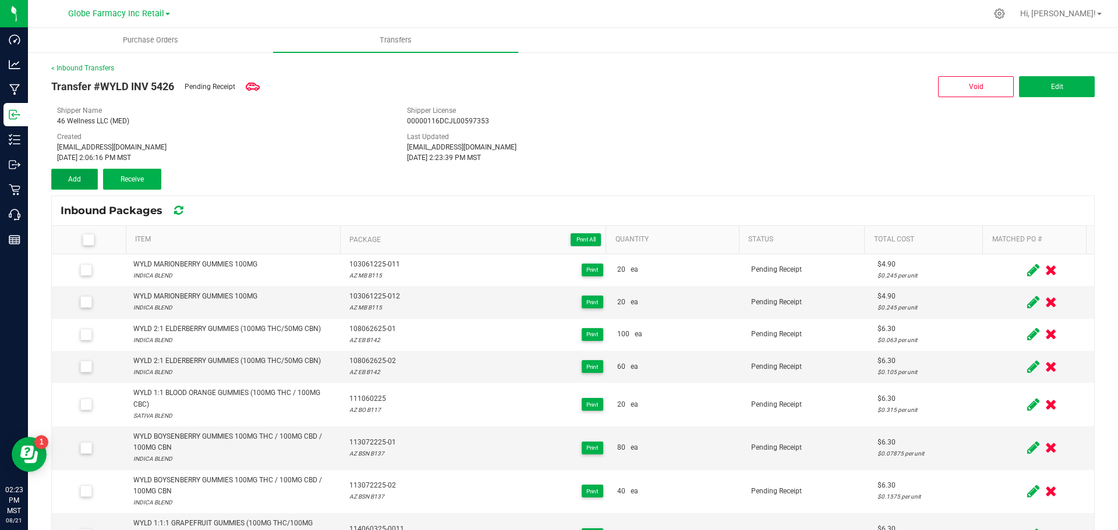
click at [66, 171] on button "Add" at bounding box center [74, 179] width 47 height 21
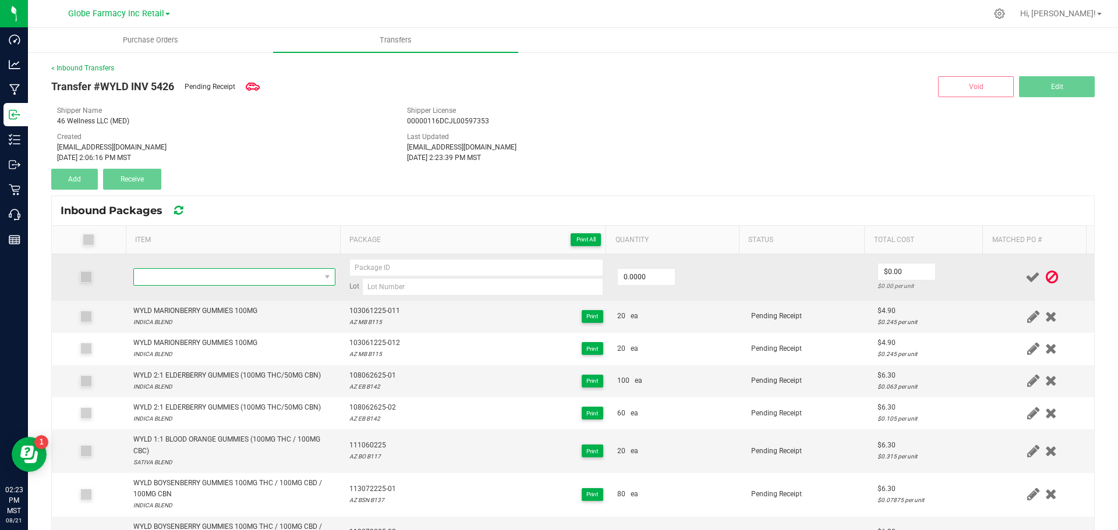
click at [199, 283] on span "NO DATA FOUND" at bounding box center [227, 277] width 186 height 16
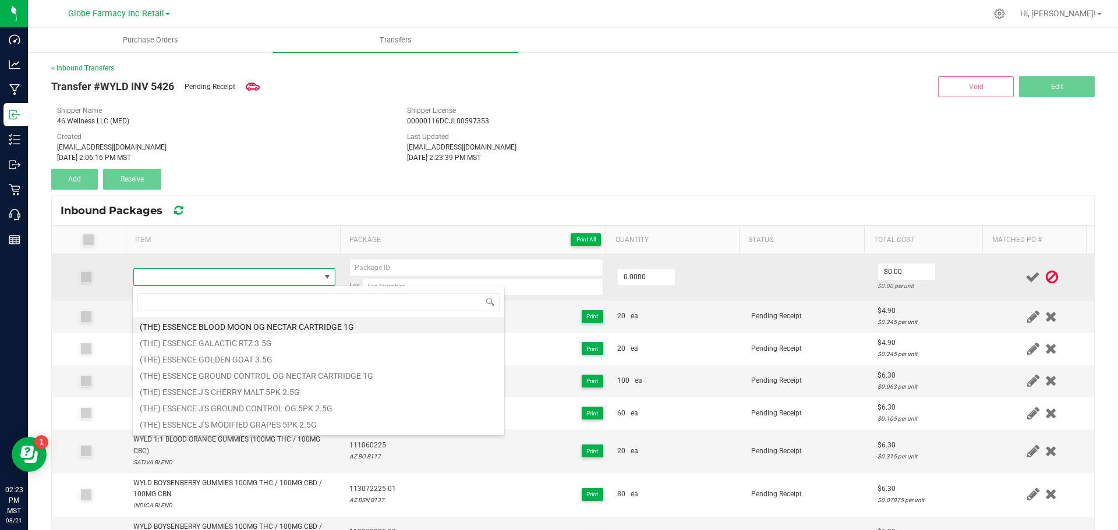
scroll to position [17, 198]
type input "WYLD RASPBERRY GUMMIES 1000MG"
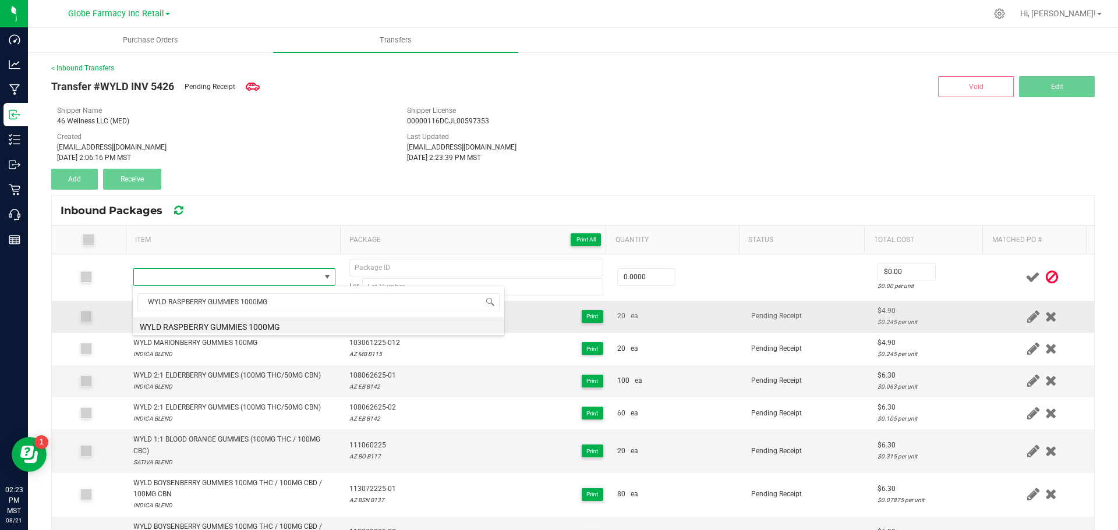
click at [142, 323] on li "WYLD RASPBERRY GUMMIES 1000MG" at bounding box center [319, 325] width 372 height 16
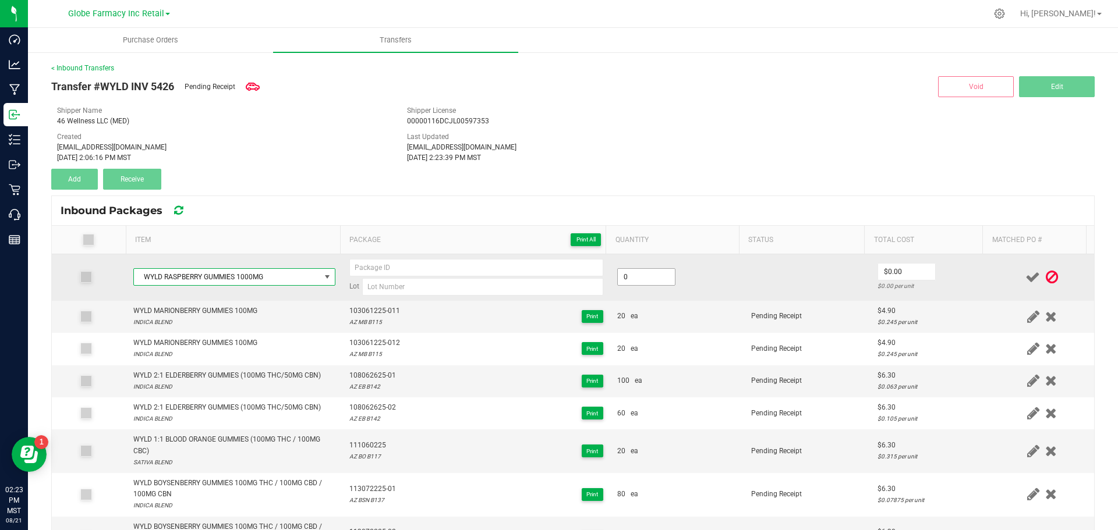
click at [619, 276] on input "0" at bounding box center [646, 277] width 57 height 16
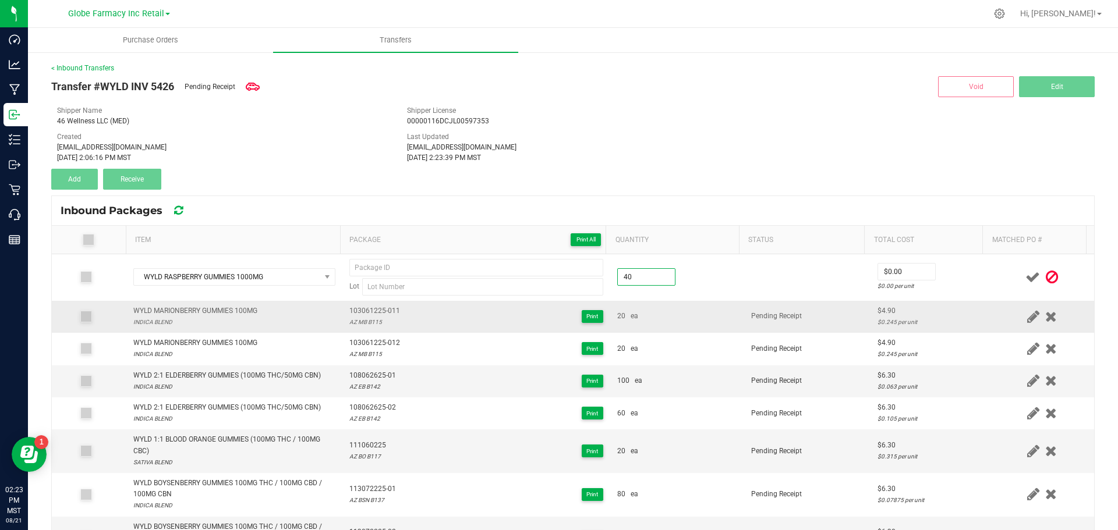
type input "40 ea"
click at [681, 326] on td "20 ea" at bounding box center [677, 317] width 134 height 32
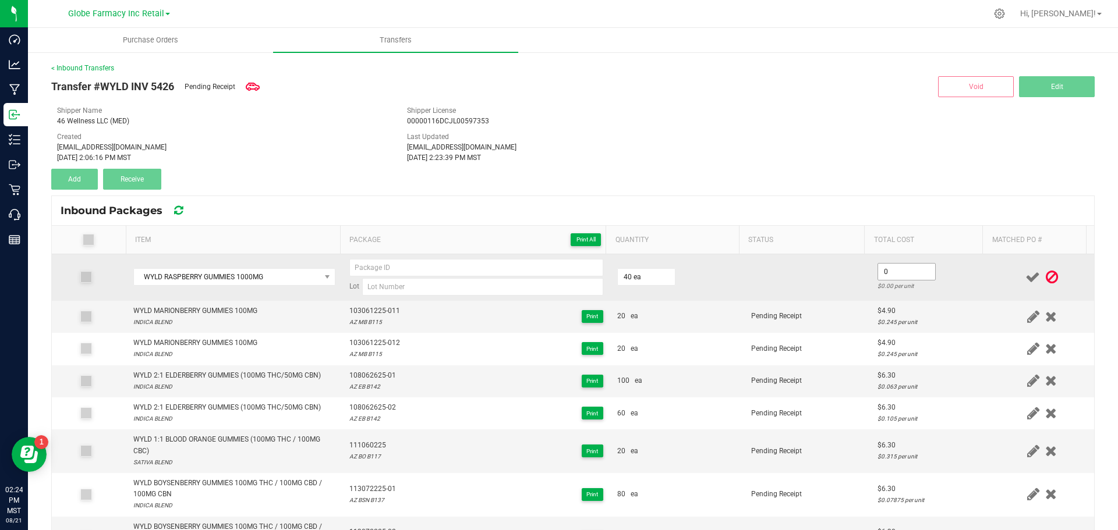
click at [878, 277] on input "0" at bounding box center [906, 272] width 57 height 16
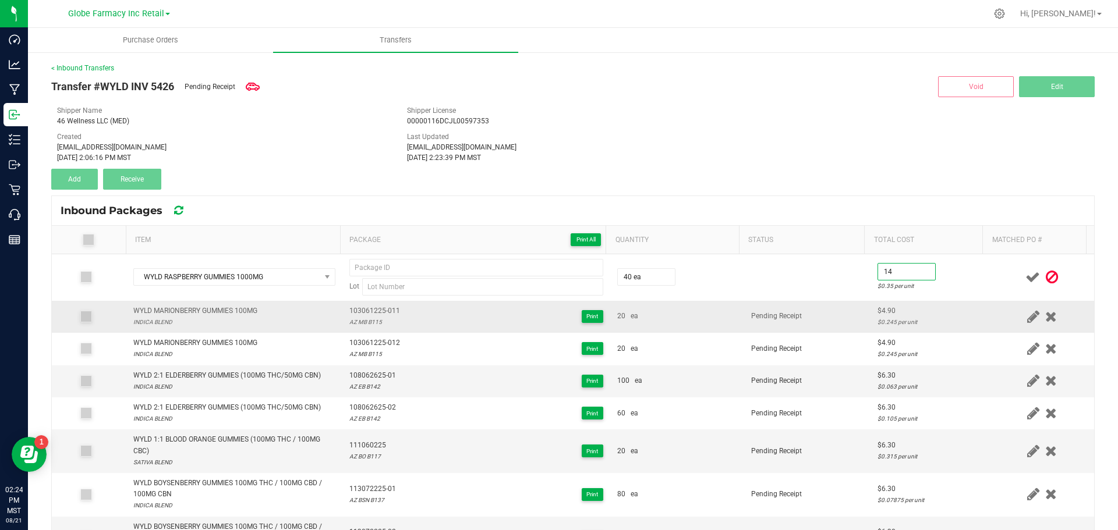
type input "$14.00"
click at [788, 330] on td "Pending Receipt" at bounding box center [807, 317] width 126 height 32
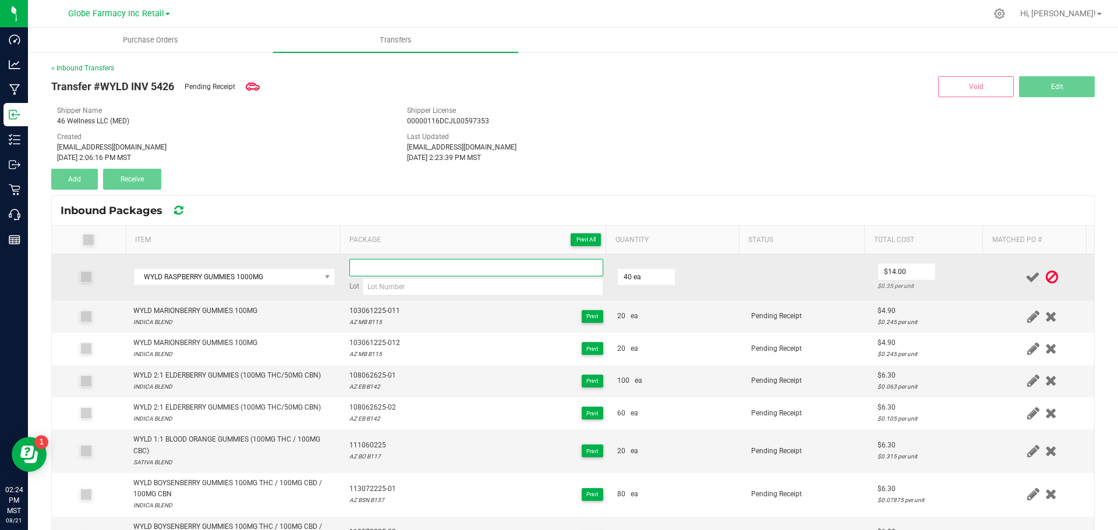
click at [381, 270] on input at bounding box center [476, 267] width 254 height 17
paste input "201072925"
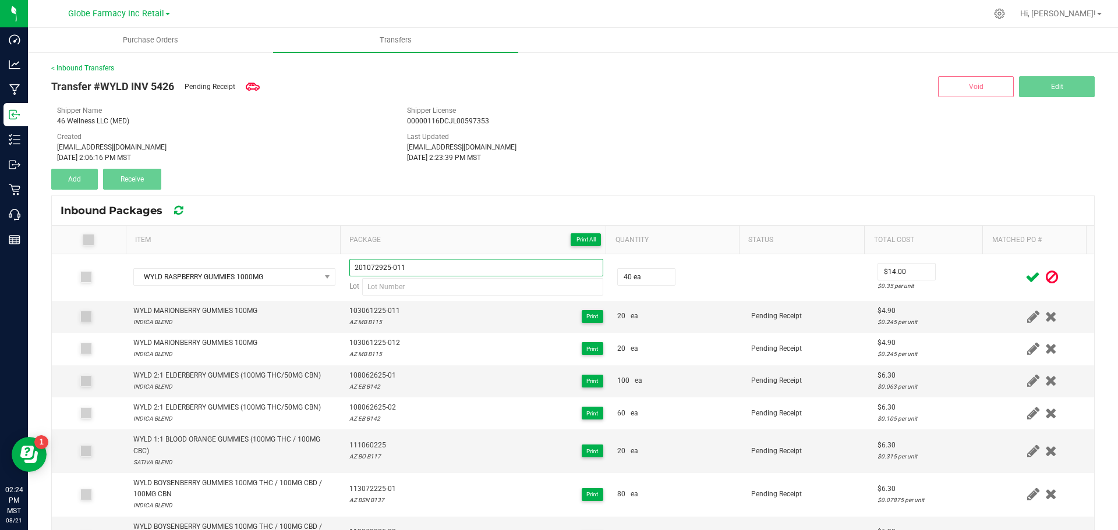
type input "201072925-011"
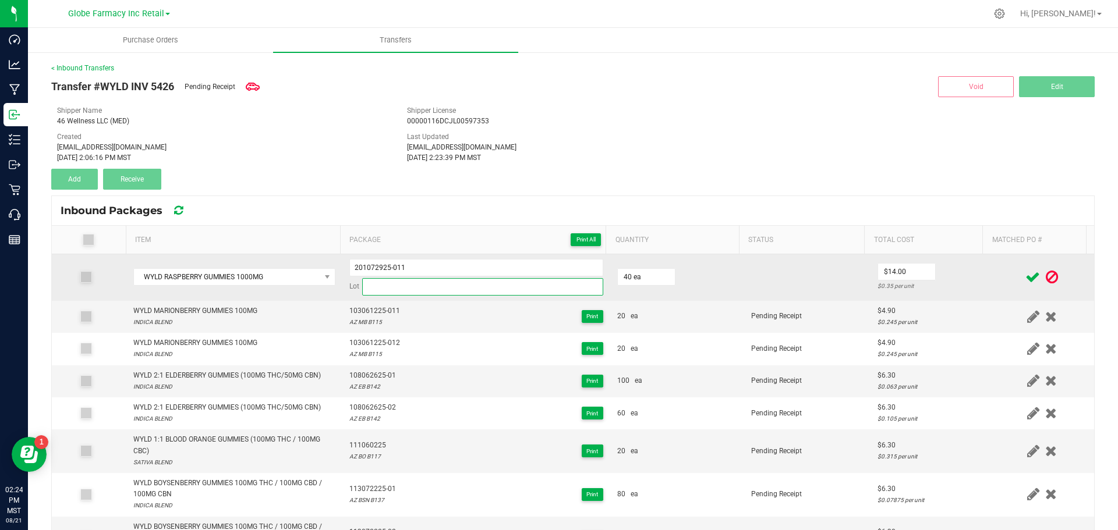
click at [414, 291] on input at bounding box center [482, 286] width 241 height 17
paste input "AZ MED RB B126"
type input "AZ MED RB B126"
drag, startPoint x: 355, startPoint y: 263, endPoint x: 348, endPoint y: 258, distance: 8.4
click at [350, 259] on input "201072925-011" at bounding box center [476, 267] width 254 height 17
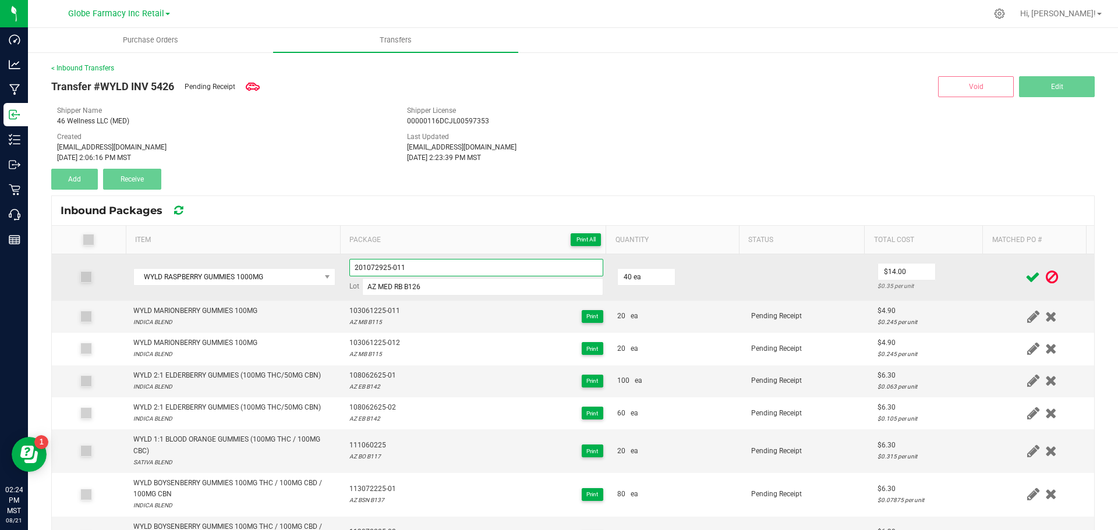
click at [349, 259] on input "201072925-011" at bounding box center [476, 267] width 254 height 17
click at [363, 267] on input "201072925-011" at bounding box center [476, 267] width 254 height 17
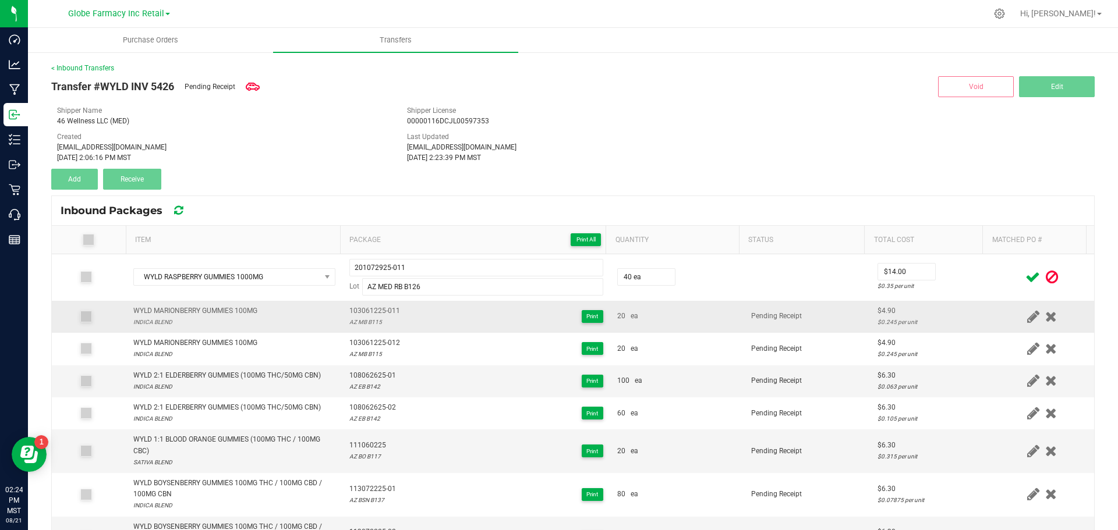
click at [424, 312] on div "103061225-011 AZ MB B115 Print" at bounding box center [476, 317] width 254 height 22
click at [1025, 275] on icon at bounding box center [1032, 277] width 15 height 15
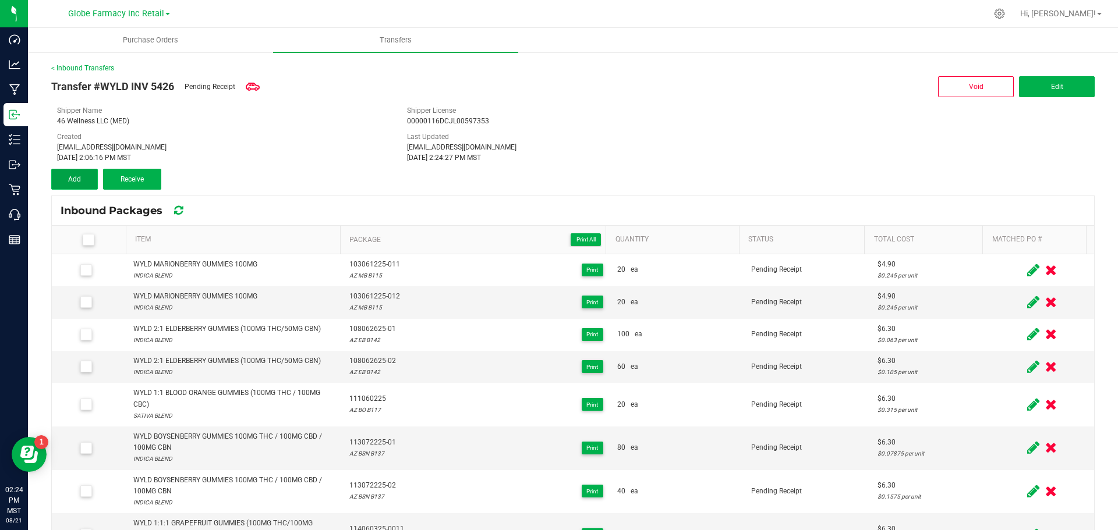
click at [66, 185] on button "Add" at bounding box center [74, 179] width 47 height 21
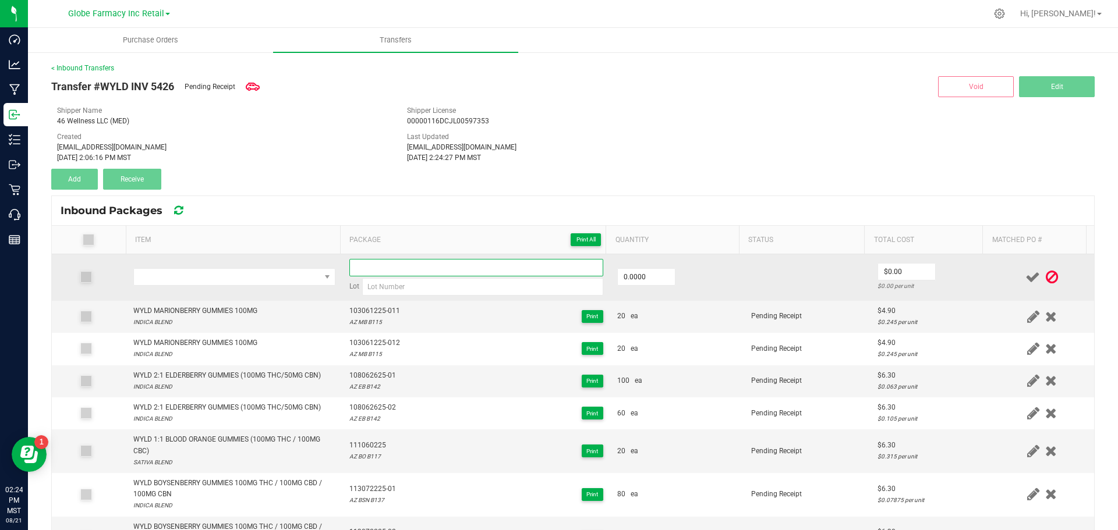
click at [405, 275] on input at bounding box center [476, 267] width 254 height 17
paste input "201072925-011"
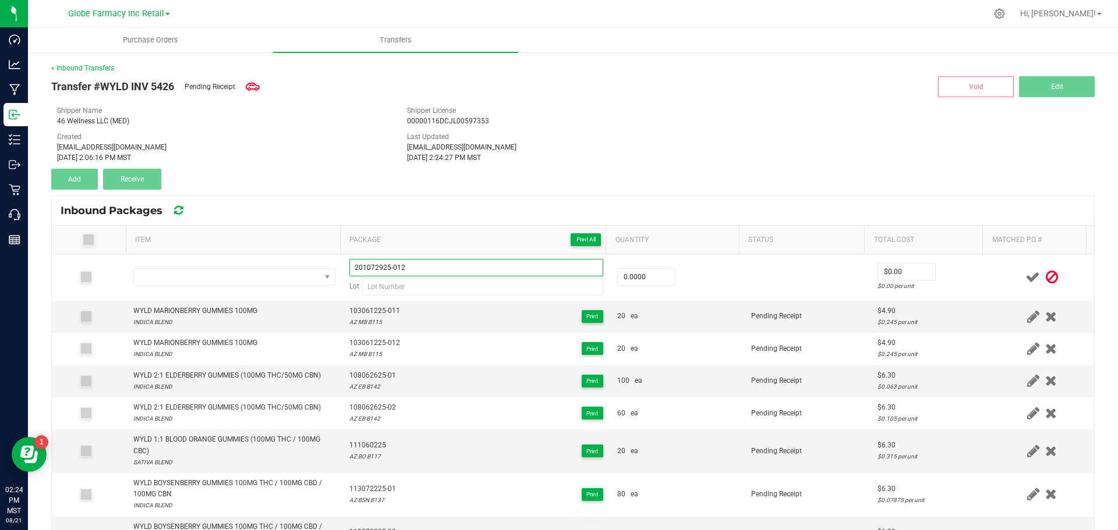
type input "201072925-012"
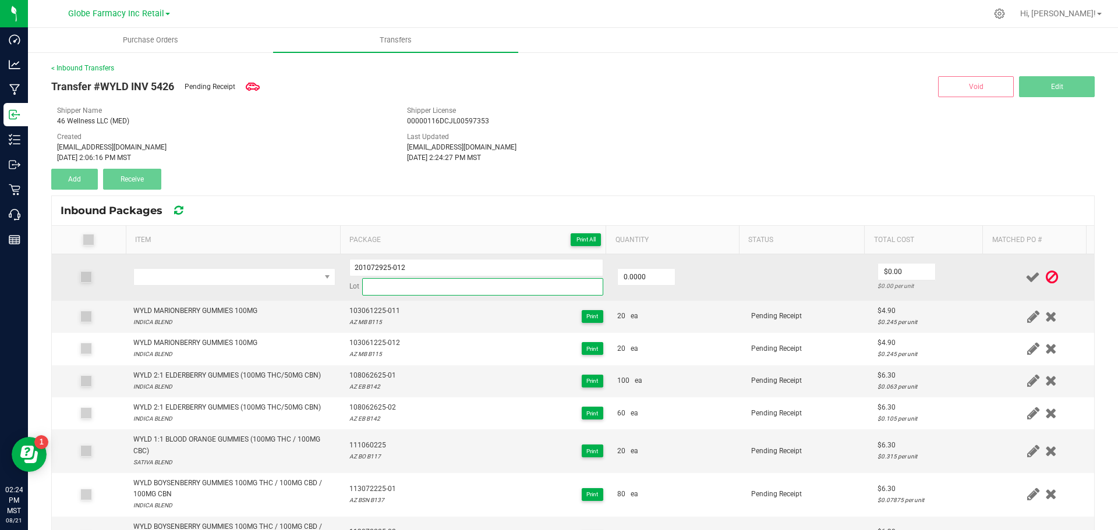
click at [473, 291] on input at bounding box center [482, 286] width 241 height 17
paste input "AZ MED RB B126"
type input "AZ MED RB B126"
click at [618, 279] on input "0" at bounding box center [646, 277] width 57 height 16
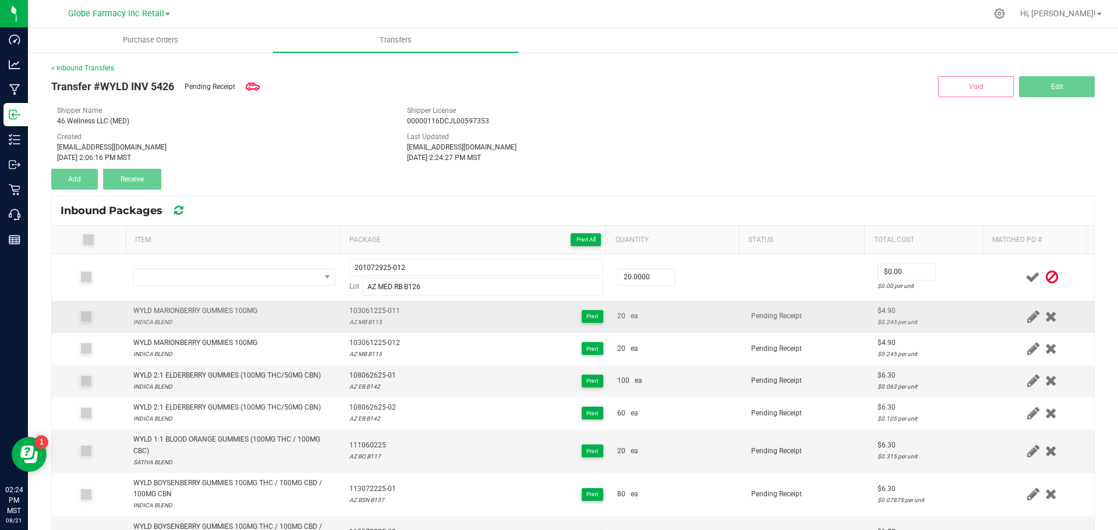
drag, startPoint x: 665, startPoint y: 319, endPoint x: 664, endPoint y: 311, distance: 7.6
click at [664, 314] on div "20 ea" at bounding box center [677, 316] width 120 height 11
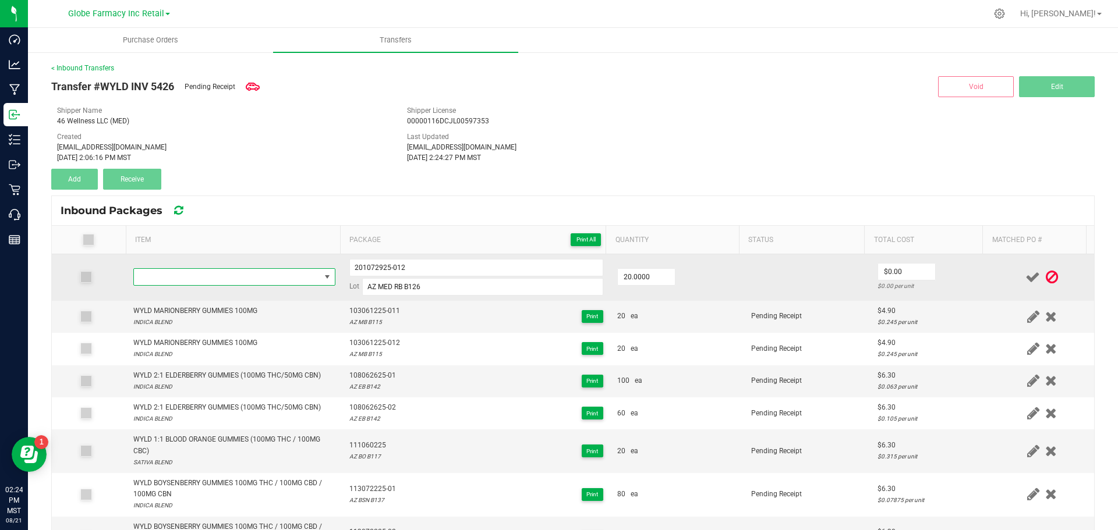
click at [197, 272] on span "NO DATA FOUND" at bounding box center [227, 277] width 186 height 16
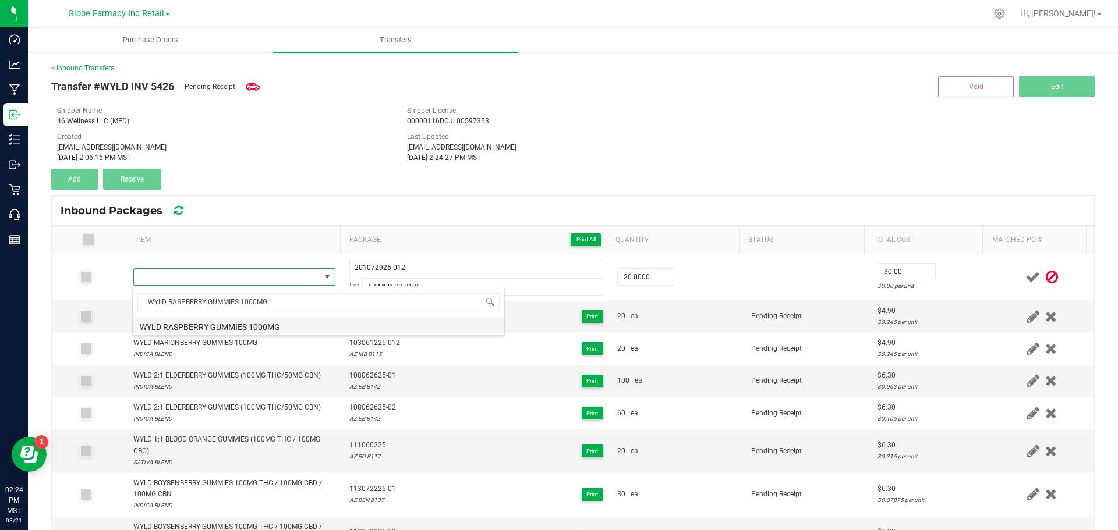
click at [169, 317] on li "WYLD RASPBERRY GUMMIES 1000MG" at bounding box center [319, 325] width 372 height 16
type input "20 ea"
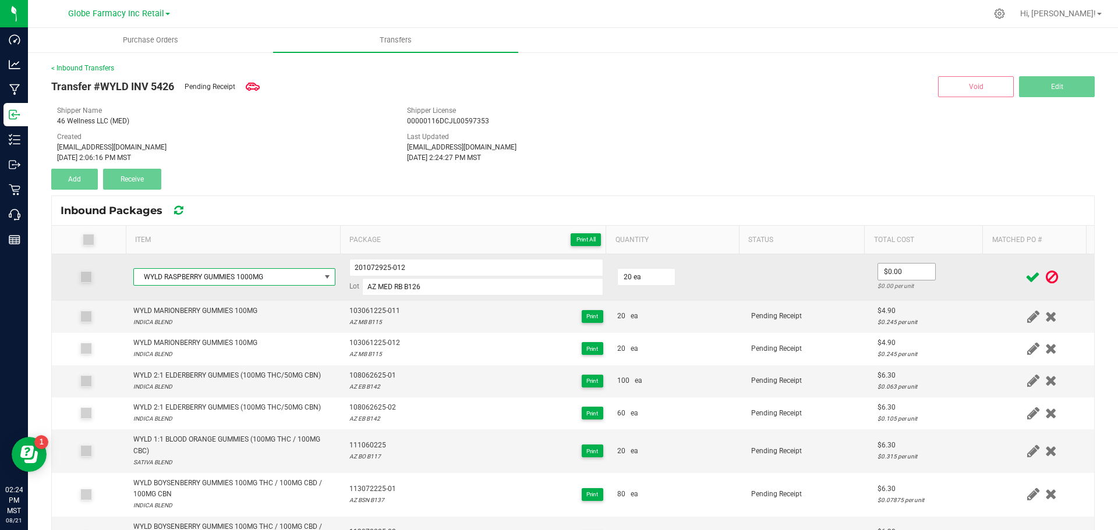
drag, startPoint x: 882, startPoint y: 260, endPoint x: 873, endPoint y: 264, distance: 9.9
click at [880, 261] on td "$0.00 $0.00 per unit" at bounding box center [930, 277] width 119 height 47
click at [878, 266] on input "0" at bounding box center [906, 272] width 57 height 16
type input "$14.00"
click at [819, 287] on td at bounding box center [807, 277] width 126 height 47
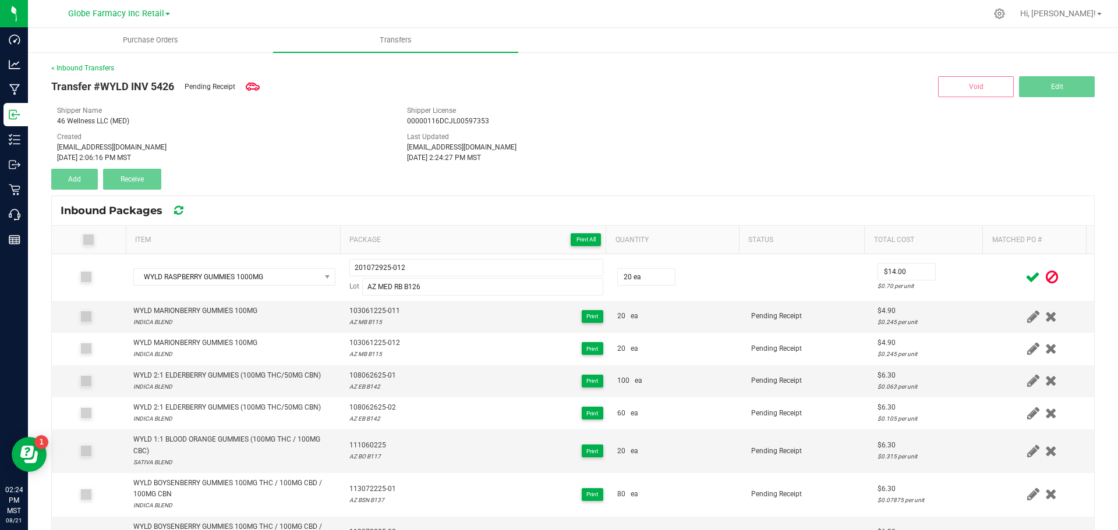
click at [1025, 271] on icon at bounding box center [1032, 277] width 15 height 15
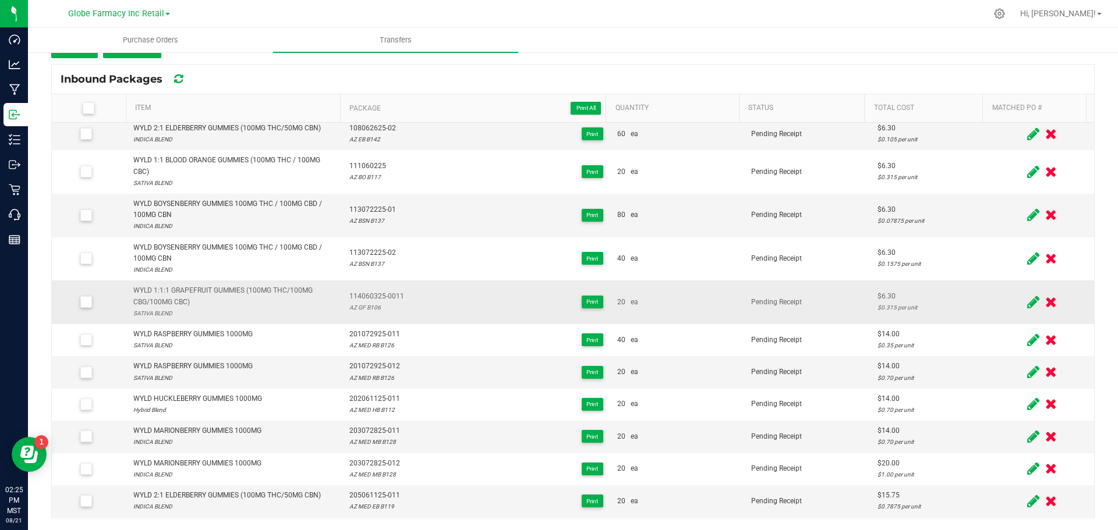
scroll to position [165, 0]
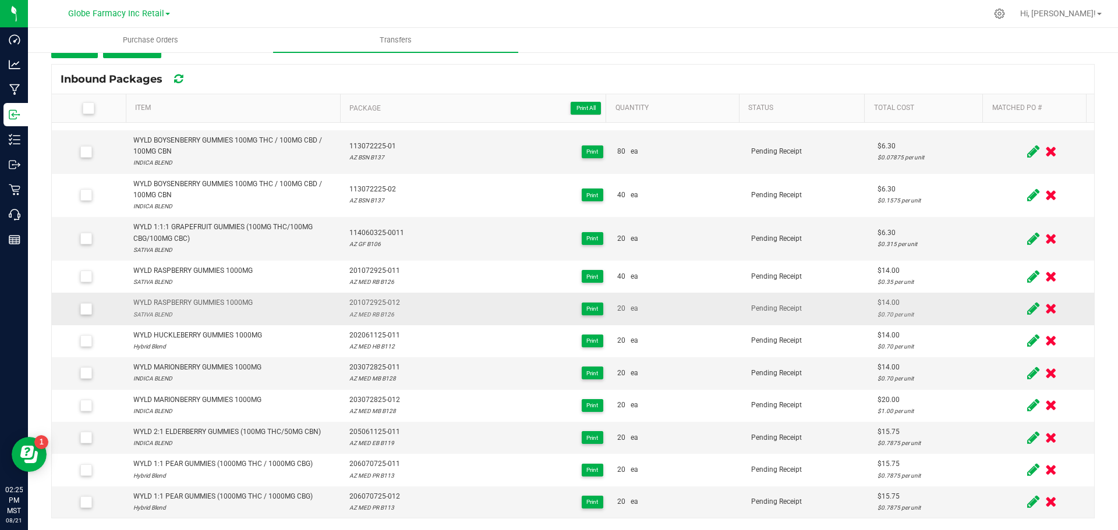
click at [213, 298] on div "WYLD RASPBERRY GUMMIES 1000MG" at bounding box center [192, 303] width 119 height 11
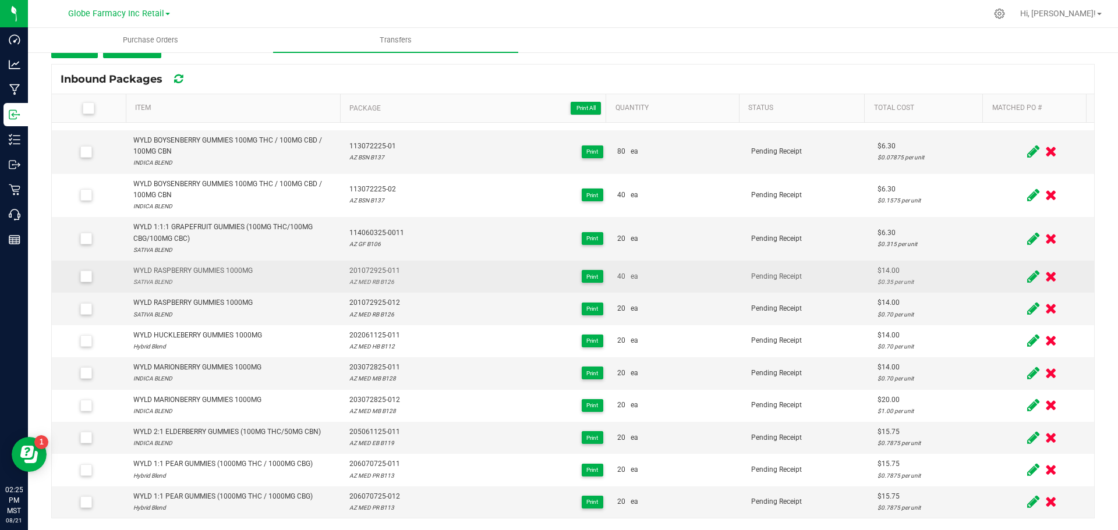
click at [252, 271] on div "WYLD RASPBERRY GUMMIES 1000MG" at bounding box center [192, 271] width 119 height 11
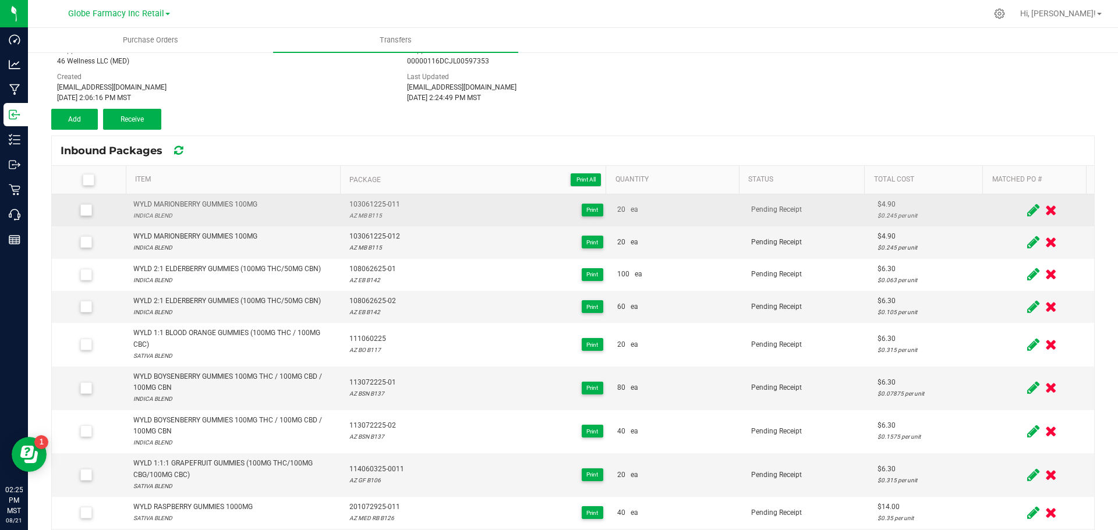
scroll to position [0, 0]
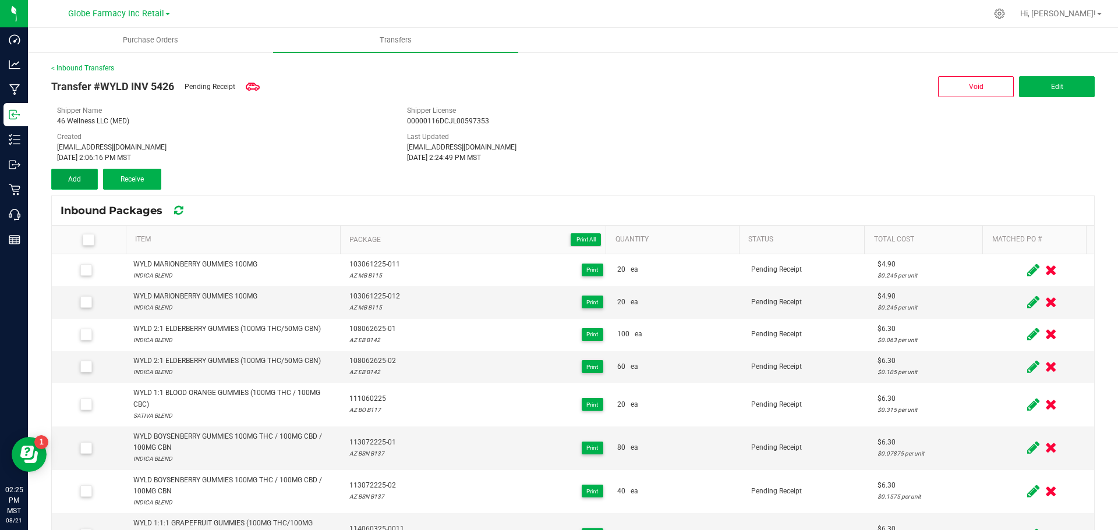
click at [72, 187] on button "Add" at bounding box center [74, 179] width 47 height 21
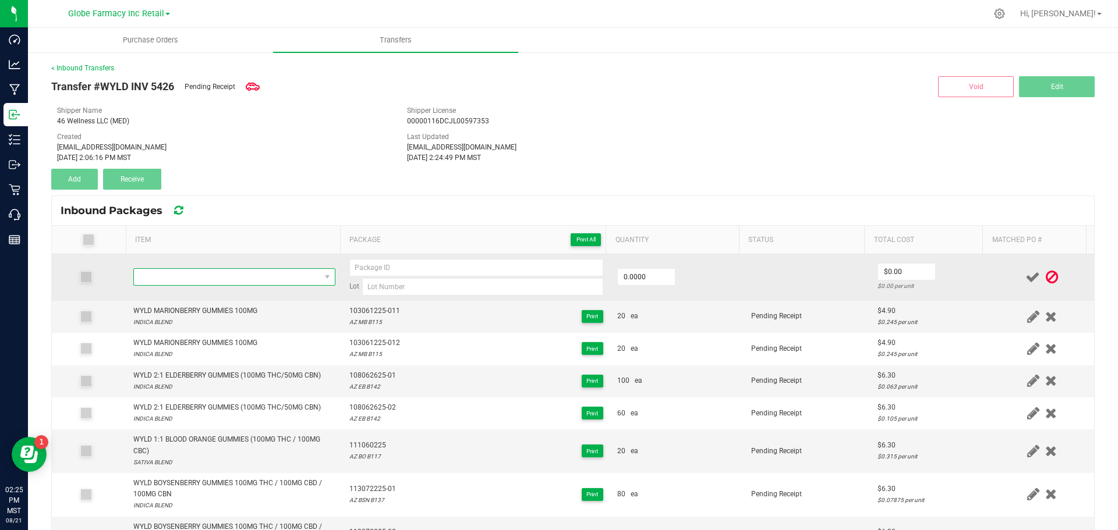
click at [156, 274] on span "NO DATA FOUND" at bounding box center [227, 277] width 186 height 16
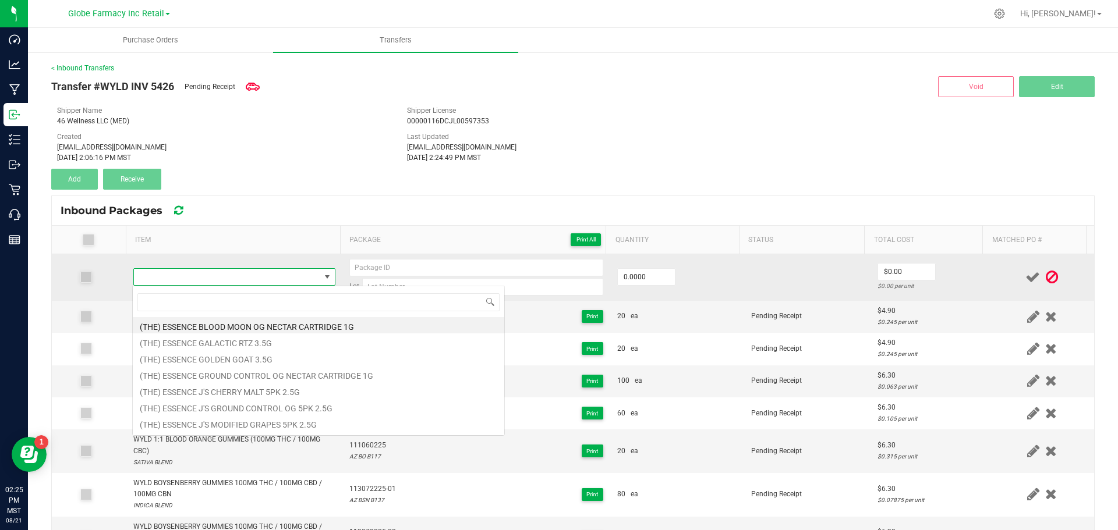
type input "WYLD ONE GRAPE GUMMY 100MG"
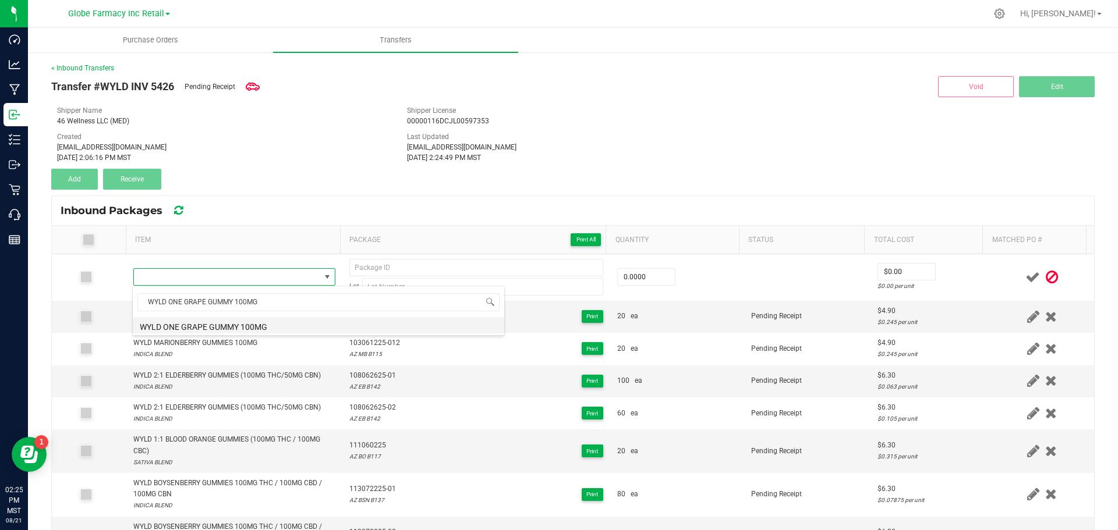
click at [190, 323] on li "WYLD ONE GRAPE GUMMY 100MG" at bounding box center [319, 325] width 372 height 16
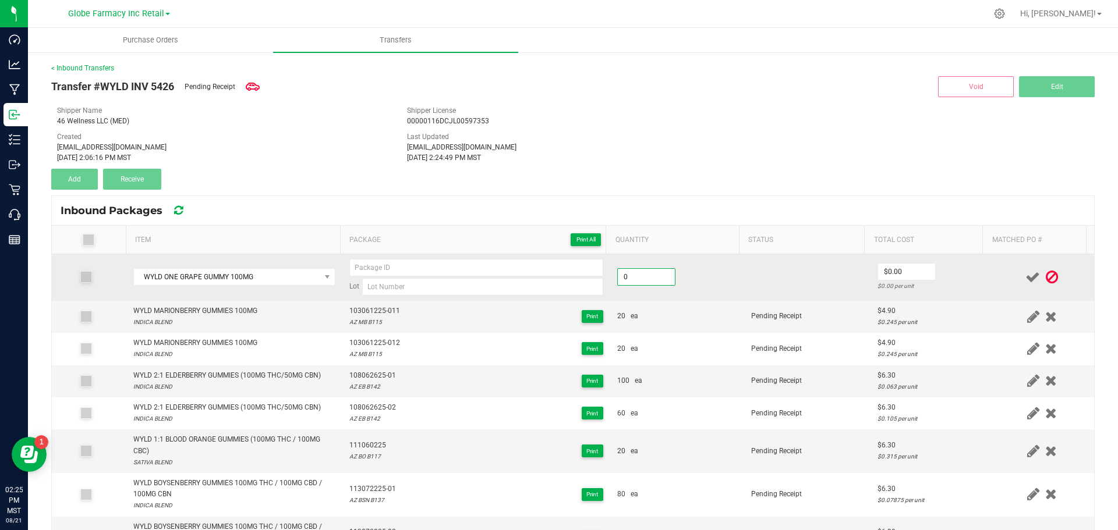
click at [636, 277] on input "0" at bounding box center [646, 277] width 57 height 16
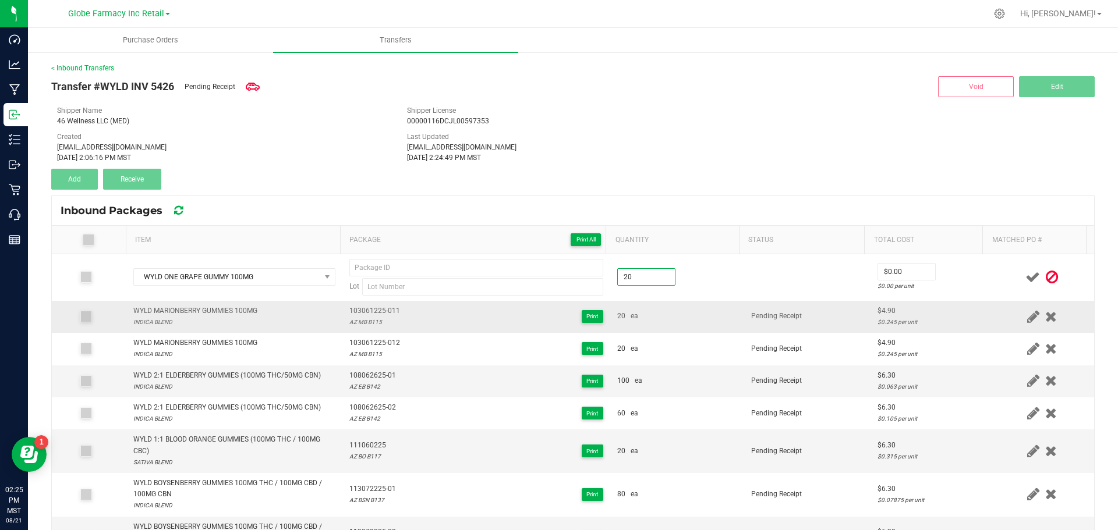
type input "20 ea"
click at [705, 316] on td "20 ea" at bounding box center [677, 317] width 134 height 32
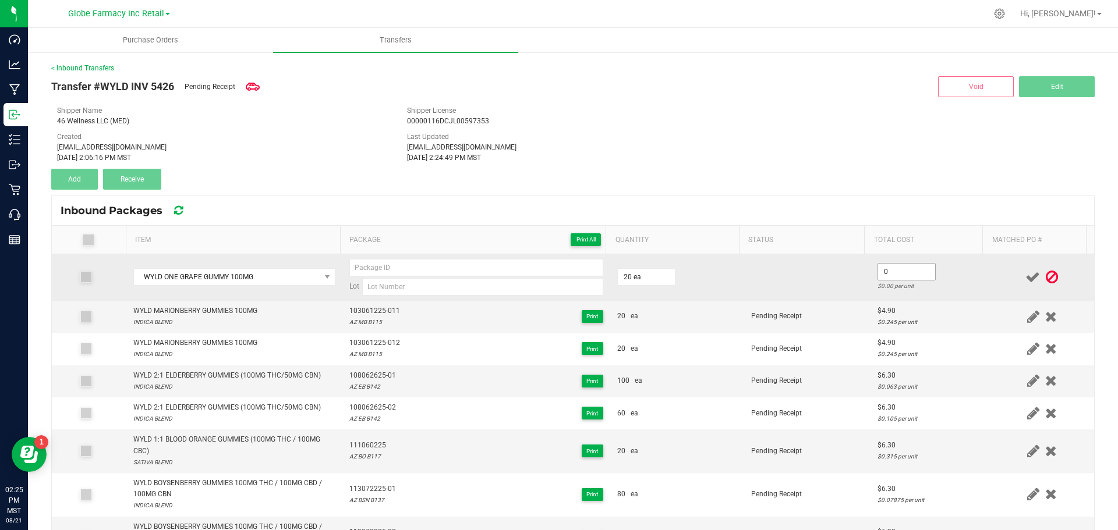
click at [880, 277] on input "0" at bounding box center [906, 272] width 57 height 16
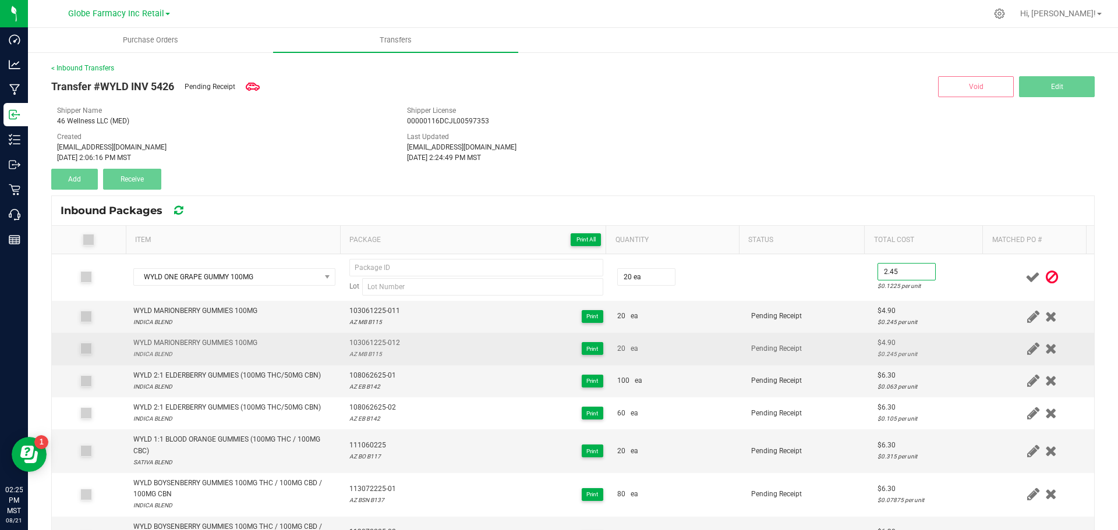
type input "$2.45"
click at [745, 337] on td "Pending Receipt" at bounding box center [807, 349] width 126 height 32
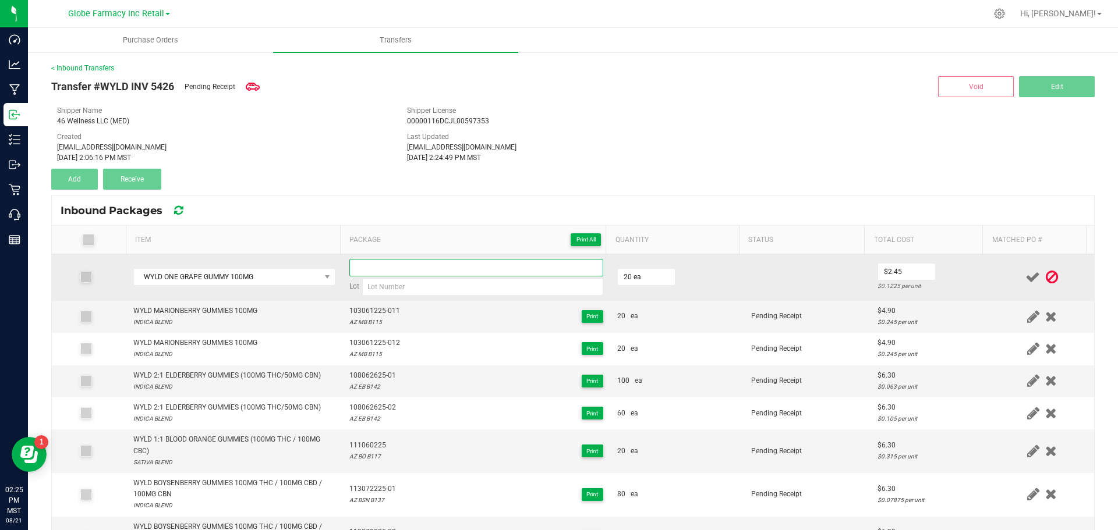
click at [436, 274] on input at bounding box center [476, 267] width 254 height 17
paste input "403062325"
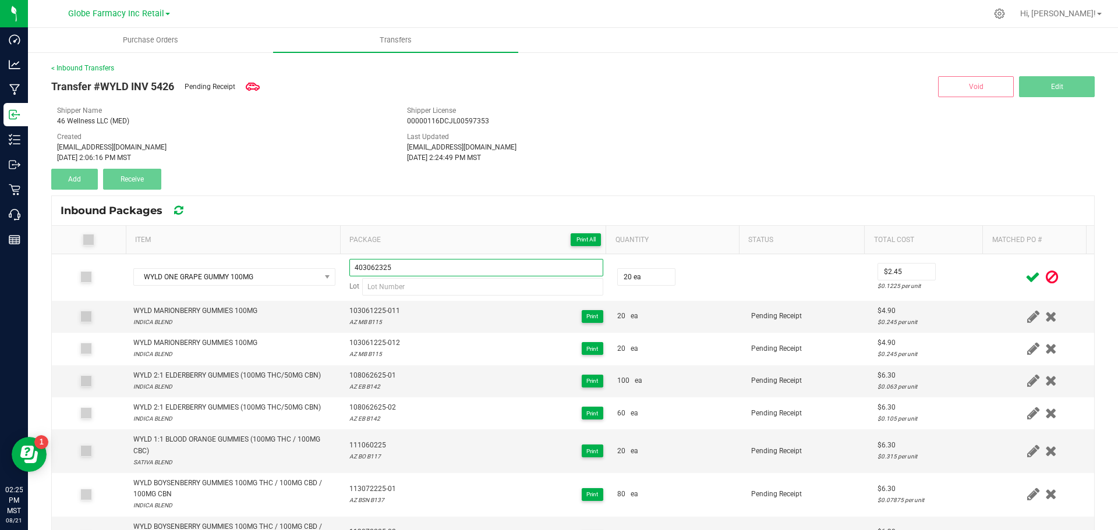
type input "403062325"
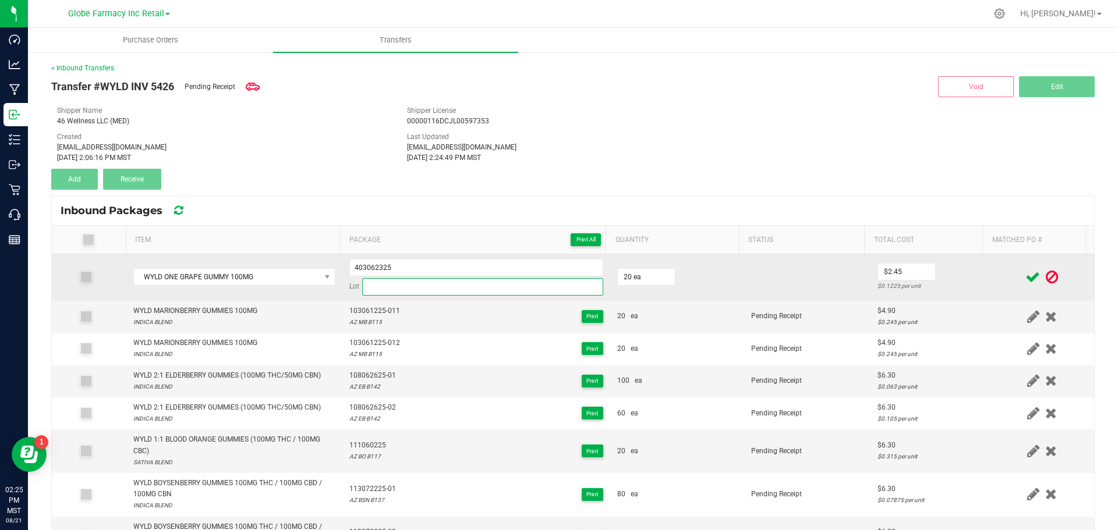
click at [427, 287] on input at bounding box center [482, 286] width 241 height 17
paste input "AZ GP B126"
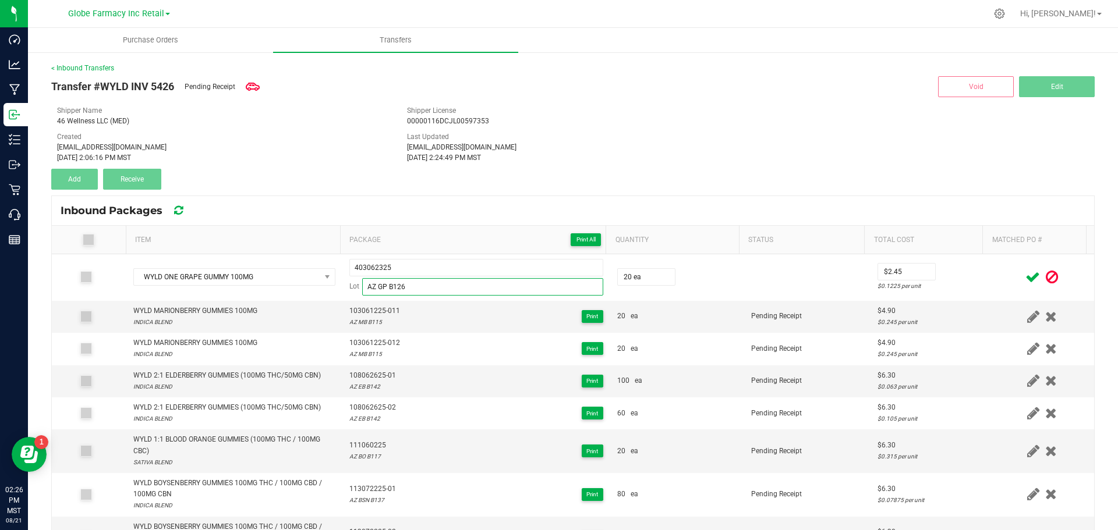
type input "AZ GP B126"
click at [1023, 277] on span at bounding box center [1033, 277] width 20 height 23
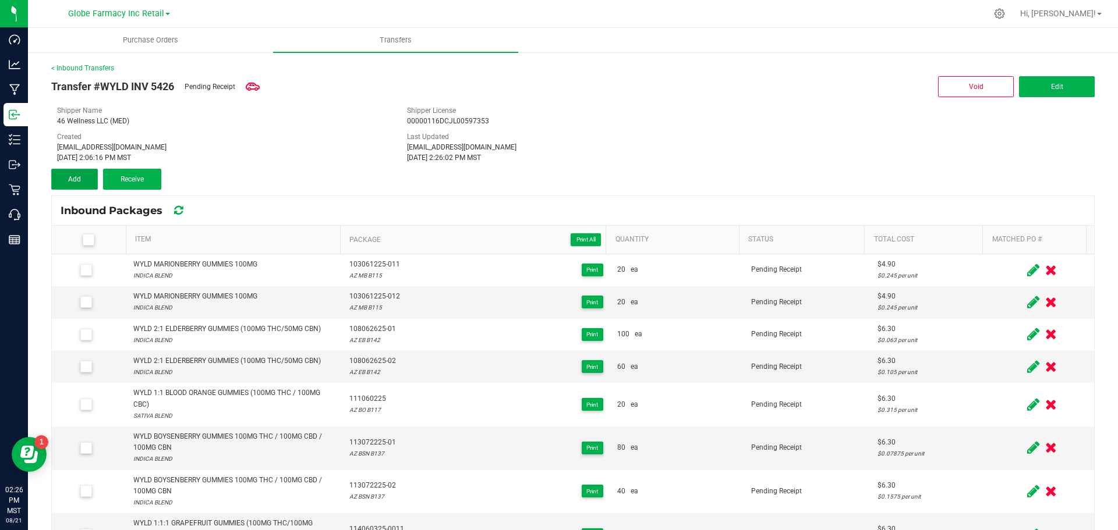
click at [58, 172] on button "Add" at bounding box center [74, 179] width 47 height 21
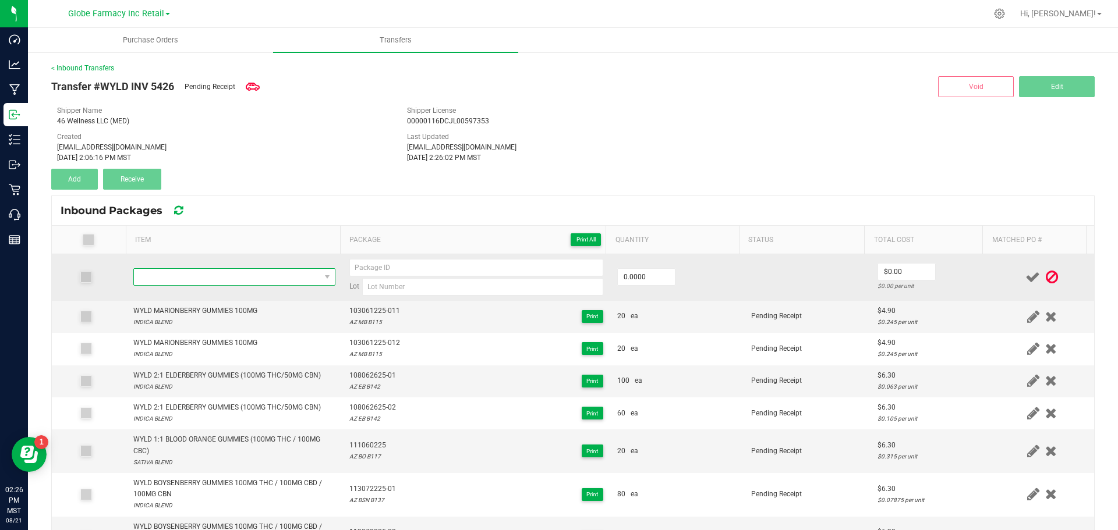
click at [278, 282] on span "NO DATA FOUND" at bounding box center [227, 277] width 186 height 16
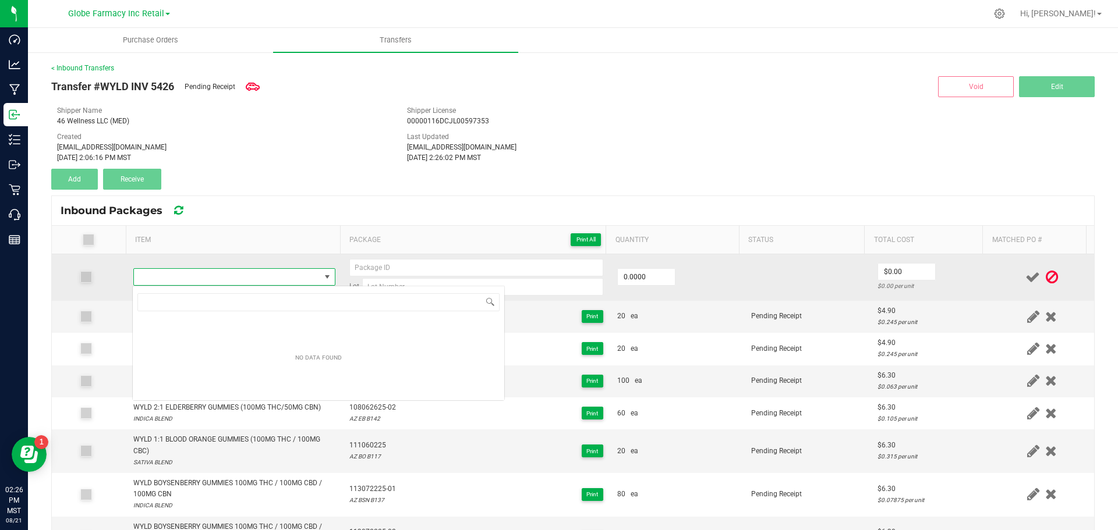
type input "WYLD 1:1 ONE RASPBERRY LIME GUMMY 100MG THC / 100MG CBD"
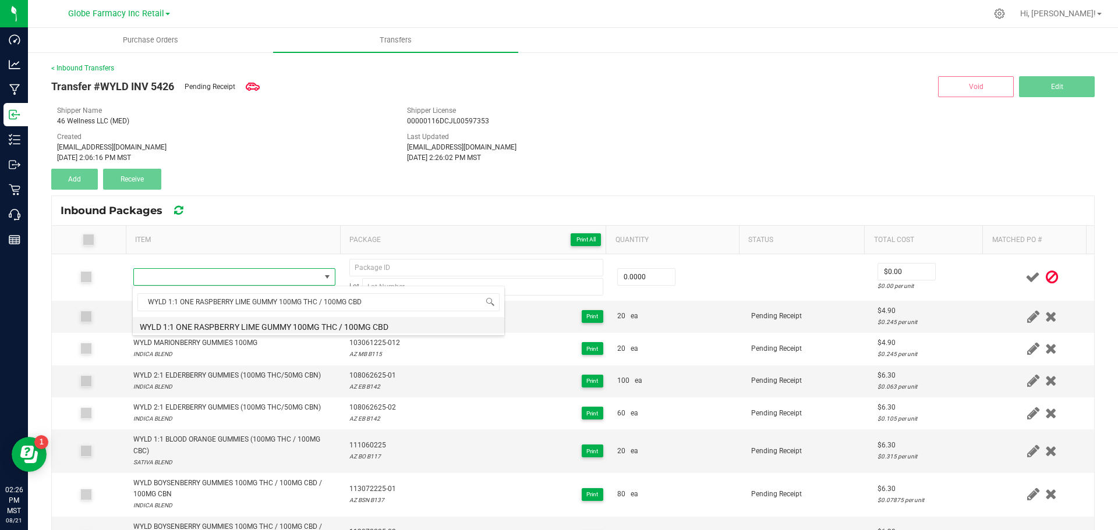
click at [214, 326] on li "WYLD 1:1 ONE RASPBERRY LIME GUMMY 100MG THC / 100MG CBD" at bounding box center [319, 325] width 372 height 16
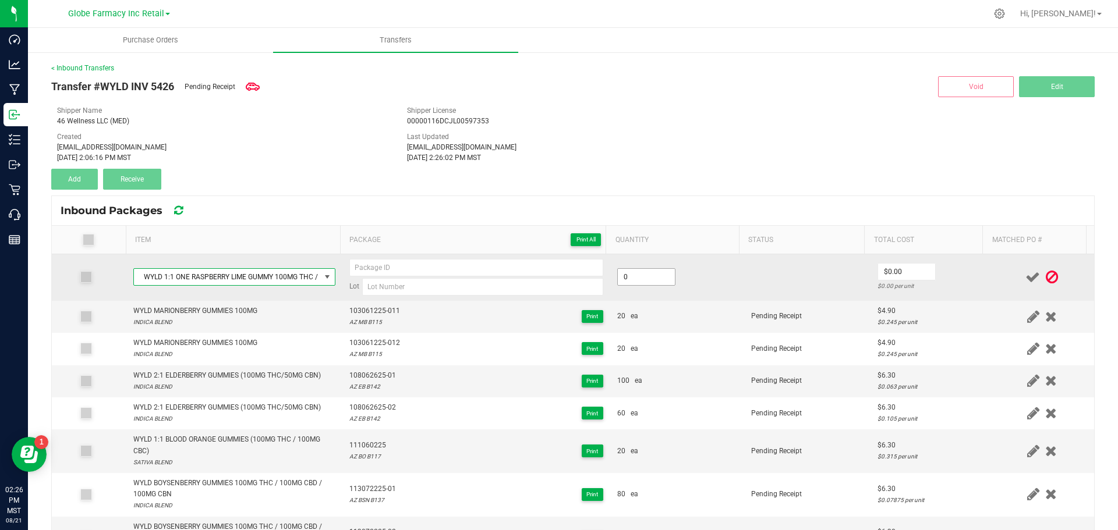
click at [624, 283] on input "0" at bounding box center [646, 277] width 57 height 16
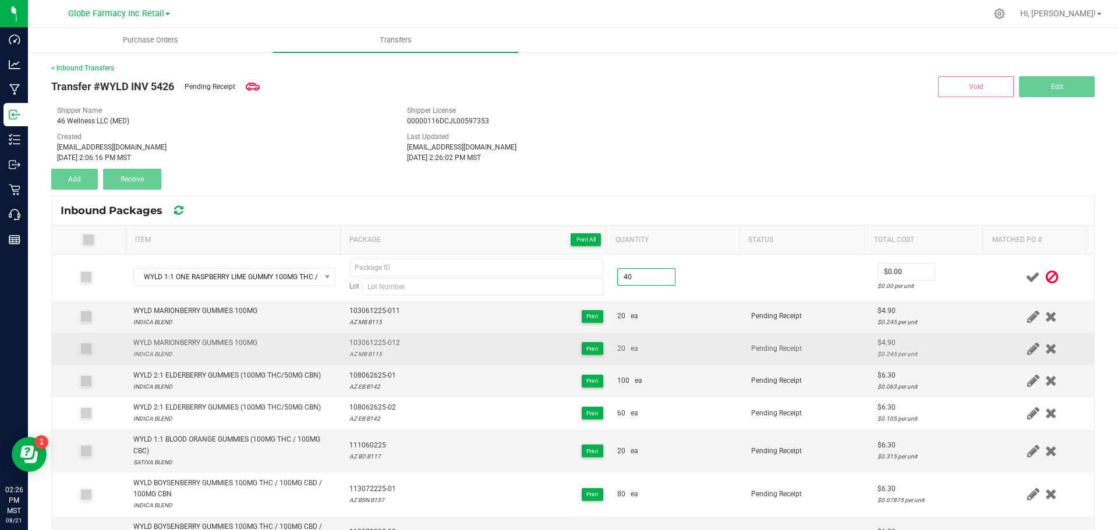
type input "40 ea"
click at [672, 353] on div "20 ea" at bounding box center [677, 349] width 120 height 11
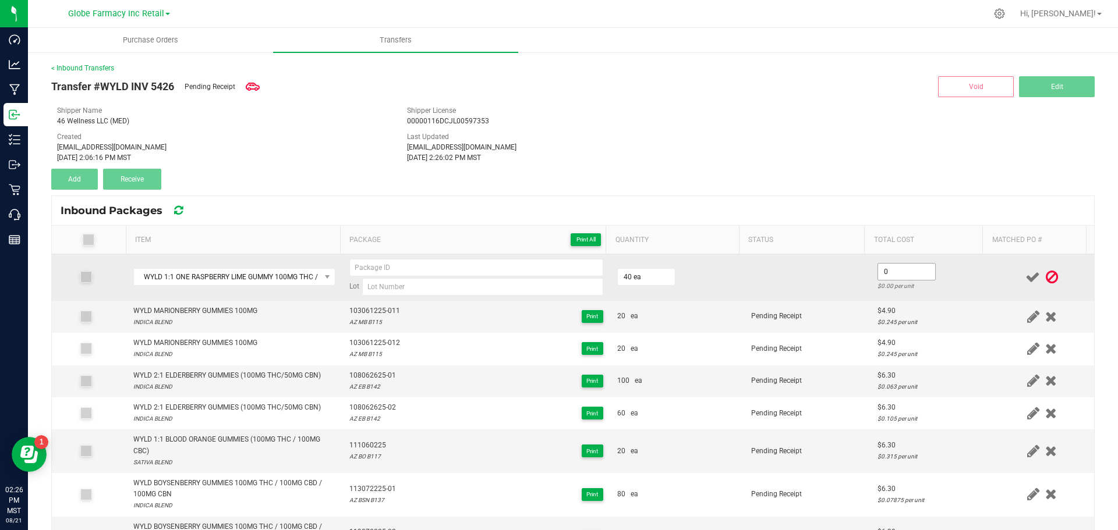
click at [878, 277] on input "0" at bounding box center [906, 272] width 57 height 16
type input "$3.15"
click at [802, 297] on td at bounding box center [807, 277] width 126 height 47
click at [393, 297] on td "Lot" at bounding box center [476, 277] width 268 height 47
click at [393, 289] on input at bounding box center [482, 286] width 241 height 17
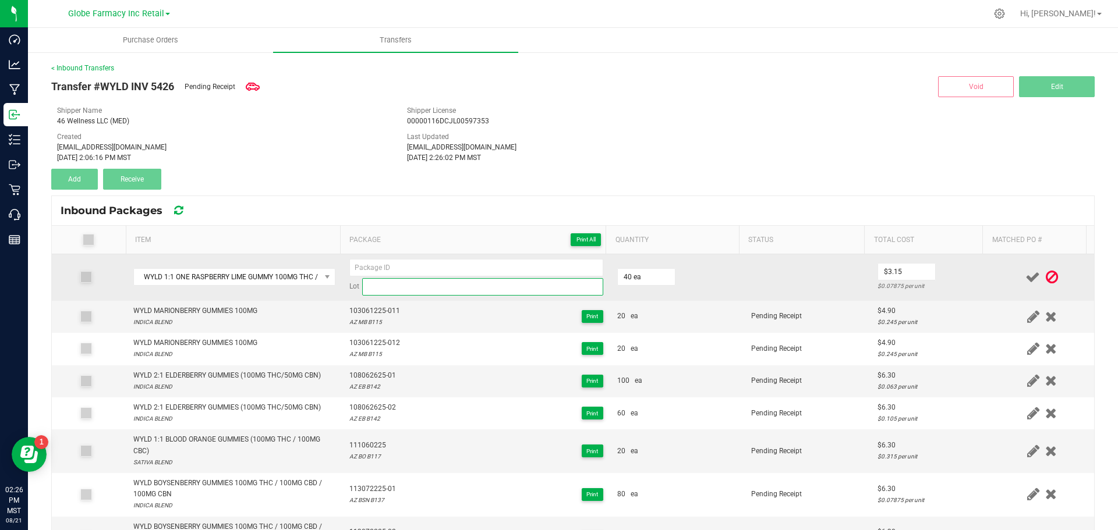
paste input "AZ RL B103"
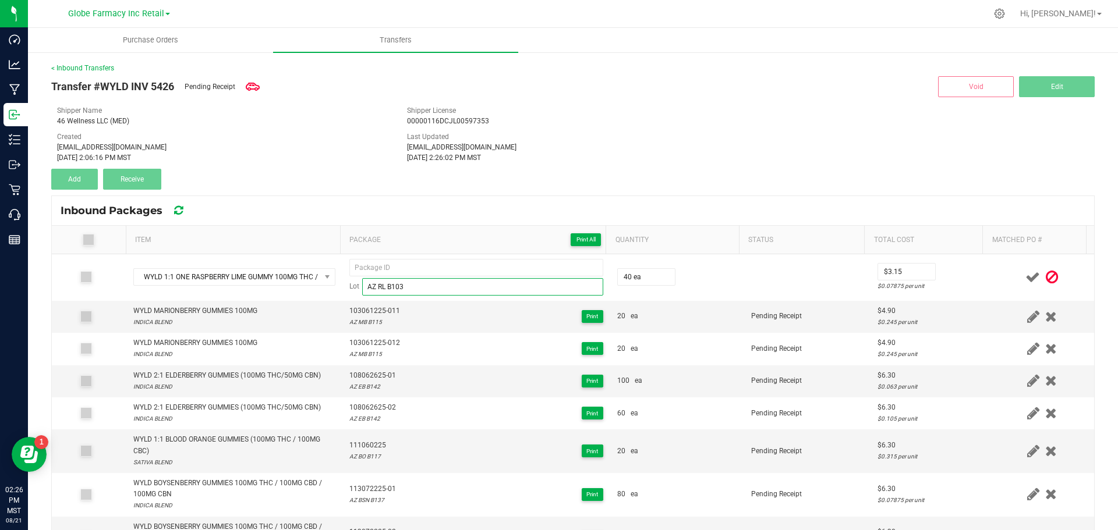
type input "AZ RL B103"
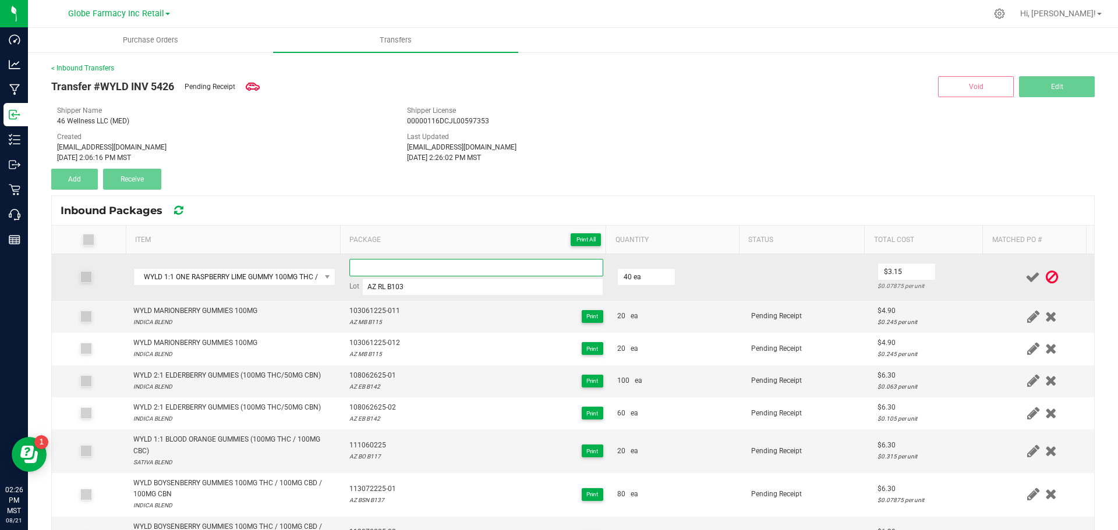
click at [410, 265] on input at bounding box center [476, 267] width 254 height 17
paste input "405052025"
click at [367, 266] on input "405052025-011" at bounding box center [476, 267] width 254 height 17
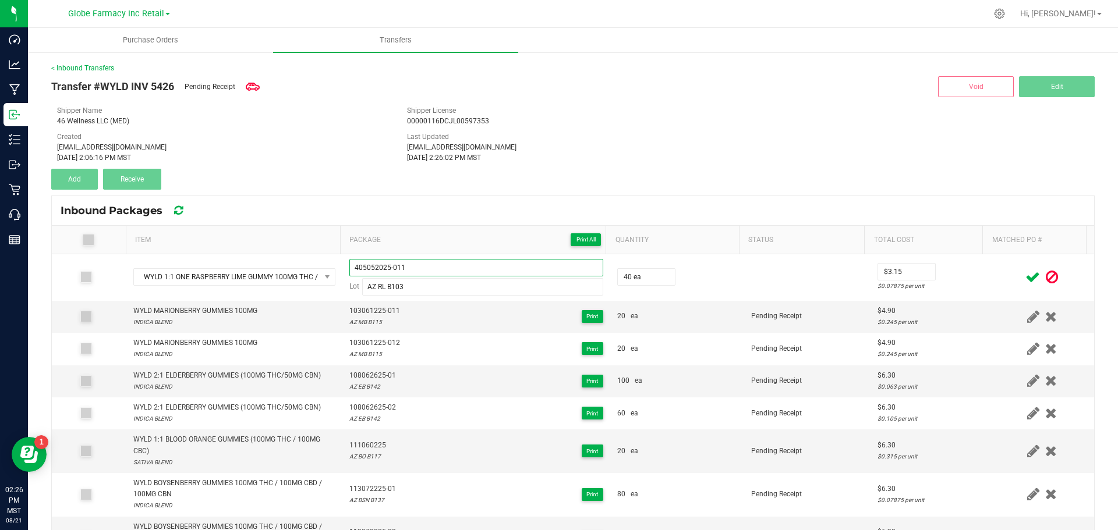
type input "405052025-011"
click at [1025, 275] on icon at bounding box center [1032, 277] width 15 height 15
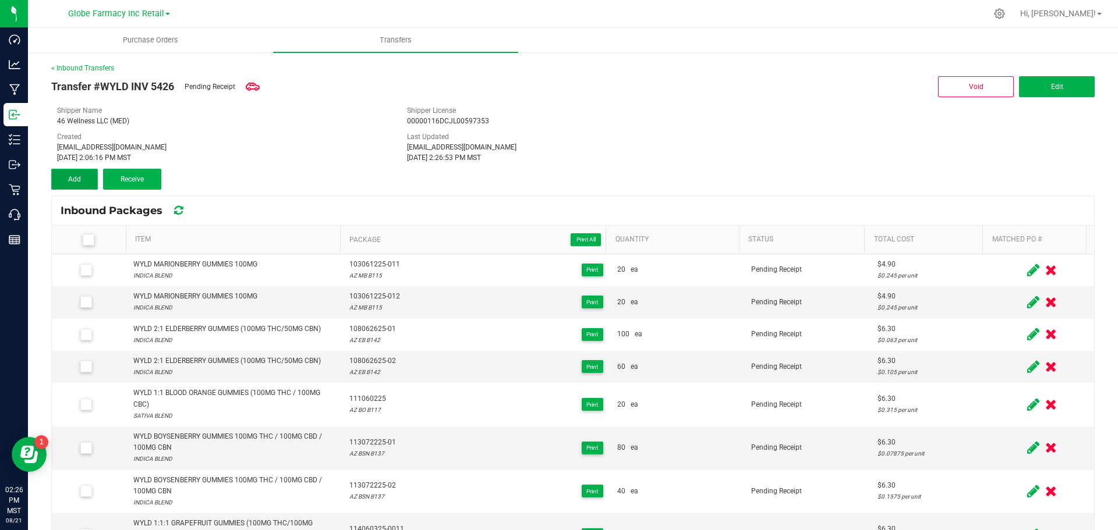
click at [64, 173] on button "Add" at bounding box center [74, 179] width 47 height 21
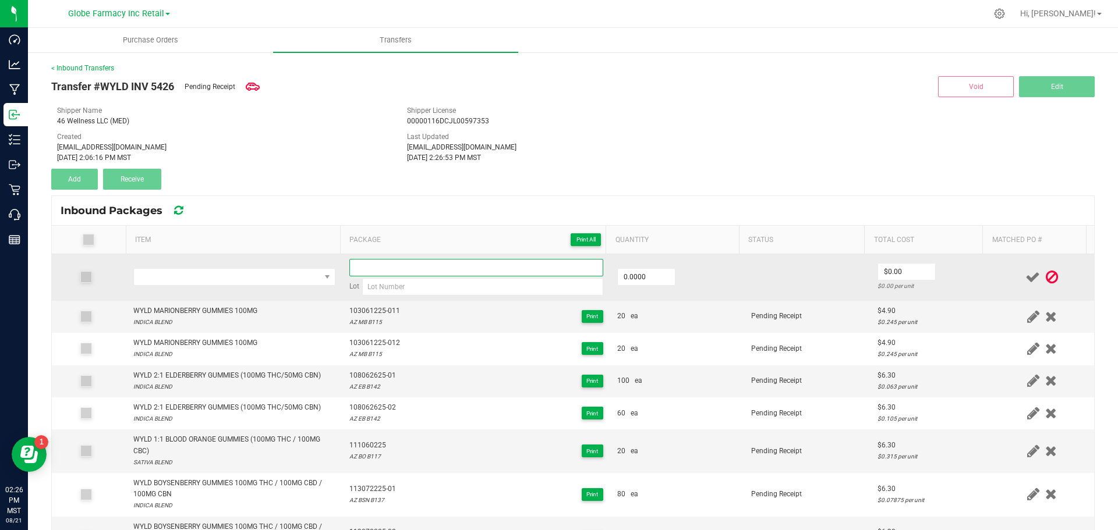
click at [367, 271] on input at bounding box center [476, 267] width 254 height 17
paste input "405052025-011"
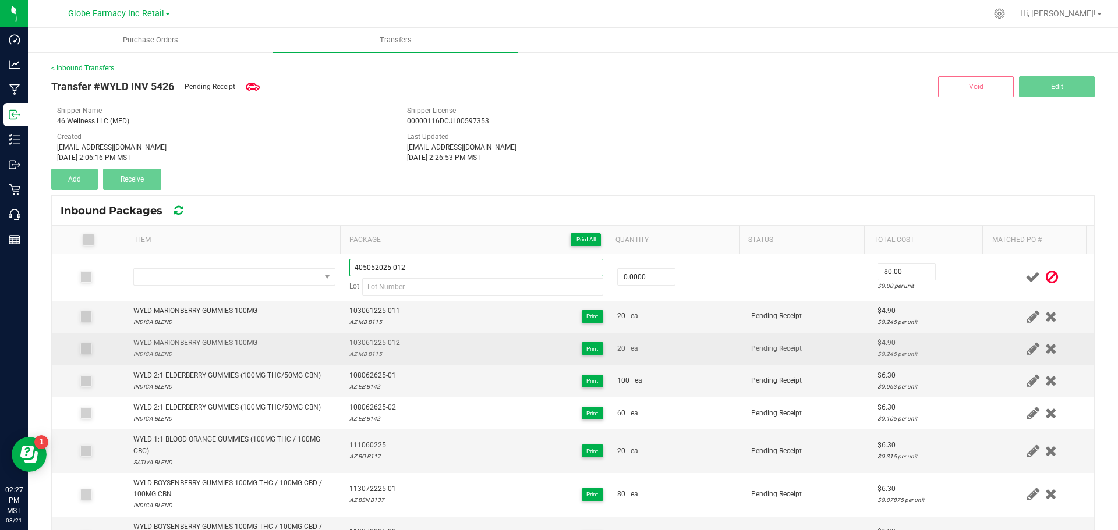
type input "405052025-012"
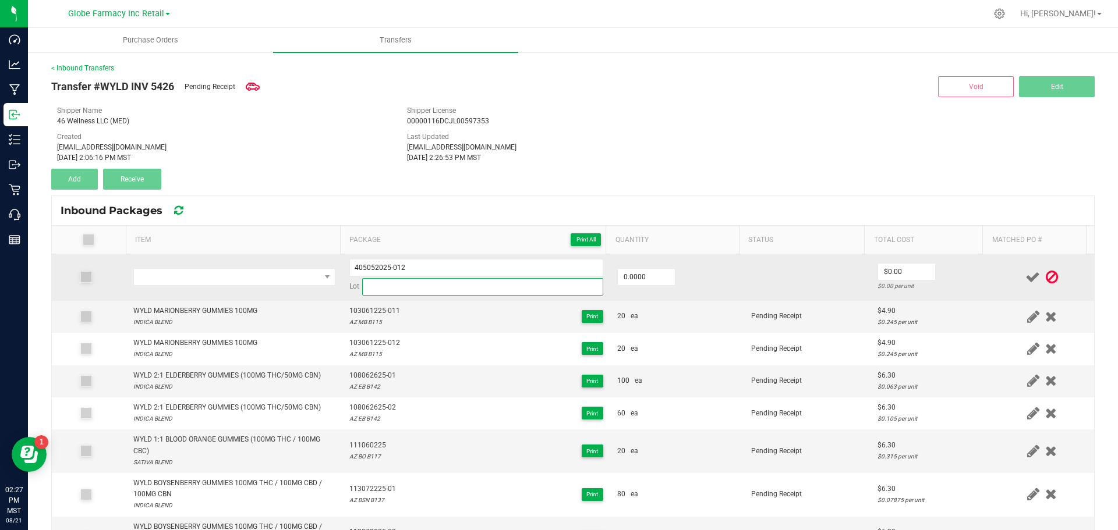
click at [466, 292] on input at bounding box center [482, 286] width 241 height 17
paste input "AZ RL B103"
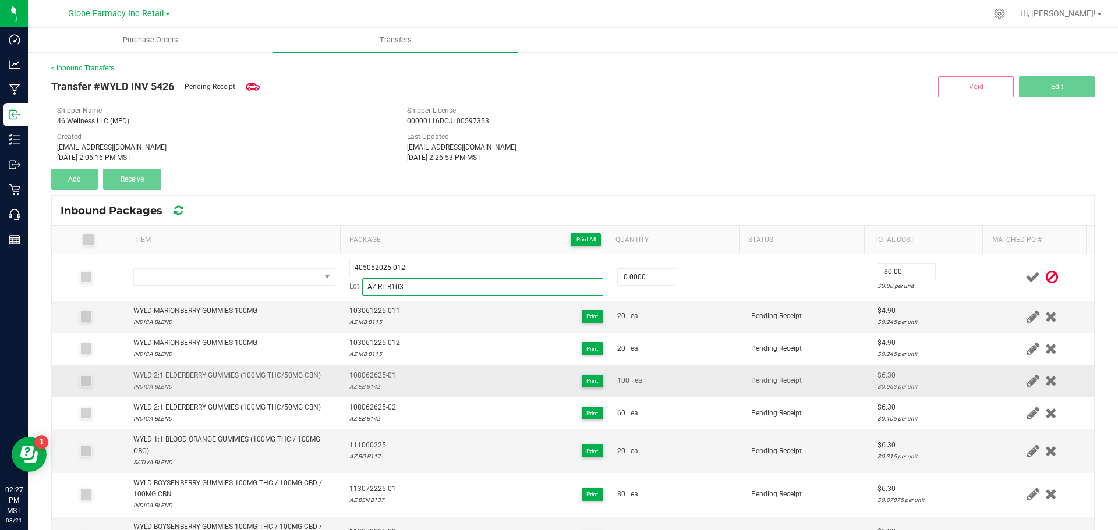
type input "AZ RL B103"
click at [415, 372] on div "108062625-01 AZ EB B142 Print" at bounding box center [476, 381] width 254 height 22
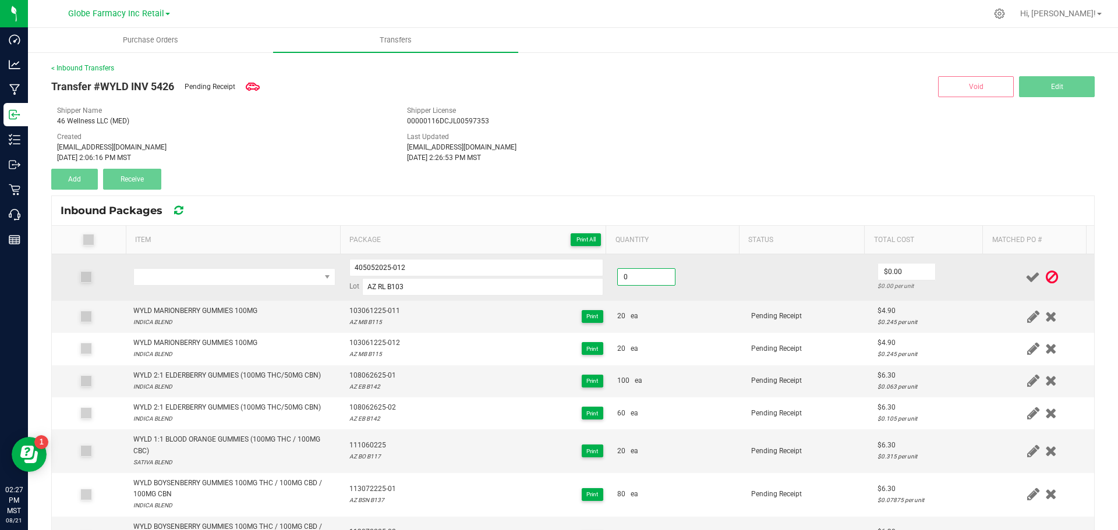
click at [627, 277] on input "0" at bounding box center [646, 277] width 57 height 16
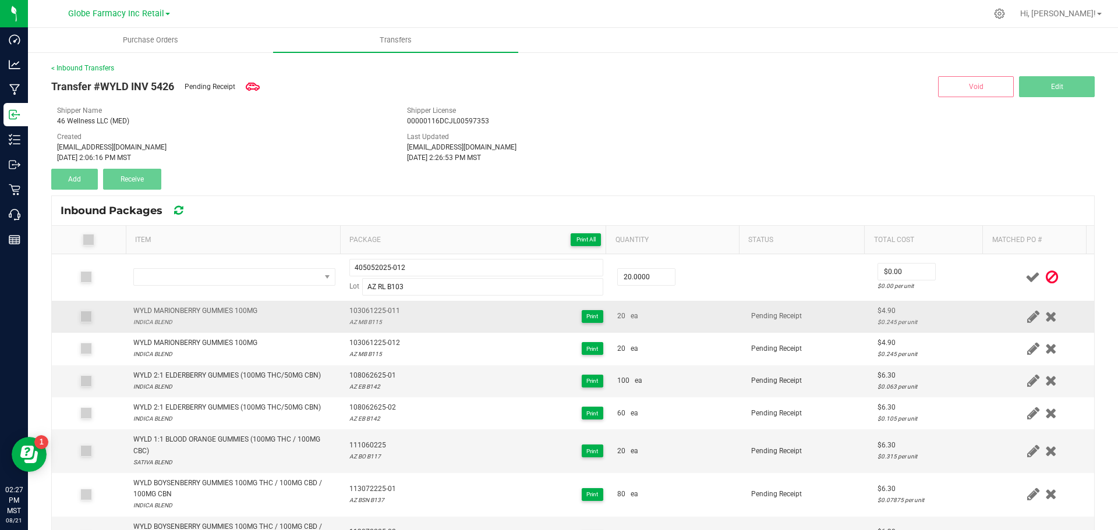
click at [793, 328] on td "Pending Receipt" at bounding box center [807, 317] width 126 height 32
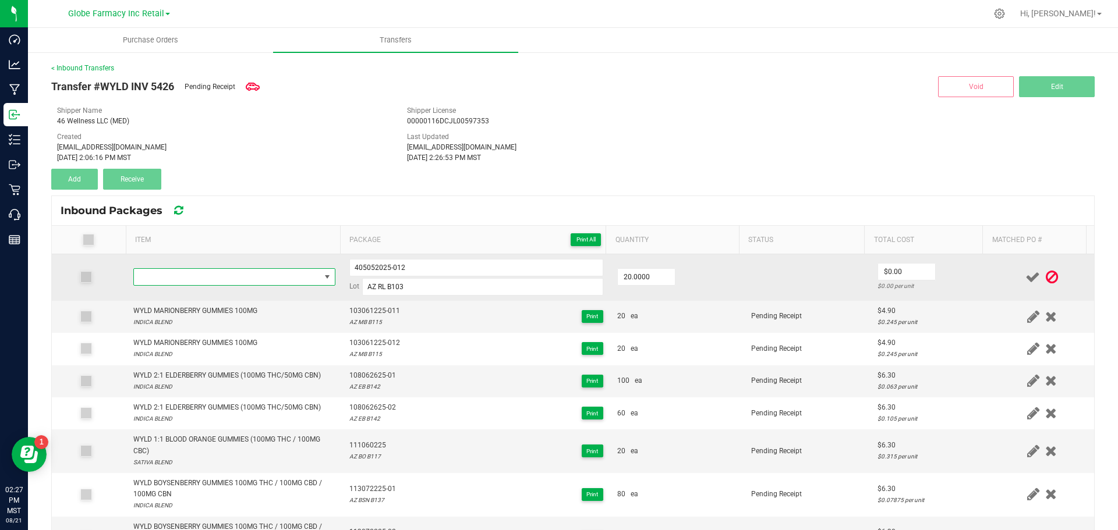
click at [183, 278] on span "NO DATA FOUND" at bounding box center [227, 277] width 186 height 16
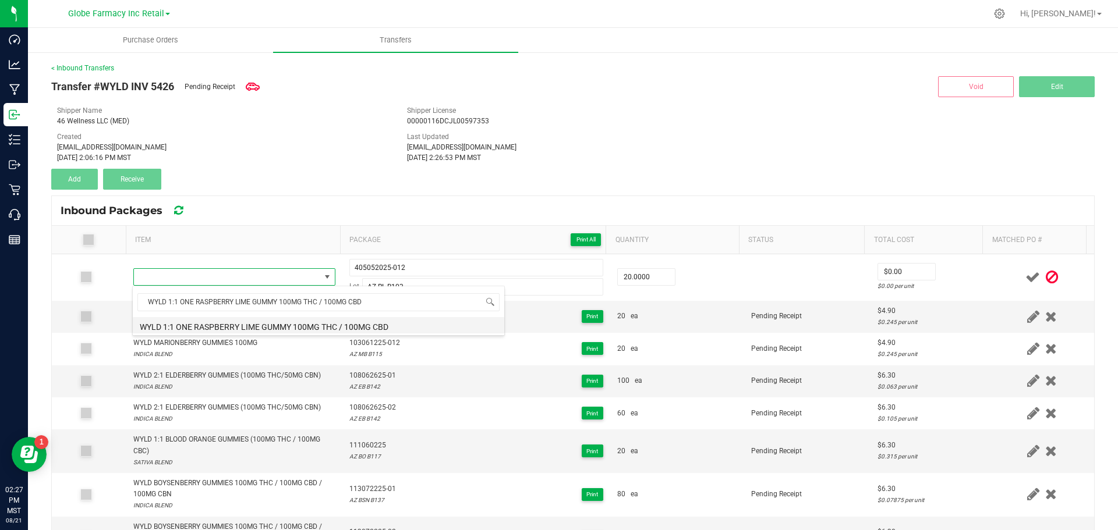
click at [176, 330] on li "WYLD 1:1 ONE RASPBERRY LIME GUMMY 100MG THC / 100MG CBD" at bounding box center [319, 325] width 372 height 16
type input "20 ea"
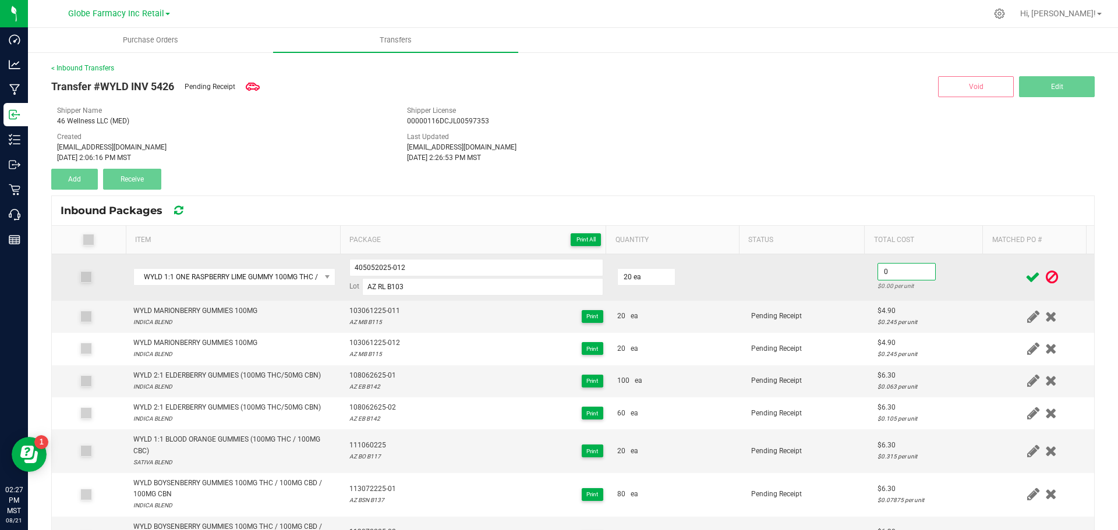
click at [890, 276] on input "0" at bounding box center [906, 272] width 57 height 16
type input "$3.15"
click at [847, 292] on td at bounding box center [807, 277] width 126 height 47
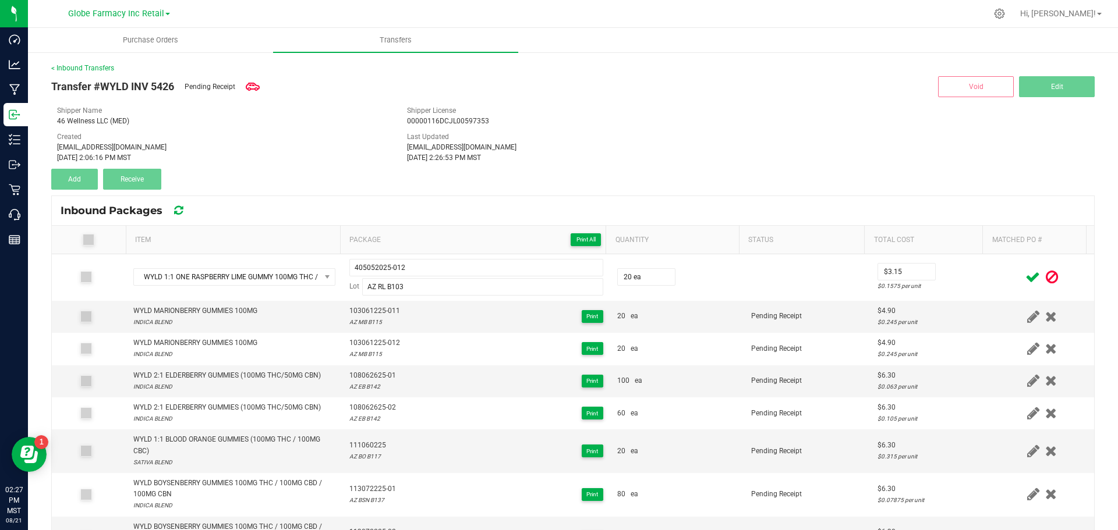
click at [1025, 280] on icon at bounding box center [1032, 277] width 15 height 15
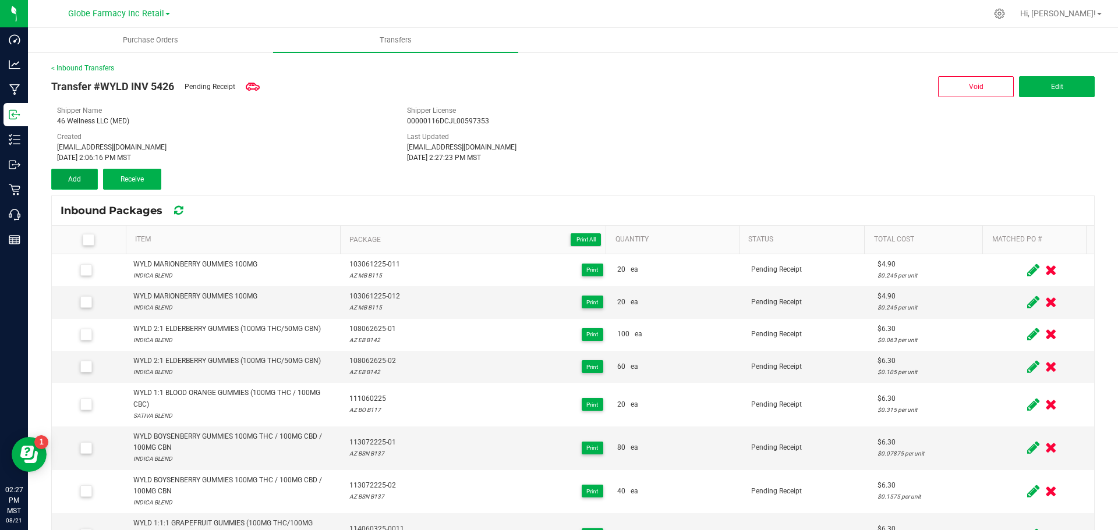
click at [75, 182] on span "Add" at bounding box center [74, 179] width 13 height 8
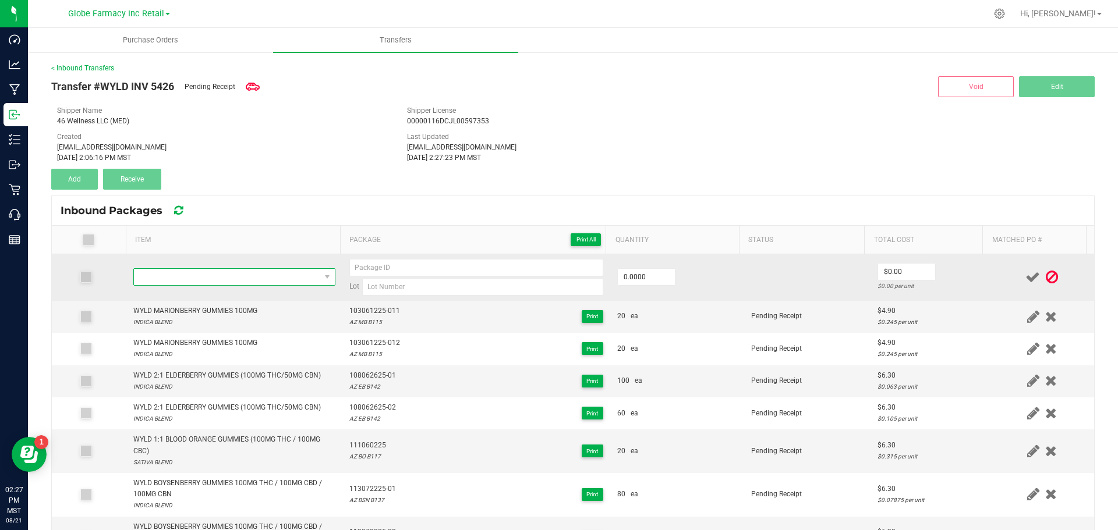
click at [207, 277] on span "NO DATA FOUND" at bounding box center [227, 277] width 186 height 16
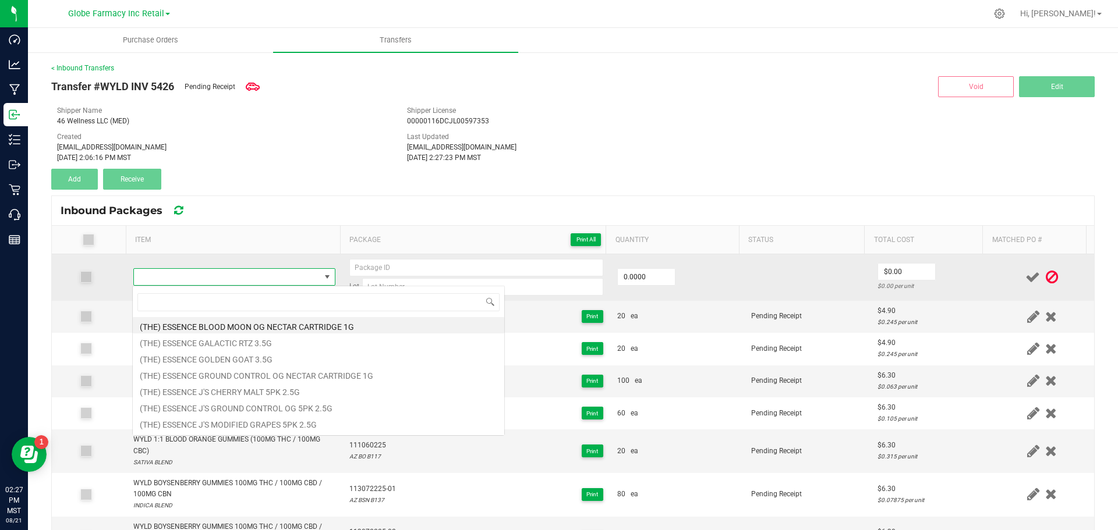
type input "WYLD ONE STRAWBERRY LEMONADE GUMMY 100MG"
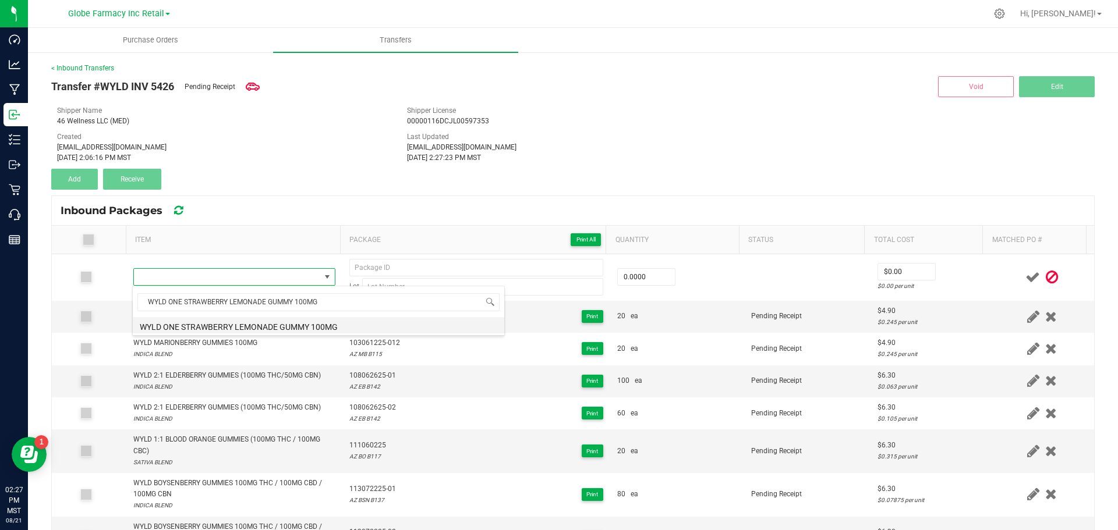
click at [164, 330] on li "WYLD ONE STRAWBERRY LEMONADE GUMMY 100MG" at bounding box center [319, 325] width 372 height 16
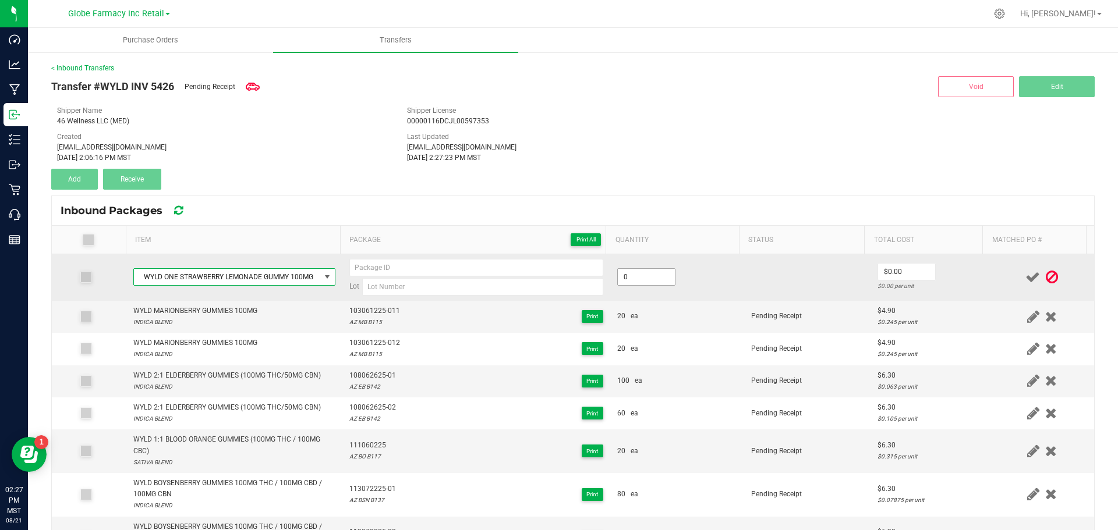
click at [639, 284] on input "0" at bounding box center [646, 277] width 57 height 16
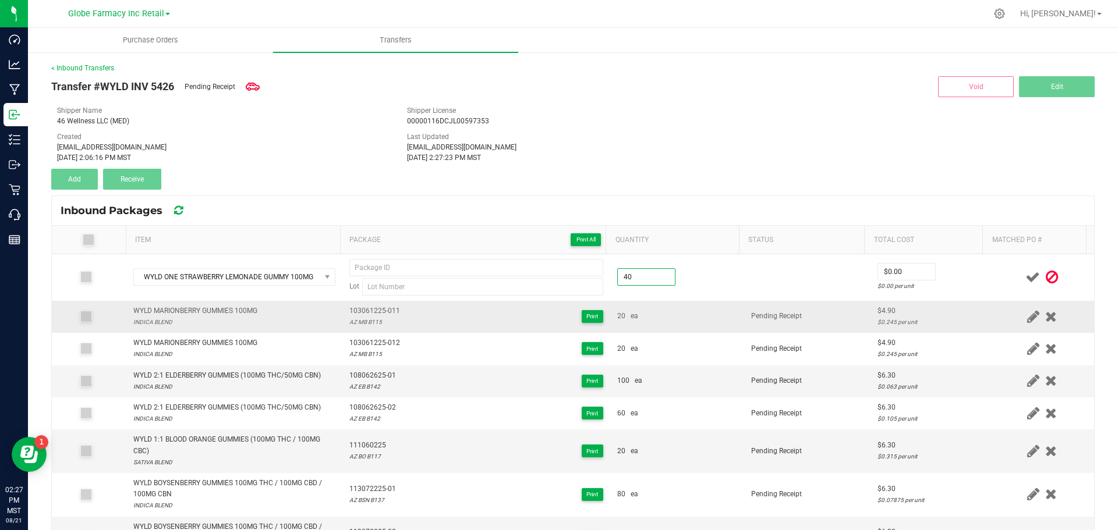
type input "40 ea"
click at [671, 328] on td "20 ea" at bounding box center [677, 317] width 134 height 32
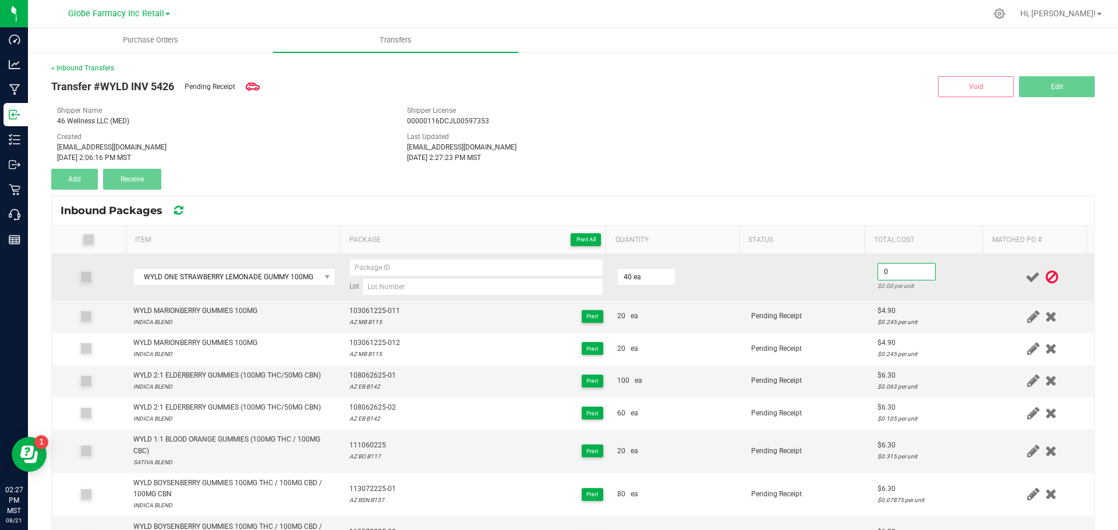
click at [879, 265] on input "0" at bounding box center [906, 272] width 57 height 16
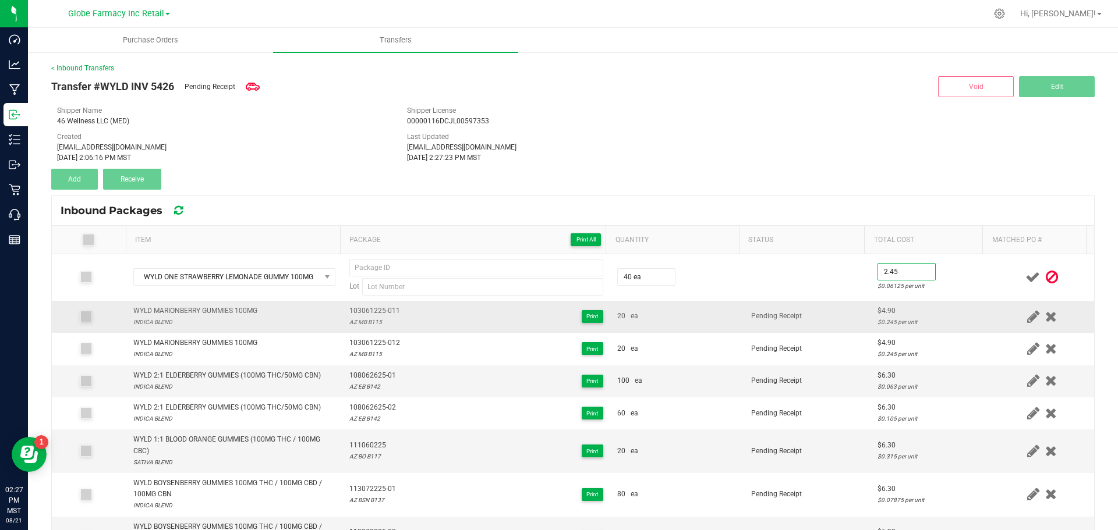
type input "$2.45"
click at [772, 301] on td "Pending Receipt" at bounding box center [807, 317] width 126 height 32
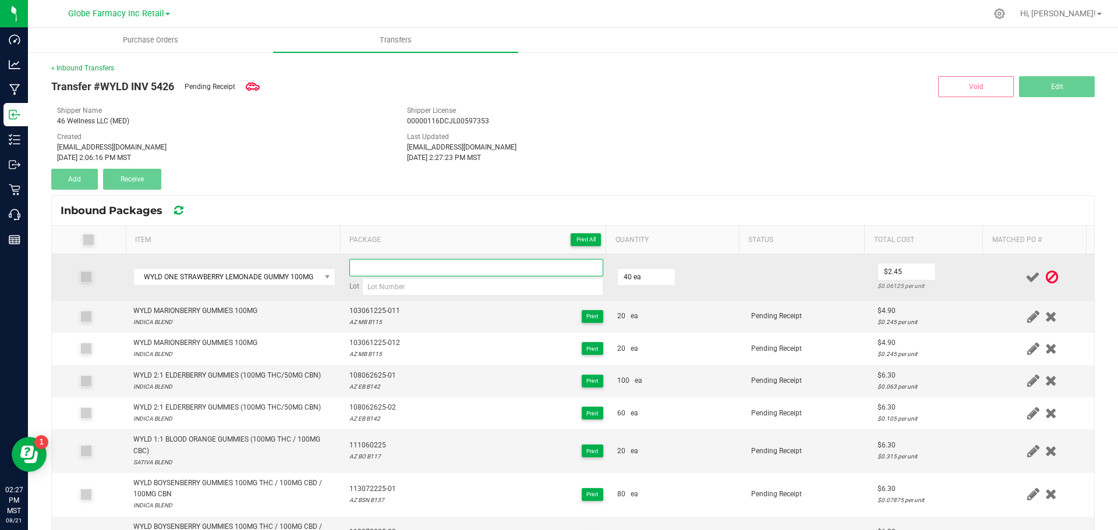
click at [474, 261] on input at bounding box center [476, 267] width 254 height 17
paste input "401071025"
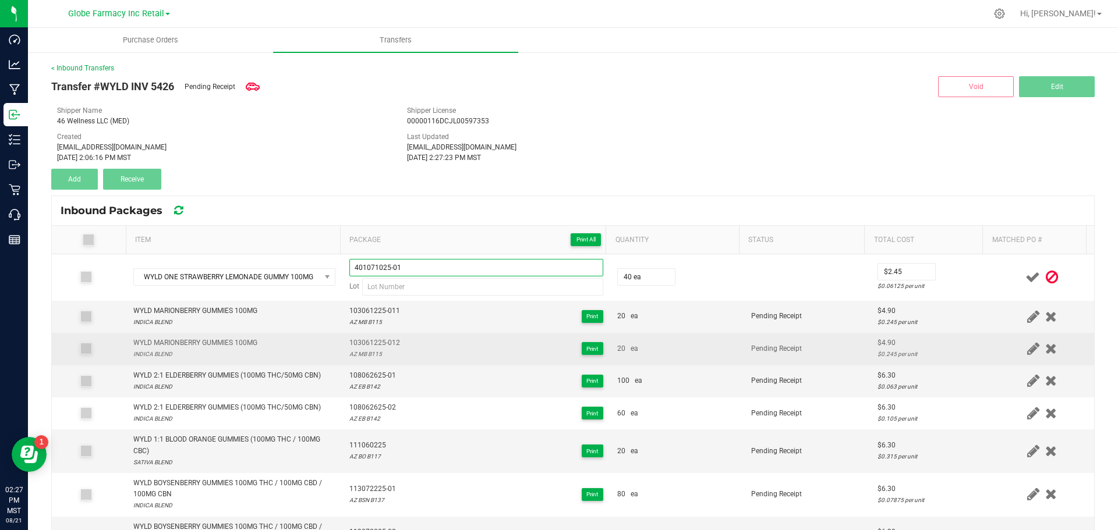
type input "401071025-01"
click at [782, 356] on td "Pending Receipt" at bounding box center [807, 349] width 126 height 32
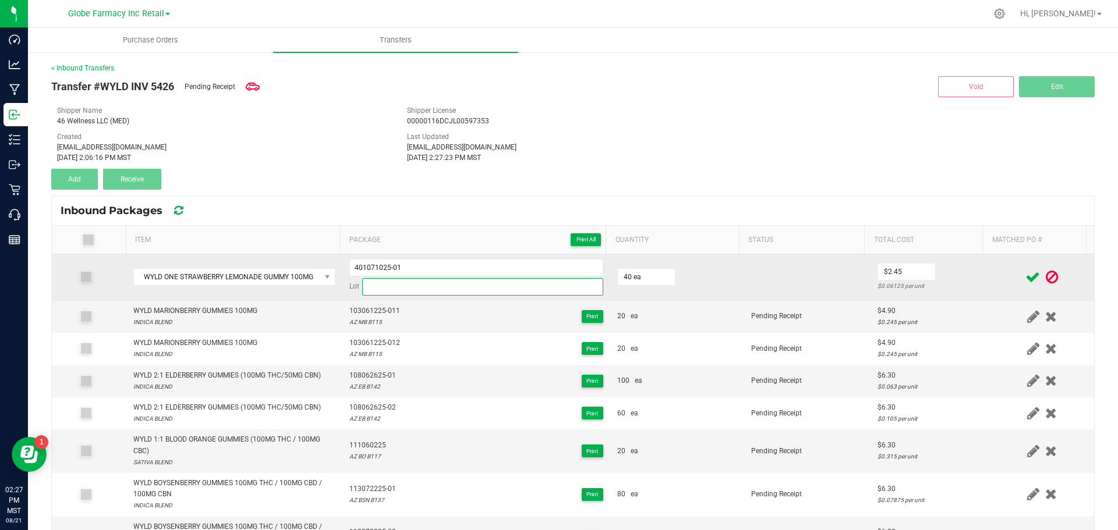
click at [444, 281] on input at bounding box center [482, 286] width 241 height 17
paste input "AZ SL B126"
type input "AZ SL B126"
drag, startPoint x: 387, startPoint y: 262, endPoint x: 373, endPoint y: 267, distance: 14.9
click at [383, 263] on input "401071025-01" at bounding box center [476, 267] width 254 height 17
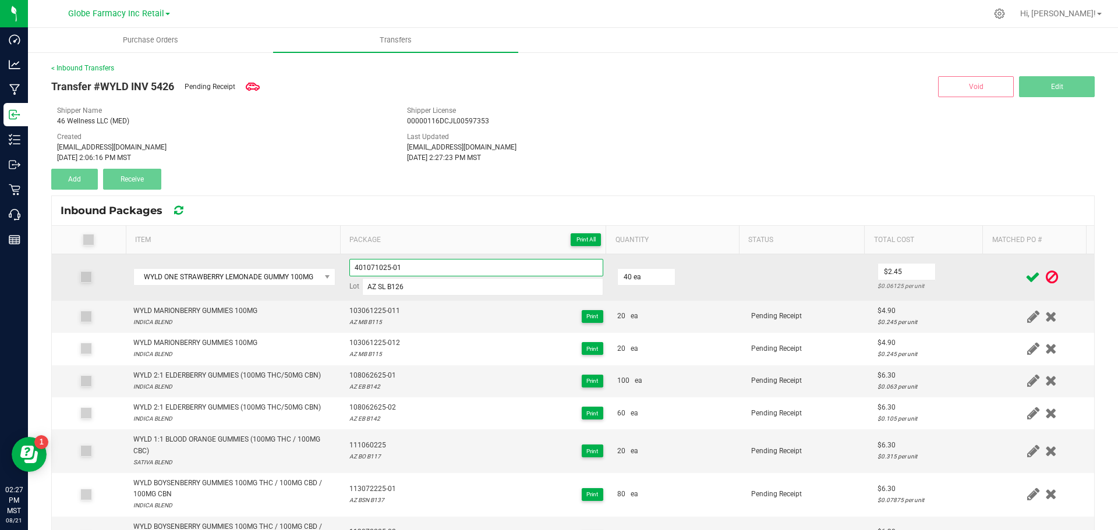
click at [373, 267] on input "401071025-01" at bounding box center [476, 267] width 254 height 17
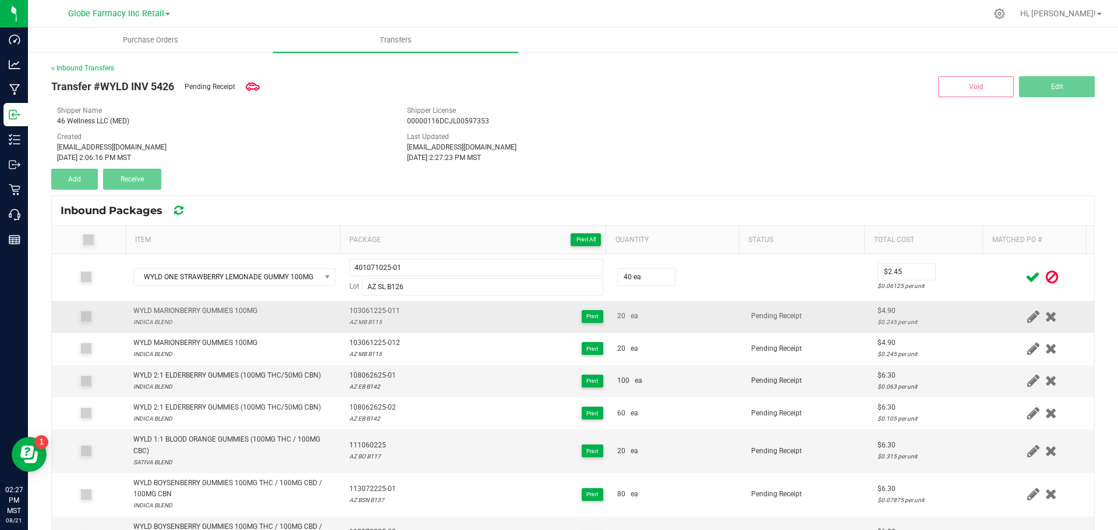
click at [726, 321] on td "20 ea" at bounding box center [677, 317] width 134 height 32
click at [1023, 285] on span at bounding box center [1033, 277] width 20 height 23
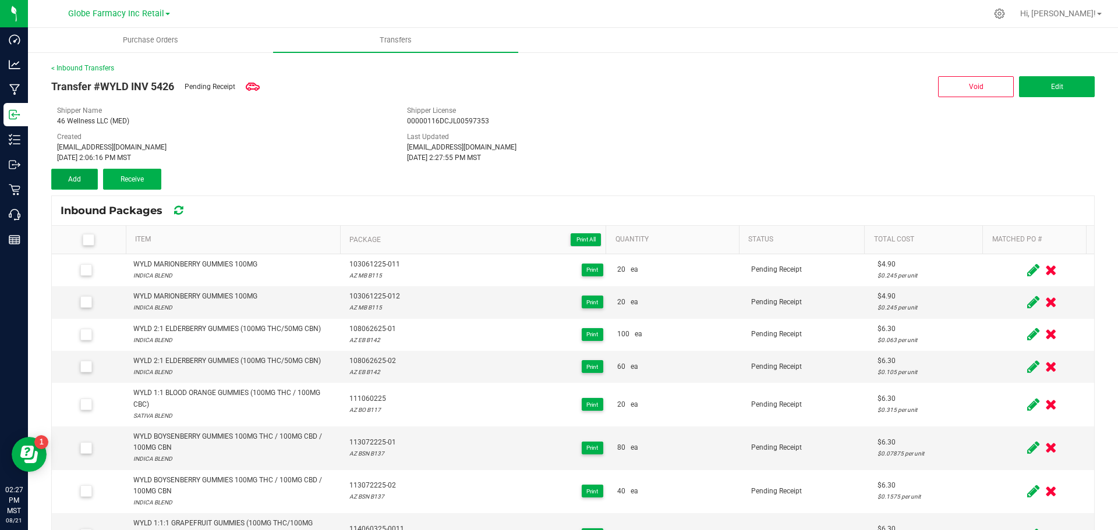
click at [76, 183] on span "Add" at bounding box center [74, 179] width 13 height 8
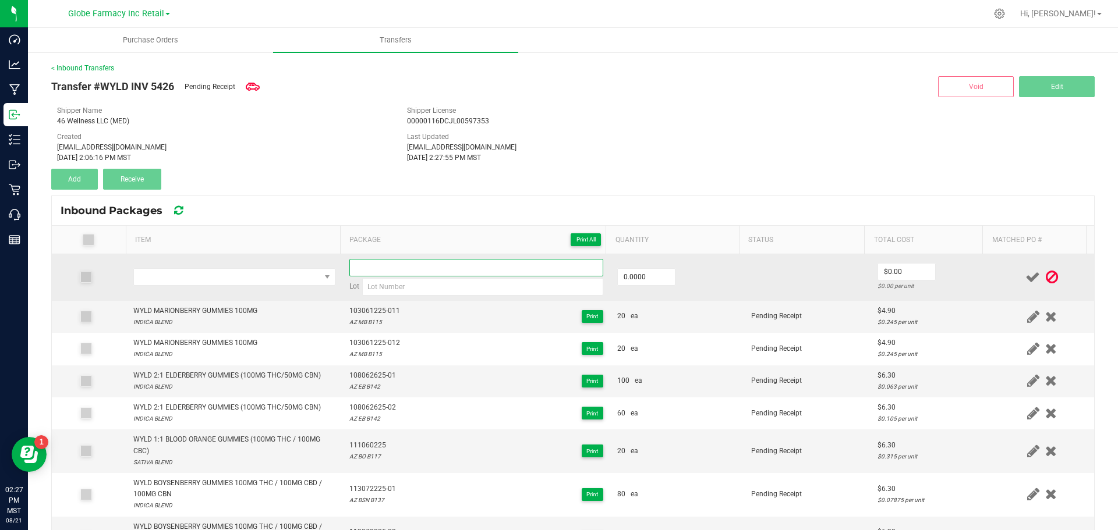
click at [376, 268] on input at bounding box center [476, 267] width 254 height 17
paste input "401071025-01"
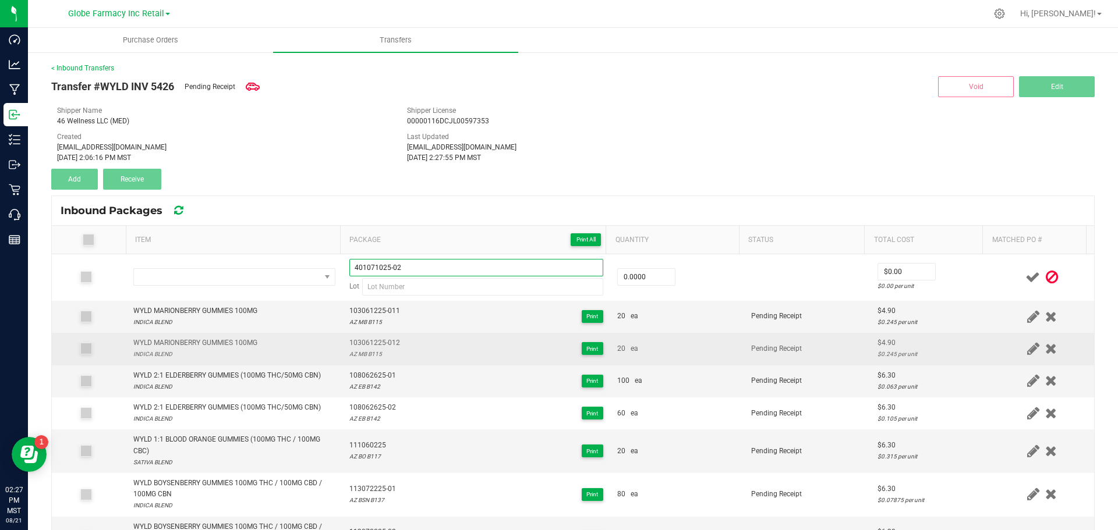
type input "401071025-02"
click at [381, 348] on span "103061225-012" at bounding box center [374, 343] width 51 height 11
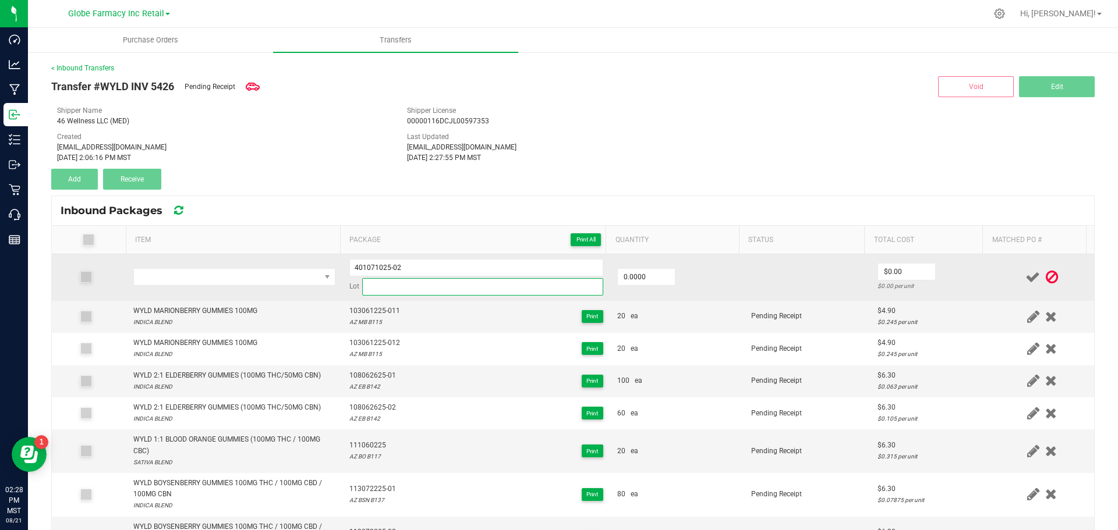
click at [464, 291] on input at bounding box center [482, 286] width 241 height 17
paste input "AZ SL B126"
type input "AZ SL B126"
click at [645, 278] on input "0" at bounding box center [646, 277] width 57 height 16
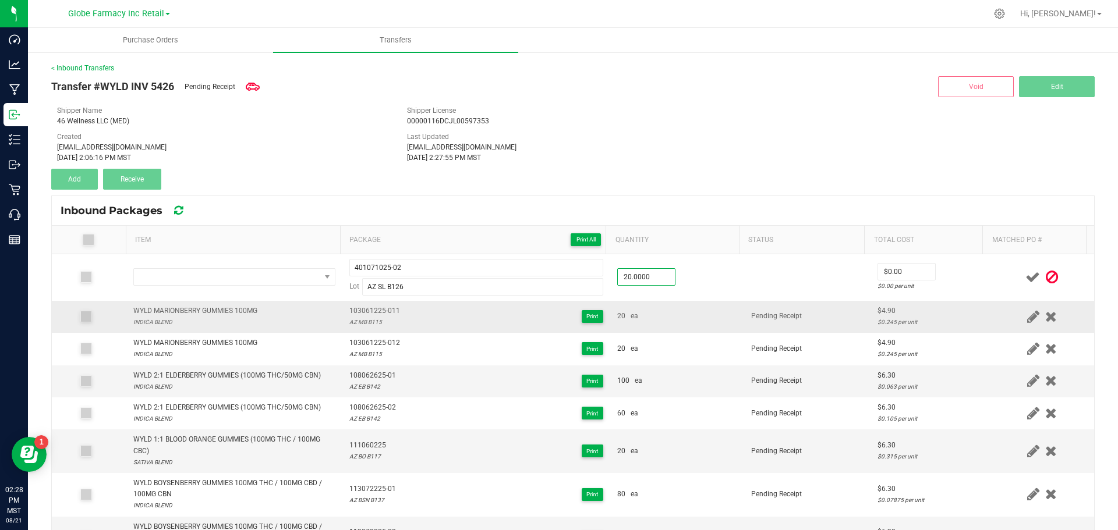
click at [730, 306] on td "20 ea" at bounding box center [677, 317] width 134 height 32
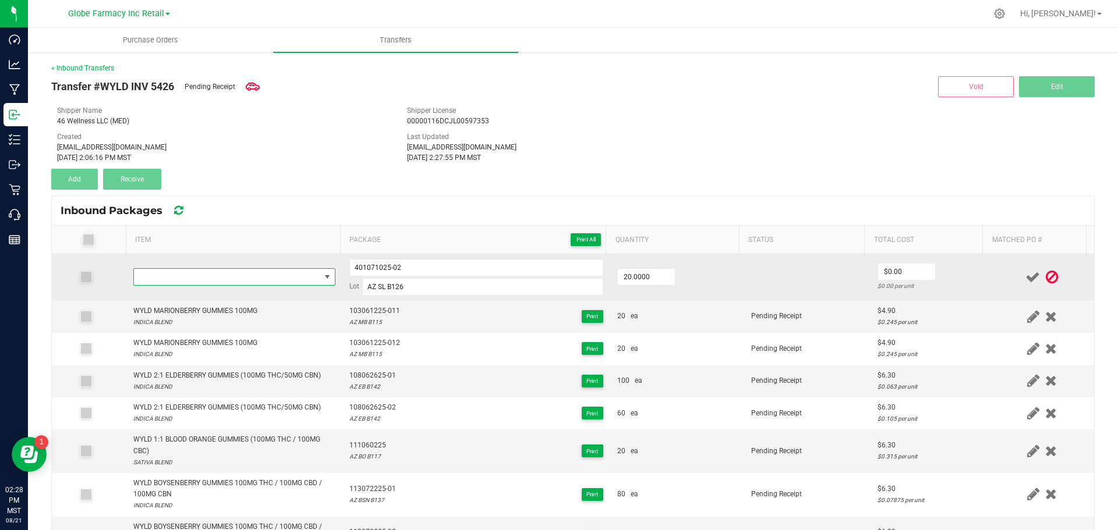
click at [190, 273] on span "NO DATA FOUND" at bounding box center [227, 277] width 186 height 16
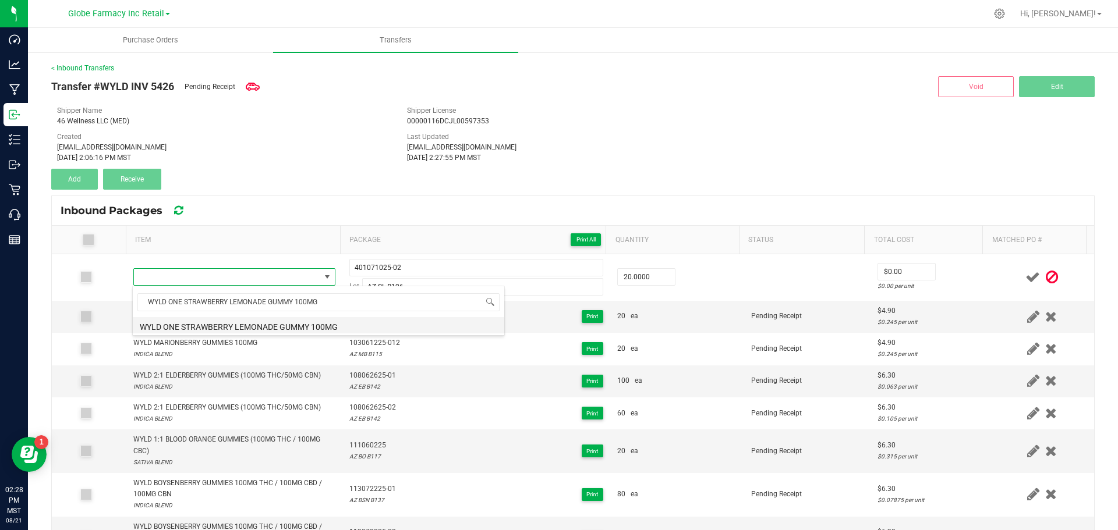
click at [178, 328] on li "WYLD ONE STRAWBERRY LEMONADE GUMMY 100MG" at bounding box center [319, 325] width 372 height 16
type input "20 ea"
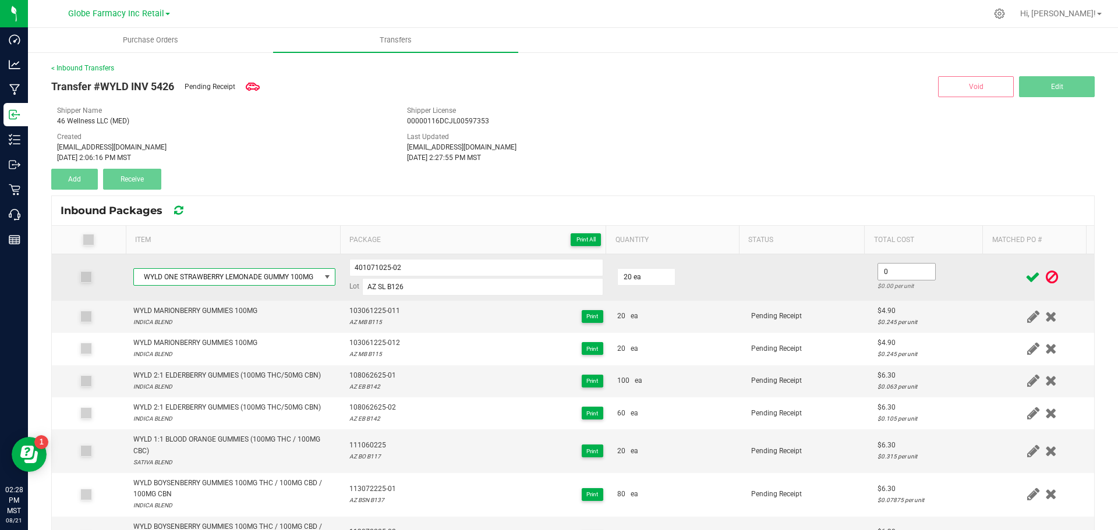
click at [891, 276] on input "0" at bounding box center [906, 272] width 57 height 16
type input "$2.45"
click at [871, 289] on td "$2.45 $0.1225 per unit" at bounding box center [930, 277] width 119 height 47
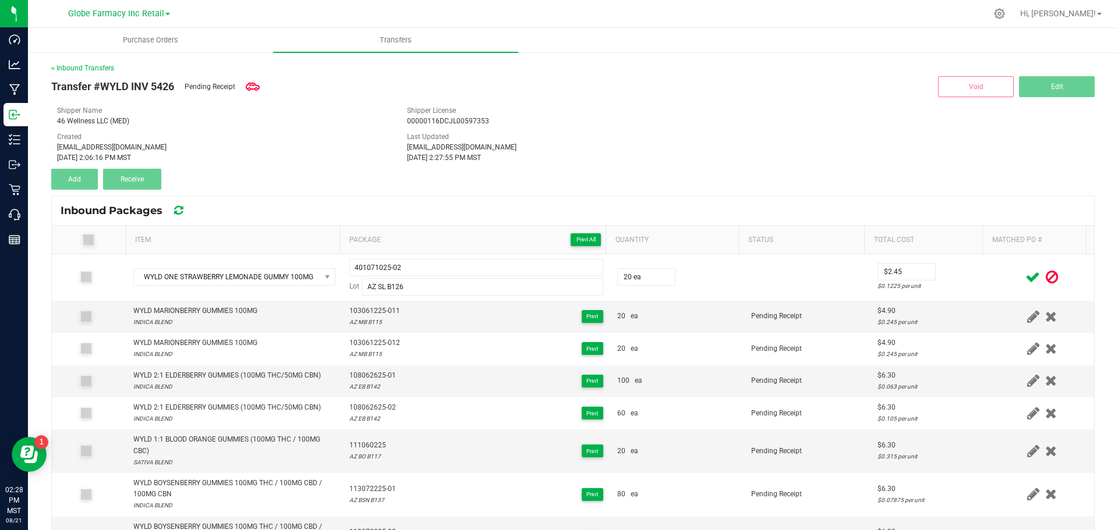
click at [1025, 275] on icon at bounding box center [1032, 277] width 15 height 15
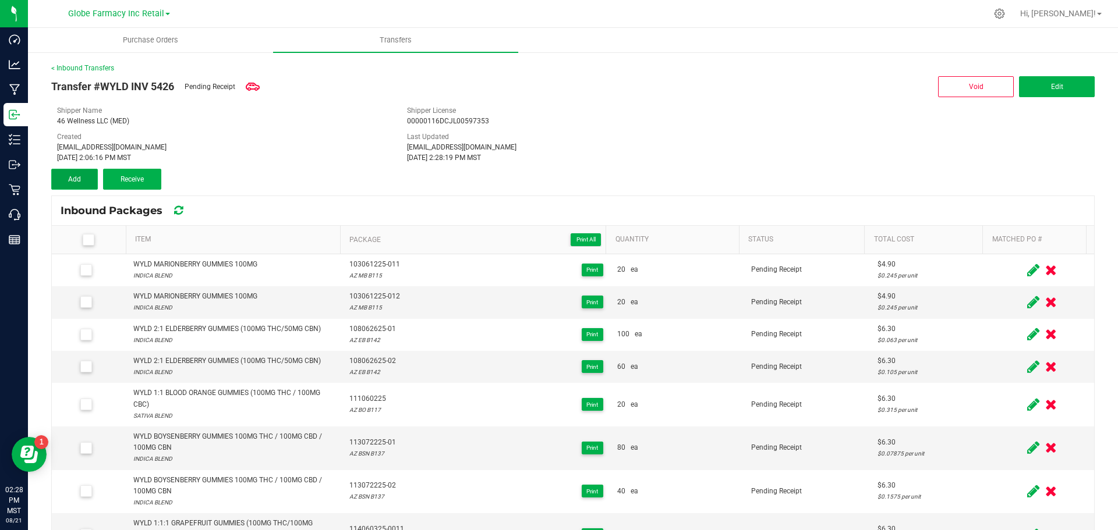
click at [83, 181] on button "Add" at bounding box center [74, 179] width 47 height 21
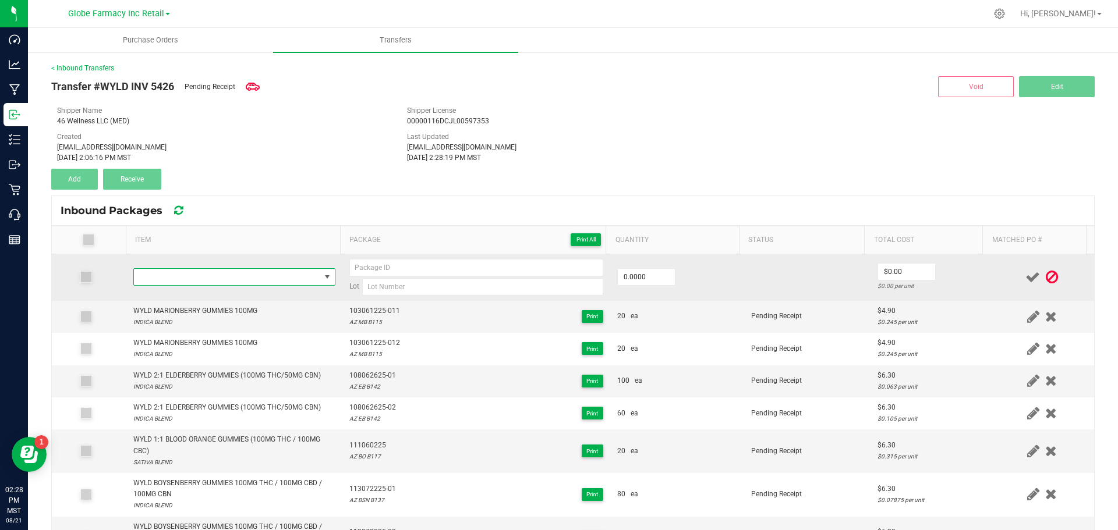
click at [189, 285] on span "NO DATA FOUND" at bounding box center [227, 277] width 186 height 16
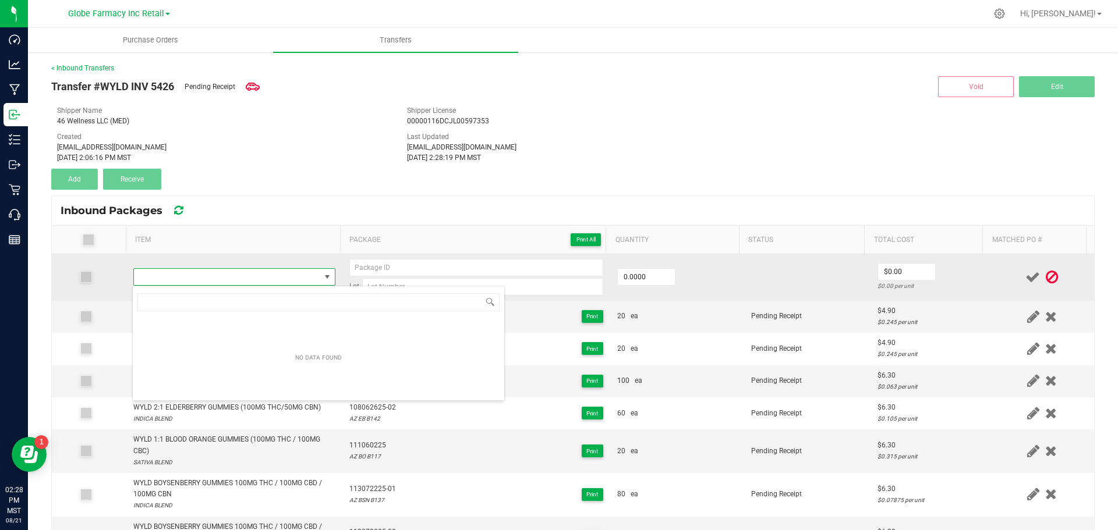
type input "WYLD 1:1 POMEGRANATE GUMMIES (100MG THC/100MG CBD)"
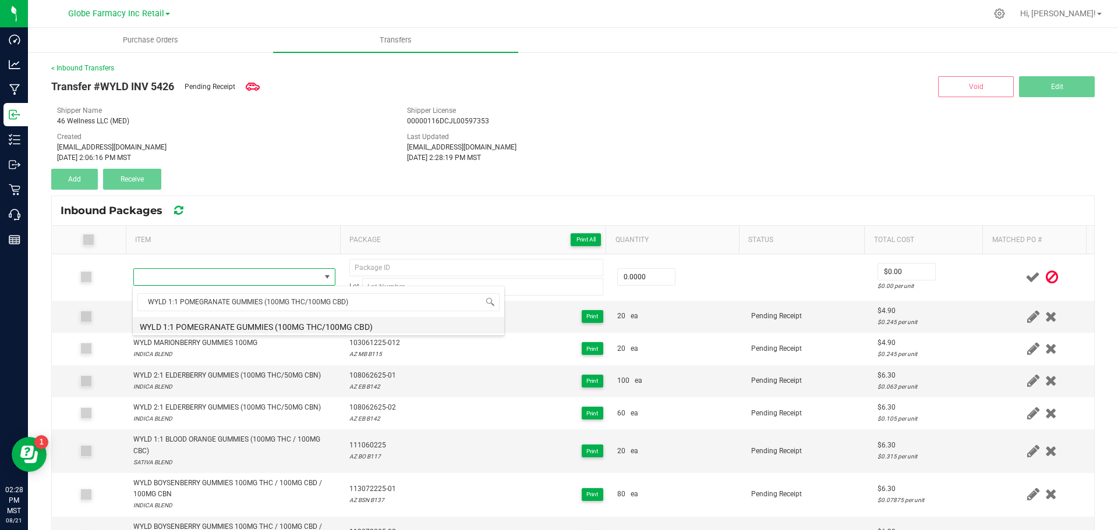
click at [188, 326] on li "WYLD 1:1 POMEGRANATE GUMMIES (100MG THC/100MG CBD)" at bounding box center [319, 325] width 372 height 16
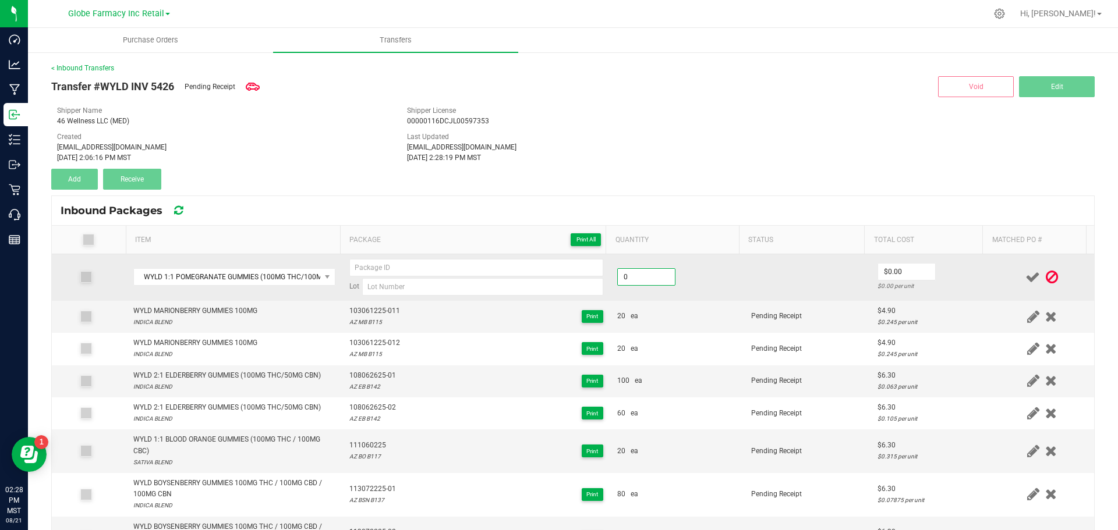
click at [629, 275] on input "0" at bounding box center [646, 277] width 57 height 16
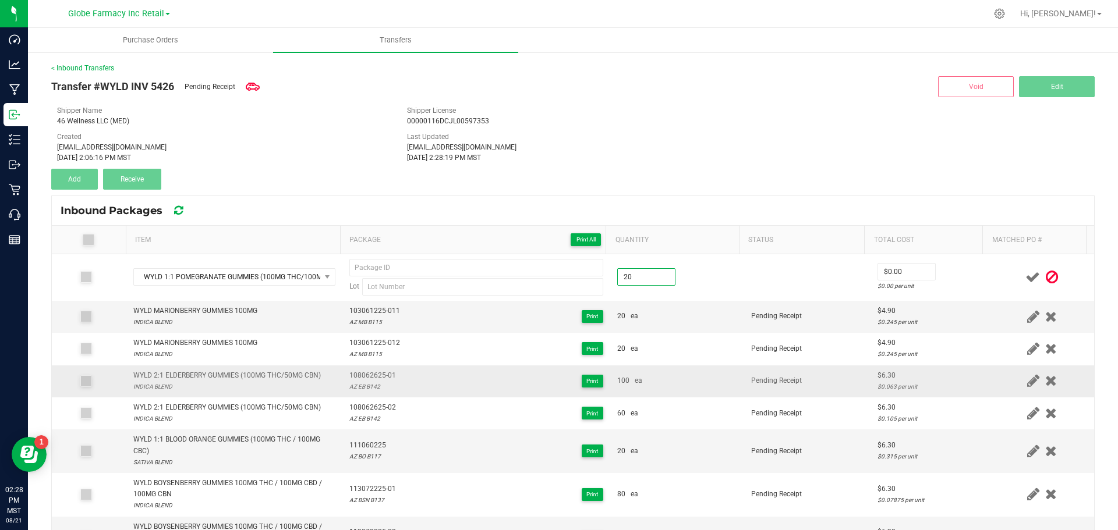
type input "20 ea"
click at [659, 387] on td "100 ea" at bounding box center [677, 382] width 134 height 32
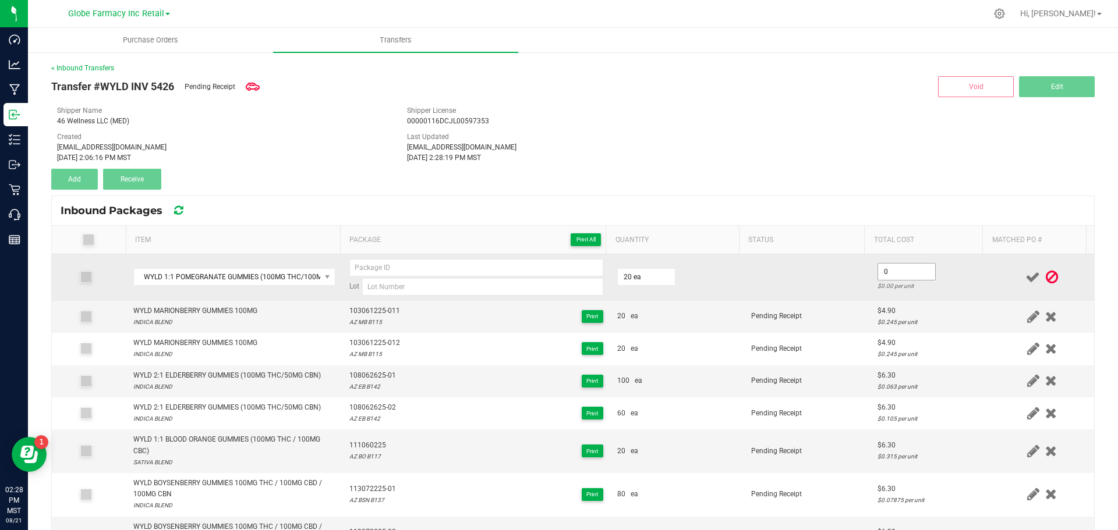
click at [888, 270] on input "0" at bounding box center [906, 272] width 57 height 16
type input "$6.30"
click at [724, 275] on td "20 ea" at bounding box center [677, 277] width 134 height 47
click at [358, 268] on input at bounding box center [476, 267] width 254 height 17
paste input "104050125"
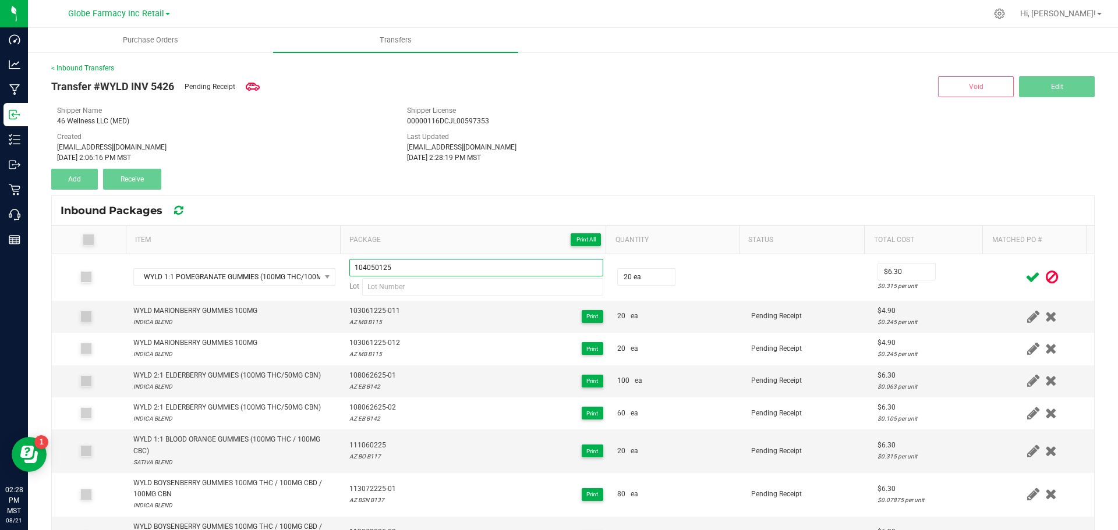
type input "104050125"
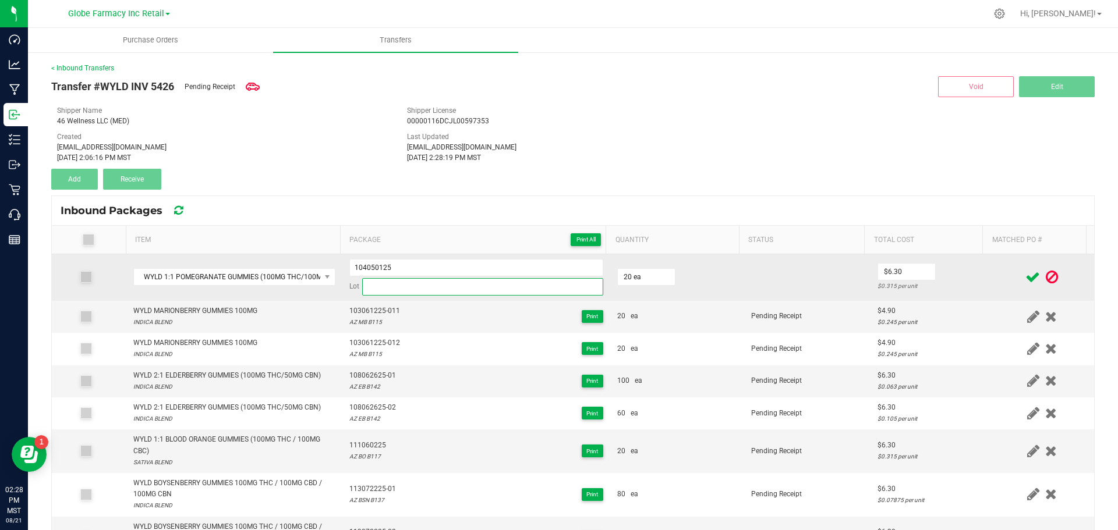
click at [470, 279] on input at bounding box center [482, 286] width 241 height 17
paste input "AZ POM B117"
type input "AZ POM B117"
click at [358, 267] on input "104050125" at bounding box center [476, 267] width 254 height 17
click at [356, 267] on input "104050125" at bounding box center [476, 267] width 254 height 17
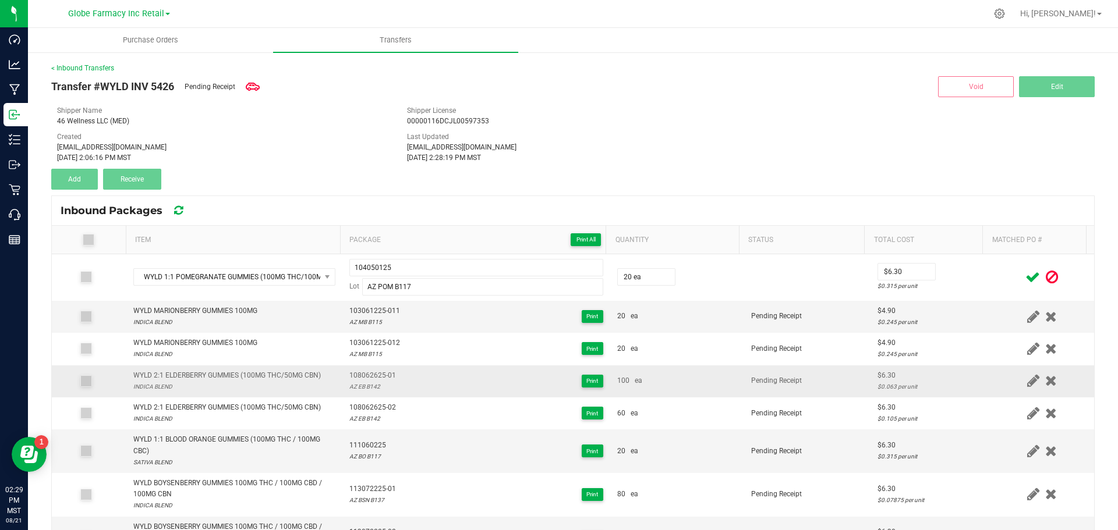
click at [771, 377] on span "Pending Receipt" at bounding box center [776, 381] width 51 height 8
click at [1025, 278] on icon at bounding box center [1032, 277] width 15 height 15
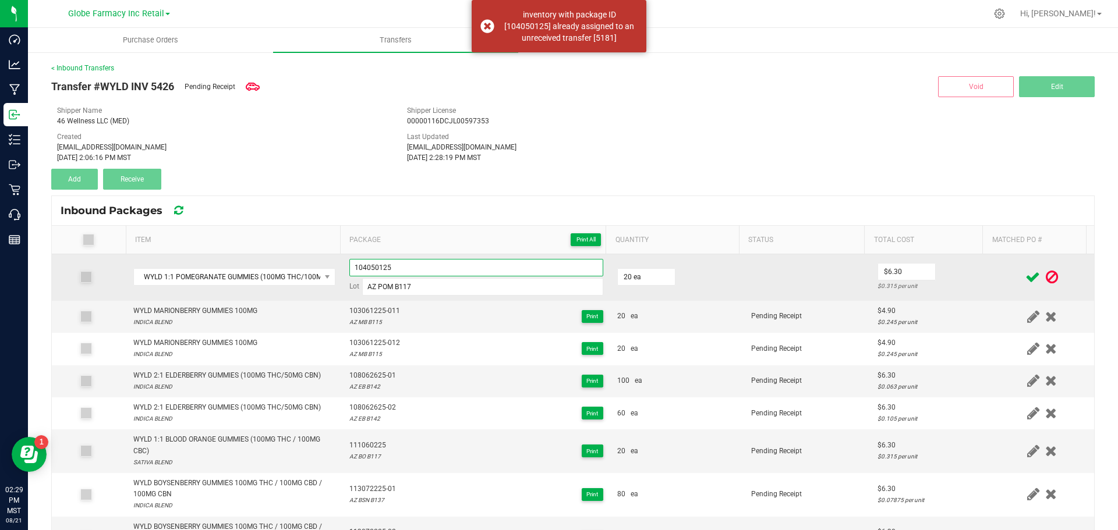
click at [404, 267] on input "104050125" at bounding box center [476, 267] width 254 height 17
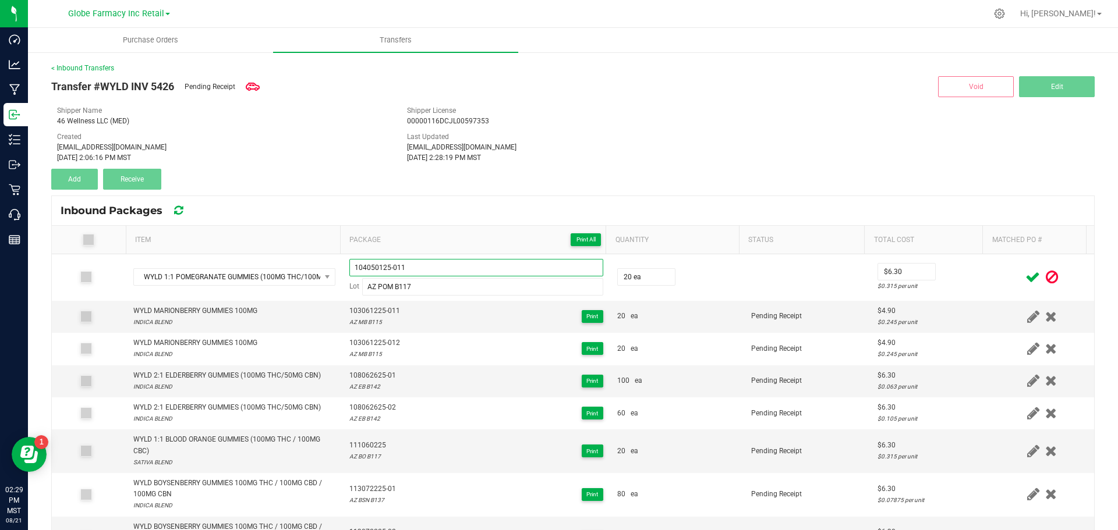
type input "104050125-011"
click at [1023, 274] on span at bounding box center [1033, 277] width 20 height 23
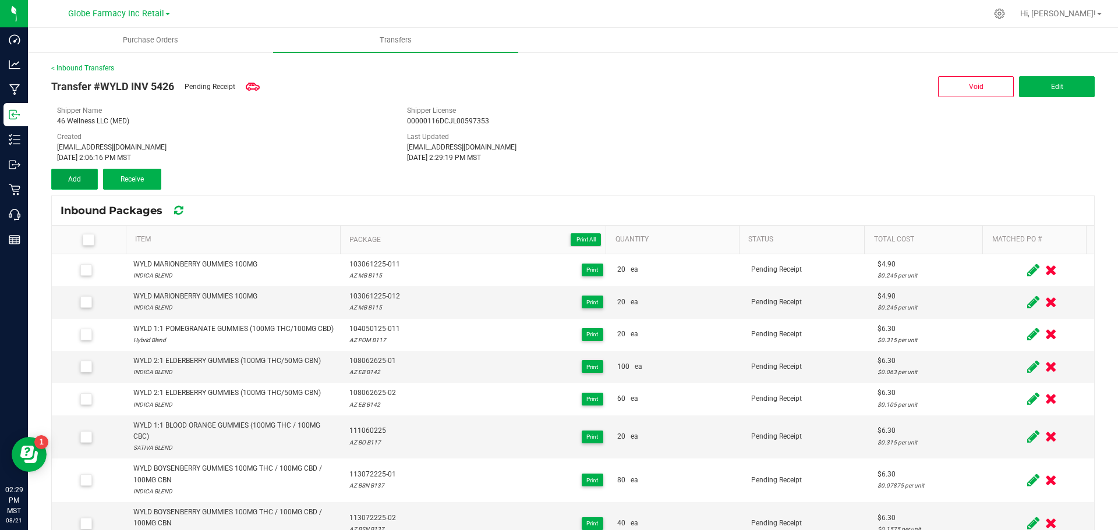
click at [79, 186] on button "Add" at bounding box center [74, 179] width 47 height 21
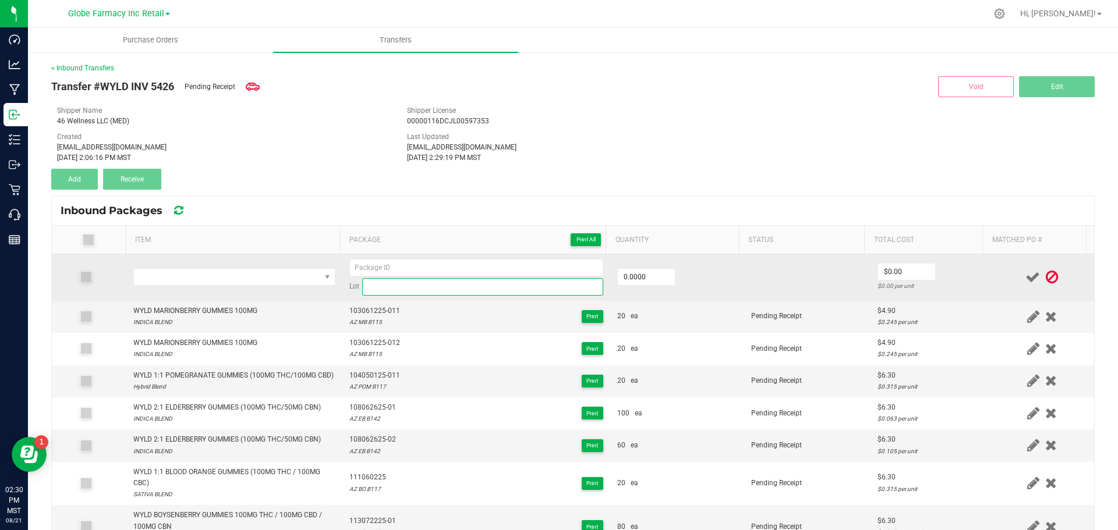
click at [395, 281] on input at bounding box center [482, 286] width 241 height 17
paste input "AZ RB B118"
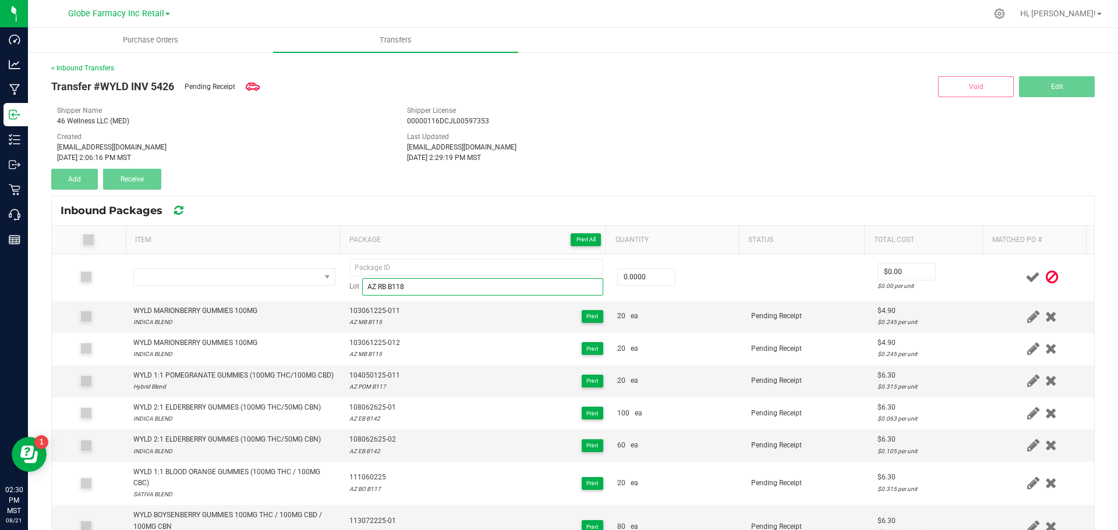
type input "AZ RB B118"
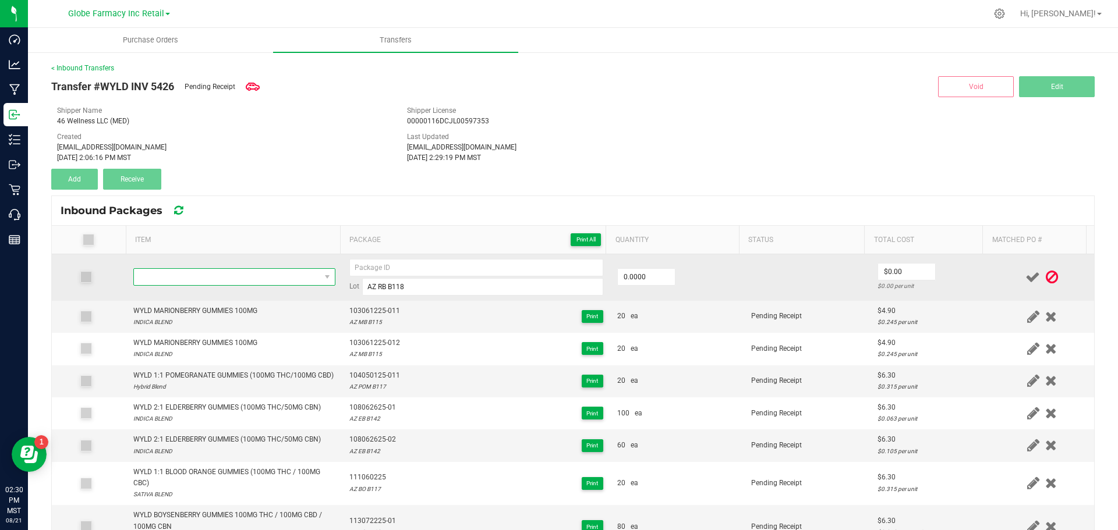
click at [153, 274] on span "NO DATA FOUND" at bounding box center [227, 277] width 186 height 16
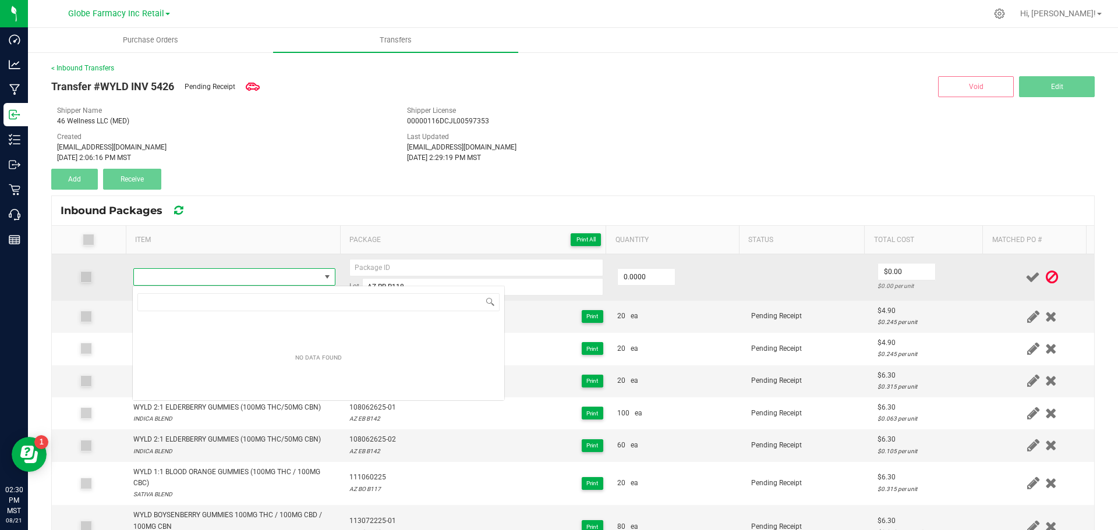
type input "WYLD RASPBERRY GUMMIES 100MG"
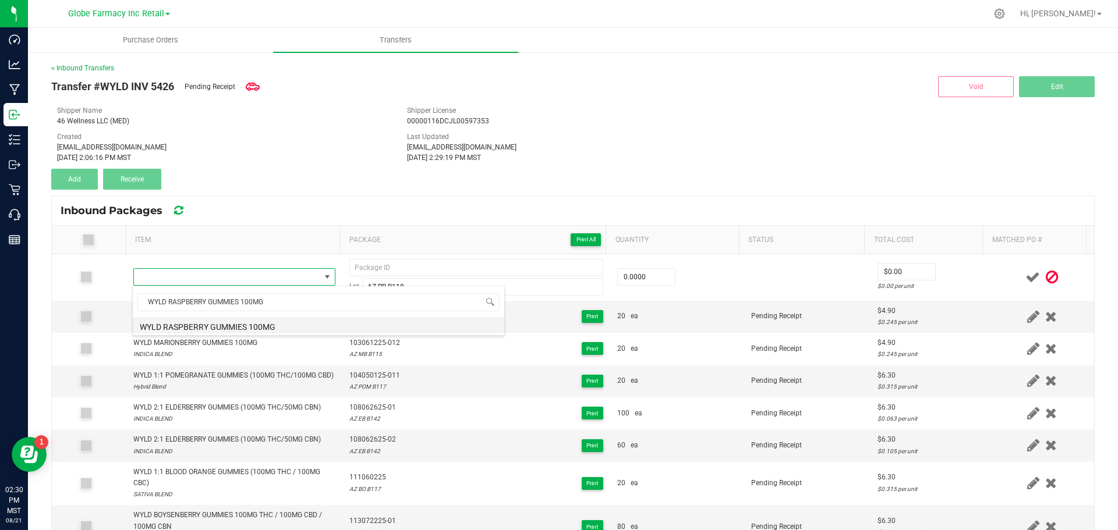
click at [262, 327] on li "WYLD RASPBERRY GUMMIES 100MG" at bounding box center [319, 325] width 372 height 16
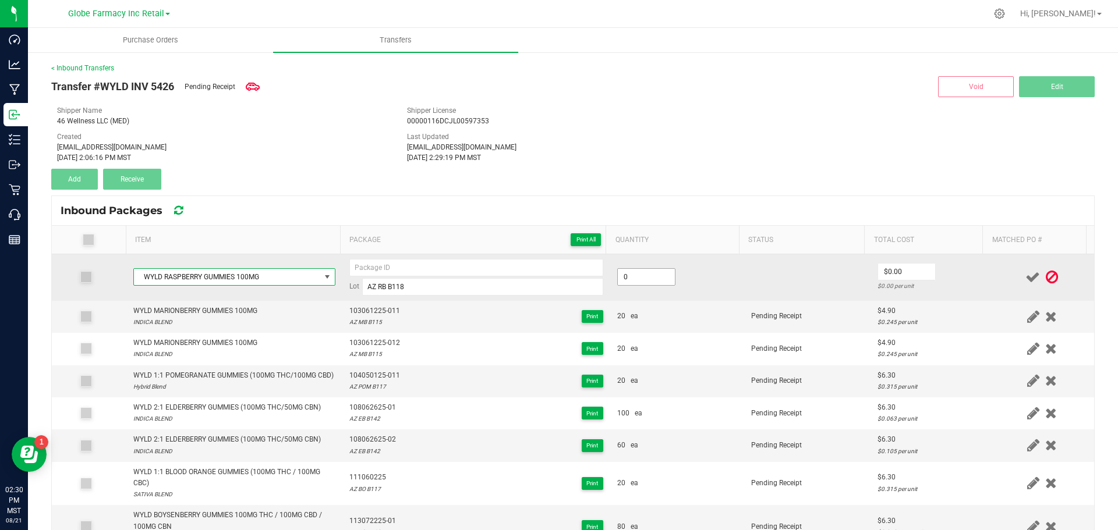
click at [633, 285] on input "0" at bounding box center [646, 277] width 57 height 16
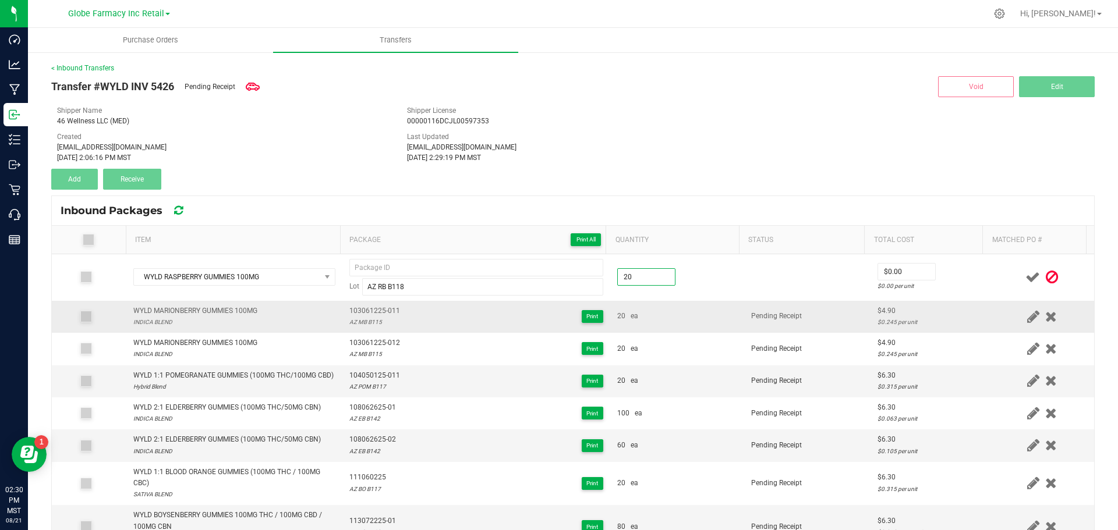
type input "20 ea"
click at [654, 313] on div "20 ea" at bounding box center [677, 316] width 120 height 11
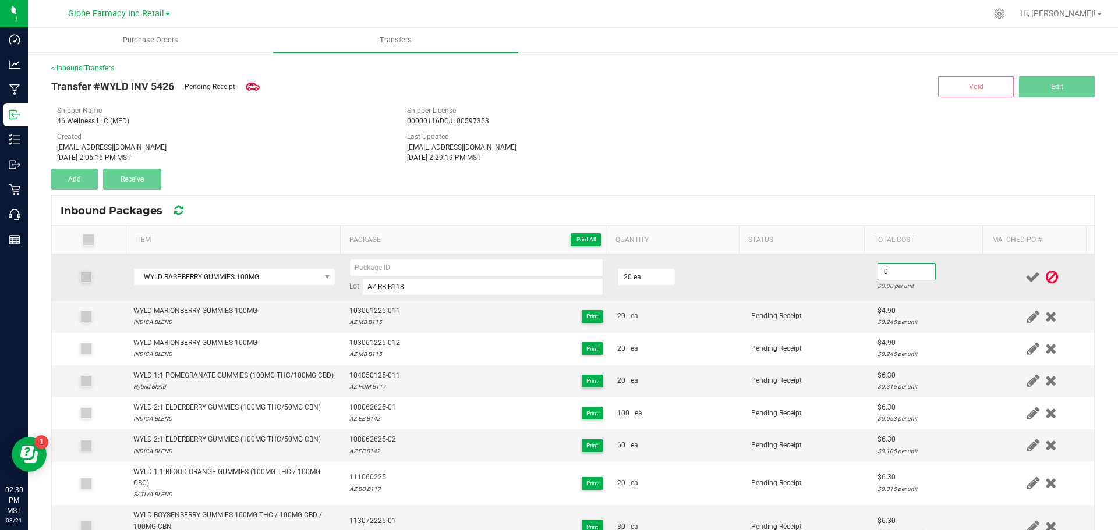
click at [889, 268] on input "0" at bounding box center [906, 272] width 57 height 16
type input "$4.90"
click at [828, 289] on td at bounding box center [807, 277] width 126 height 47
click at [355, 260] on input at bounding box center [476, 267] width 254 height 17
paste input "101070825"
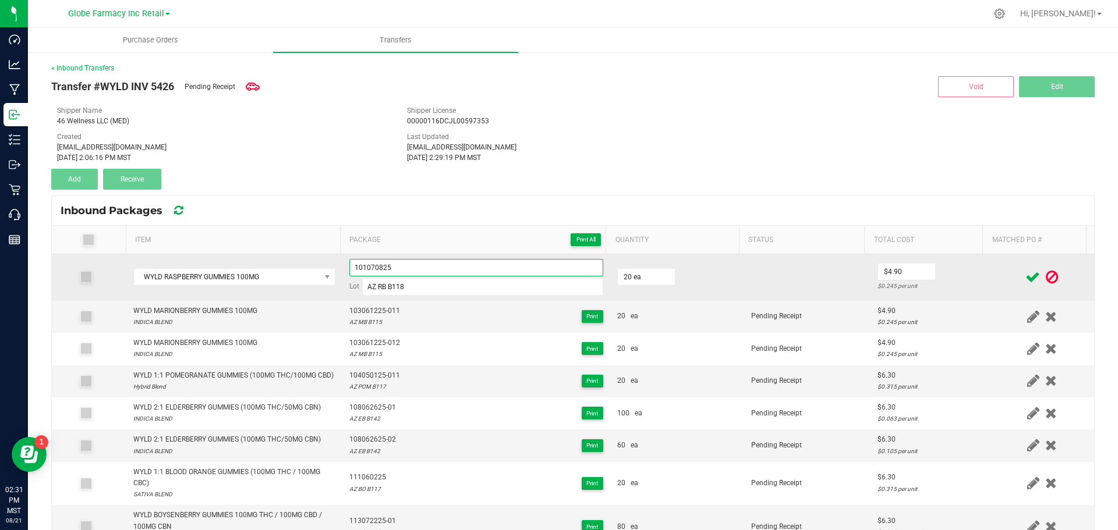
click at [409, 272] on input "101070825" at bounding box center [476, 267] width 254 height 17
click at [404, 273] on input "101070825" at bounding box center [476, 267] width 254 height 17
click at [353, 270] on input "101070825-011" at bounding box center [476, 267] width 254 height 17
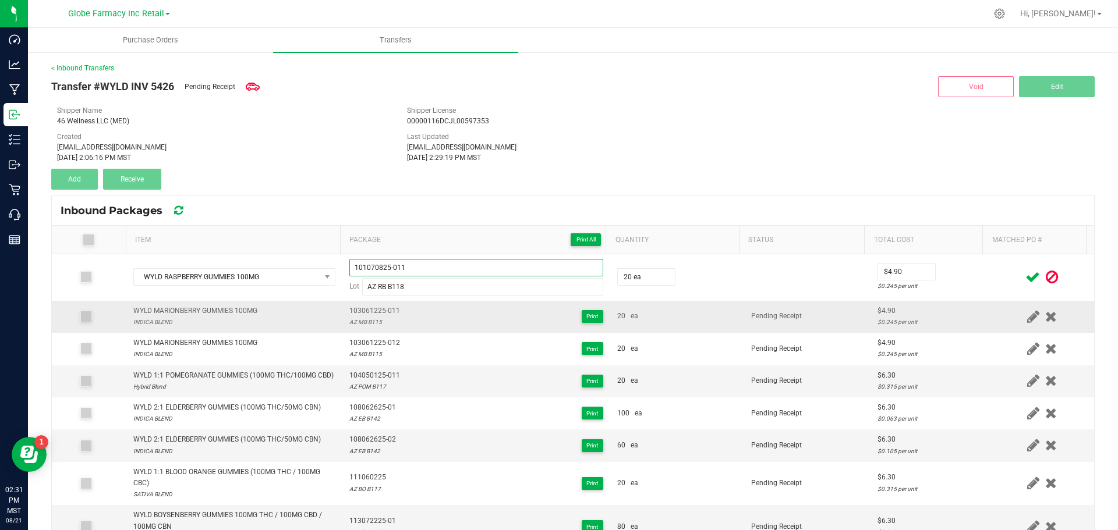
type input "101070825-011"
click at [416, 330] on td "103061225-011 AZ MB B115 Print" at bounding box center [476, 317] width 268 height 32
click at [1025, 271] on icon at bounding box center [1032, 277] width 15 height 15
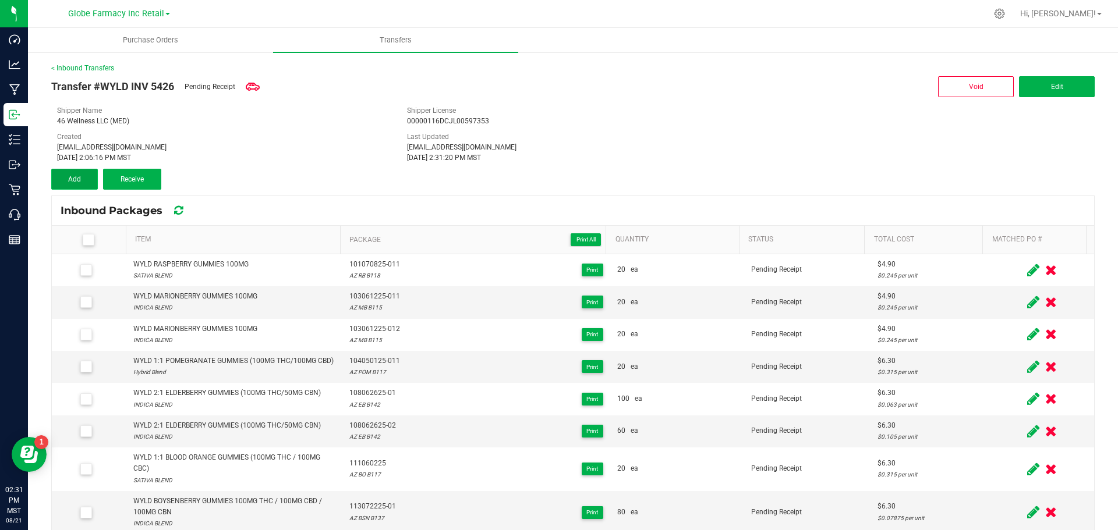
click at [76, 181] on span "Add" at bounding box center [74, 179] width 13 height 8
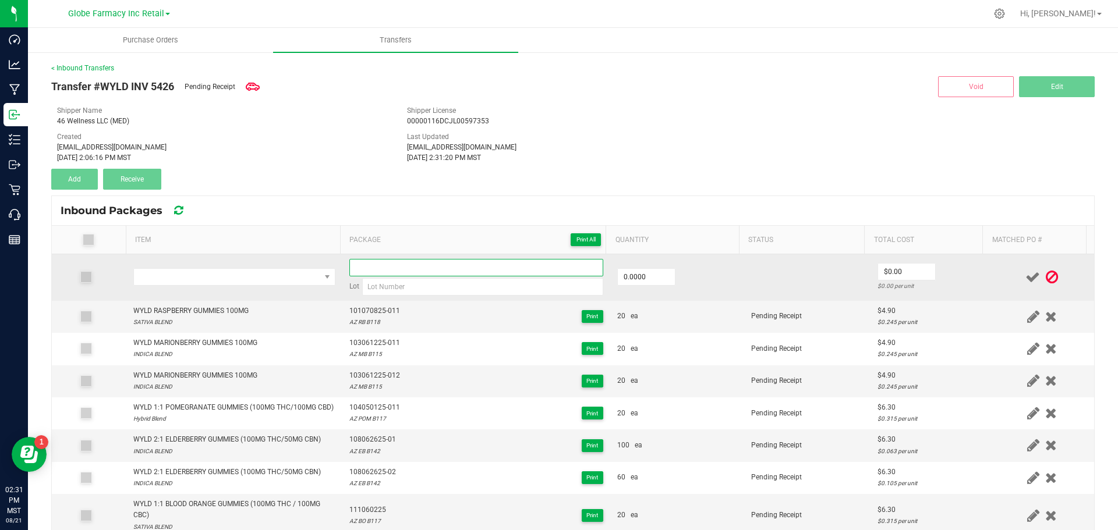
click at [391, 267] on input at bounding box center [476, 267] width 254 height 17
paste input "101070825-011"
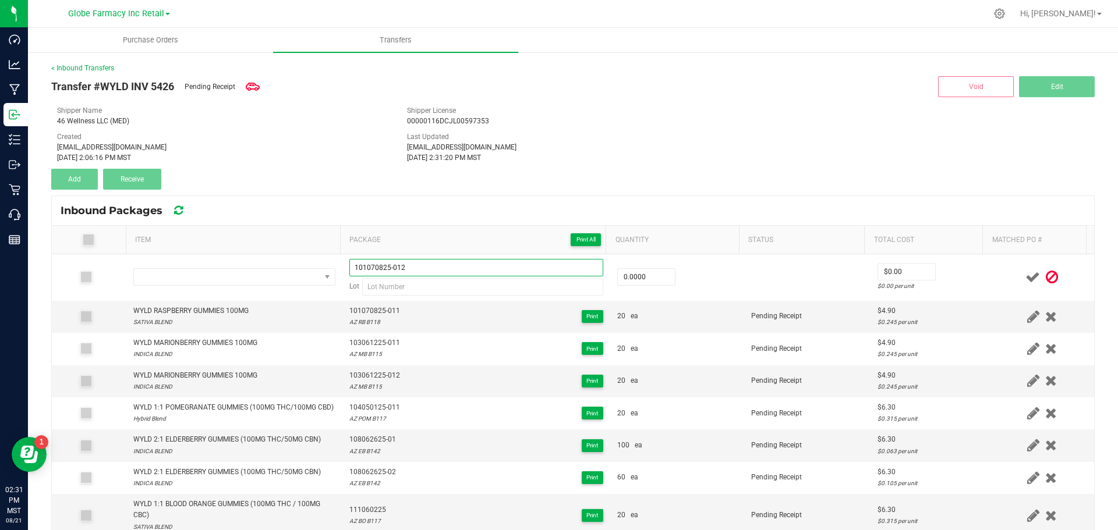
type input "101070825-012"
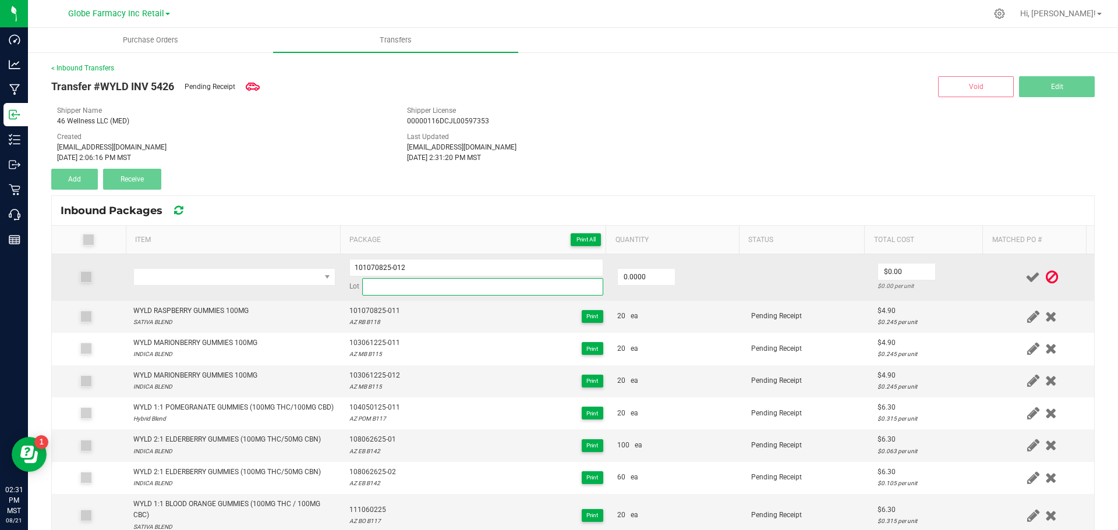
click at [394, 290] on input at bounding box center [482, 286] width 241 height 17
paste input "AZ RB B118"
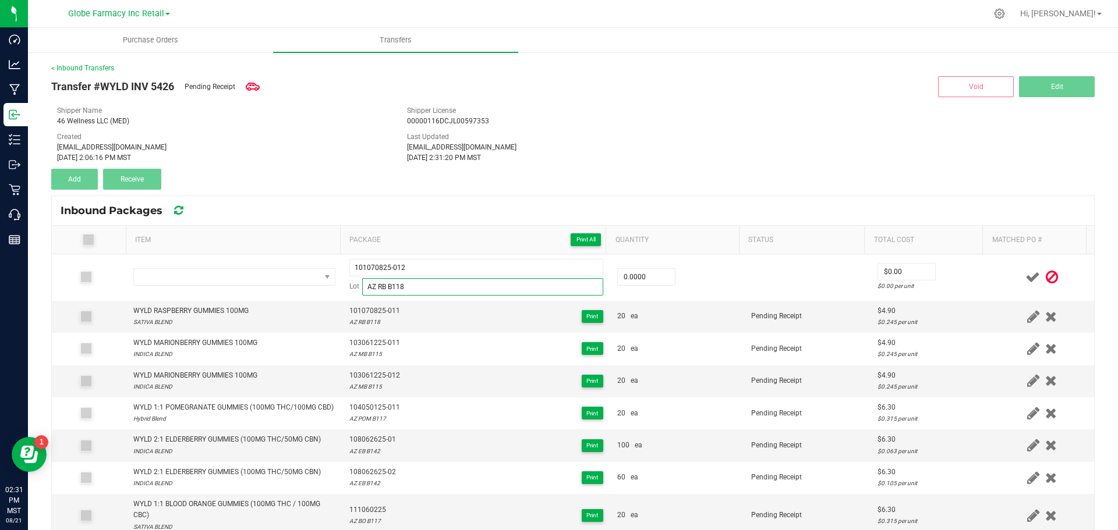
type input "AZ RB B118"
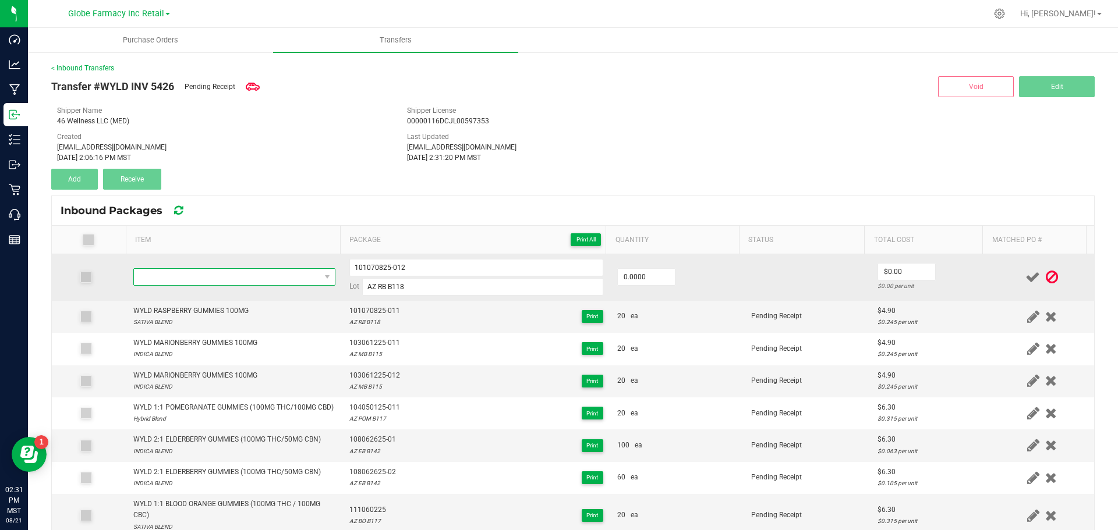
click at [199, 271] on span "NO DATA FOUND" at bounding box center [227, 277] width 186 height 16
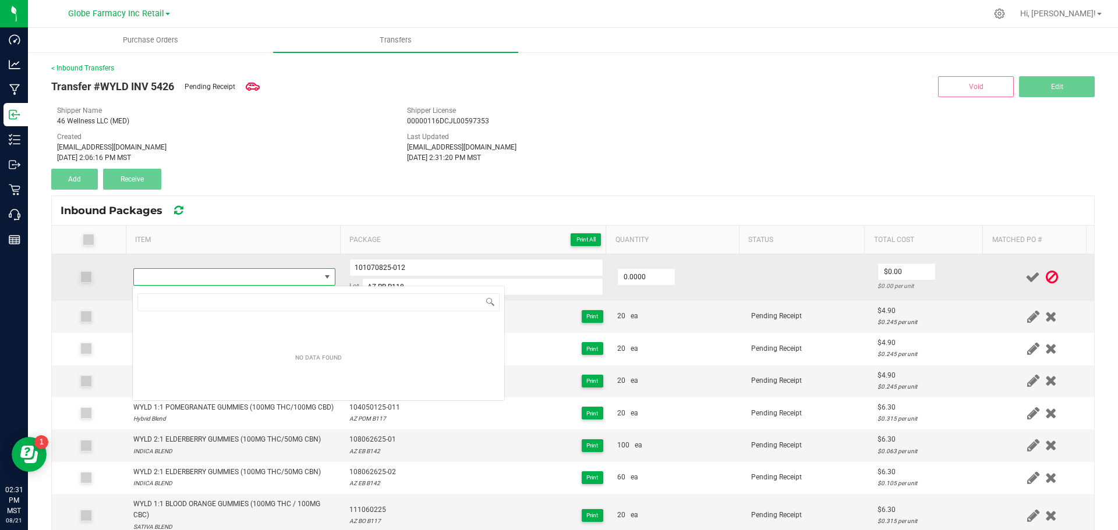
type input "WYLD RASPBERRY GUMMIES 100MG"
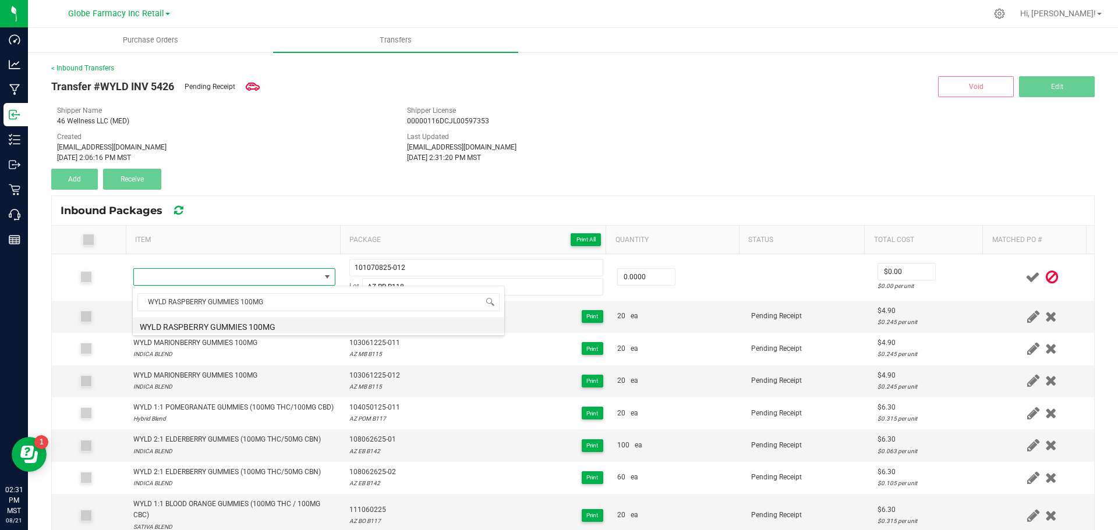
click at [222, 327] on li "WYLD RASPBERRY GUMMIES 100MG" at bounding box center [319, 325] width 372 height 16
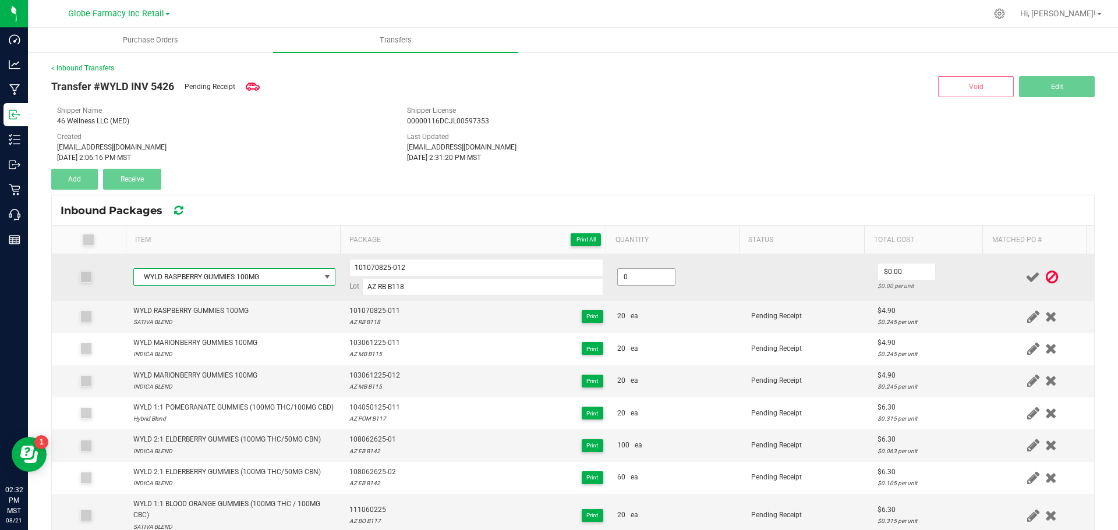
click at [622, 280] on input "0" at bounding box center [646, 277] width 57 height 16
type input "20 ea"
click at [913, 274] on input "0" at bounding box center [906, 272] width 57 height 16
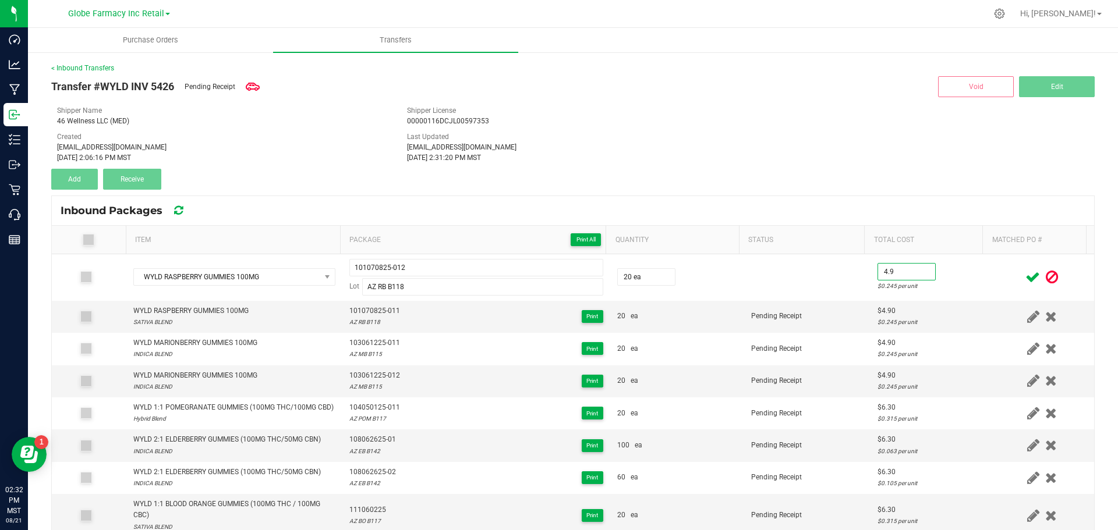
type input "$4.90"
click at [1025, 280] on icon at bounding box center [1032, 277] width 15 height 15
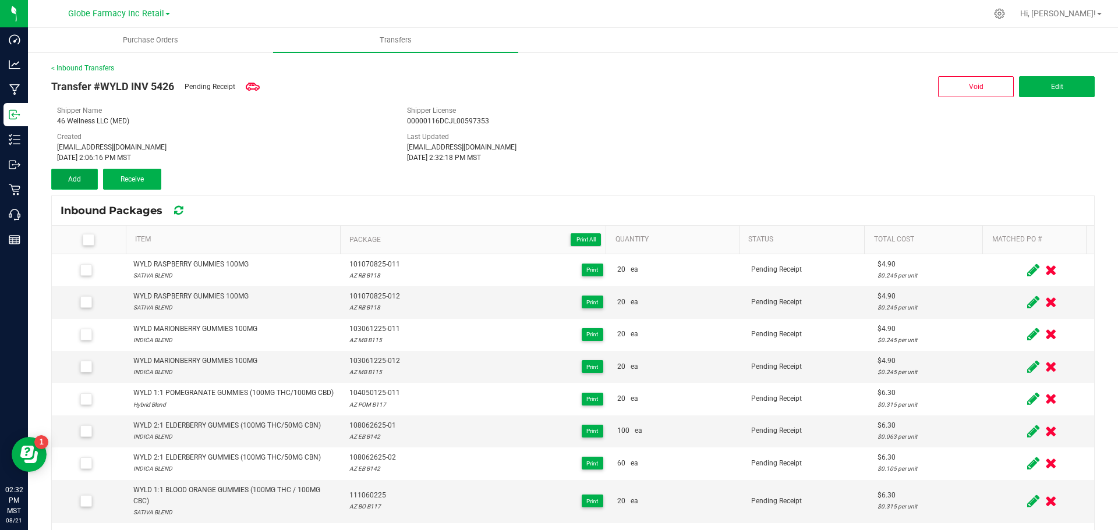
click at [69, 181] on span "Add" at bounding box center [74, 179] width 13 height 8
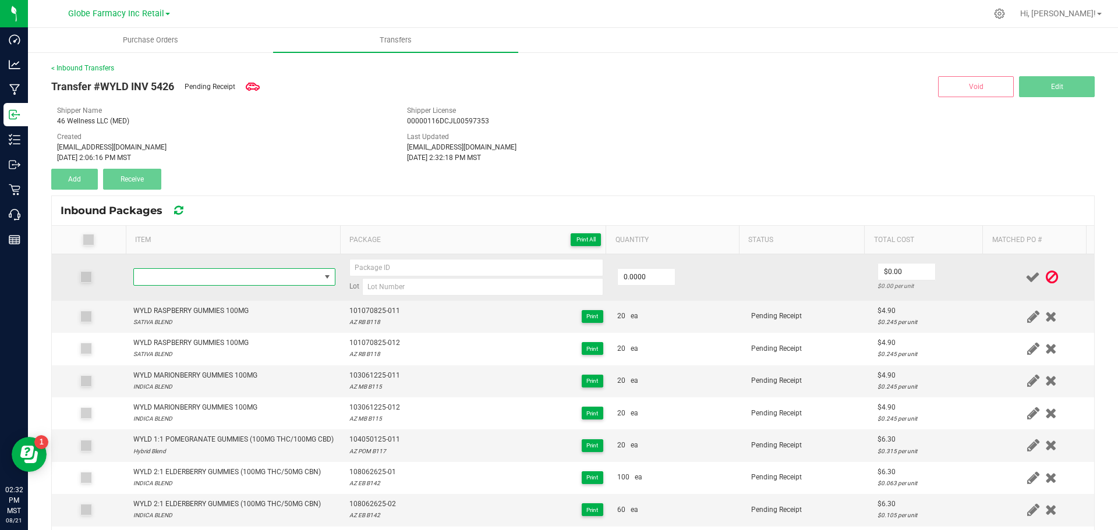
click at [194, 275] on span "NO DATA FOUND" at bounding box center [227, 277] width 186 height 16
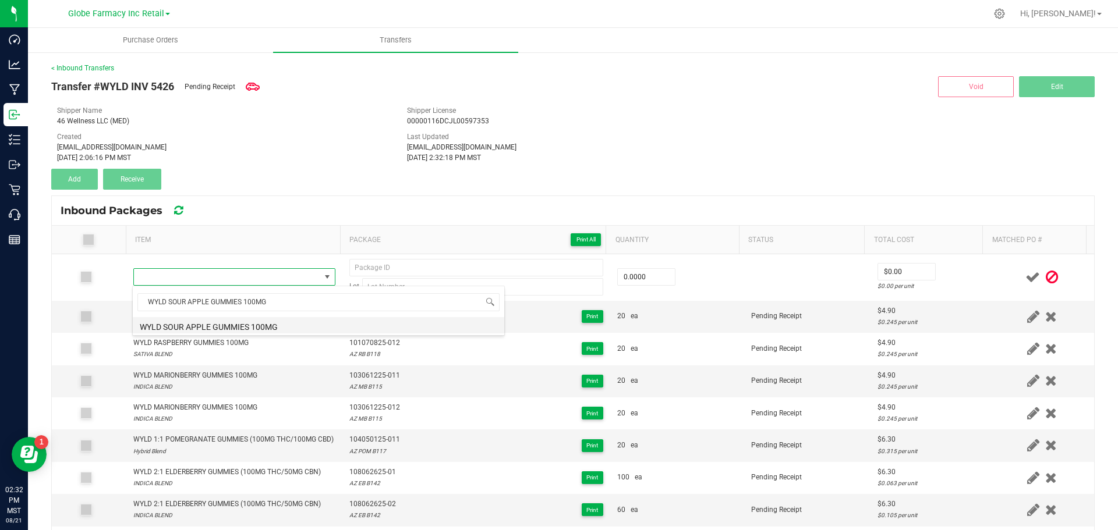
click at [295, 328] on li "WYLD SOUR APPLE GUMMIES 100MG" at bounding box center [319, 325] width 372 height 16
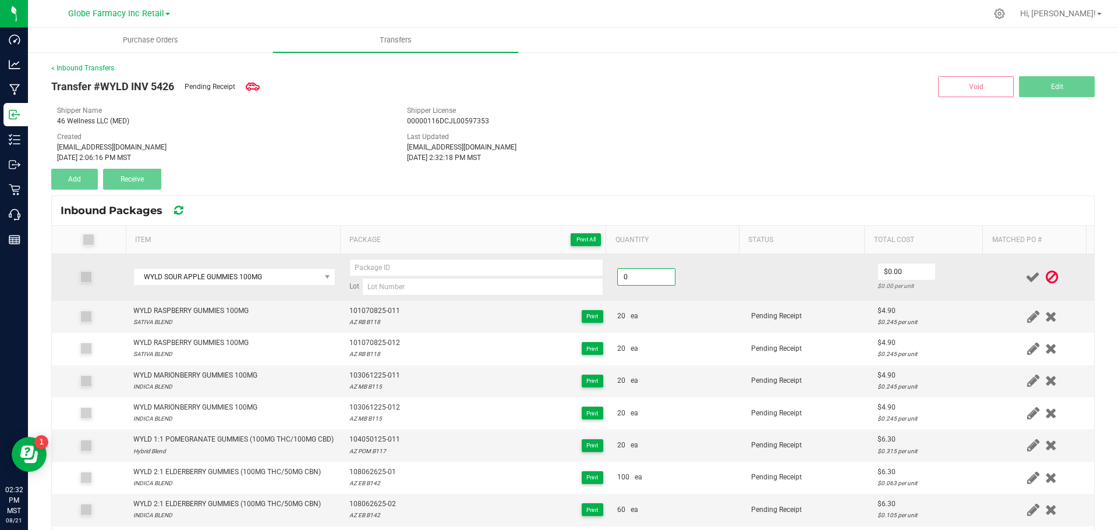
click at [618, 280] on input "0" at bounding box center [646, 277] width 57 height 16
type input "40 ea"
click at [643, 298] on td "40 ea" at bounding box center [677, 277] width 134 height 47
click at [876, 260] on td "$0.00 $0.00 per unit" at bounding box center [930, 277] width 119 height 47
click at [878, 264] on input "0" at bounding box center [906, 272] width 57 height 16
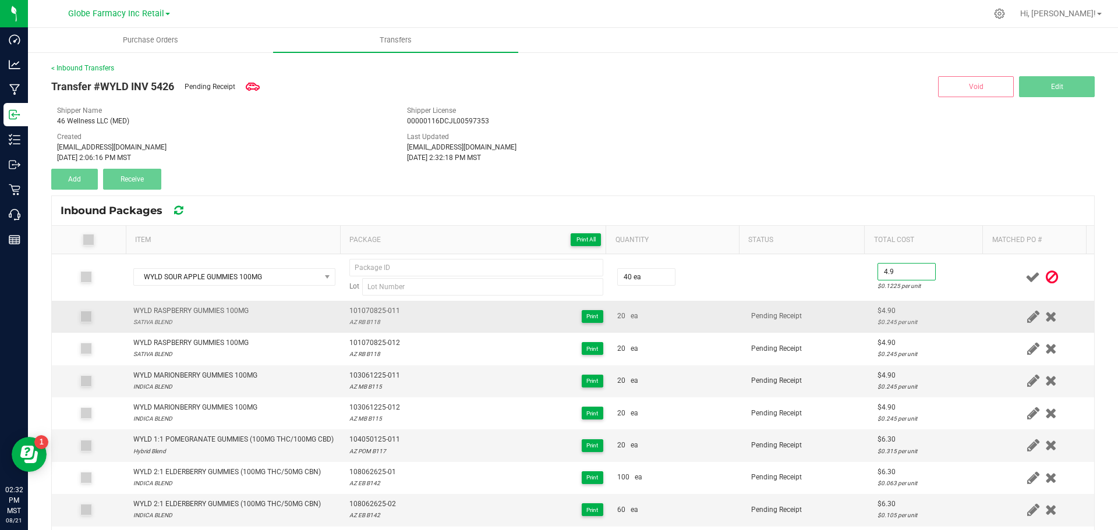
type input "$4.90"
click at [790, 309] on td "Pending Receipt" at bounding box center [807, 317] width 126 height 32
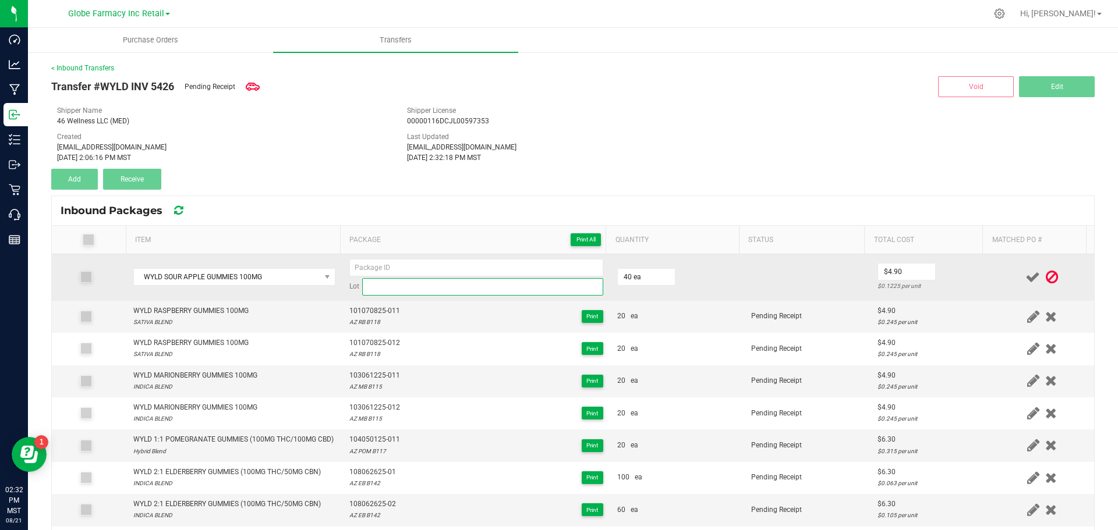
click at [362, 285] on input at bounding box center [482, 286] width 241 height 17
paste input "AZ APL B122"
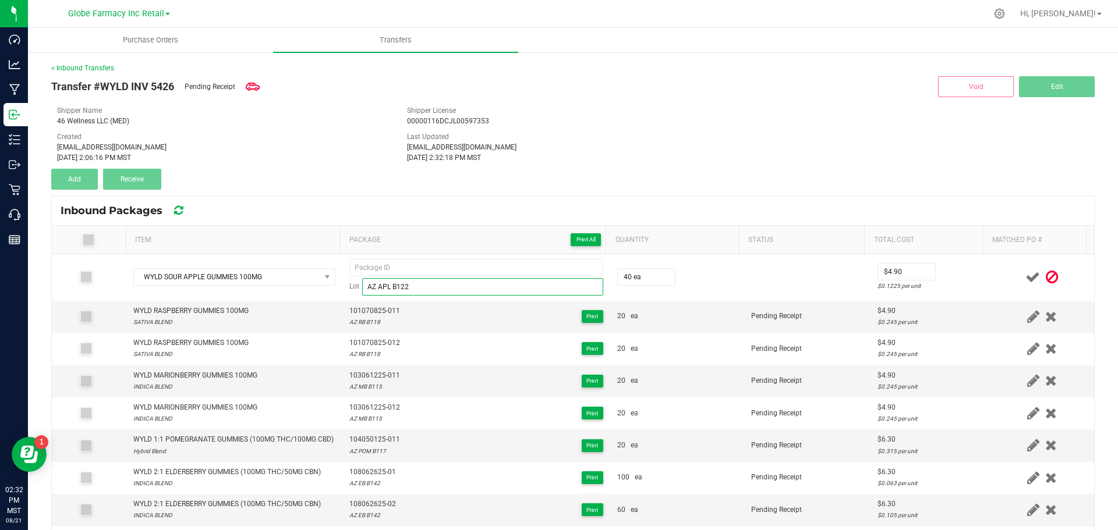
type input "AZ APL B122"
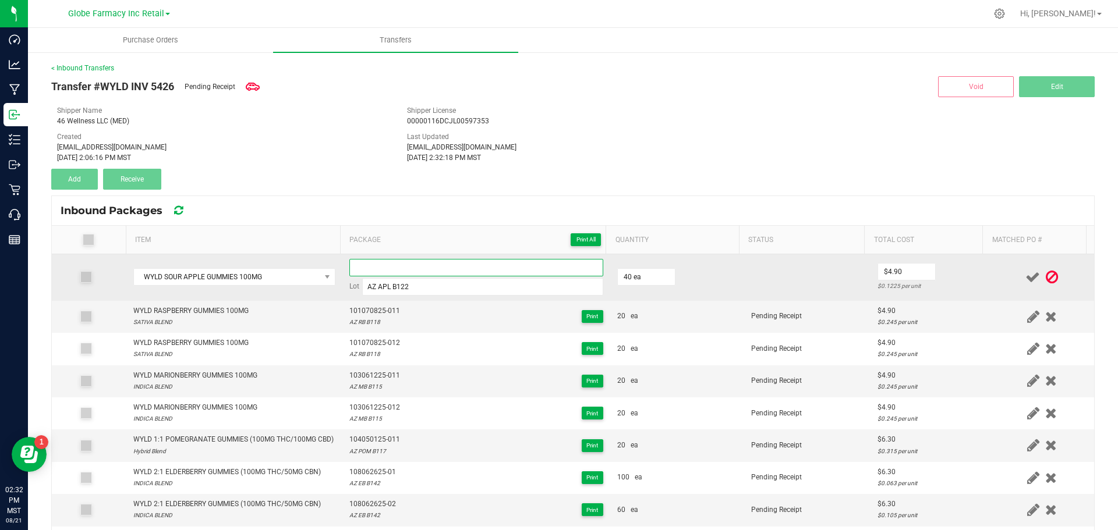
click at [475, 274] on input at bounding box center [476, 267] width 254 height 17
paste input "110071525"
click at [349, 268] on input "110071525-011" at bounding box center [476, 267] width 254 height 17
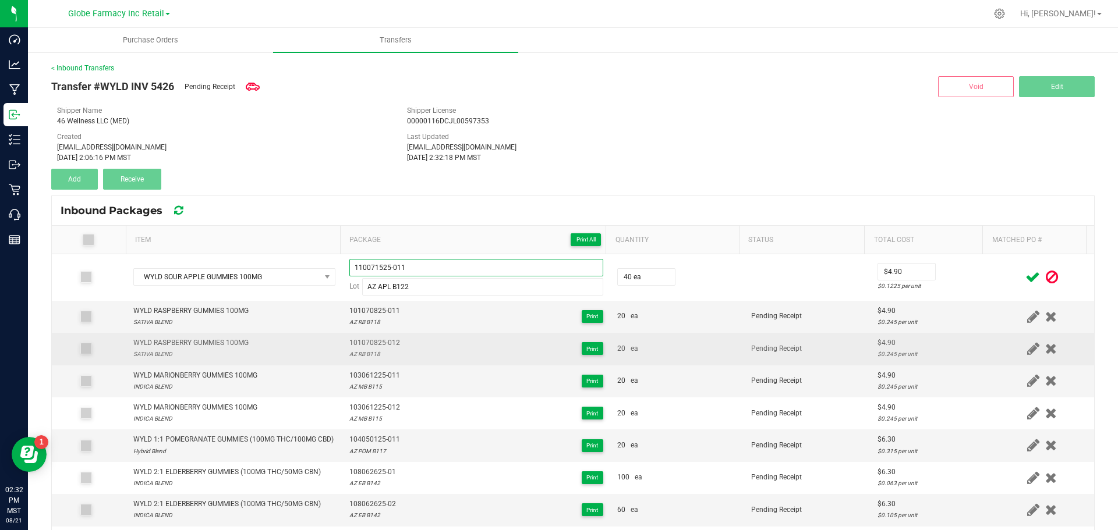
type input "110071525-011"
click at [518, 348] on div "101070825-012 AZ RB B118 Print" at bounding box center [476, 349] width 254 height 22
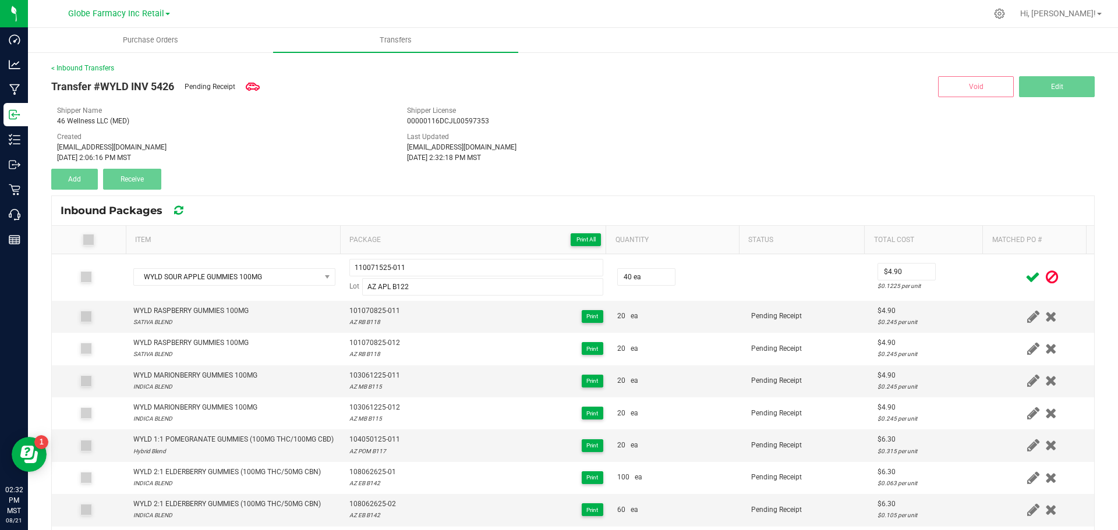
click at [1006, 273] on div at bounding box center [1042, 277] width 90 height 15
click at [1025, 277] on icon at bounding box center [1032, 277] width 15 height 15
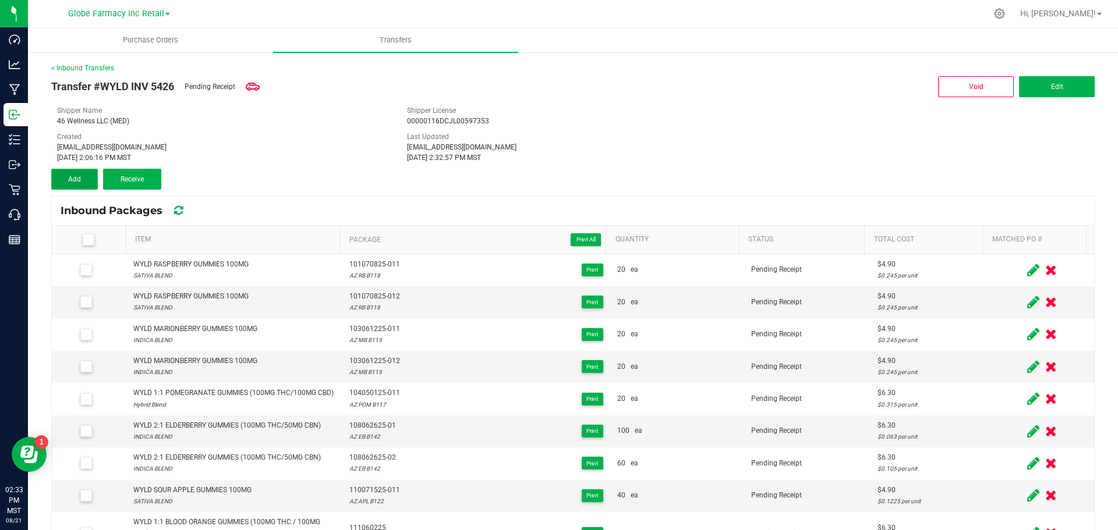
click at [78, 182] on span "Add" at bounding box center [74, 179] width 13 height 8
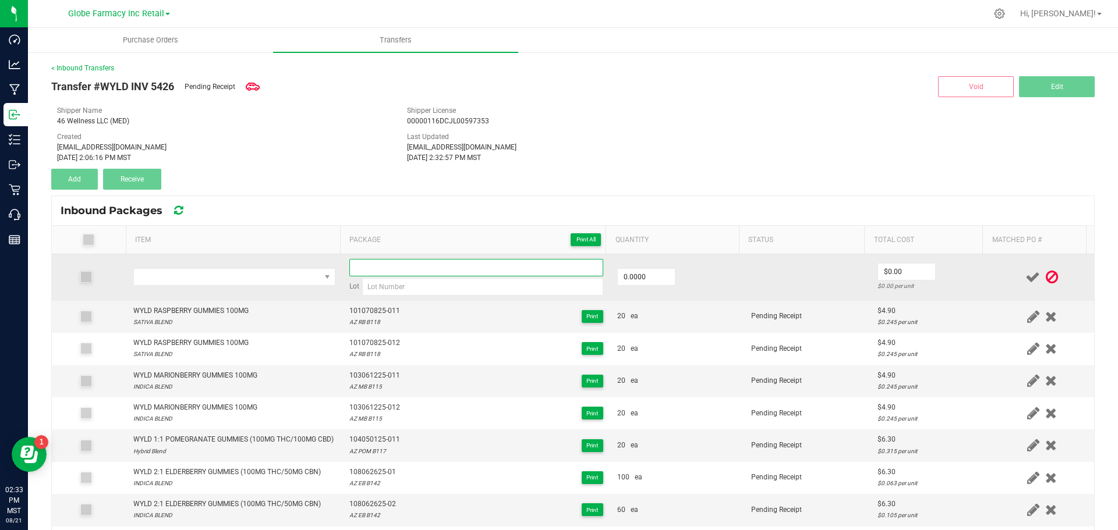
click at [415, 275] on input at bounding box center [476, 267] width 254 height 17
paste input "110071525-011"
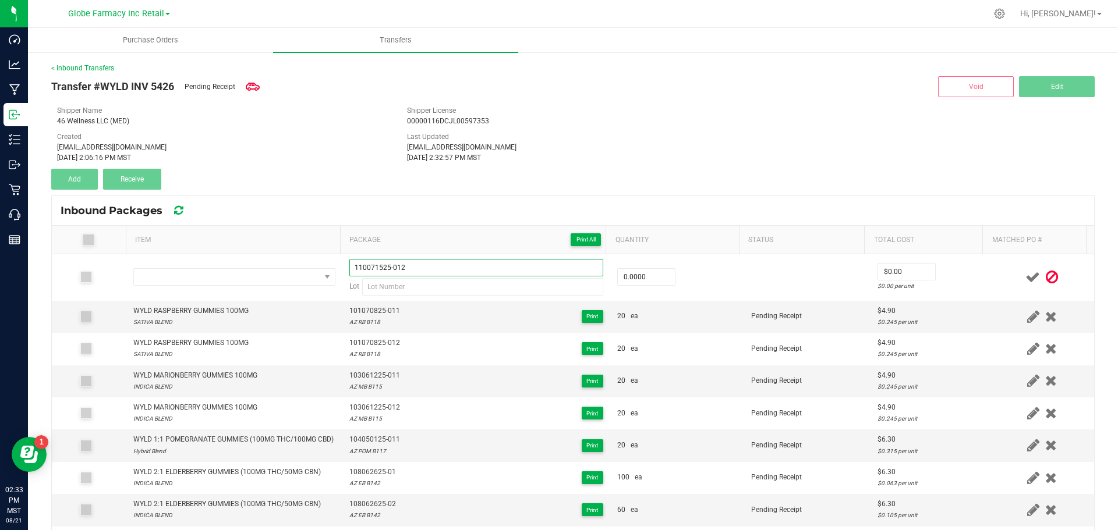
type input "110071525-012"
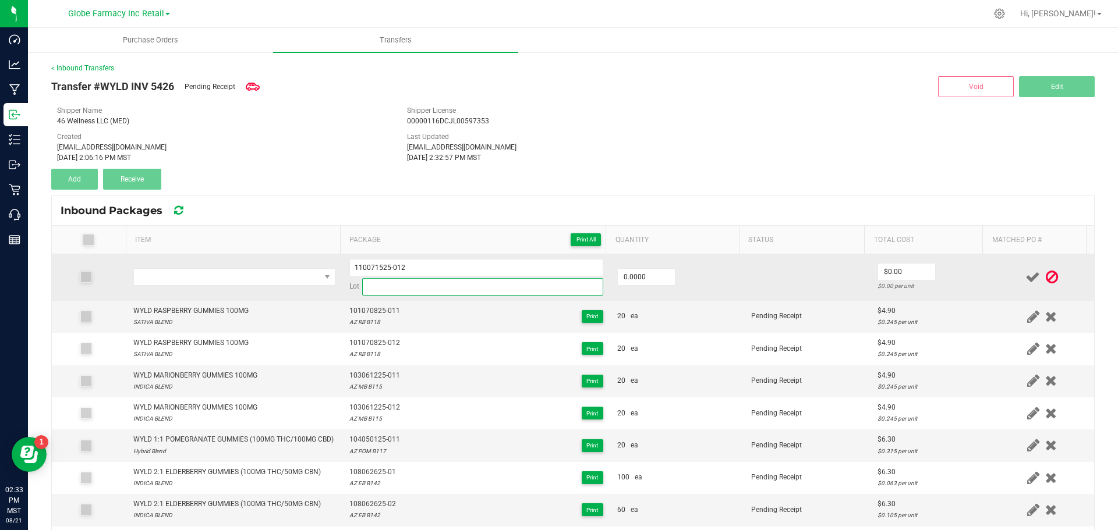
click at [365, 289] on input at bounding box center [482, 286] width 241 height 17
paste input "AZ APL B122"
type input "AZ APL B122"
click at [274, 277] on span "NO DATA FOUND" at bounding box center [227, 277] width 186 height 16
click at [197, 281] on span "NO DATA FOUND" at bounding box center [227, 277] width 186 height 16
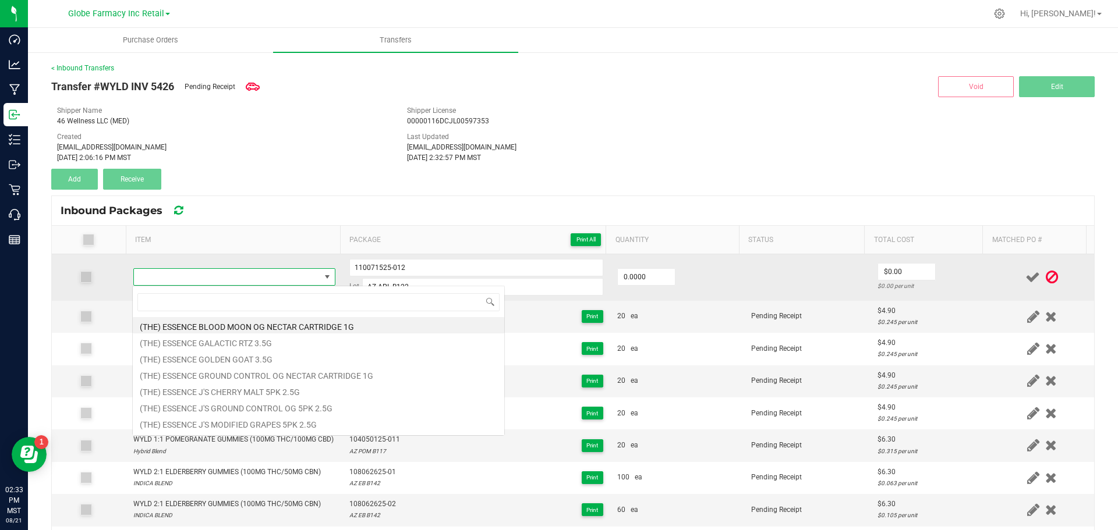
type input "WYLD SOUR APPLE GUMMIES 100MG"
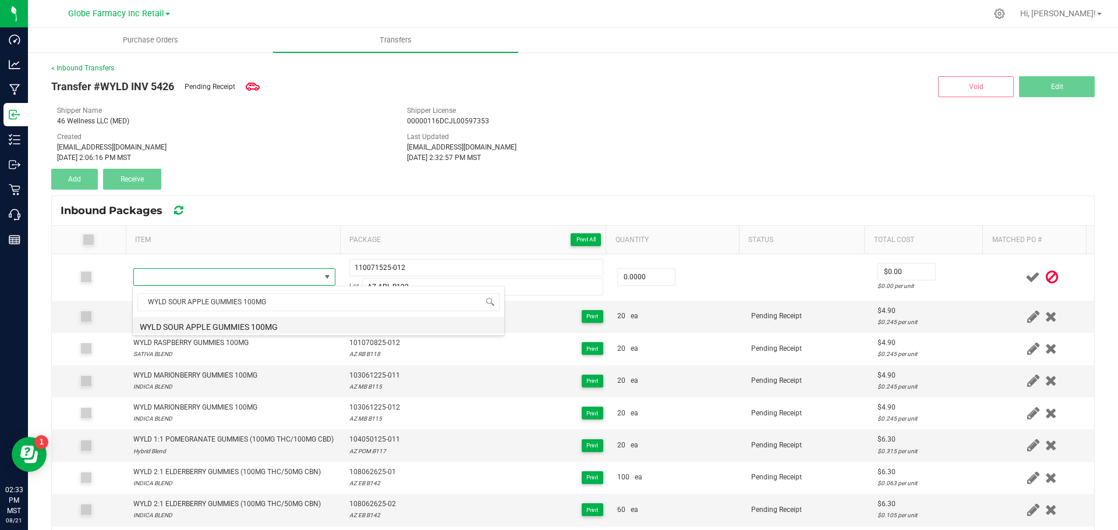
click at [161, 332] on li "WYLD SOUR APPLE GUMMIES 100MG" at bounding box center [319, 325] width 372 height 16
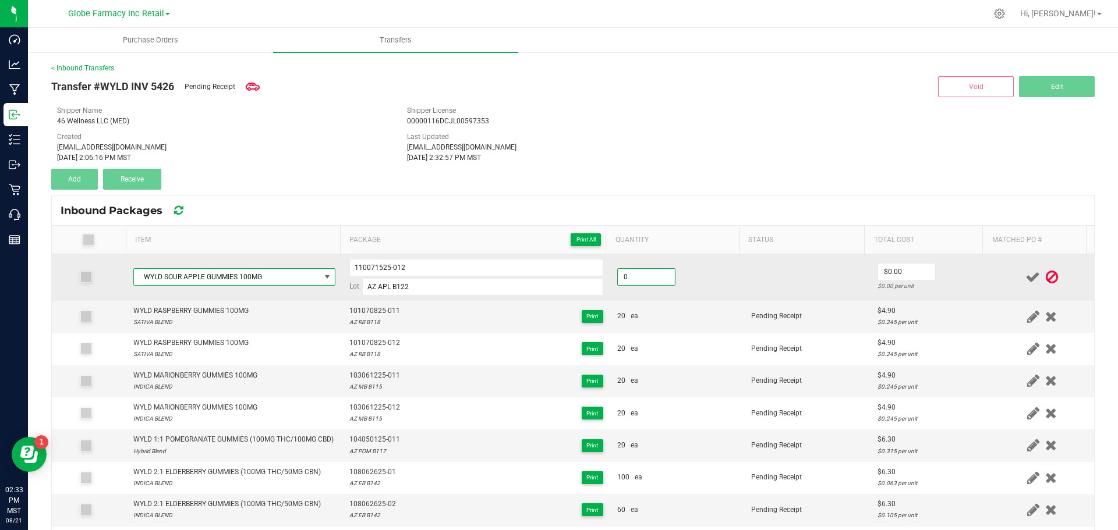
click at [650, 285] on input "0" at bounding box center [646, 277] width 57 height 16
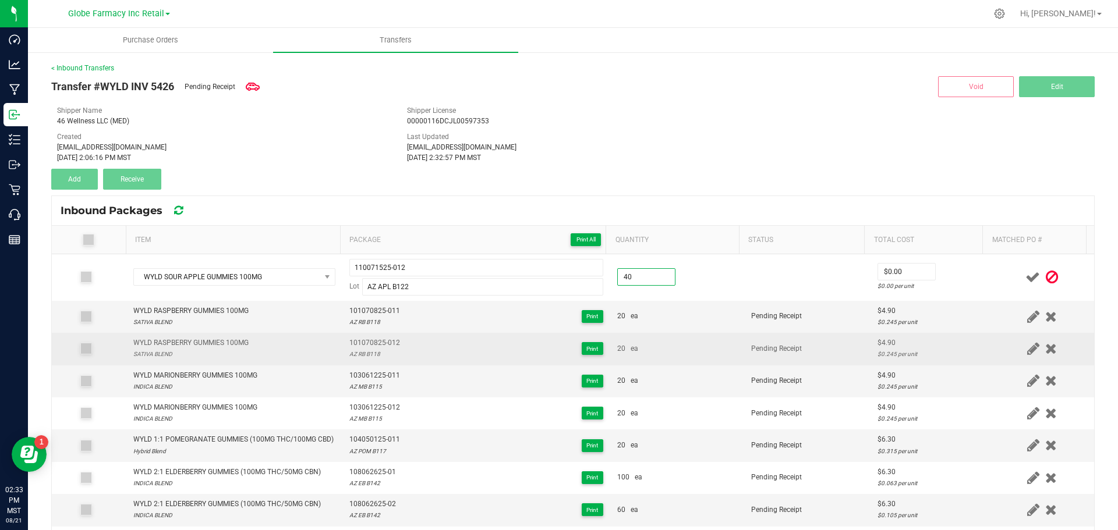
type input "40 ea"
click at [653, 337] on td "20 ea" at bounding box center [677, 349] width 134 height 32
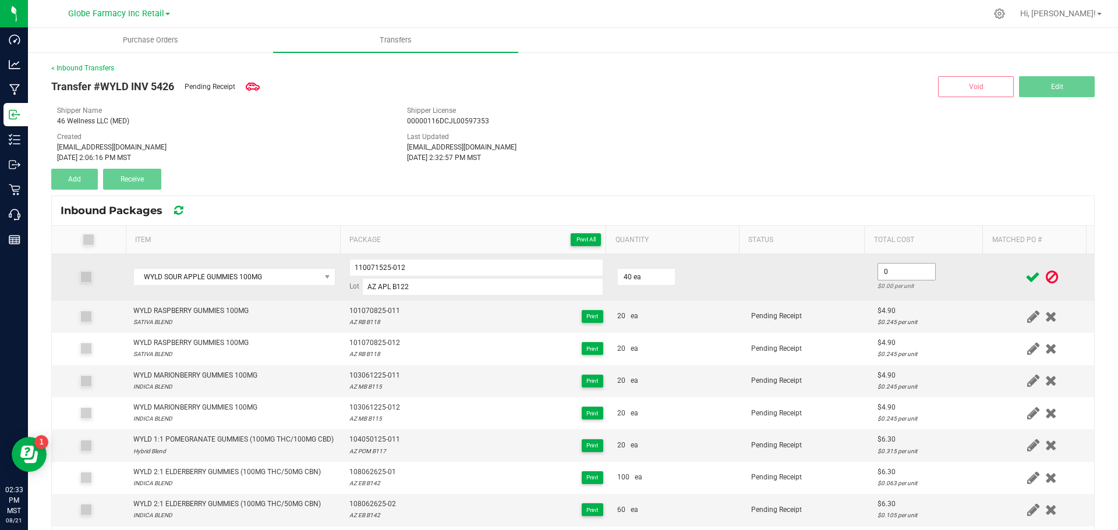
click at [900, 270] on input "0" at bounding box center [906, 272] width 57 height 16
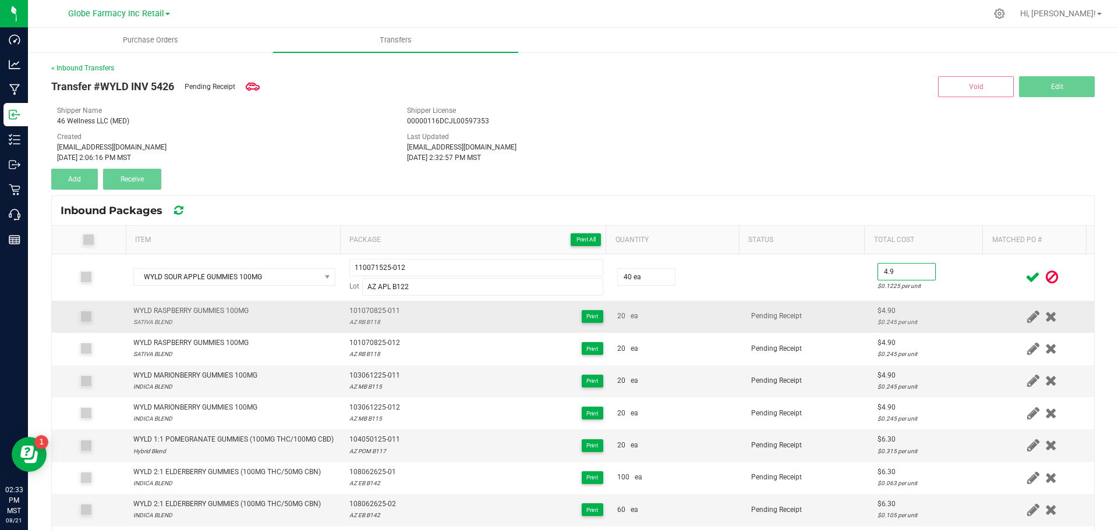
type input "$4.90"
click at [751, 314] on span "Pending Receipt" at bounding box center [776, 316] width 51 height 8
click at [1025, 277] on icon at bounding box center [1032, 277] width 15 height 15
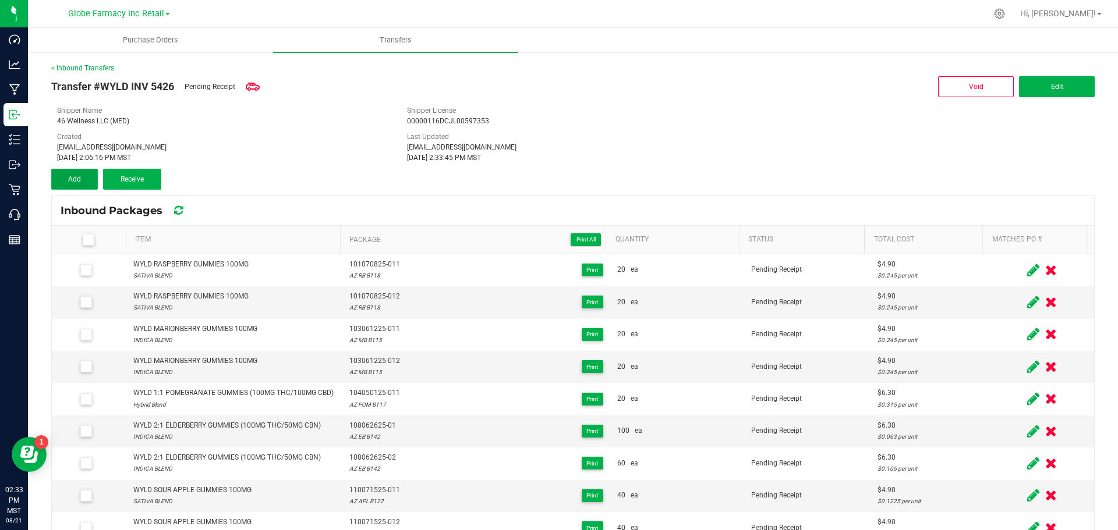
click at [75, 177] on span "Add" at bounding box center [74, 179] width 13 height 8
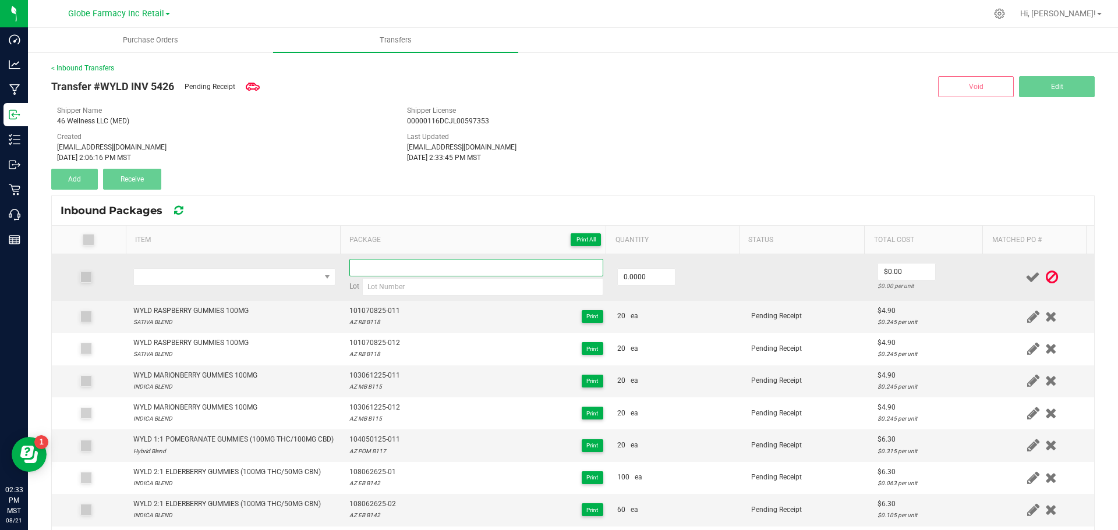
click at [370, 274] on input at bounding box center [476, 267] width 254 height 17
paste input "110071525"
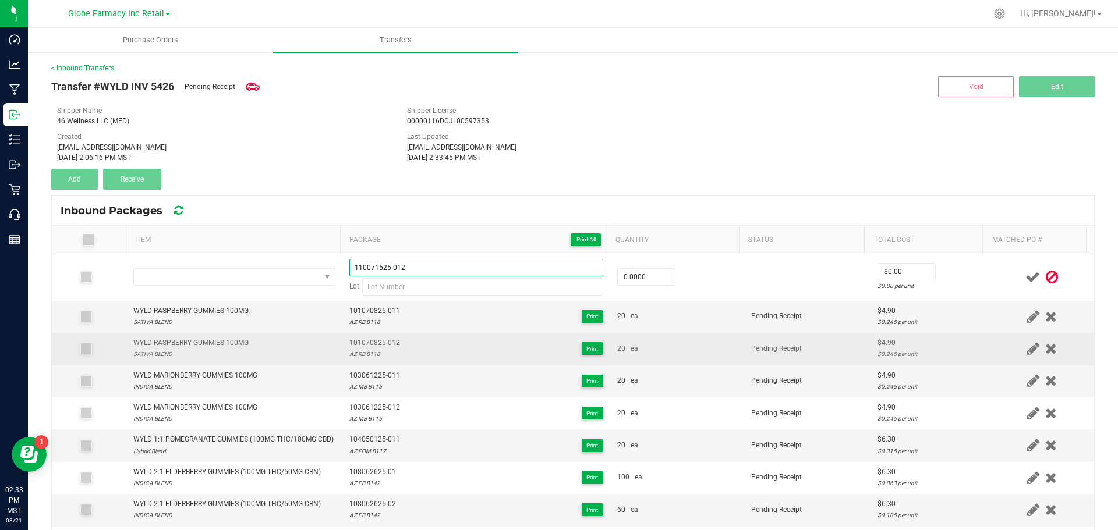
type input "110071525-012"
click at [469, 360] on div "101070825-012 AZ RB B118 Print" at bounding box center [476, 349] width 254 height 22
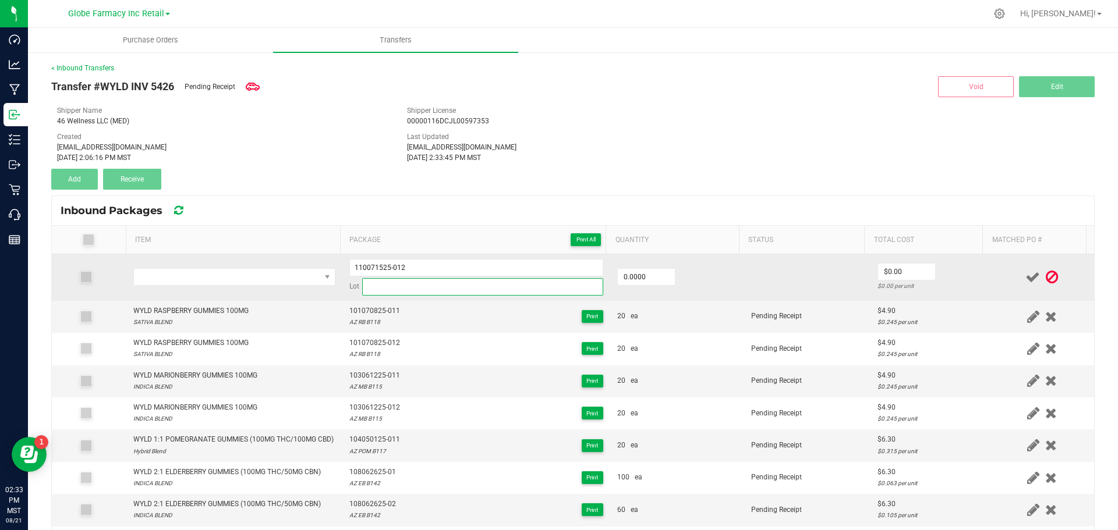
click at [525, 289] on input at bounding box center [482, 286] width 241 height 17
paste input "AZ APL B122"
type input "AZ APL B122"
click at [646, 275] on input "0" at bounding box center [646, 277] width 57 height 16
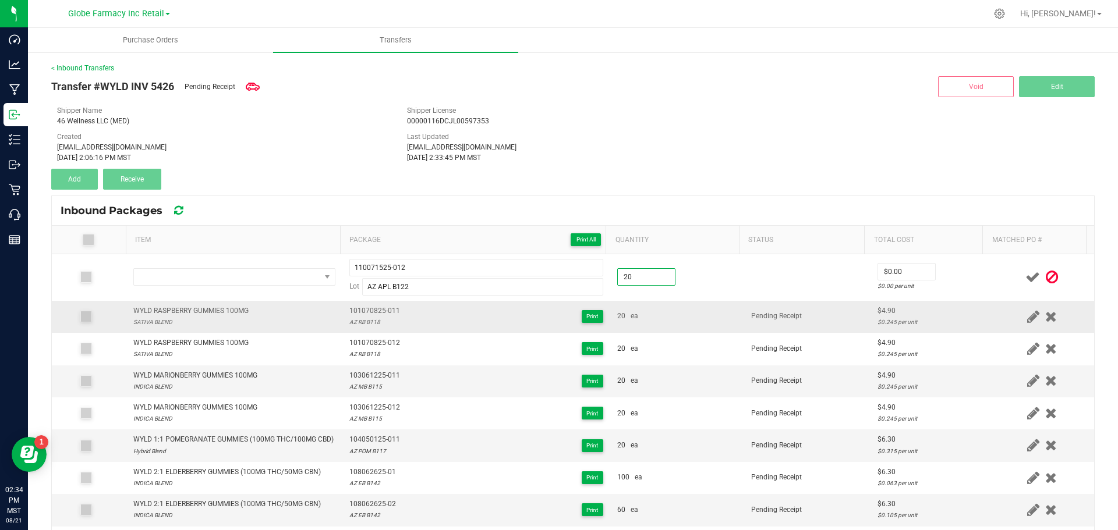
type input "20.0000"
click at [675, 327] on td "20 ea" at bounding box center [677, 317] width 134 height 32
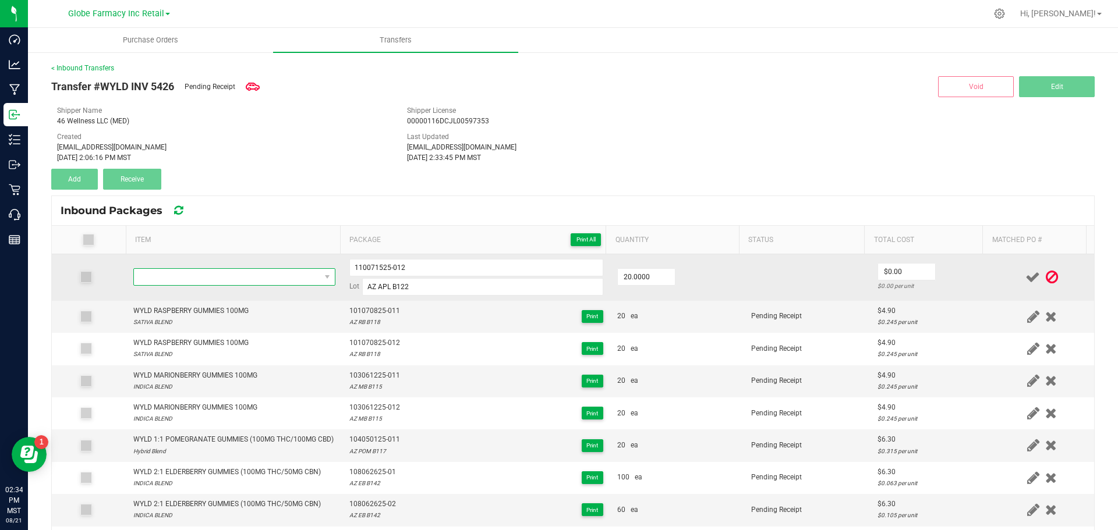
click at [192, 281] on span "NO DATA FOUND" at bounding box center [227, 277] width 186 height 16
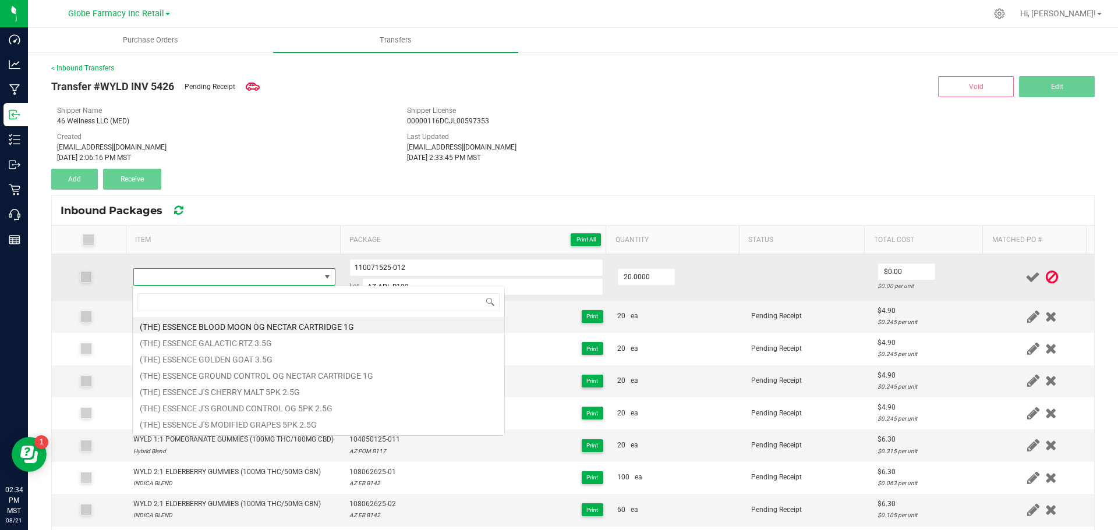
type input "WYLD SOUR APPLE GUMMIES 100MG"
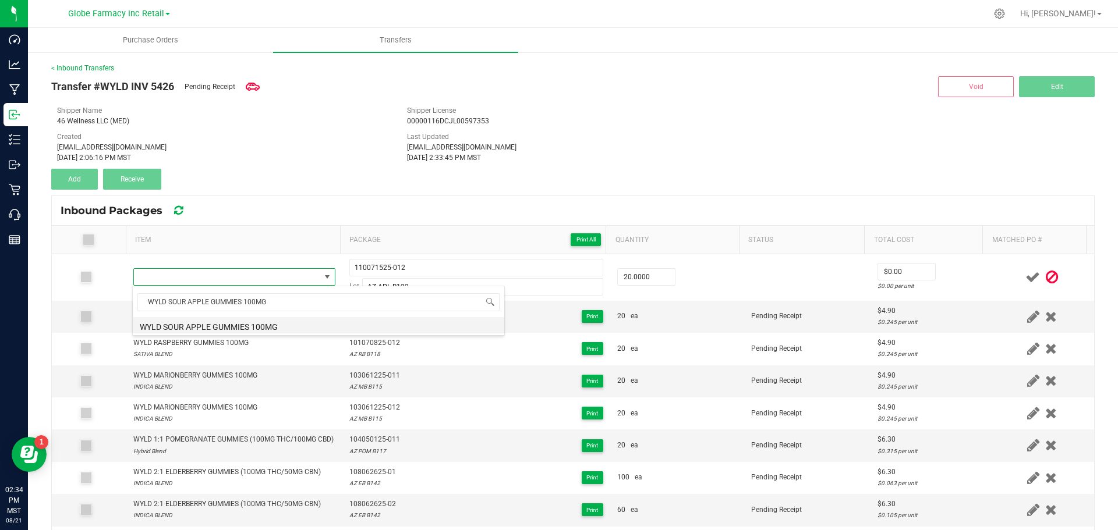
click at [147, 325] on li "WYLD SOUR APPLE GUMMIES 100MG" at bounding box center [319, 325] width 372 height 16
type input "20 ea"
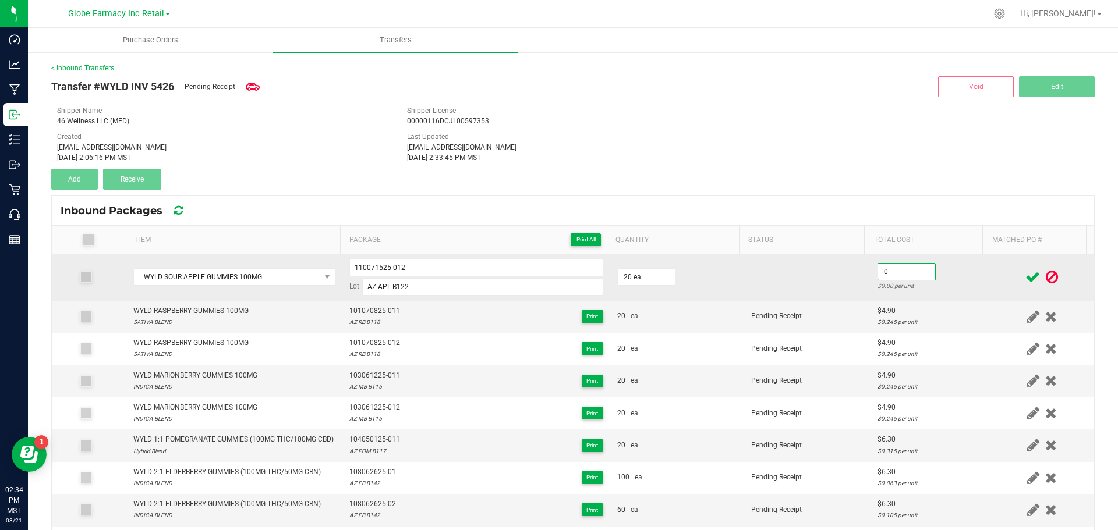
click at [890, 270] on input "0" at bounding box center [906, 272] width 57 height 16
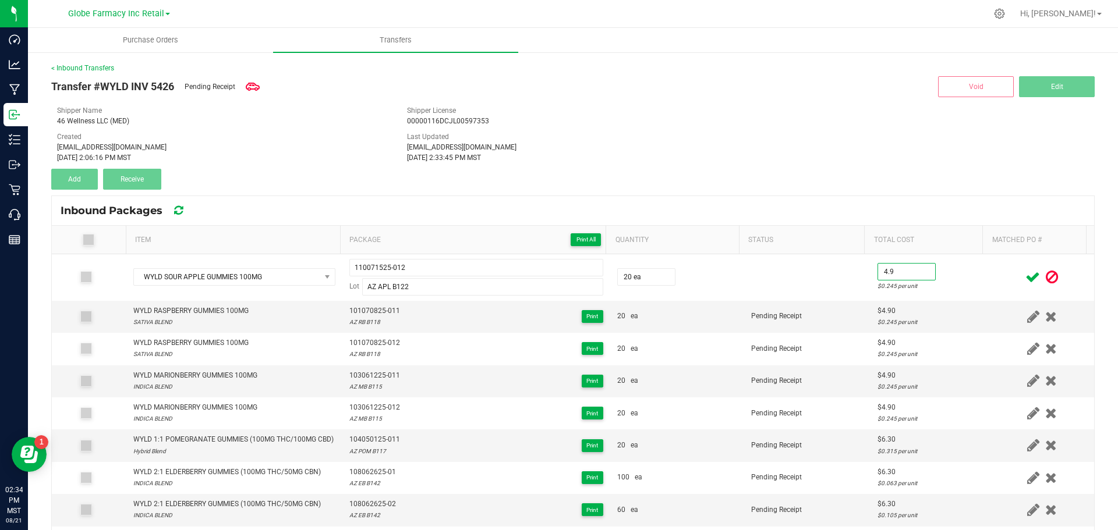
type input "$4.90"
click at [1002, 277] on div at bounding box center [1042, 277] width 90 height 15
click at [1025, 280] on icon at bounding box center [1032, 277] width 15 height 15
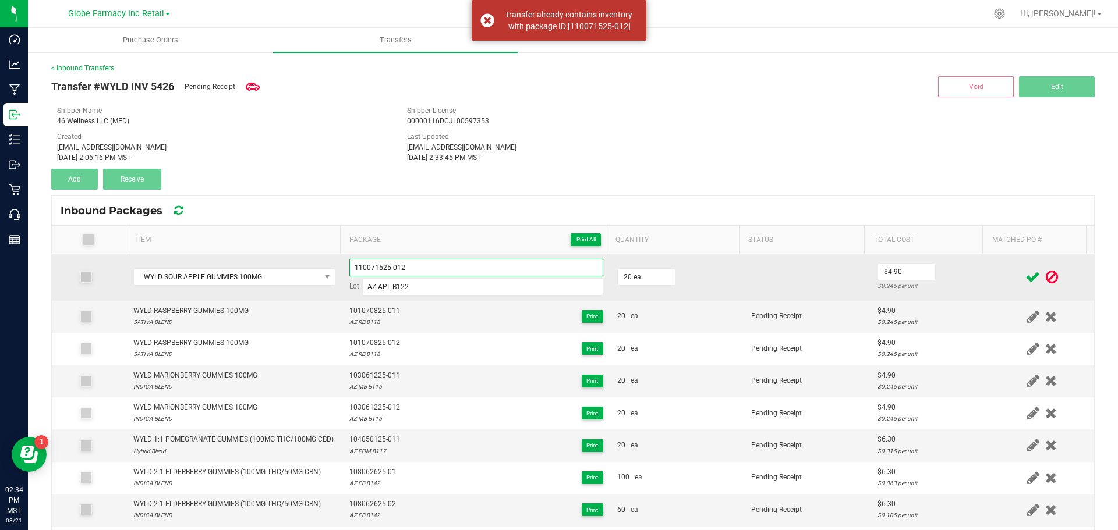
click at [475, 264] on input "110071525-012" at bounding box center [476, 267] width 254 height 17
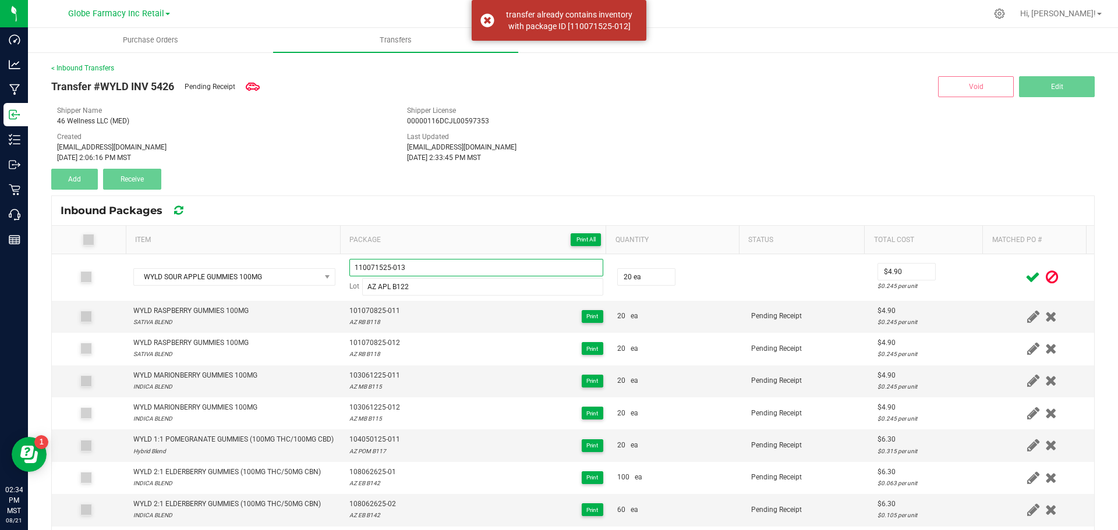
type input "110071525-013"
click at [1025, 281] on icon at bounding box center [1032, 277] width 15 height 15
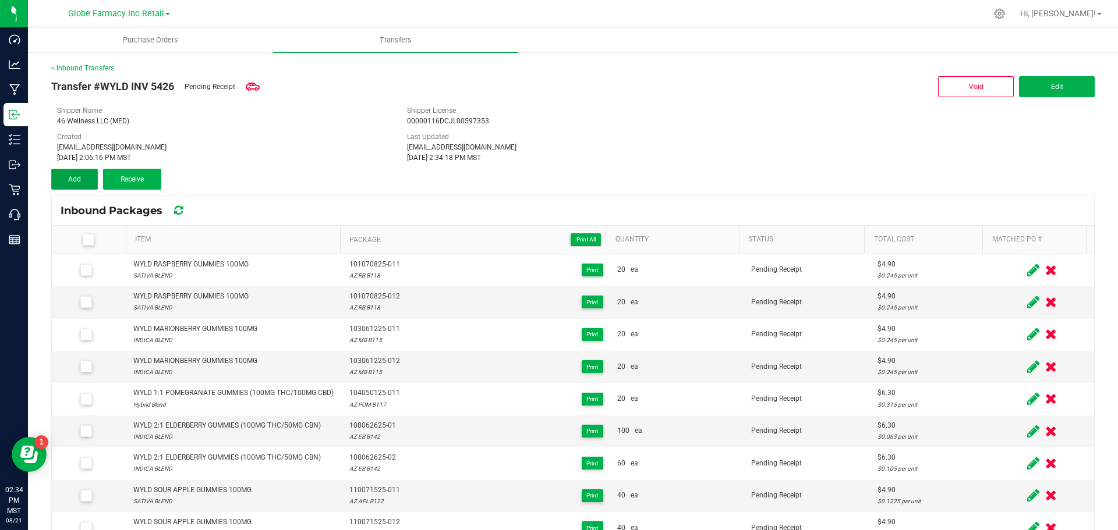
click at [80, 189] on button "Add" at bounding box center [74, 179] width 47 height 21
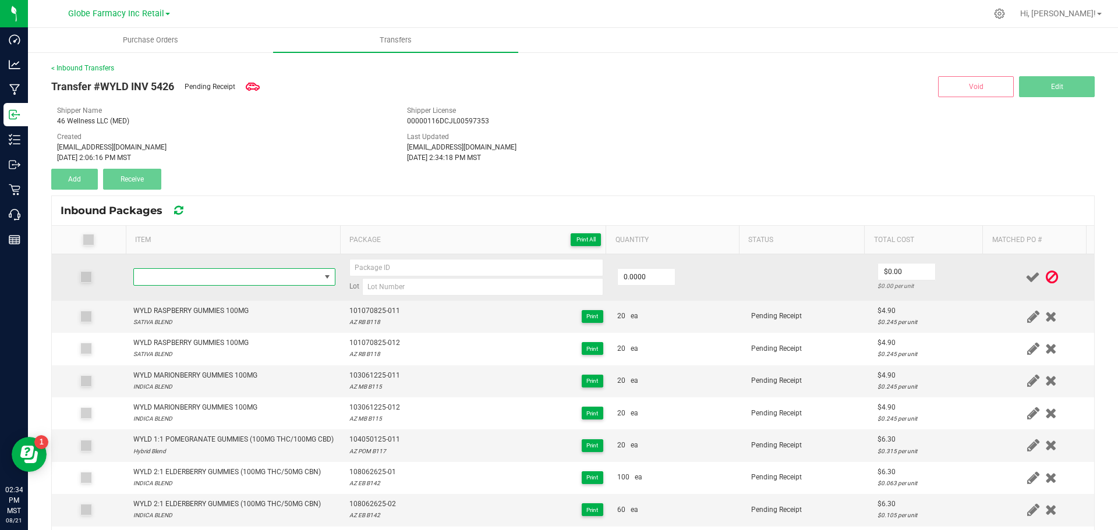
click at [283, 278] on span "NO DATA FOUND" at bounding box center [227, 277] width 186 height 16
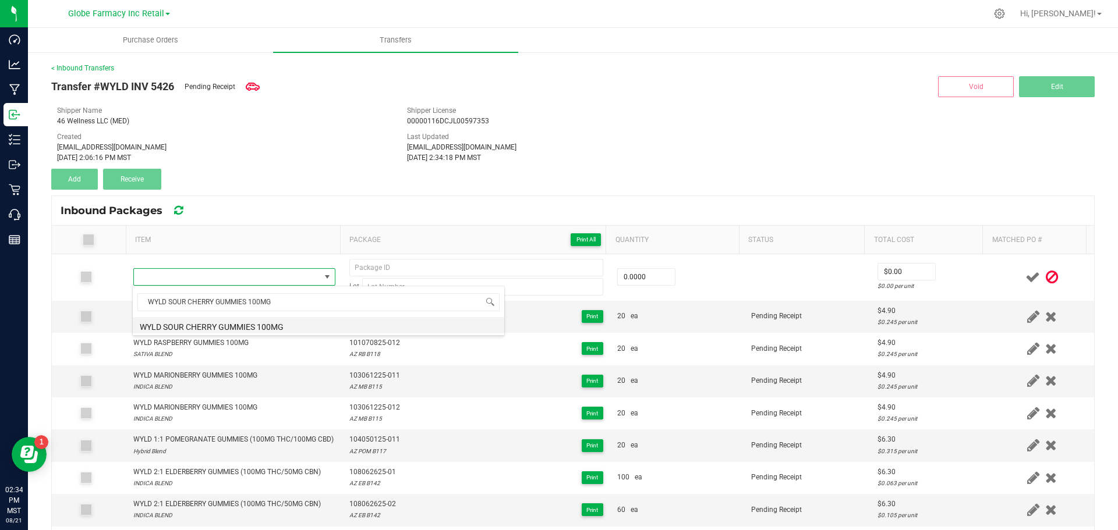
click at [159, 326] on li "WYLD SOUR CHERRY GUMMIES 100MG" at bounding box center [319, 325] width 372 height 16
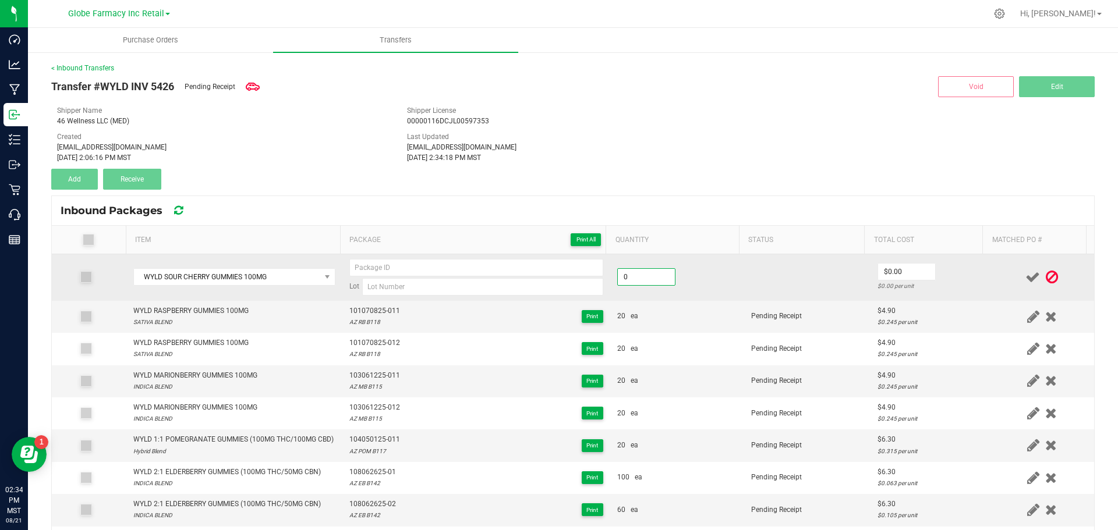
click at [657, 273] on input "0" at bounding box center [646, 277] width 57 height 16
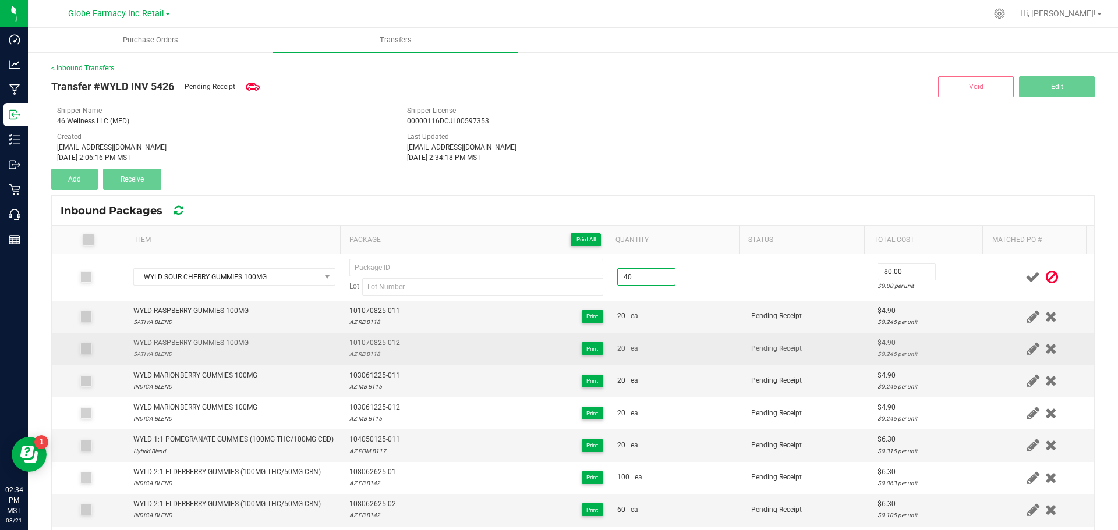
type input "40 ea"
click at [695, 343] on td "20 ea" at bounding box center [677, 349] width 134 height 32
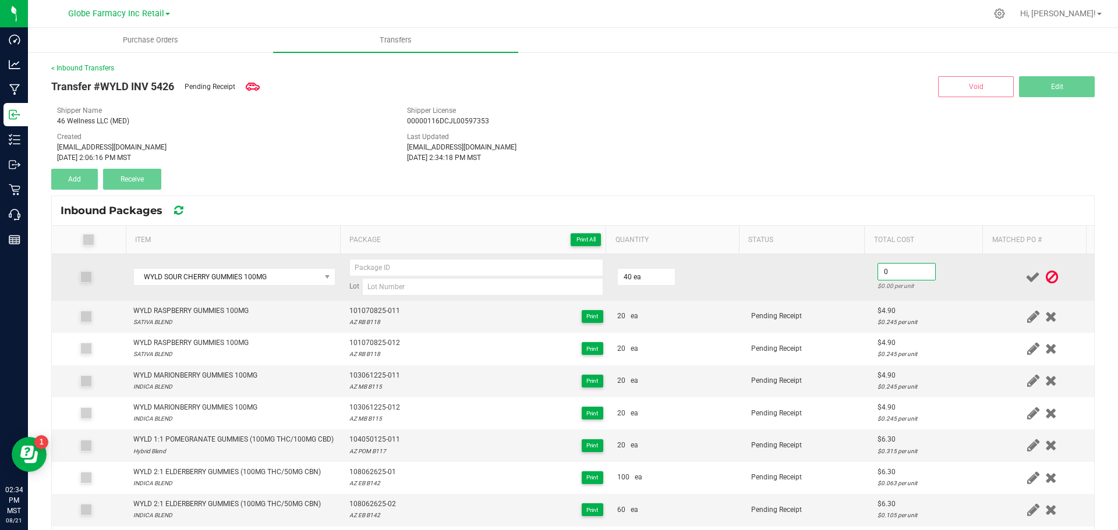
click at [892, 271] on input "0" at bounding box center [906, 272] width 57 height 16
type input "$4.90"
click at [825, 276] on td at bounding box center [807, 277] width 126 height 47
click at [531, 279] on input at bounding box center [482, 286] width 241 height 17
paste input "AZ CHRY B118"
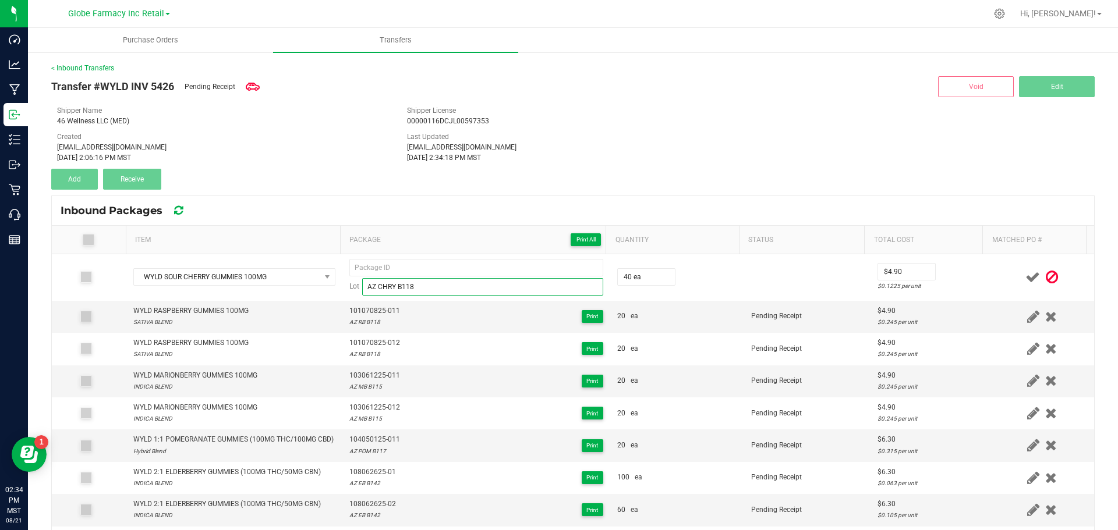
type input "AZ CHRY B118"
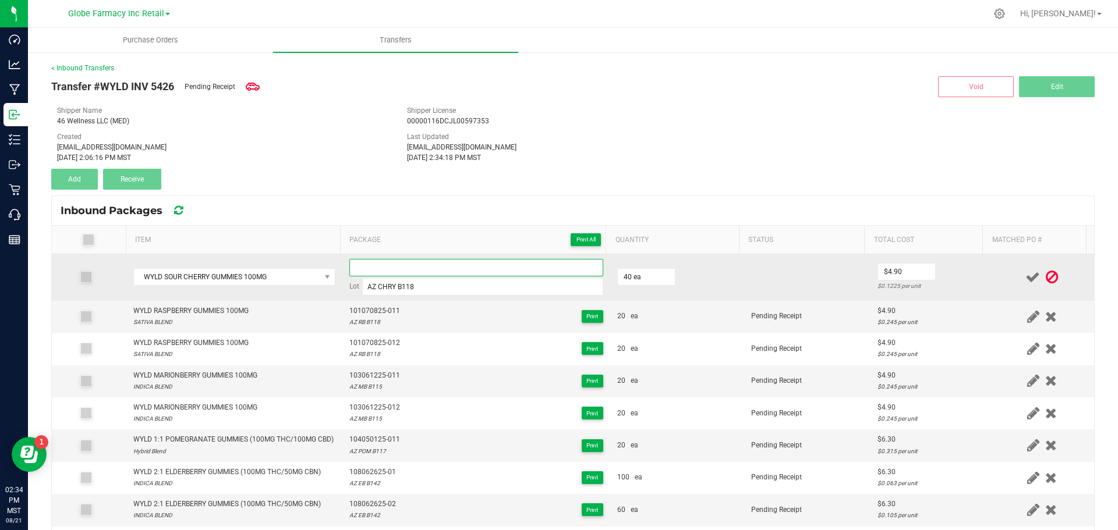
click at [448, 266] on input at bounding box center [476, 267] width 254 height 17
paste input "109071525"
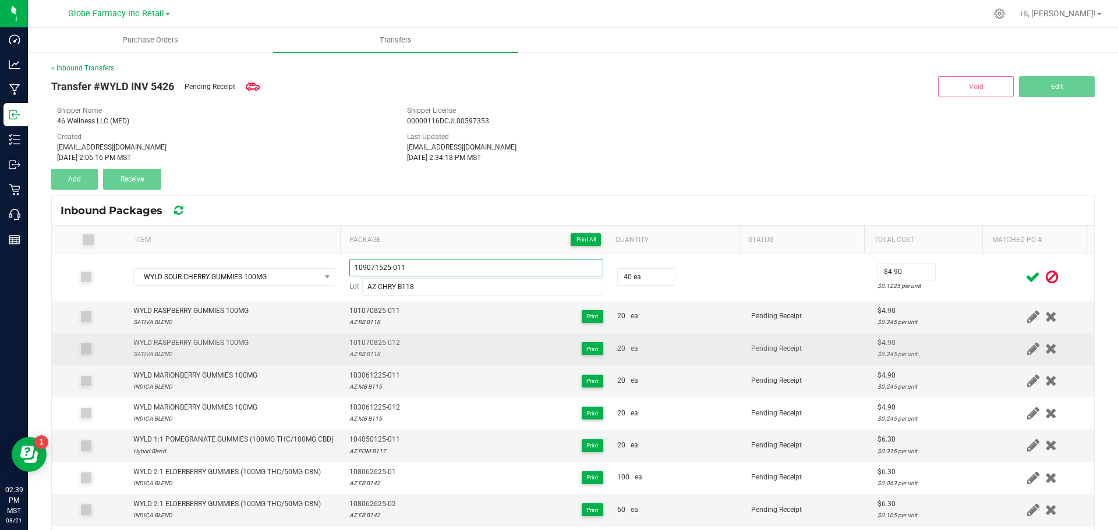
type input "109071525-011"
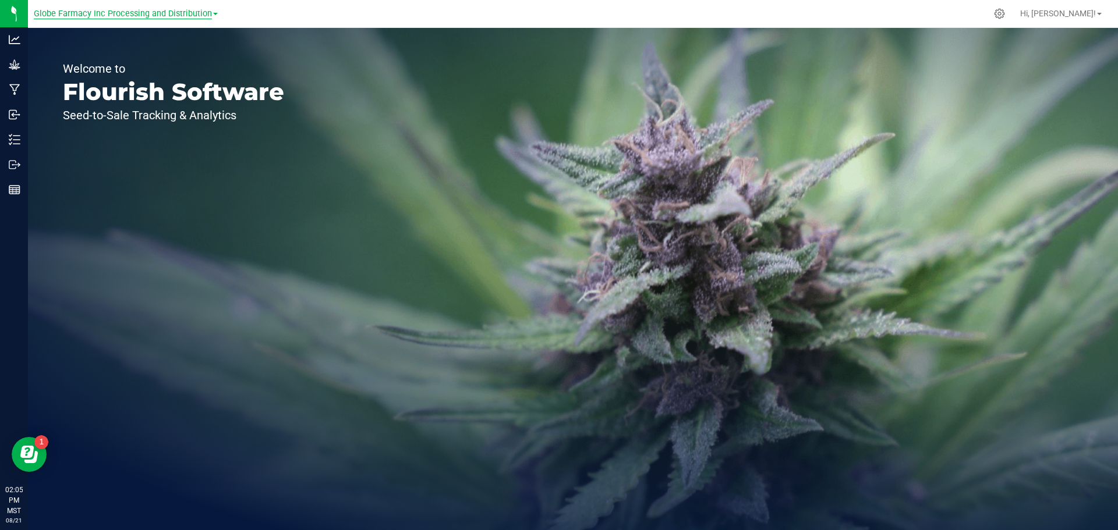
click at [209, 12] on span "Globe Farmacy Inc Processing and Distribution" at bounding box center [123, 14] width 178 height 10
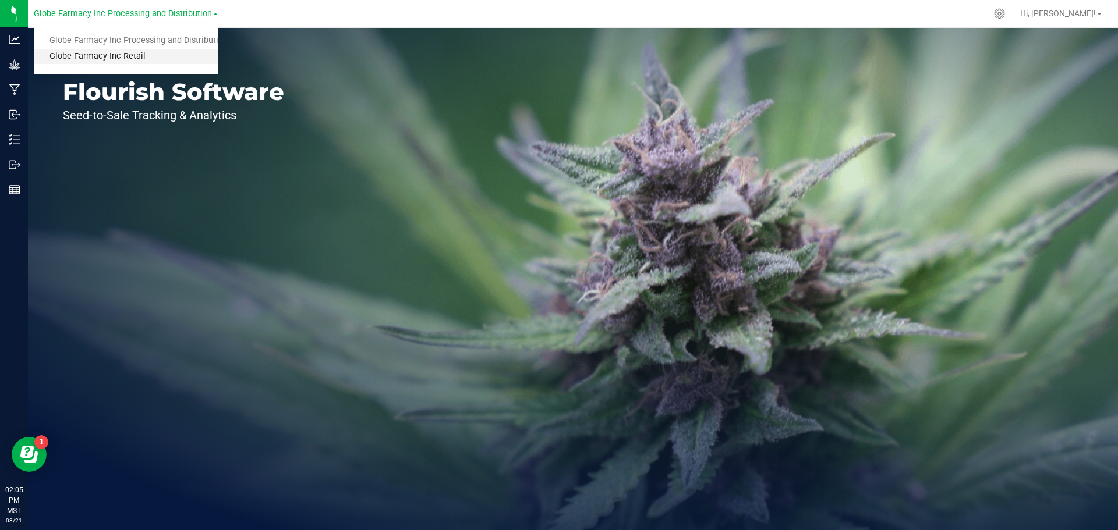
click at [156, 52] on link "Globe Farmacy Inc Retail" at bounding box center [126, 57] width 184 height 16
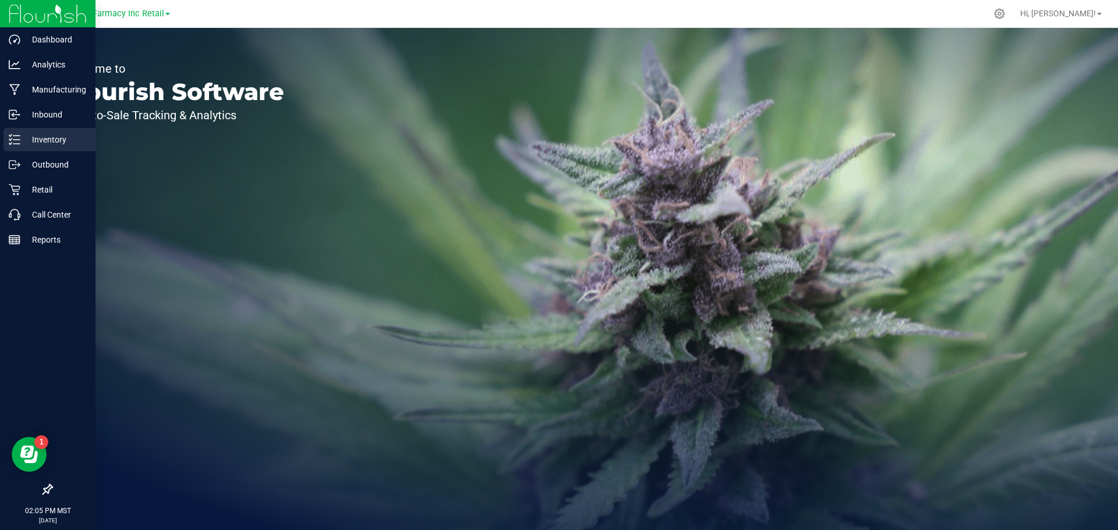
click at [47, 137] on p "Inventory" at bounding box center [55, 140] width 70 height 14
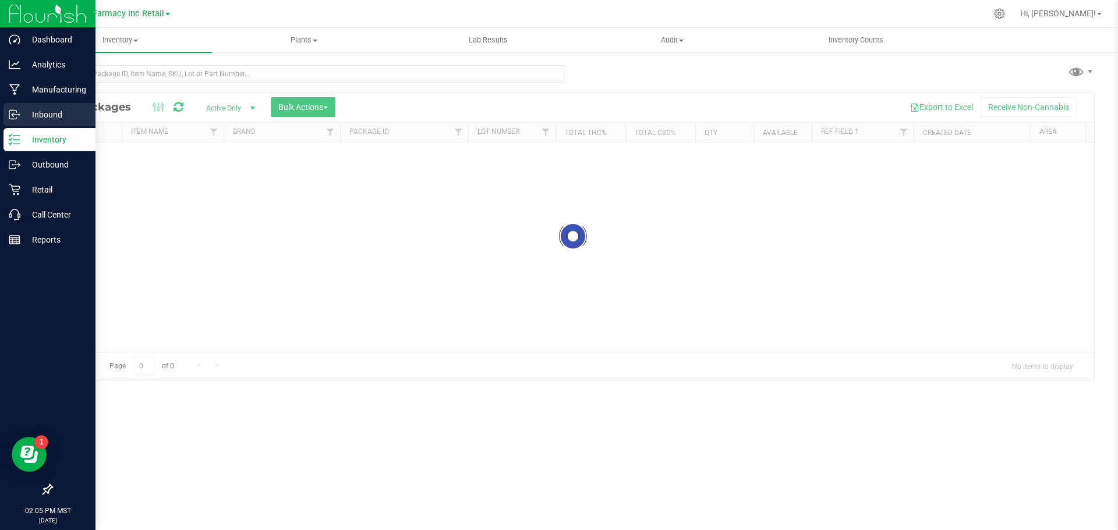
click at [52, 109] on p "Inbound" at bounding box center [55, 115] width 70 height 14
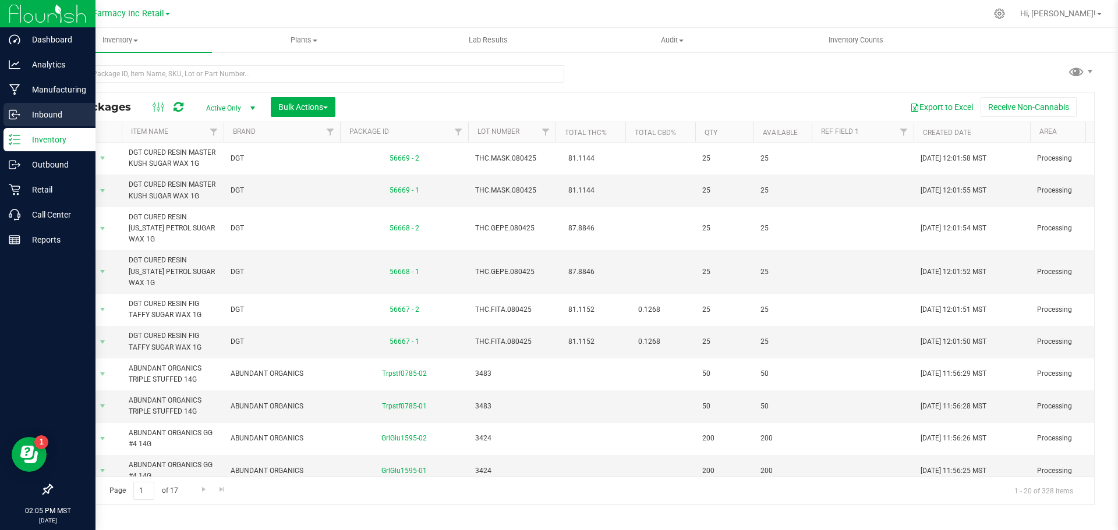
click at [29, 120] on p "Inbound" at bounding box center [55, 115] width 70 height 14
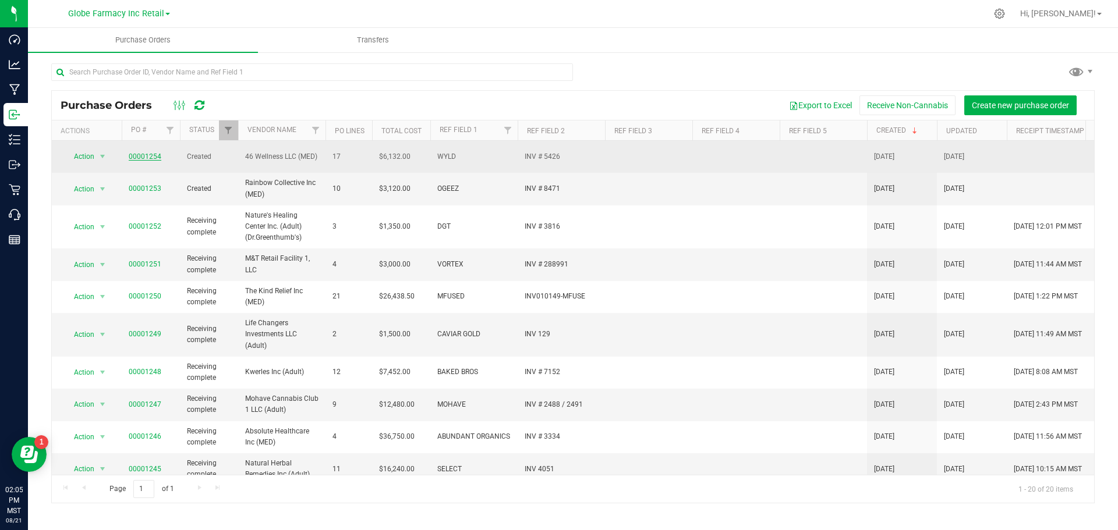
click at [157, 153] on link "00001254" at bounding box center [145, 157] width 33 height 8
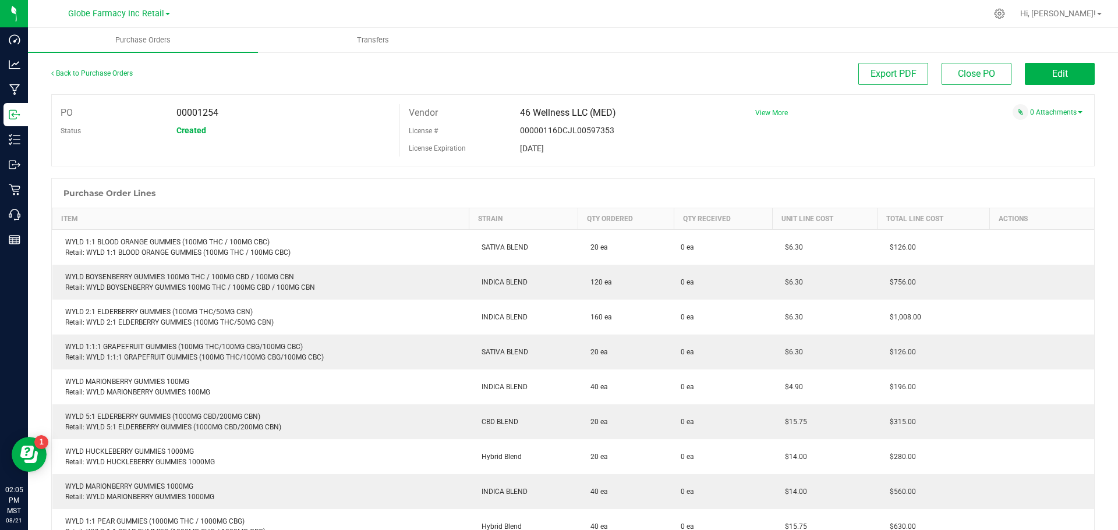
click at [773, 109] on span "View More" at bounding box center [771, 112] width 33 height 17
click at [768, 111] on span "View More" at bounding box center [771, 113] width 33 height 8
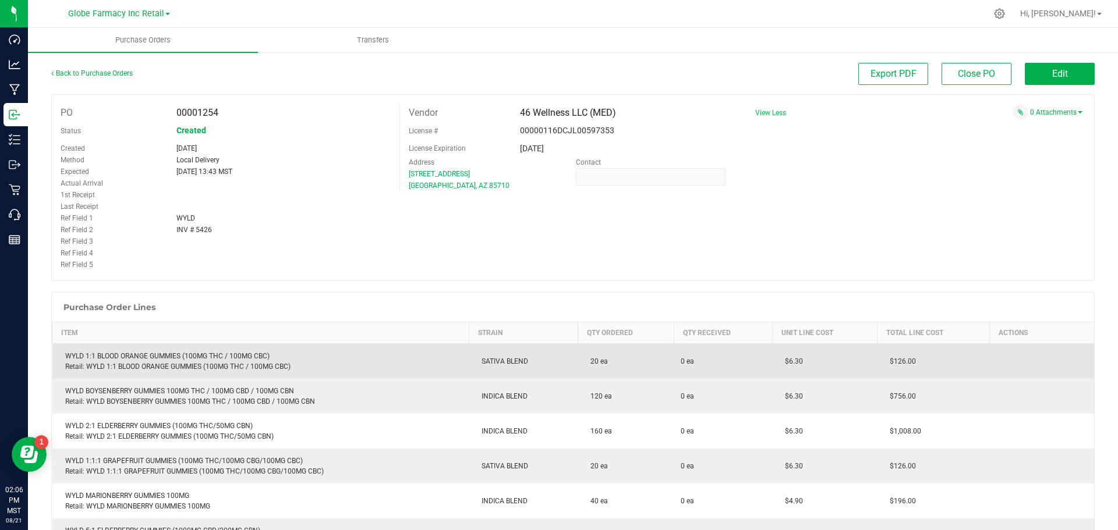
click at [165, 356] on div "WYLD 1:1 BLOOD ORANGE GUMMIES (100MG THC / 100MG CBC) Retail: WYLD 1:1 BLOOD OR…" at bounding box center [260, 361] width 403 height 21
copy div "WYLD 1:1 BLOOD ORANGE GUMMIES (100MG THC / 100MG CBC)"
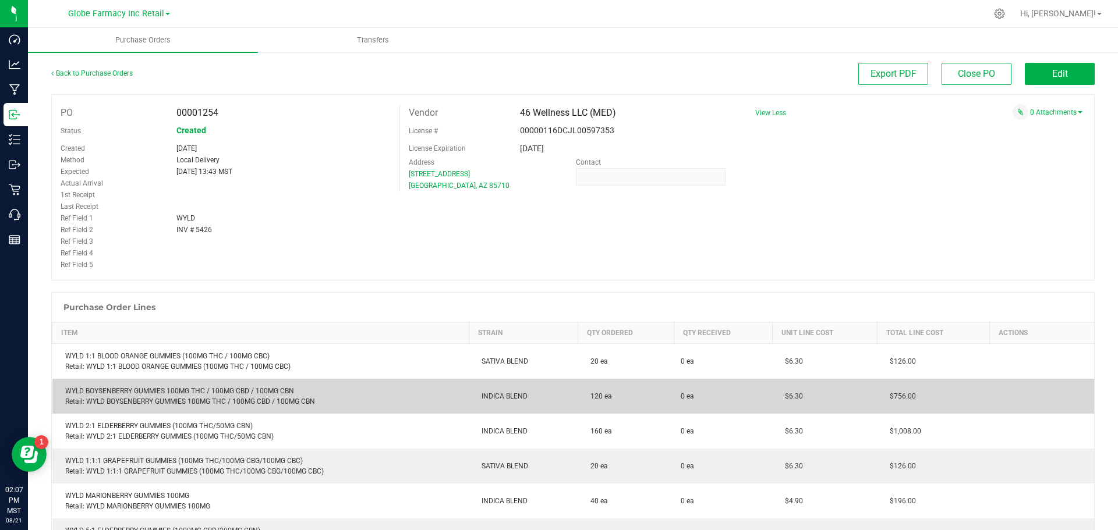
click at [147, 389] on div "WYLD BOYSENBERRY GUMMIES 100MG THC / 100MG CBD / 100MG CBN Retail: WYLD BOYSENB…" at bounding box center [260, 396] width 403 height 21
copy div "WYLD BOYSENBERRY GUMMIES 100MG THC / 100MG CBD / 100MG CBN"
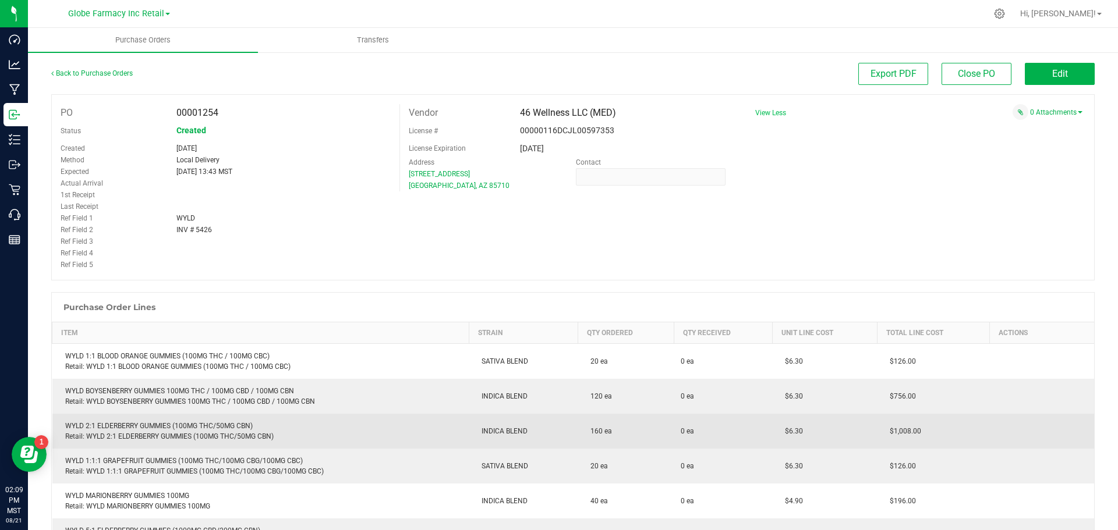
click at [153, 430] on div "WYLD 2:1 ELDERBERRY GUMMIES (100MG THC/50MG CBN) Retail: WYLD 2:1 ELDERBERRY GU…" at bounding box center [260, 431] width 403 height 21
copy div "WYLD 2:1 ELDERBERRY GUMMIES (100MG THC/50MG CBN)"
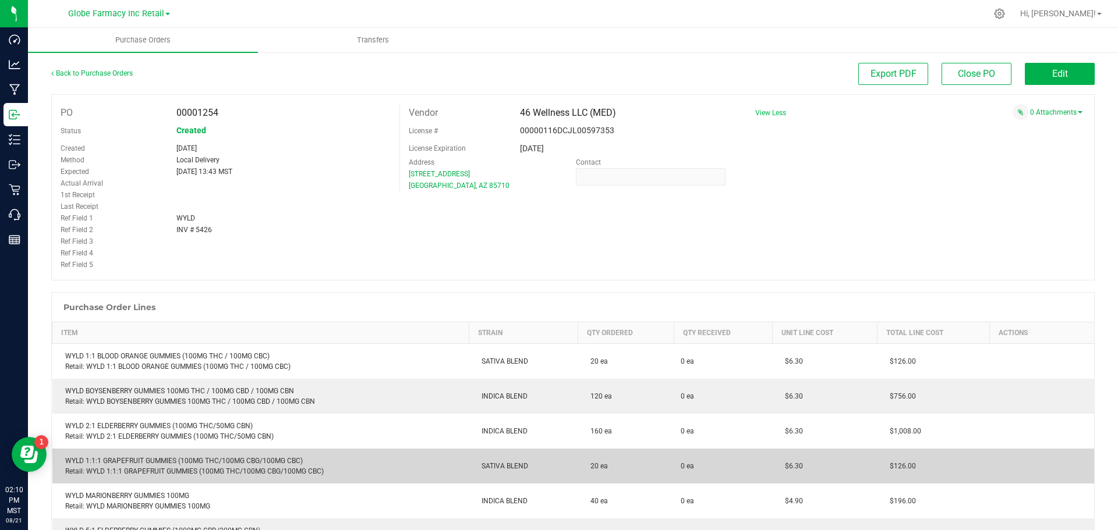
click at [146, 461] on div "WYLD 1:1:1 GRAPEFRUIT GUMMIES (100MG THC/100MG CBG/100MG CBC) Retail: WYLD 1:1:…" at bounding box center [260, 466] width 403 height 21
copy div "WYLD 1:1:1 GRAPEFRUIT GUMMIES (100MG THC/100MG CBG/100MG CBC)"
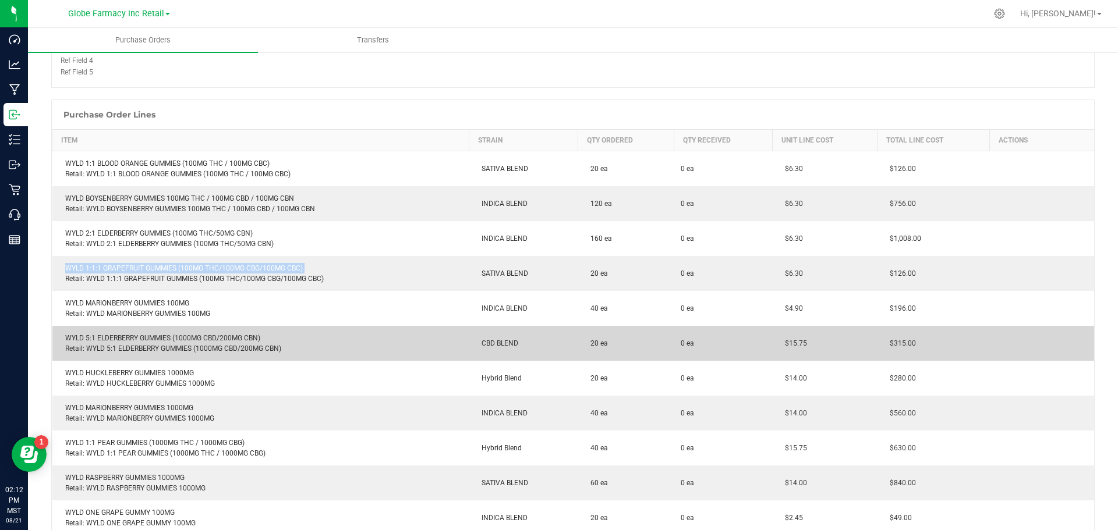
scroll to position [233, 0]
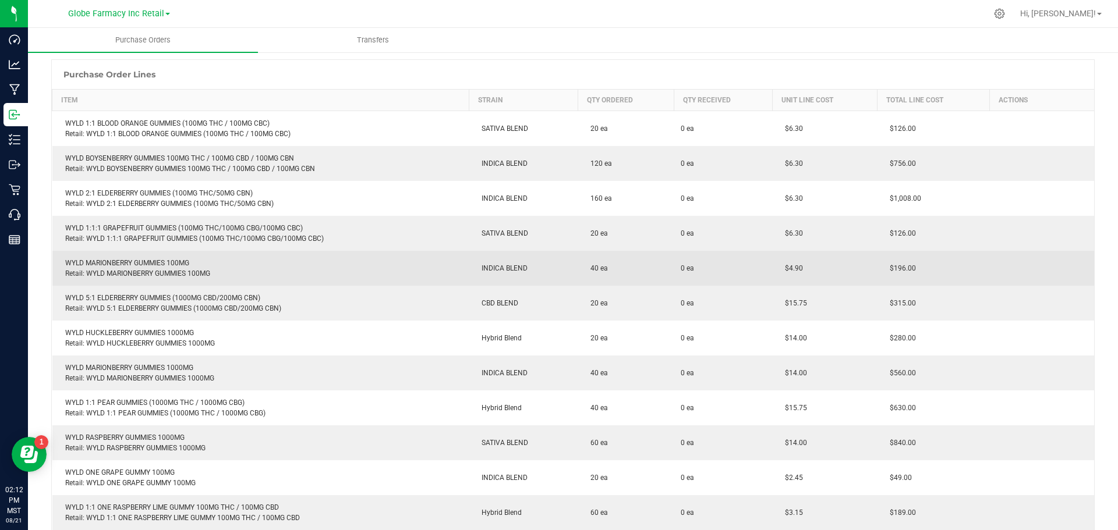
click at [146, 261] on div "WYLD MARIONBERRY GUMMIES 100MG Retail: WYLD MARIONBERRY GUMMIES 100MG" at bounding box center [260, 268] width 403 height 21
copy div "WYLD MARIONBERRY GUMMIES 100MG"
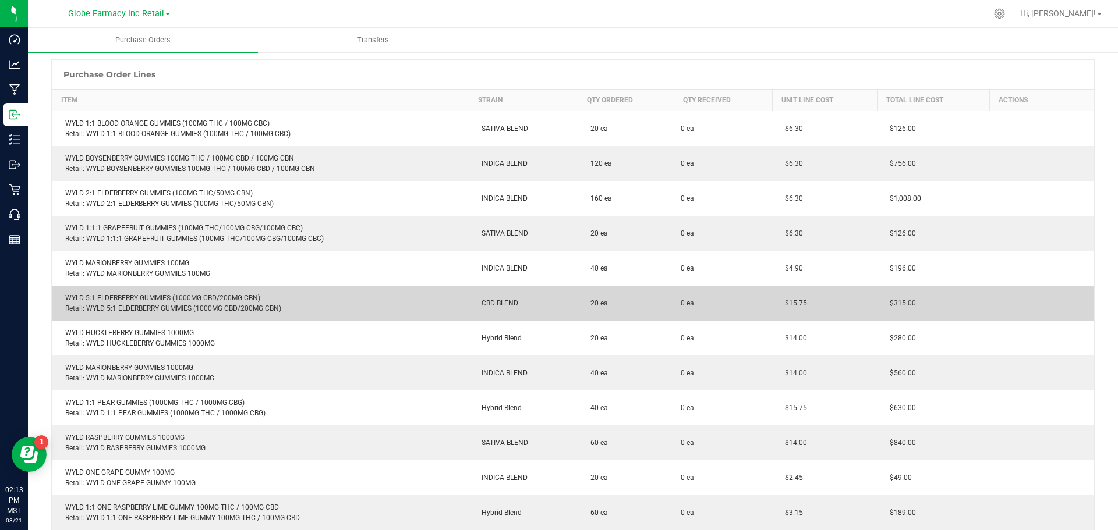
click at [161, 297] on div "WYLD 5:1 ELDERBERRY GUMMIES (1000MG CBD/200MG CBN) Retail: WYLD 5:1 ELDERBERRY …" at bounding box center [260, 303] width 403 height 21
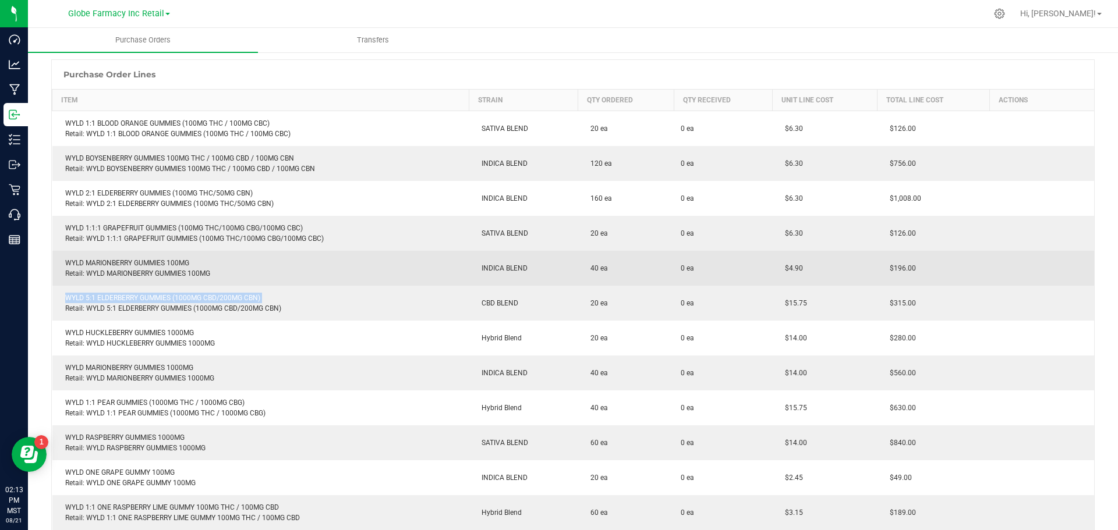
copy div "WYLD 5:1 ELDERBERRY GUMMIES (1000MG CBD/200MG CBN)"
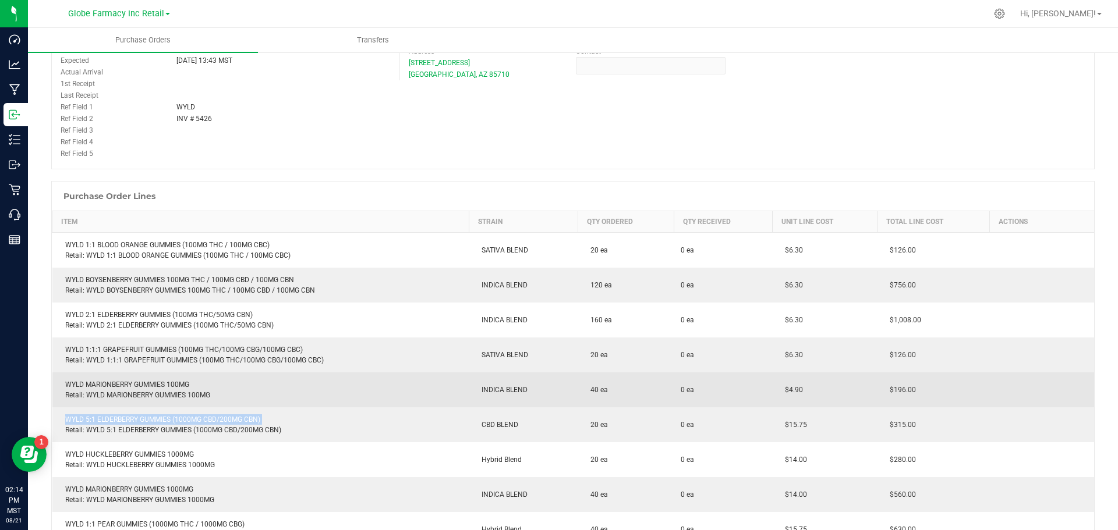
scroll to position [0, 0]
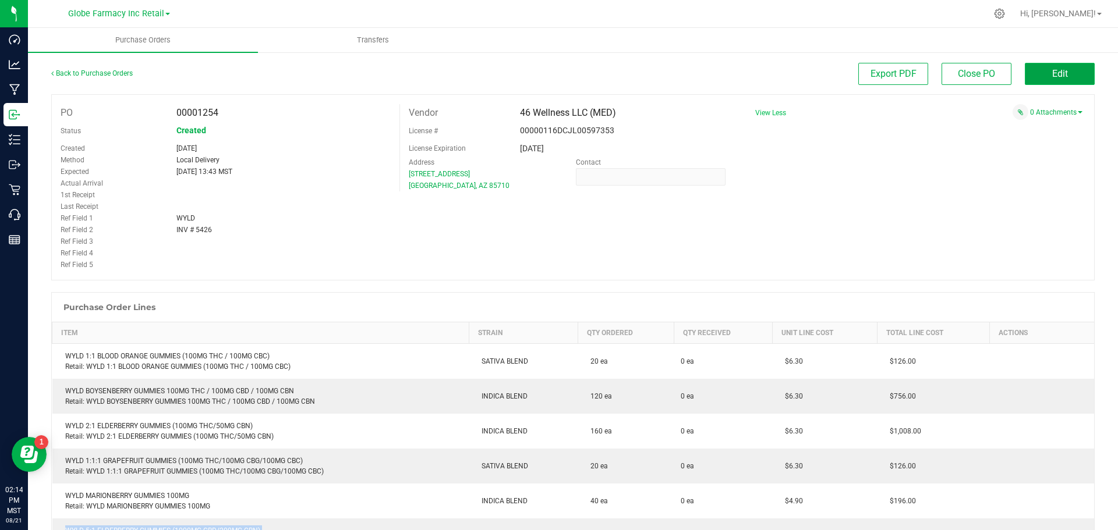
click at [1052, 69] on span "Edit" at bounding box center [1060, 73] width 16 height 11
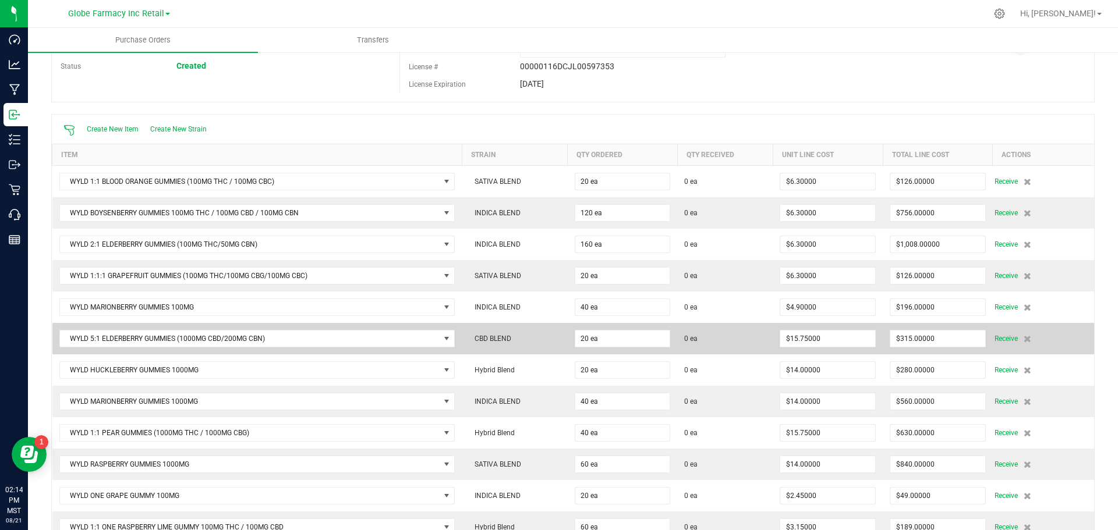
scroll to position [175, 0]
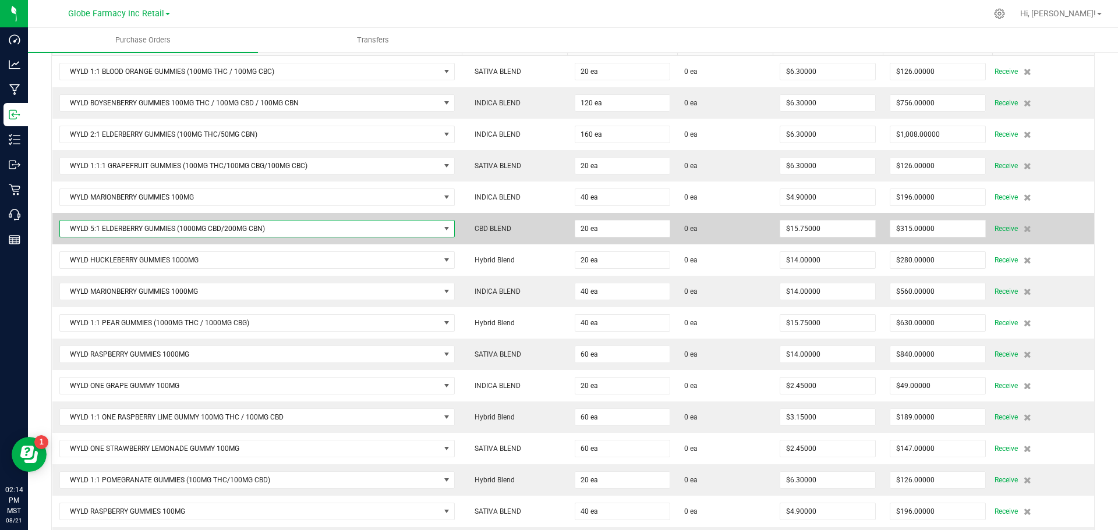
click at [377, 233] on span "WYLD 5:1 ELDERBERRY GUMMIES (1000MG CBD/200MG CBN)" at bounding box center [250, 229] width 380 height 16
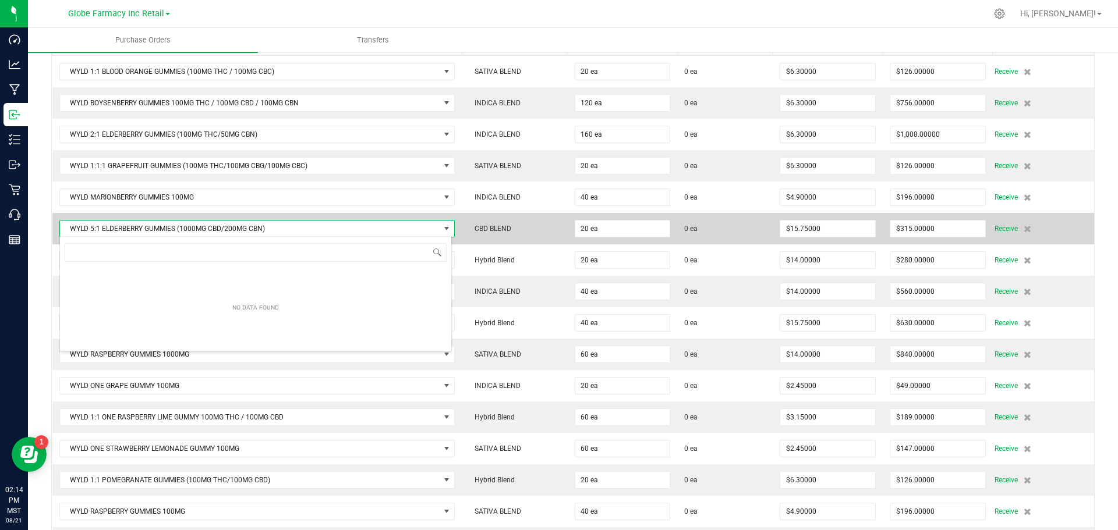
scroll to position [17, 392]
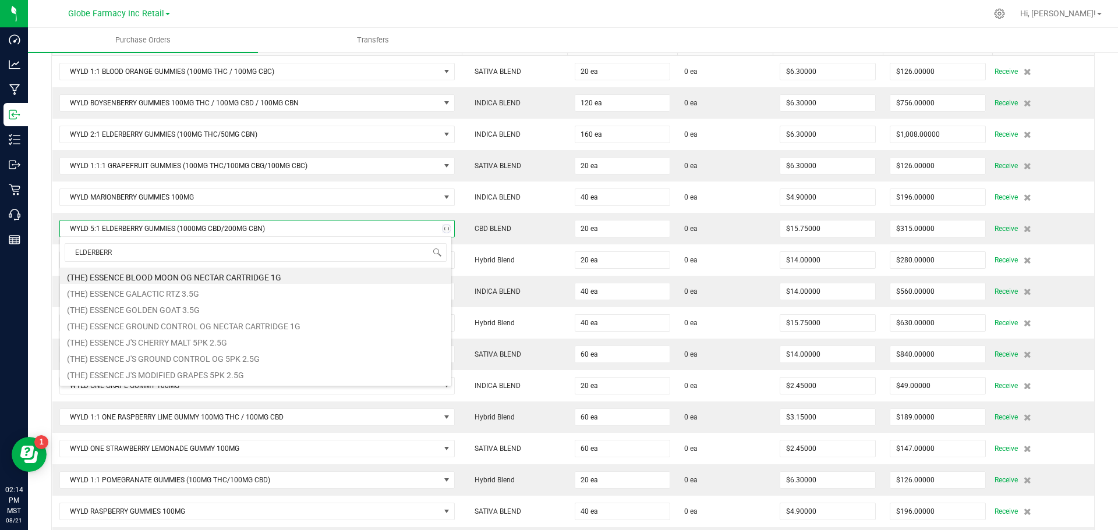
type input "ELDERBERRY"
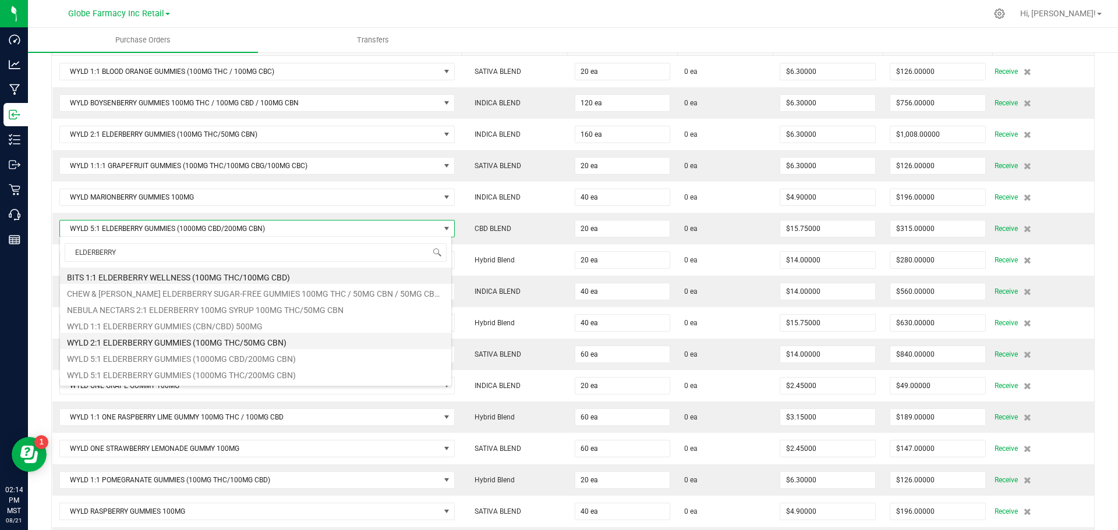
click at [267, 341] on li "WYLD 2:1 ELDERBERRY GUMMIES (100MG THC/50MG CBN)" at bounding box center [255, 341] width 391 height 16
type input "$0.00000"
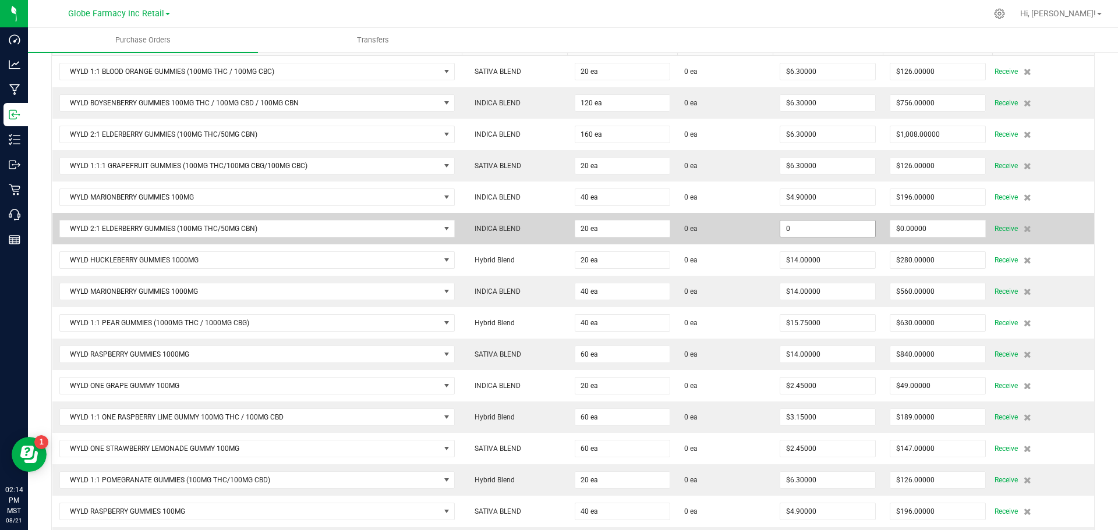
click at [805, 232] on input "0" at bounding box center [827, 229] width 95 height 16
type input "$15.75000"
click at [682, 239] on td "0 ea" at bounding box center [724, 228] width 95 height 31
type input "20"
type input "$315.00000"
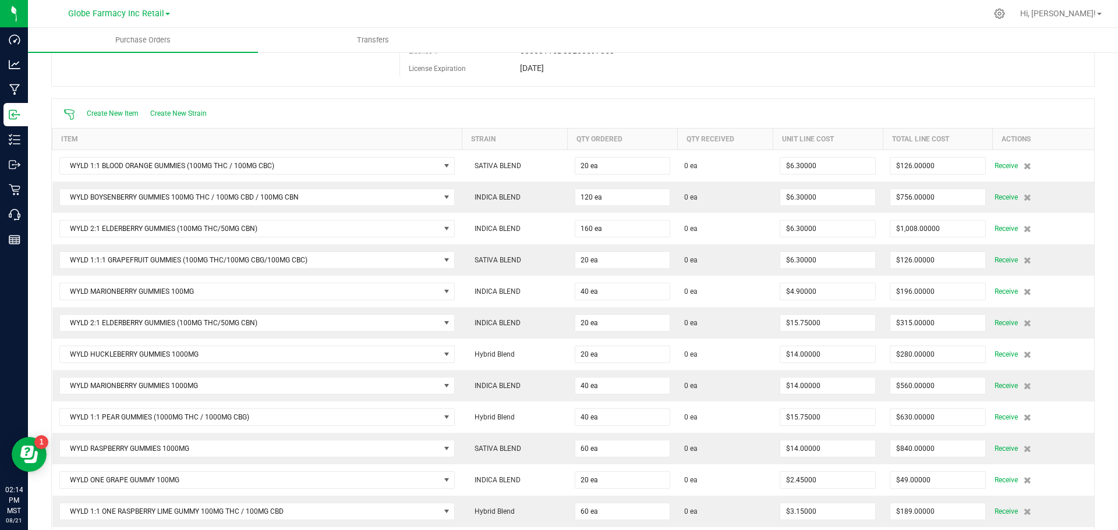
scroll to position [0, 0]
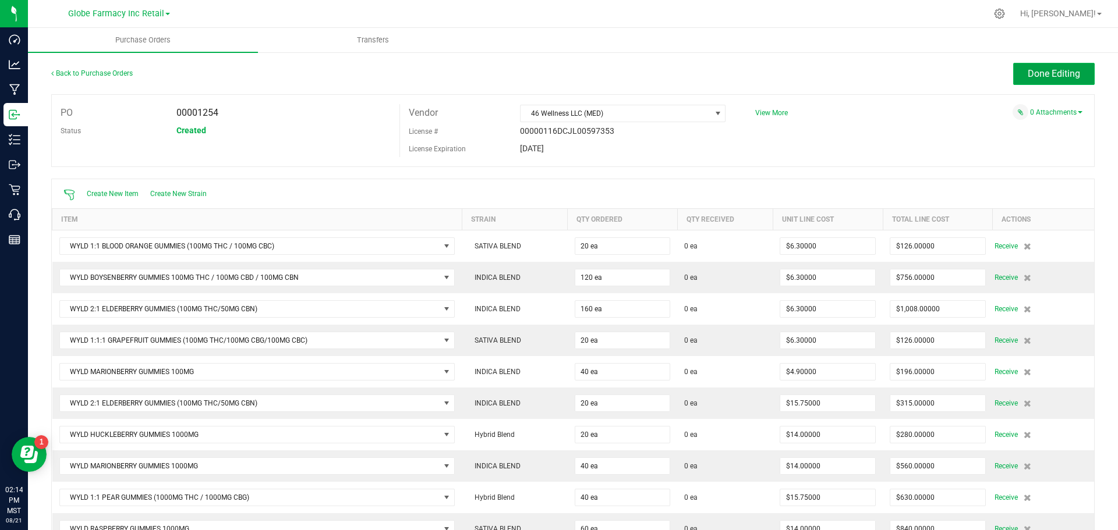
click at [1029, 76] on span "Done Editing" at bounding box center [1054, 73] width 52 height 11
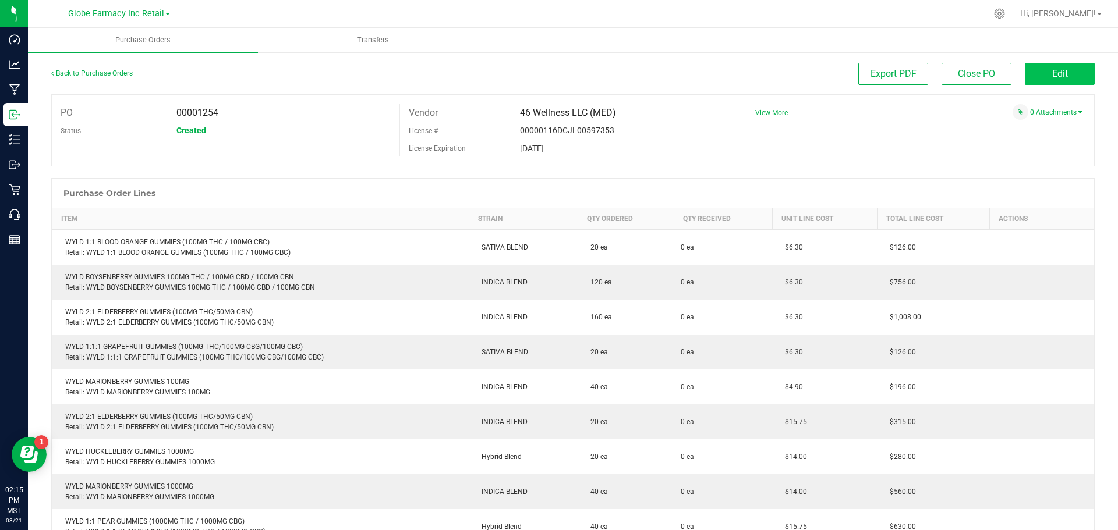
drag, startPoint x: 1042, startPoint y: 58, endPoint x: 1040, endPoint y: 65, distance: 7.2
click at [1041, 62] on div "Back to Purchase Orders Export PDF Close PO Edit PO 00001254 Status Created Ven…" at bounding box center [573, 534] width 1090 height 966
click at [1040, 65] on button "Edit" at bounding box center [1060, 74] width 70 height 22
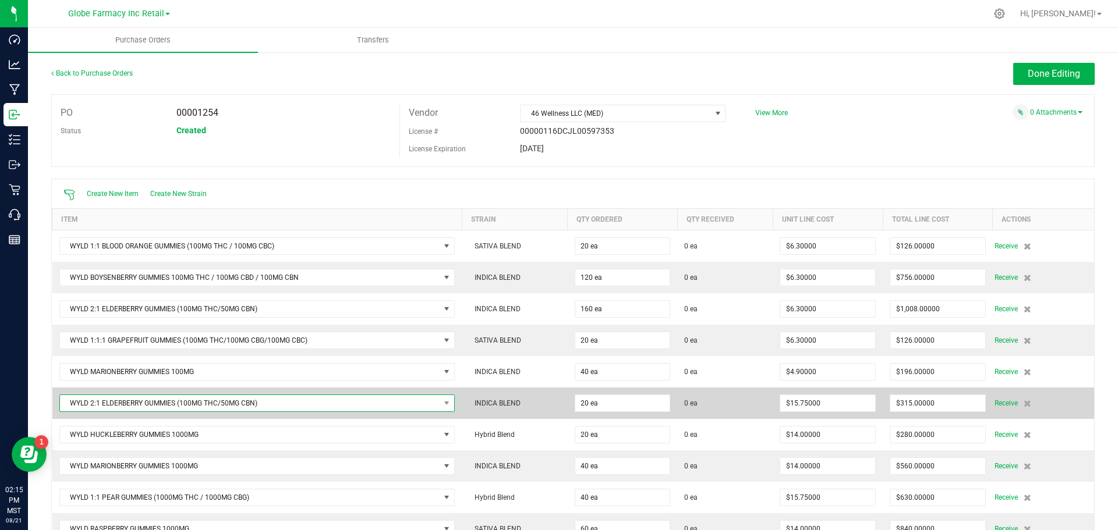
click at [242, 405] on span "WYLD 2:1 ELDERBERRY GUMMIES (100MG THC/50MG CBN)" at bounding box center [250, 403] width 380 height 16
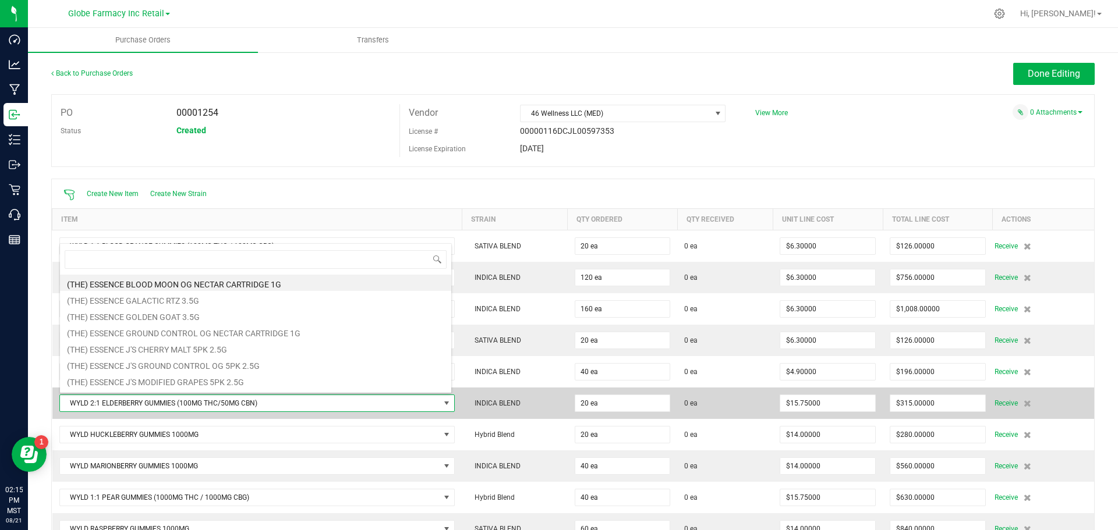
scroll to position [17, 389]
type input "ELDERBERRY"
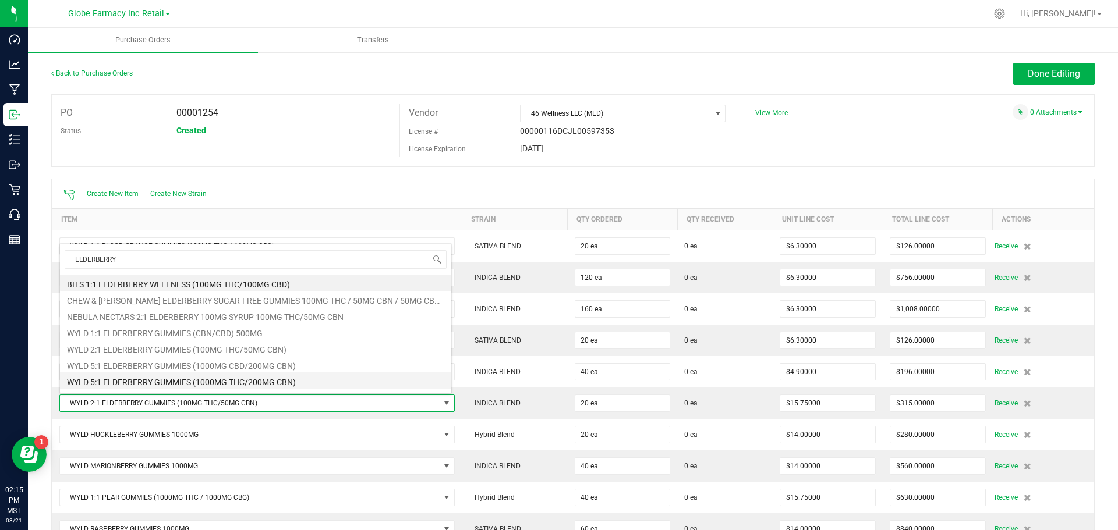
click at [266, 380] on li "WYLD 5:1 ELDERBERRY GUMMIES (1000MG THC/200MG CBN)" at bounding box center [255, 381] width 391 height 16
type input "$0.00000"
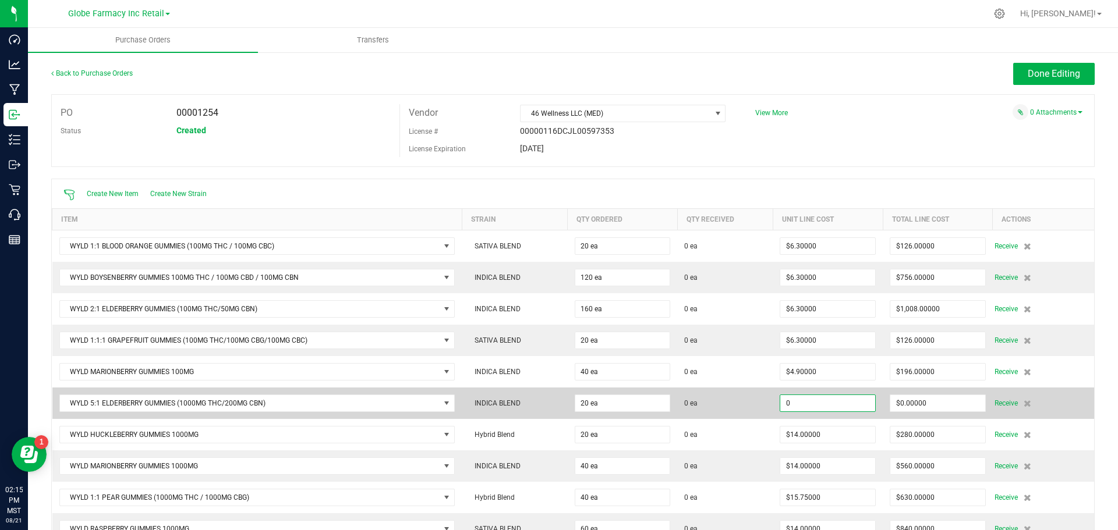
click at [799, 401] on input "0" at bounding box center [827, 403] width 95 height 16
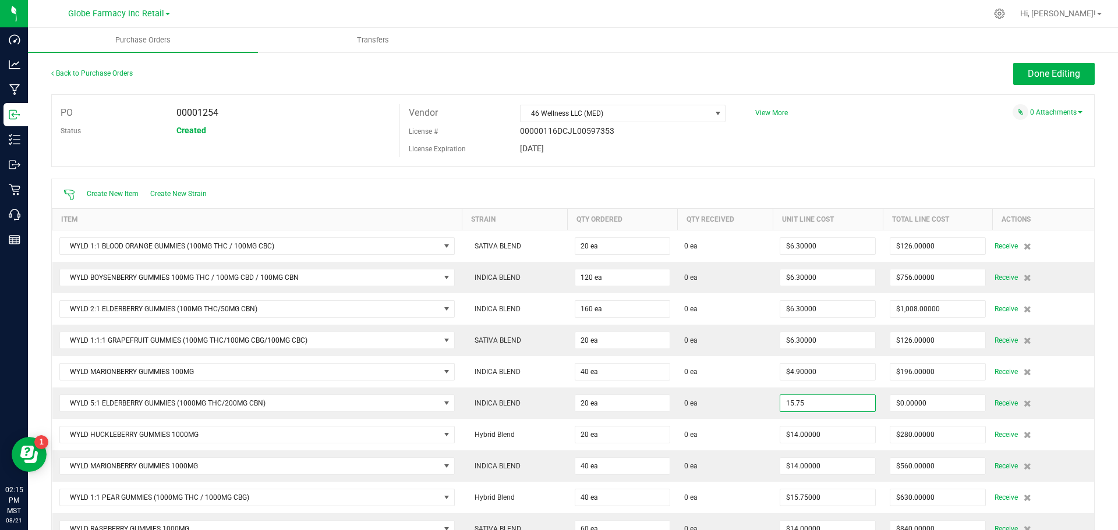
type input "$15.75000"
click at [1100, 402] on div "Back to Purchase Orders Done Editing PO 00001254 Status Created Vendor 46 Welln…" at bounding box center [573, 513] width 1090 height 925
type input "20"
type input "$315.00000"
click at [1048, 85] on div "Back to Purchase Orders Done Editing" at bounding box center [572, 78] width 1043 height 31
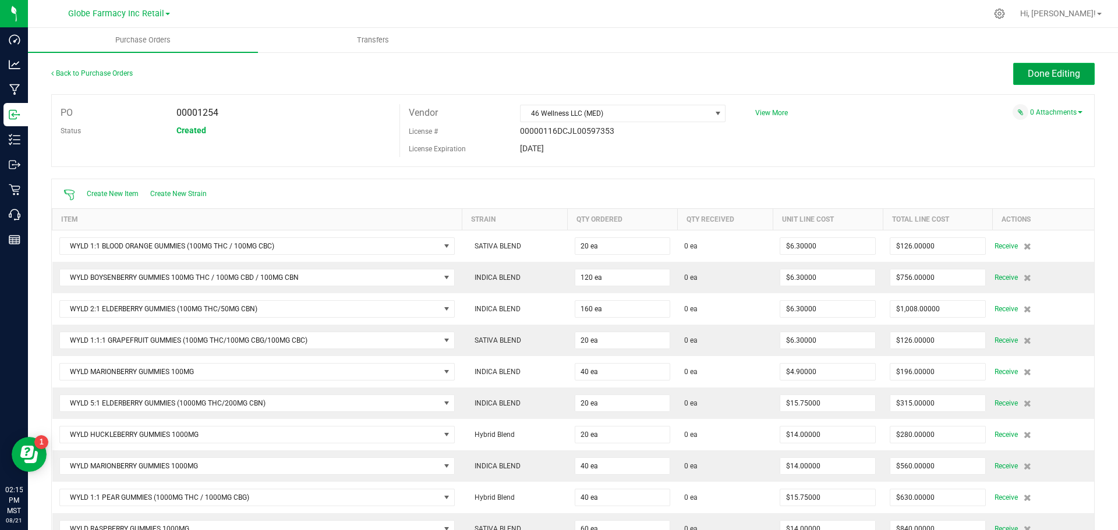
click at [1042, 77] on span "Done Editing" at bounding box center [1054, 73] width 52 height 11
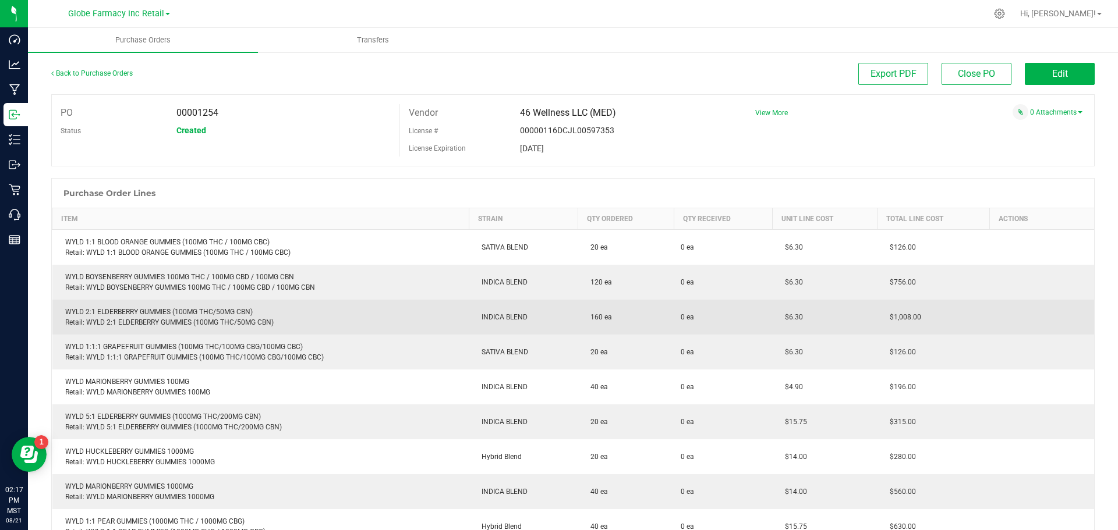
scroll to position [58, 0]
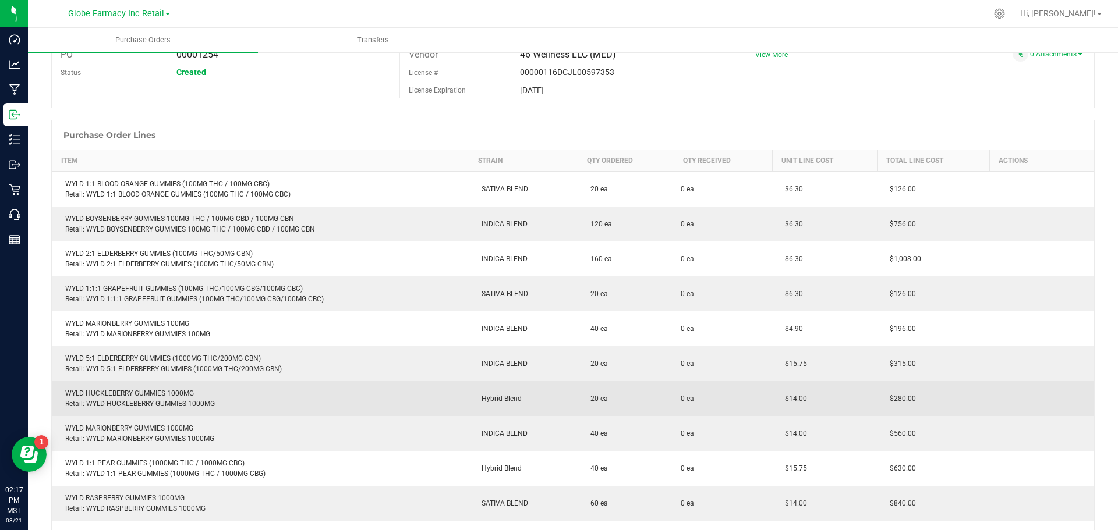
click at [143, 389] on div "WYLD HUCKLEBERRY GUMMIES 1000MG Retail: WYLD HUCKLEBERRY GUMMIES 1000MG" at bounding box center [260, 398] width 403 height 21
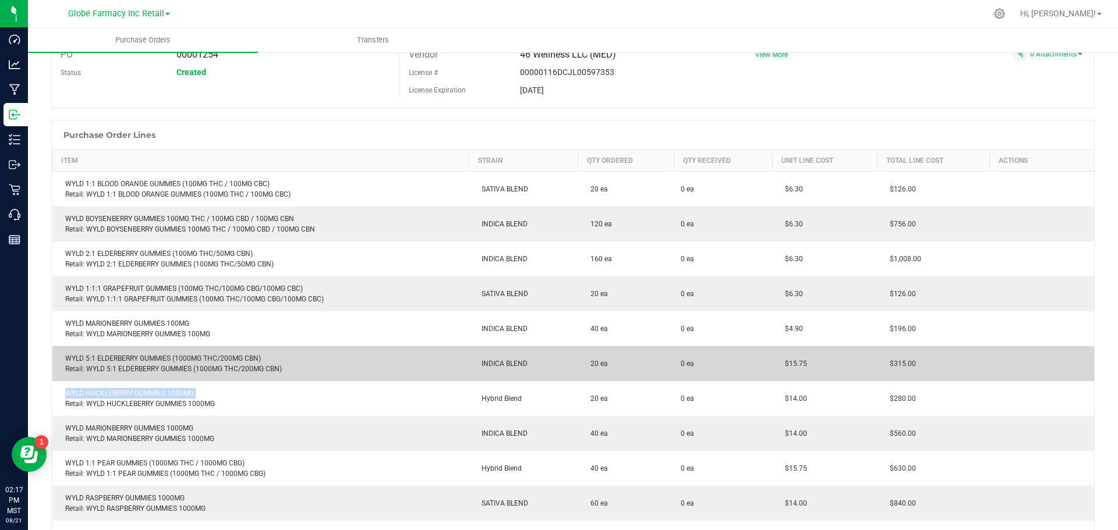
copy div "WYLD HUCKLEBERRY GUMMIES 1000MG"
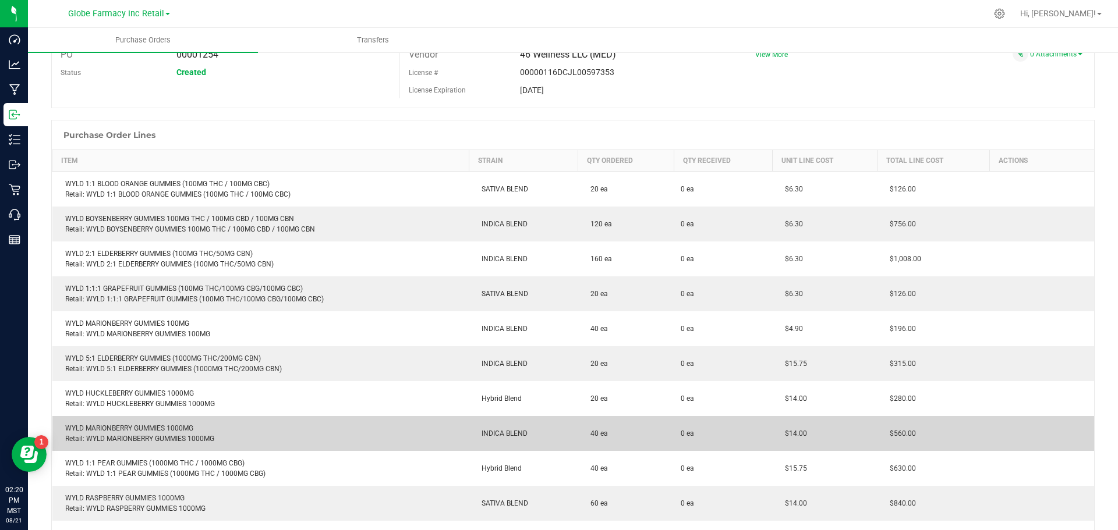
click at [118, 424] on div "WYLD MARIONBERRY GUMMIES 1000MG Retail: WYLD MARIONBERRY GUMMIES 1000MG" at bounding box center [260, 433] width 403 height 21
click at [116, 422] on td "WYLD MARIONBERRY GUMMIES 1000MG Retail: WYLD MARIONBERRY GUMMIES 1000MG" at bounding box center [260, 433] width 417 height 35
click at [116, 427] on div "WYLD MARIONBERRY GUMMIES 1000MG Retail: WYLD MARIONBERRY GUMMIES 1000MG" at bounding box center [260, 433] width 403 height 21
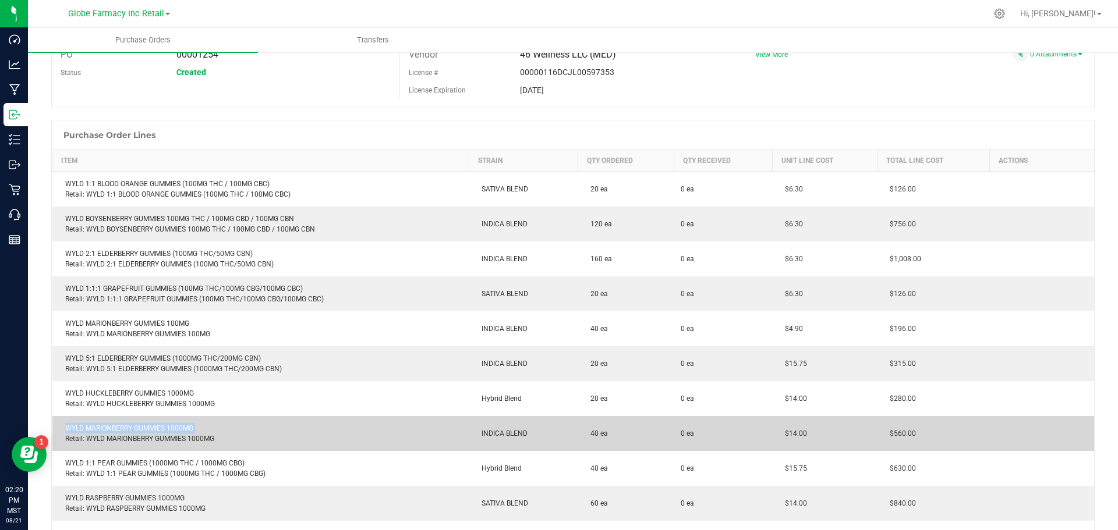
click at [116, 427] on div "WYLD MARIONBERRY GUMMIES 1000MG Retail: WYLD MARIONBERRY GUMMIES 1000MG" at bounding box center [260, 433] width 403 height 21
copy div "WYLD MARIONBERRY GUMMIES 1000MG"
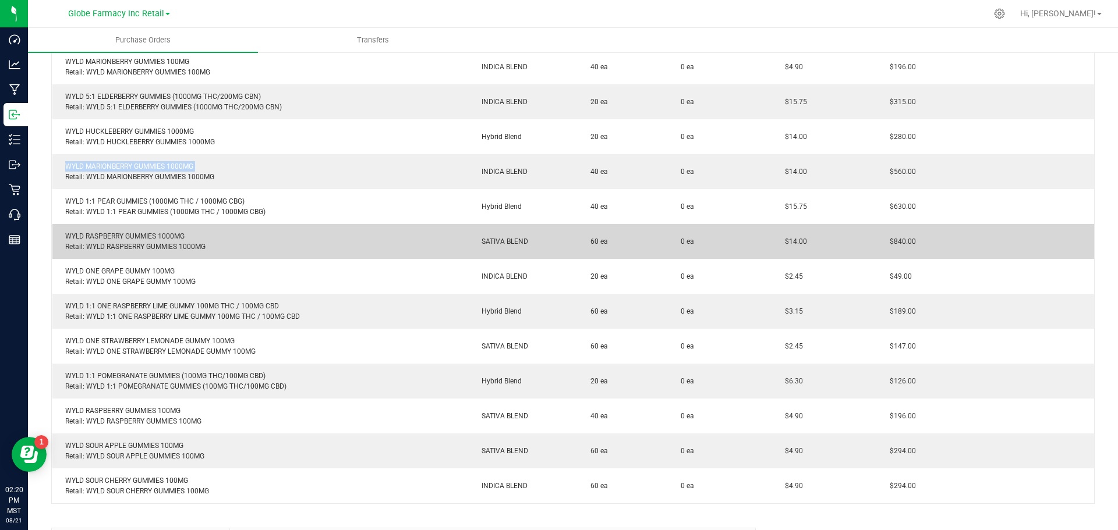
scroll to position [349, 0]
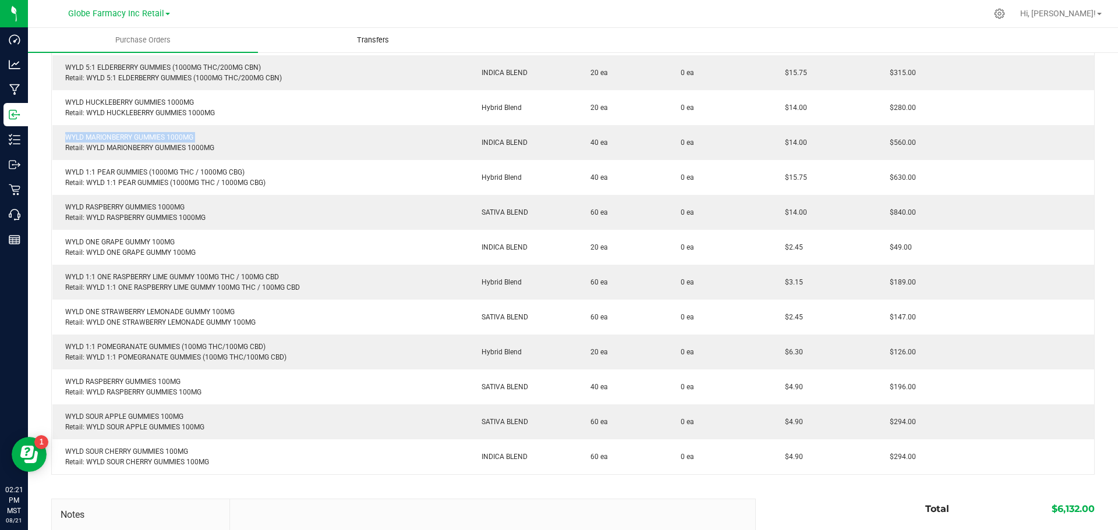
copy div "WYLD MARIONBERRY GUMMIES 1000MG"
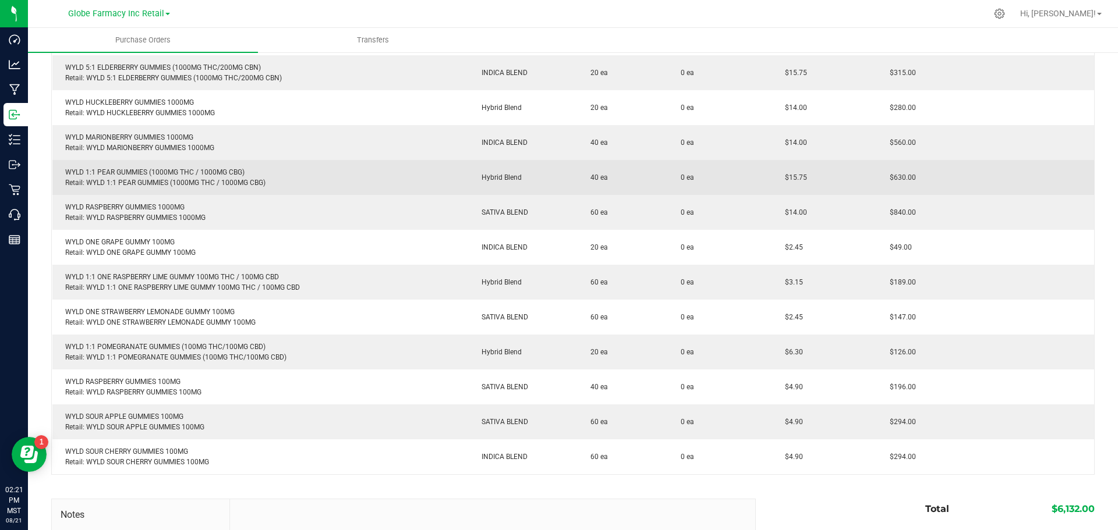
click at [137, 172] on div "WYLD 1:1 PEAR GUMMIES (1000MG THC / 1000MG CBG) Retail: WYLD 1:1 PEAR GUMMIES (…" at bounding box center [260, 177] width 403 height 21
copy div "WYLD 1:1 PEAR GUMMIES (1000MG THC / 1000MG CBG)"
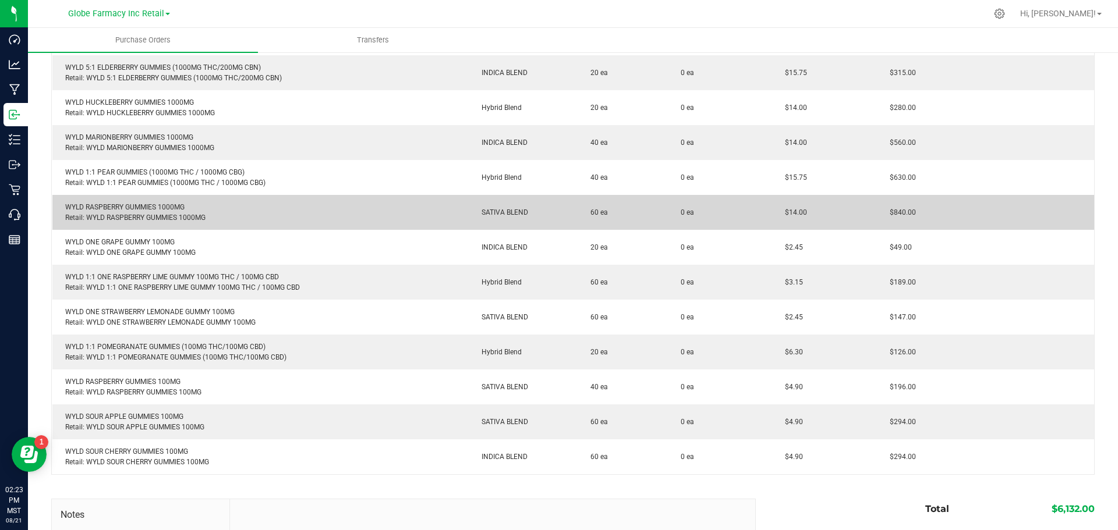
click at [154, 206] on div "WYLD RASPBERRY GUMMIES 1000MG Retail: WYLD RASPBERRY GUMMIES 1000MG" at bounding box center [260, 212] width 403 height 21
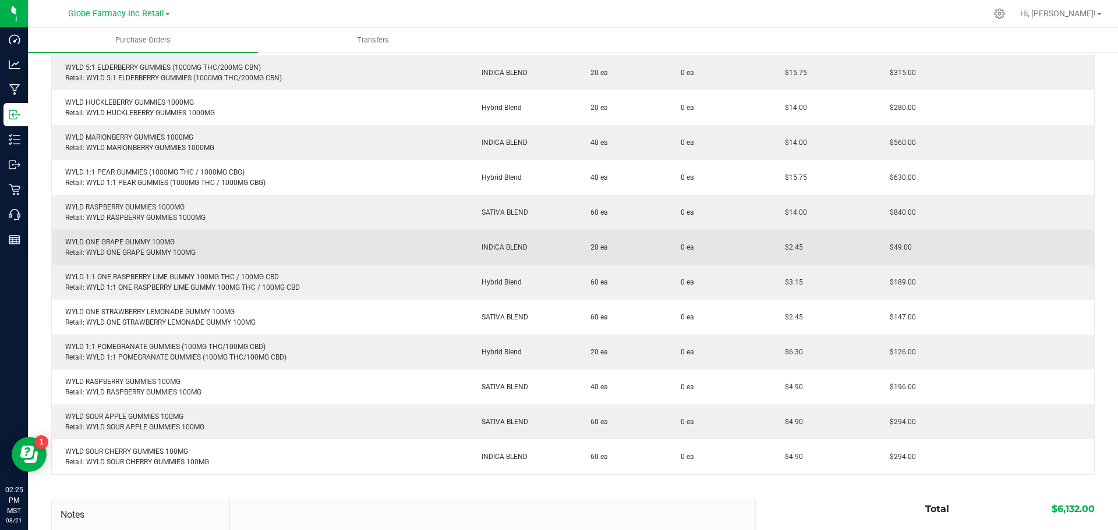
click at [136, 239] on div "WYLD ONE GRAPE GUMMY 100MG Retail: WYLD ONE GRAPE GUMMY 100MG" at bounding box center [260, 247] width 403 height 21
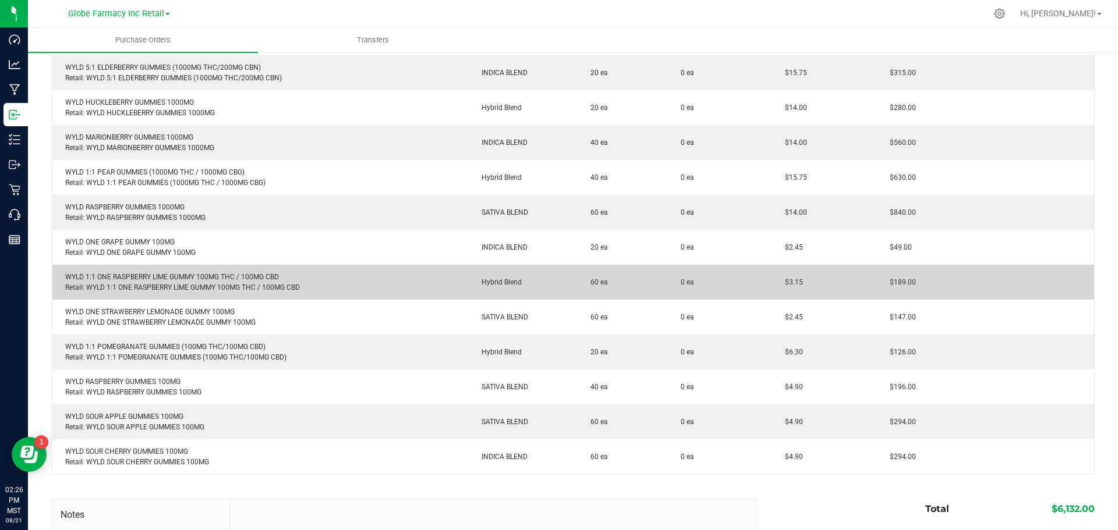
click at [111, 277] on div "WYLD 1:1 ONE RASPBERRY LIME GUMMY 100MG THC / 100MG CBD Retail: WYLD 1:1 ONE RA…" at bounding box center [260, 282] width 403 height 21
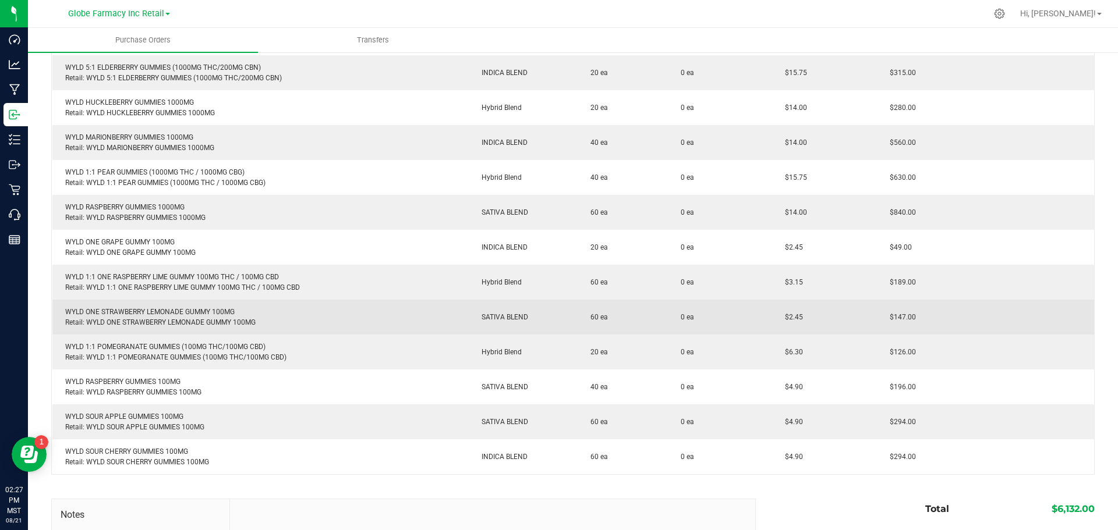
click at [114, 310] on div "WYLD ONE STRAWBERRY LEMONADE GUMMY 100MG Retail: WYLD ONE STRAWBERRY LEMONADE G…" at bounding box center [260, 317] width 403 height 21
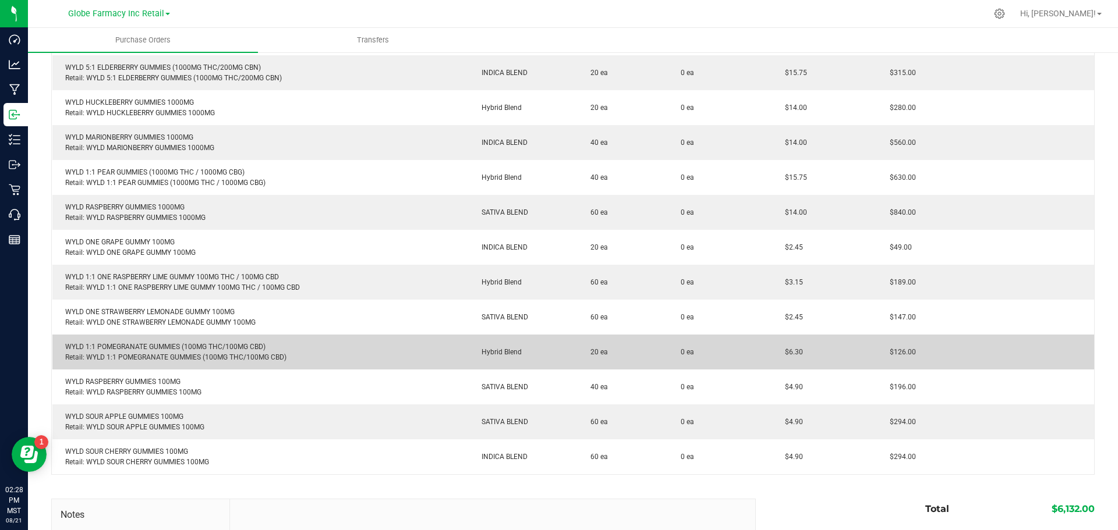
click at [154, 346] on div "WYLD 1:1 POMEGRANATE GUMMIES (100MG THC/100MG CBD) Retail: WYLD 1:1 POMEGRANATE…" at bounding box center [260, 352] width 403 height 21
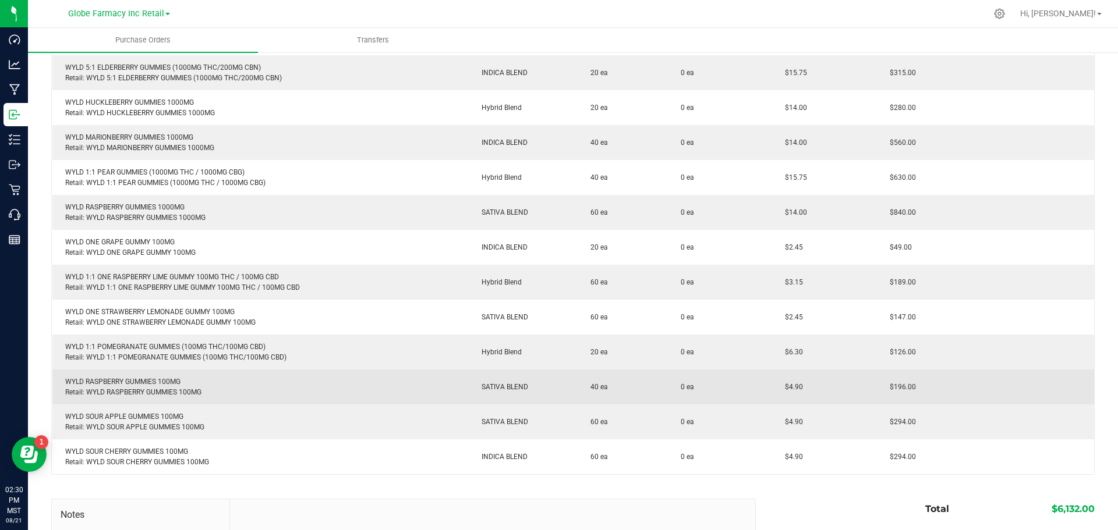
click at [111, 378] on div "WYLD RASPBERRY GUMMIES 100MG Retail: WYLD RASPBERRY GUMMIES 100MG" at bounding box center [260, 387] width 403 height 21
click at [112, 378] on div "WYLD RASPBERRY GUMMIES 100MG Retail: WYLD RASPBERRY GUMMIES 100MG" at bounding box center [260, 387] width 403 height 21
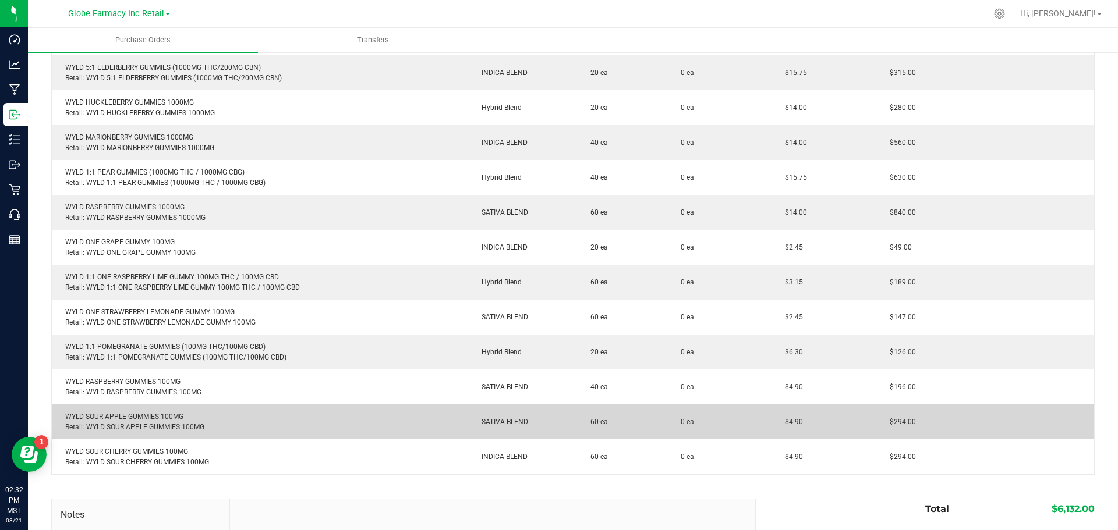
click at [109, 416] on div "WYLD SOUR APPLE GUMMIES 100MG Retail: WYLD SOUR APPLE GUMMIES 100MG" at bounding box center [260, 422] width 403 height 21
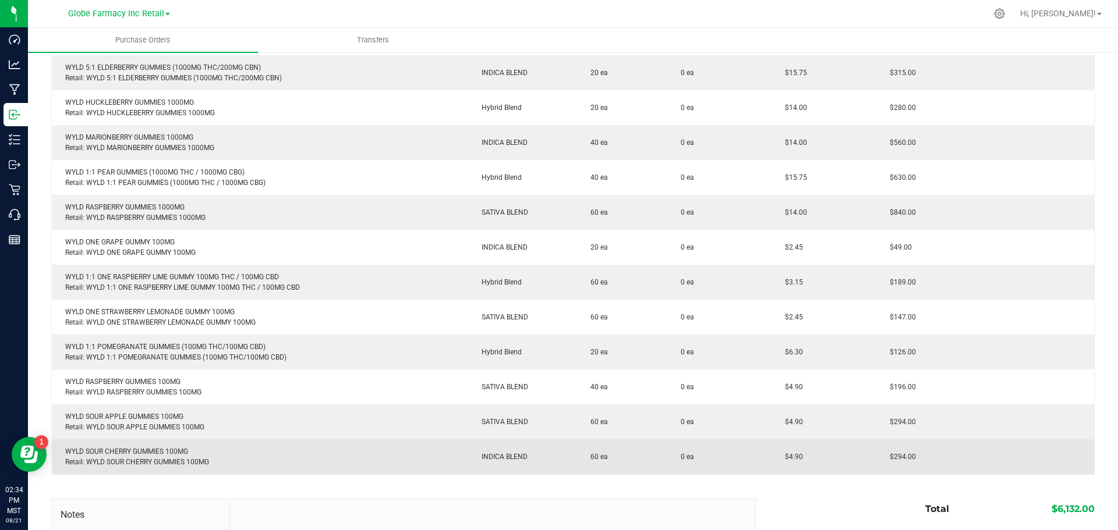
click at [174, 452] on div "WYLD SOUR CHERRY GUMMIES 100MG Retail: WYLD SOUR CHERRY GUMMIES 100MG" at bounding box center [260, 457] width 403 height 21
click at [153, 443] on td "WYLD SOUR CHERRY GUMMIES 100MG Retail: WYLD SOUR CHERRY GUMMIES 100MG" at bounding box center [260, 457] width 417 height 35
click at [153, 448] on div "WYLD SOUR CHERRY GUMMIES 100MG Retail: WYLD SOUR CHERRY GUMMIES 100MG" at bounding box center [260, 457] width 403 height 21
